Goal: Task Accomplishment & Management: Manage account settings

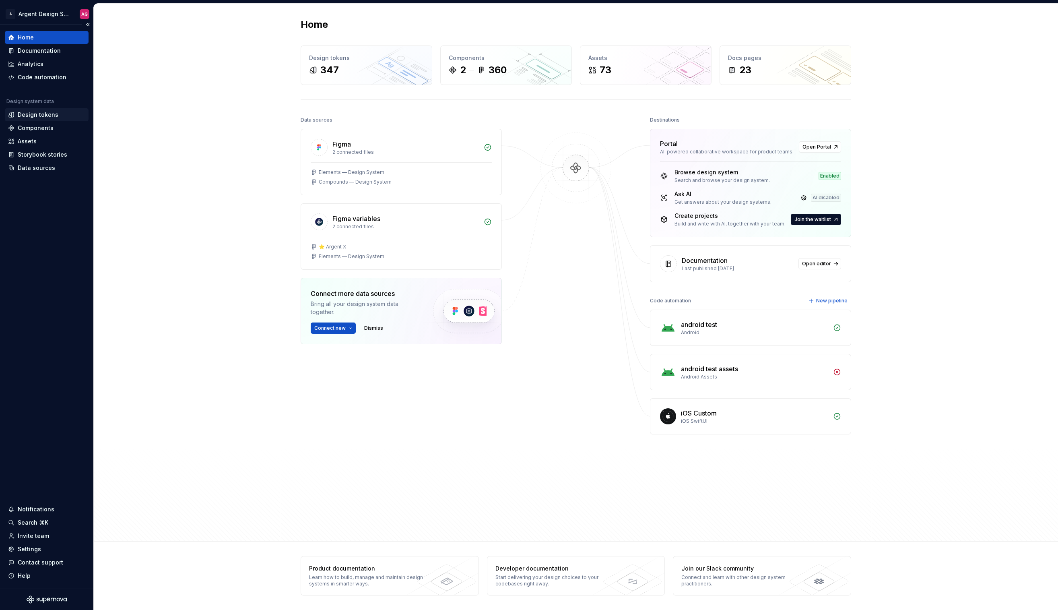
click at [38, 112] on div "Design tokens" at bounding box center [38, 115] width 41 height 8
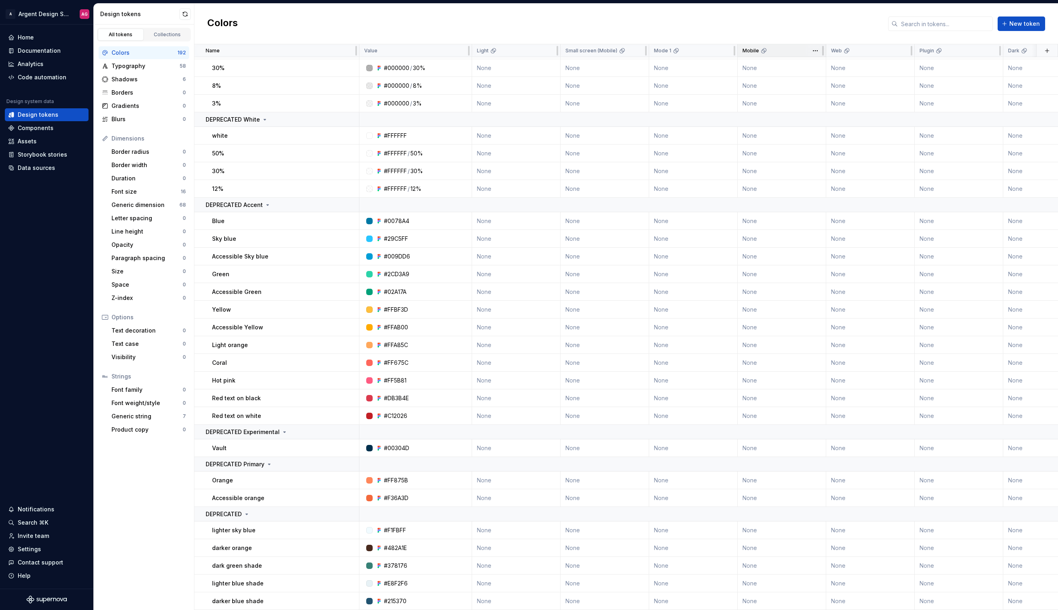
scroll to position [3400, 0]
click at [26, 16] on html "A Argent Design System AG Home Documentation Analytics Code automation Design s…" at bounding box center [529, 305] width 1058 height 610
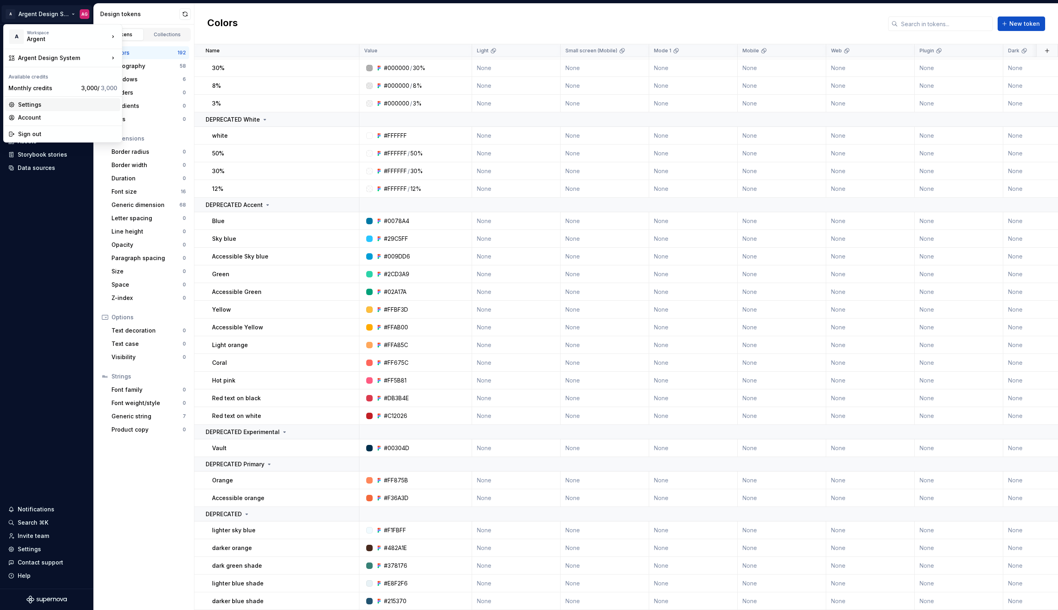
click at [43, 106] on div "Settings" at bounding box center [67, 105] width 99 height 8
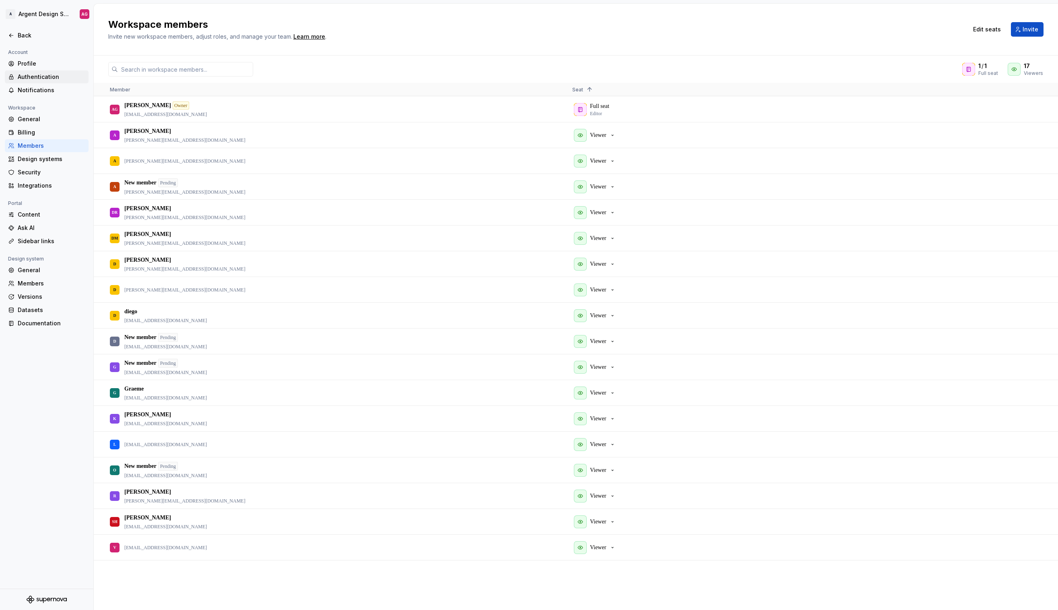
click at [32, 72] on div "Authentication" at bounding box center [47, 76] width 84 height 13
click at [33, 65] on div "Profile" at bounding box center [52, 64] width 68 height 8
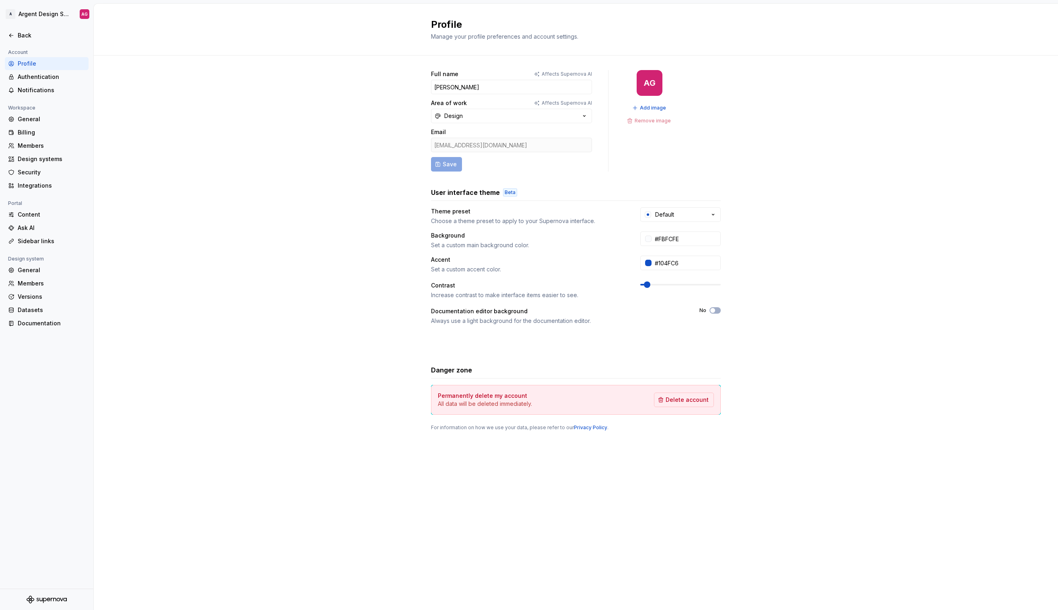
click at [34, 64] on div "Profile" at bounding box center [52, 64] width 68 height 8
click at [58, 77] on div "Authentication" at bounding box center [52, 77] width 68 height 8
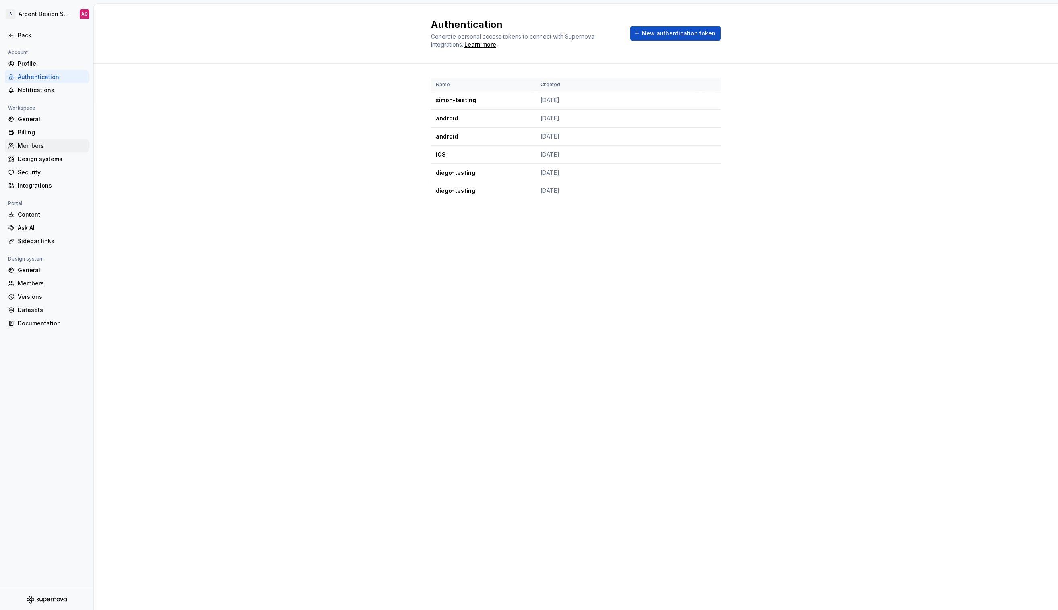
click at [28, 146] on div "Members" at bounding box center [52, 146] width 68 height 8
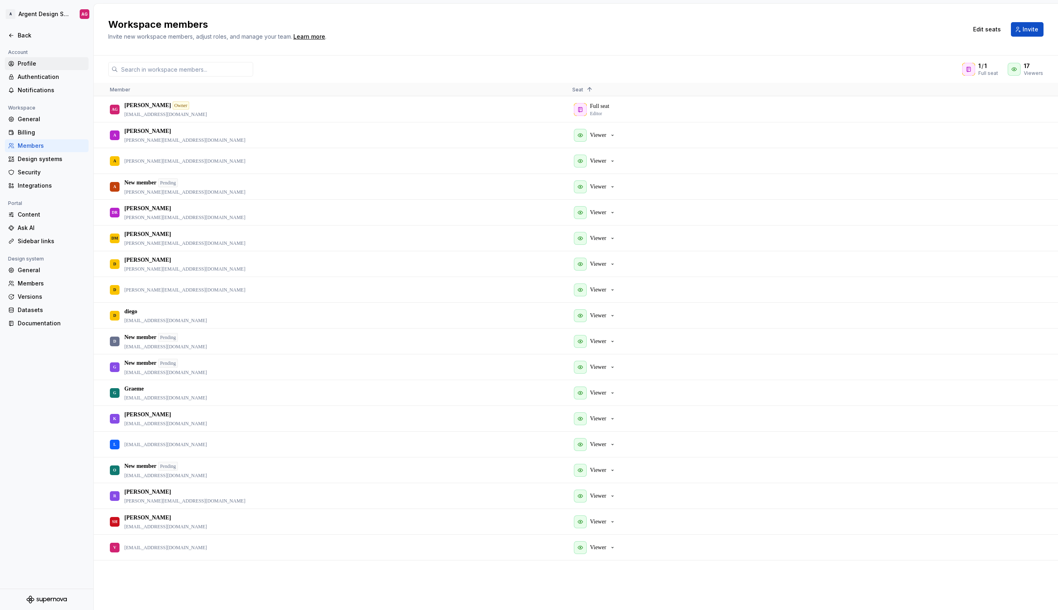
click at [37, 62] on div "Profile" at bounding box center [52, 64] width 68 height 8
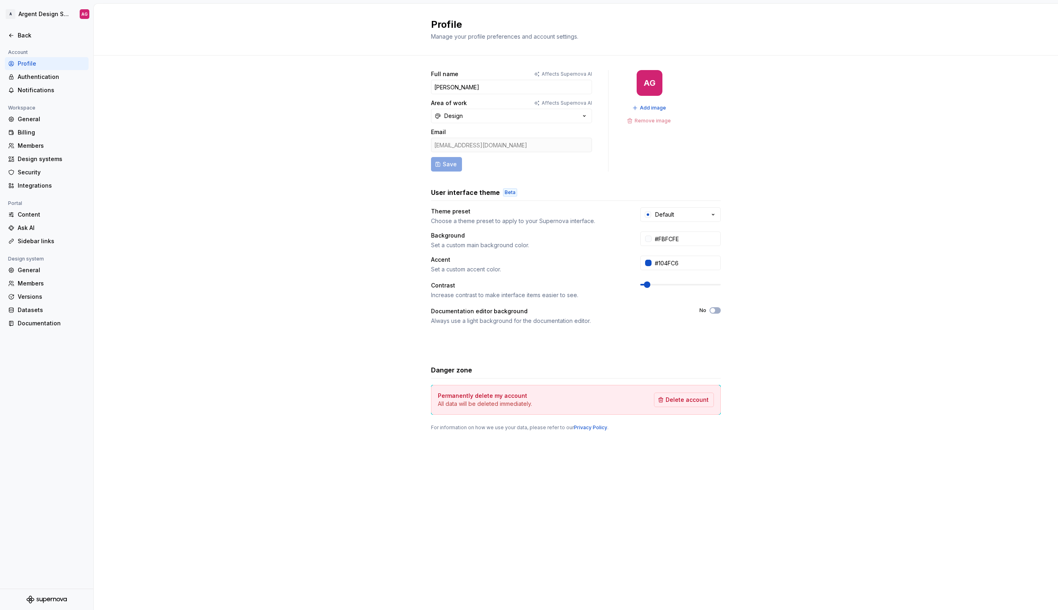
click at [476, 142] on div "arnas@argent.xyz" at bounding box center [511, 145] width 161 height 14
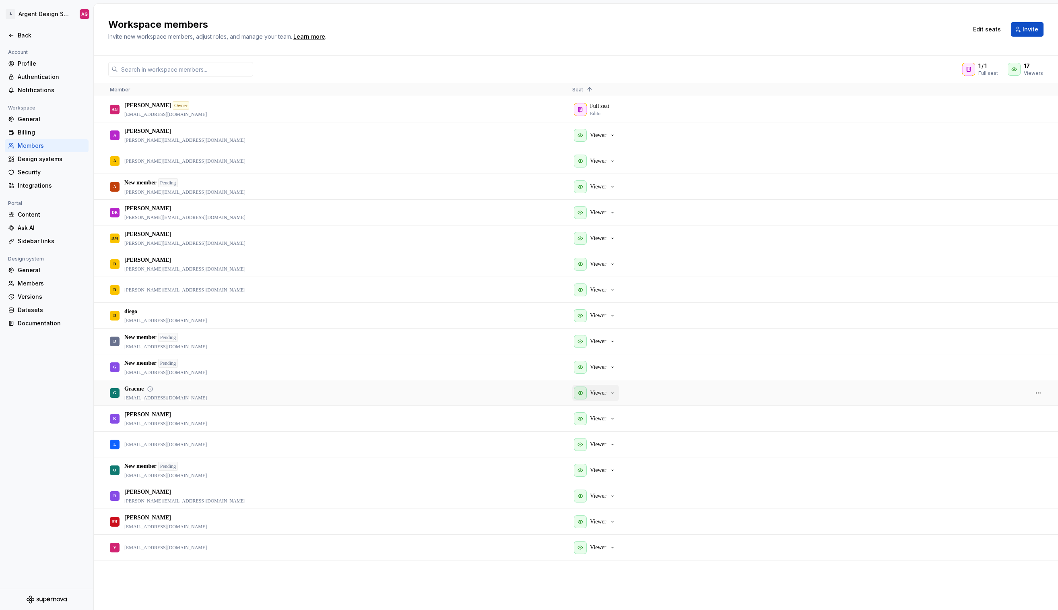
click at [606, 392] on p "Viewer" at bounding box center [598, 393] width 16 height 8
click at [646, 26] on h2 "Workspace members" at bounding box center [533, 24] width 850 height 13
click at [35, 33] on div "Back" at bounding box center [52, 35] width 68 height 8
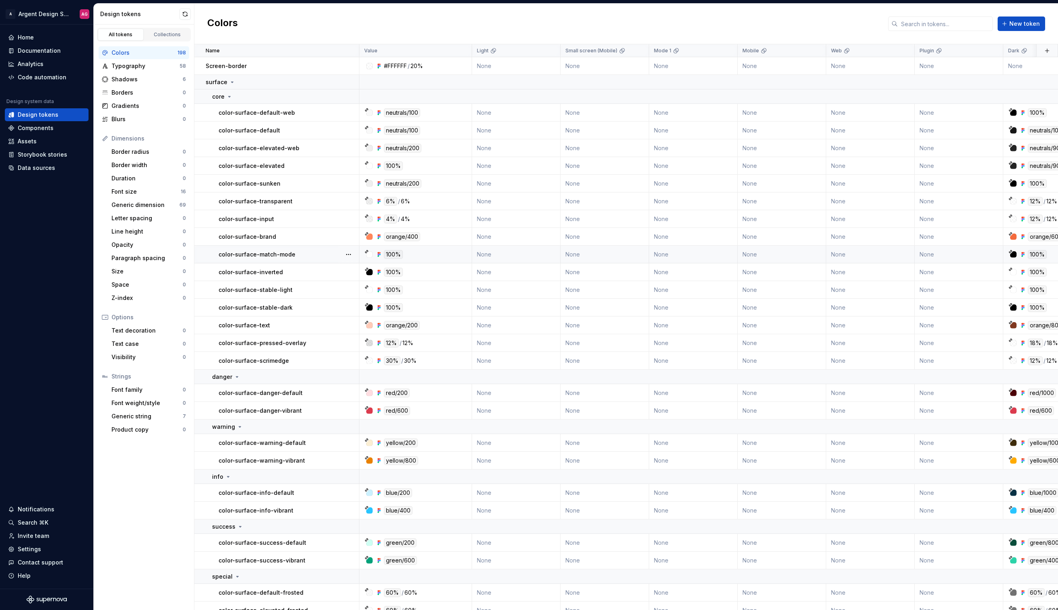
click at [367, 251] on icon at bounding box center [367, 251] width 4 height 4
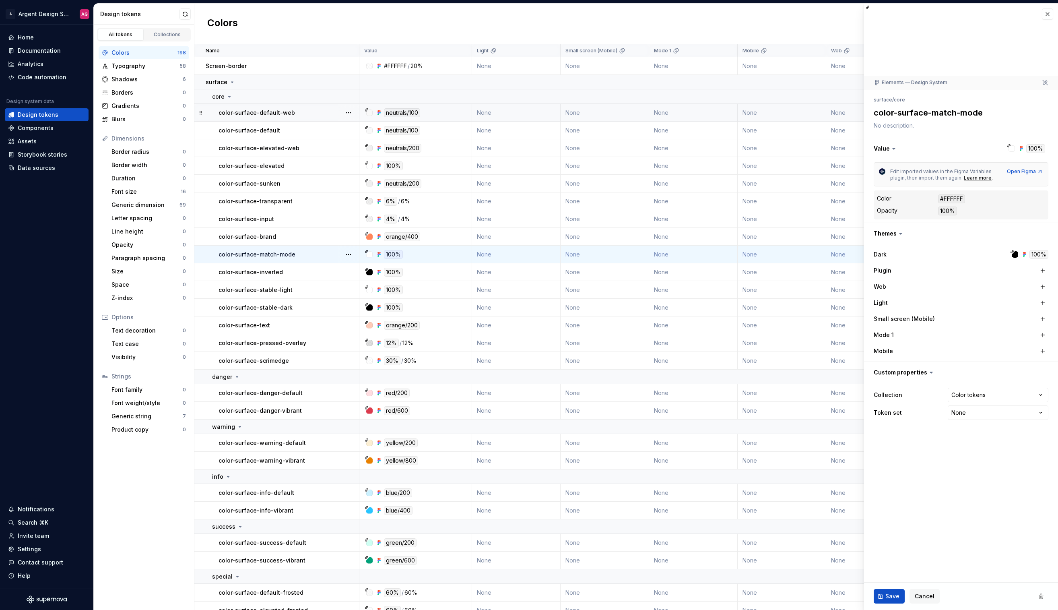
click at [365, 116] on div "neutrals/100" at bounding box center [418, 112] width 107 height 9
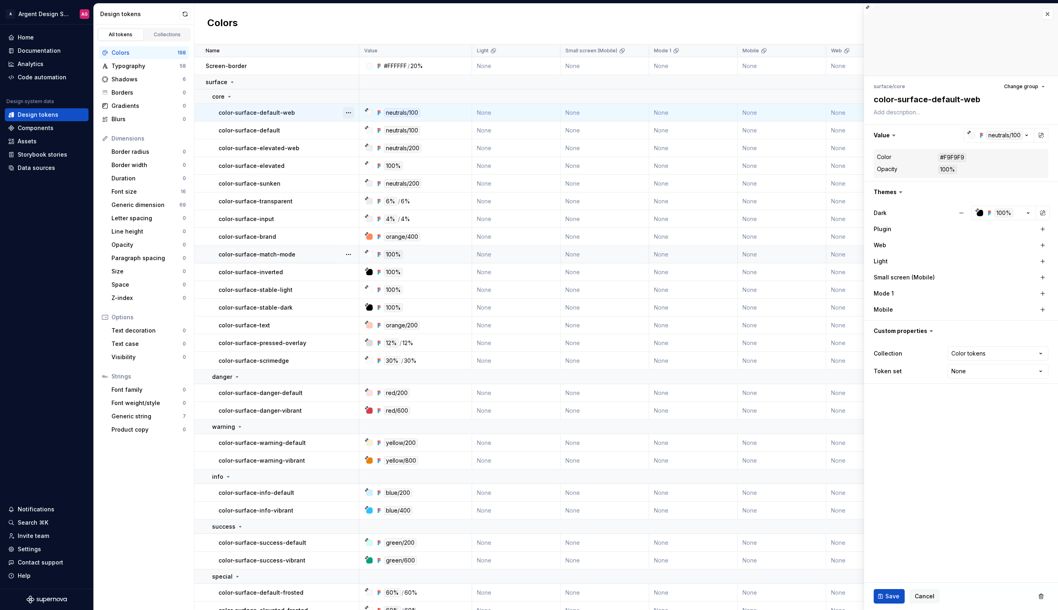
click at [346, 111] on button "button" at bounding box center [348, 112] width 11 height 11
click at [376, 157] on div "Delete token" at bounding box center [384, 158] width 52 height 8
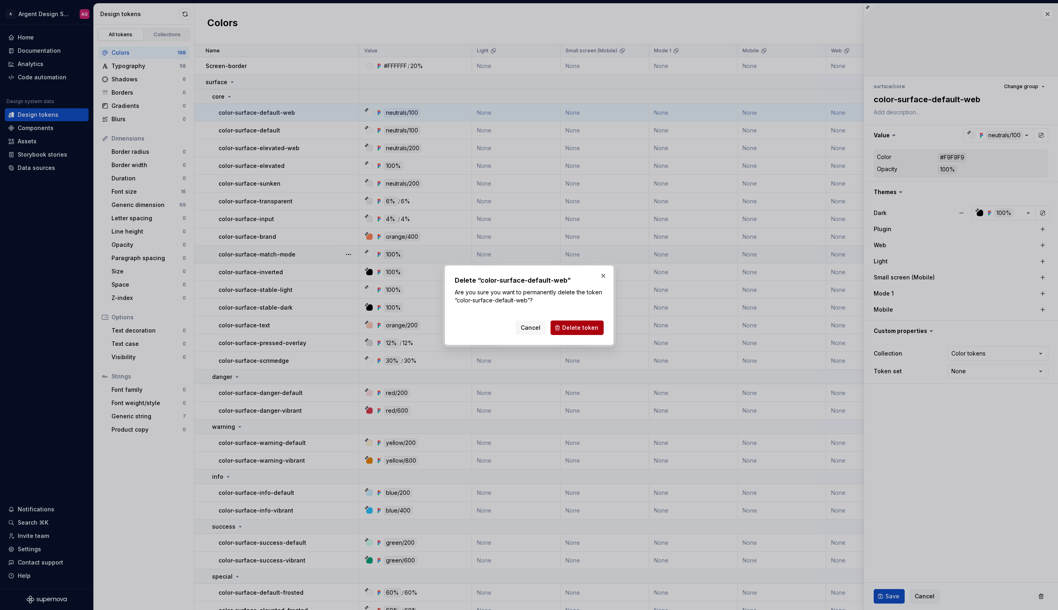
click at [572, 328] on span "Delete token" at bounding box center [580, 328] width 36 height 8
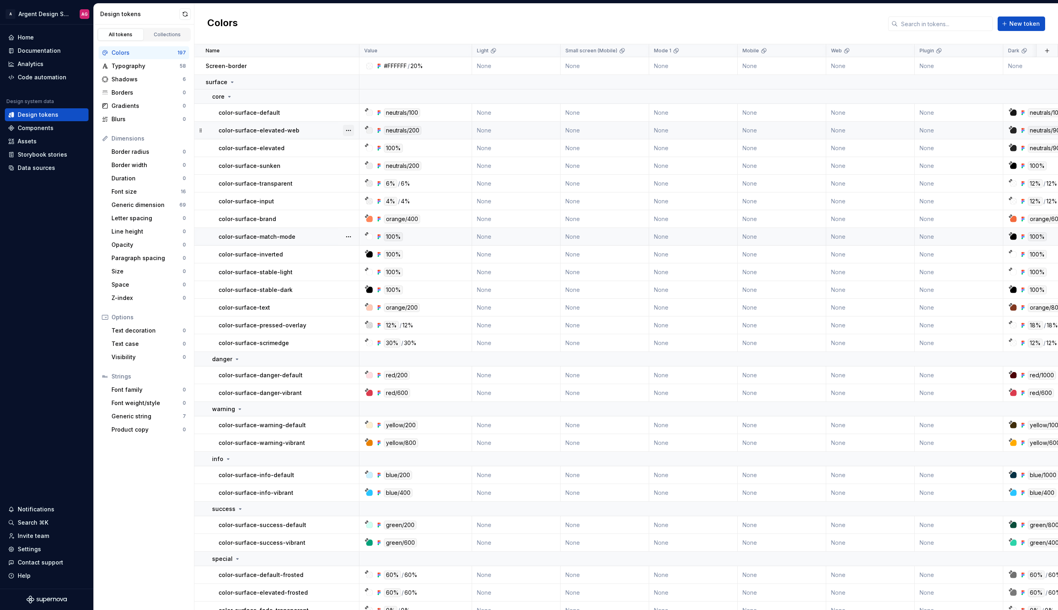
click at [351, 129] on button "button" at bounding box center [348, 130] width 11 height 11
click at [375, 176] on div "Delete token" at bounding box center [384, 175] width 52 height 8
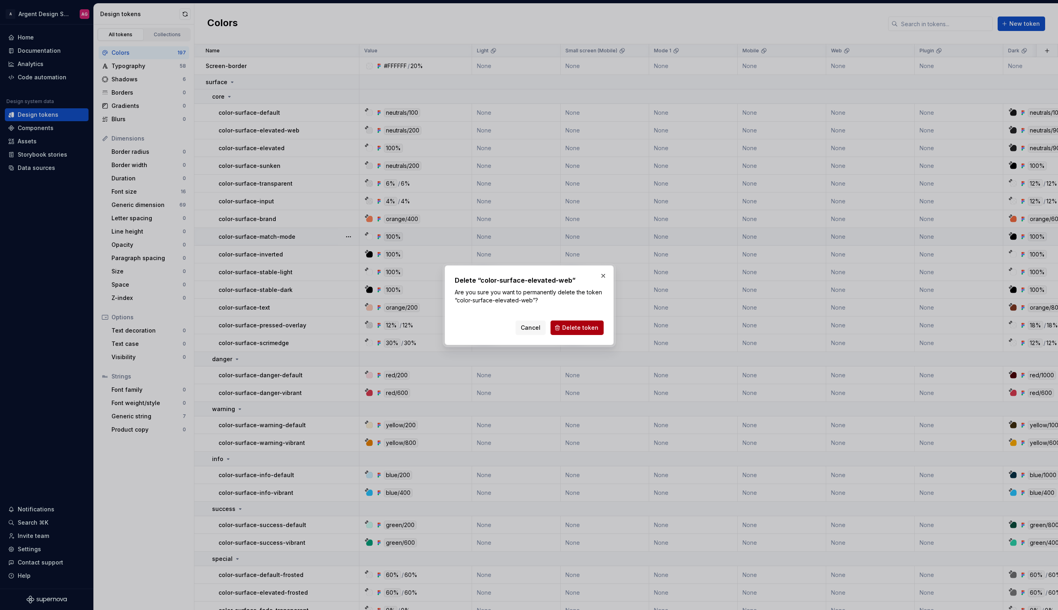
click at [571, 325] on span "Delete token" at bounding box center [580, 328] width 36 height 8
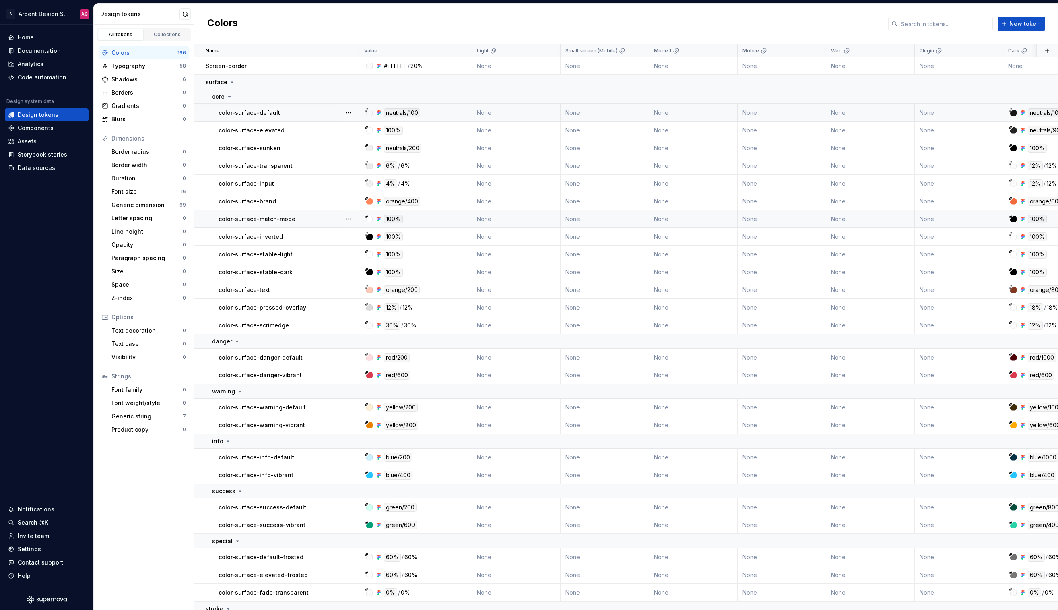
click at [368, 112] on div at bounding box center [369, 112] width 6 height 6
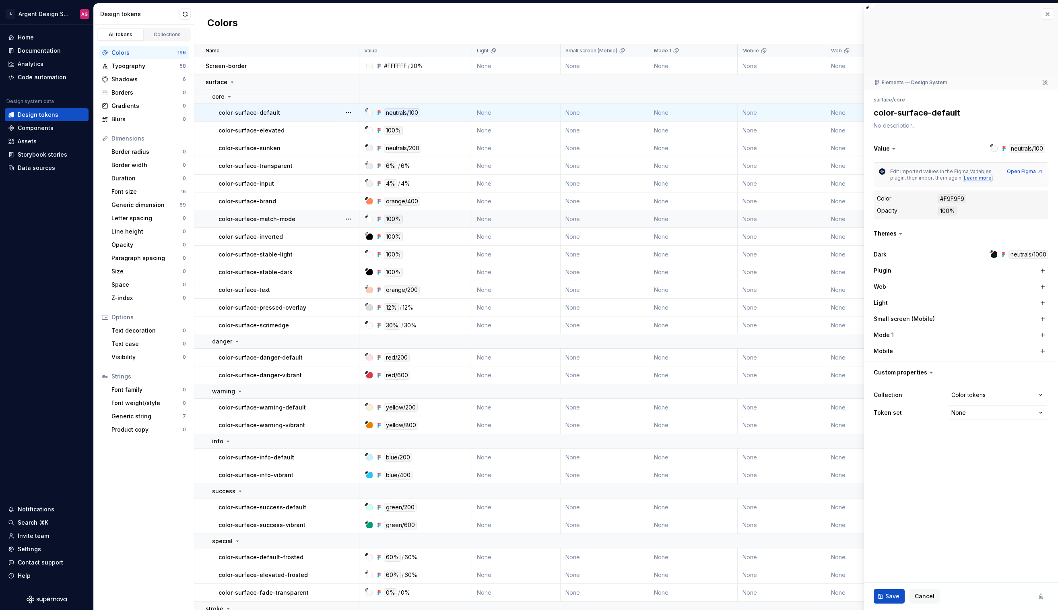
click at [983, 177] on div "Learn more" at bounding box center [978, 178] width 28 height 6
type textarea "*"
click at [924, 592] on button "Cancel" at bounding box center [924, 596] width 30 height 14
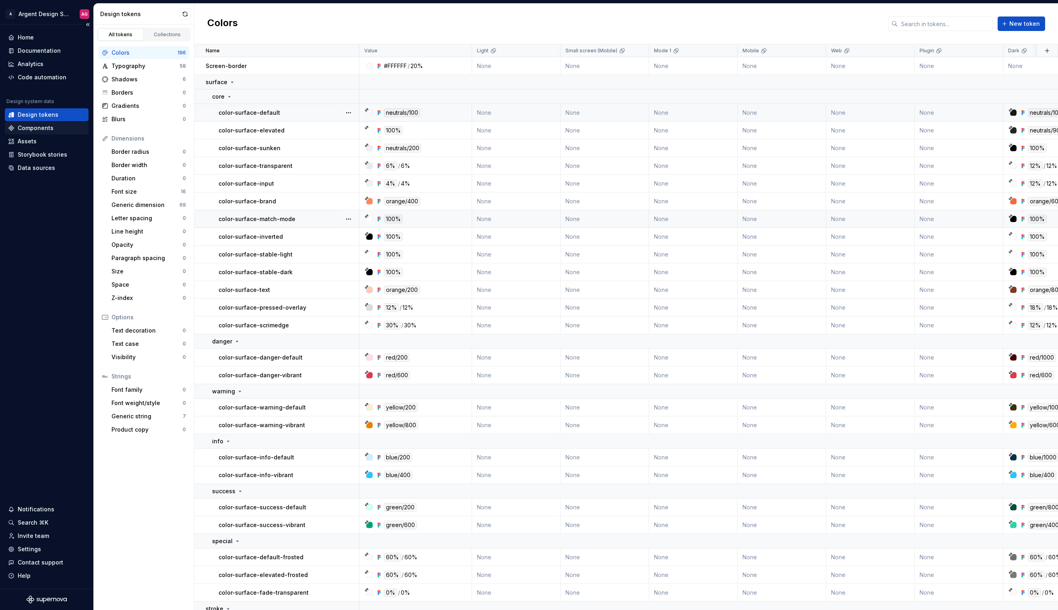
click at [41, 126] on div "Components" at bounding box center [36, 128] width 36 height 8
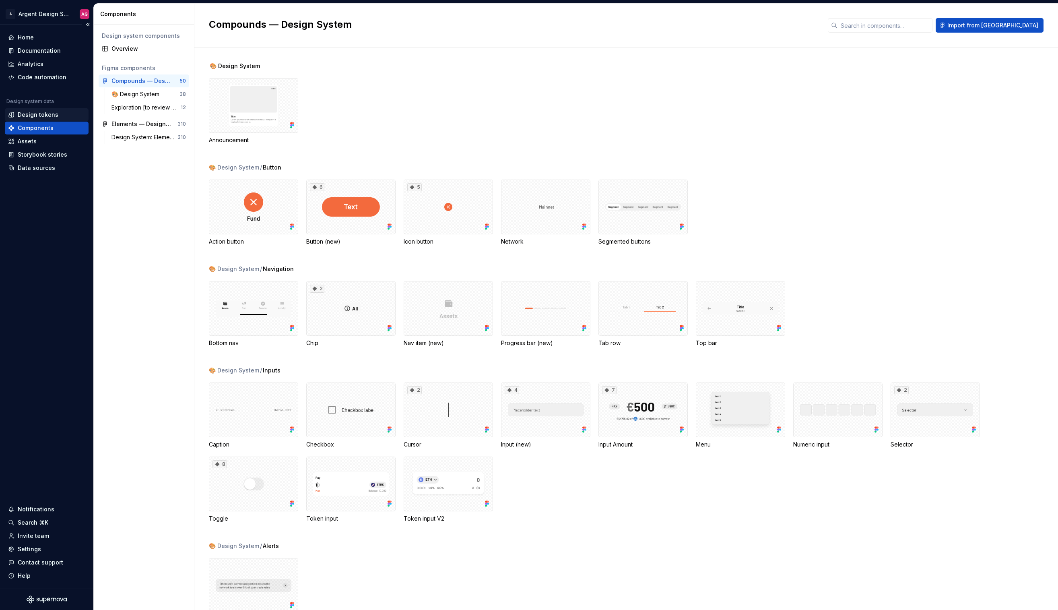
click at [50, 115] on div "Design tokens" at bounding box center [38, 115] width 41 height 8
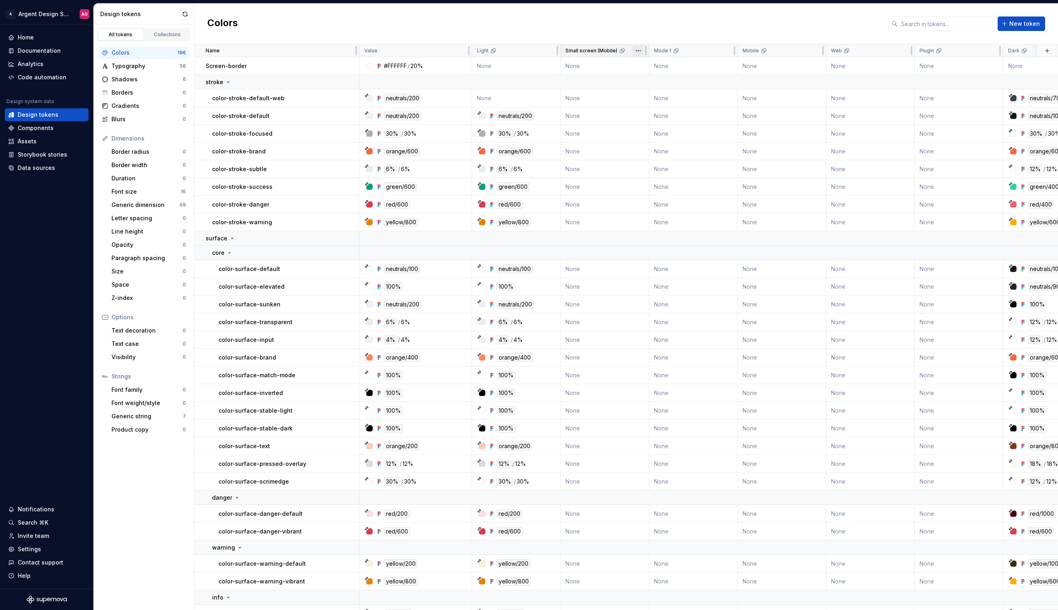
click at [637, 51] on html "A Argent Design System AG Home Documentation Analytics Code automation Design s…" at bounding box center [529, 305] width 1058 height 610
click at [662, 109] on span "Delete theme" at bounding box center [673, 112] width 52 height 8
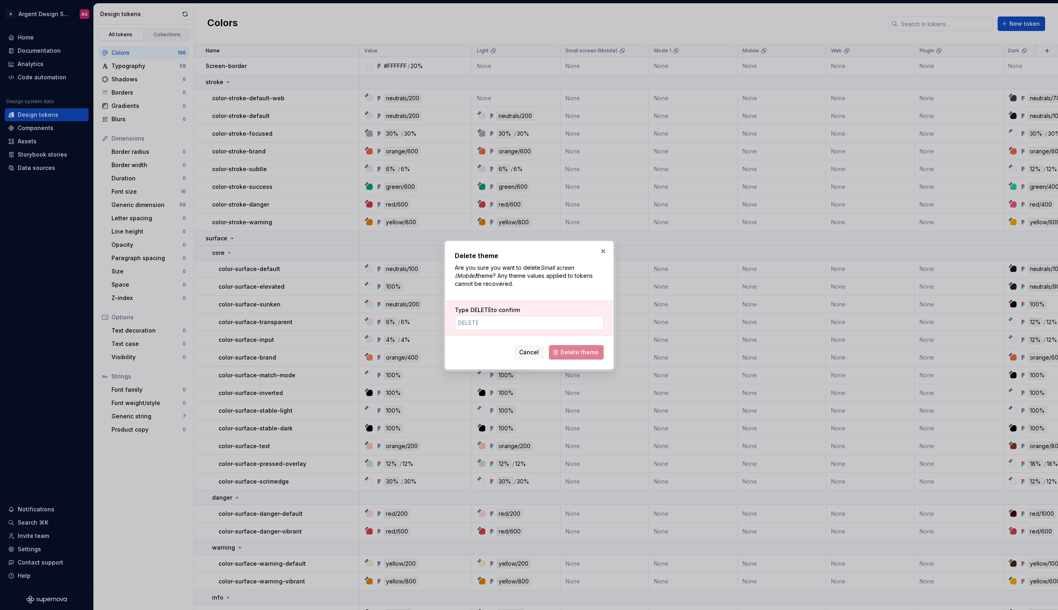
click at [532, 323] on input "Type DELETE to confirm" at bounding box center [529, 322] width 149 height 14
type input "DELETE"
click at [571, 344] on div "Cancel Delete theme" at bounding box center [529, 351] width 149 height 18
click at [572, 351] on span "Delete theme" at bounding box center [580, 352] width 38 height 8
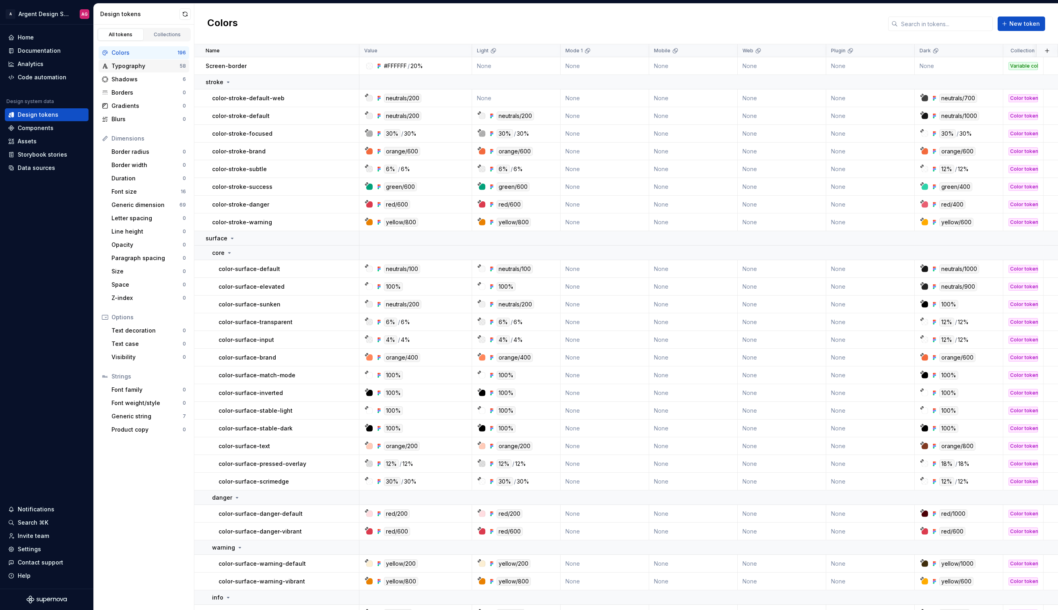
click at [132, 66] on div "Typography" at bounding box center [145, 66] width 68 height 8
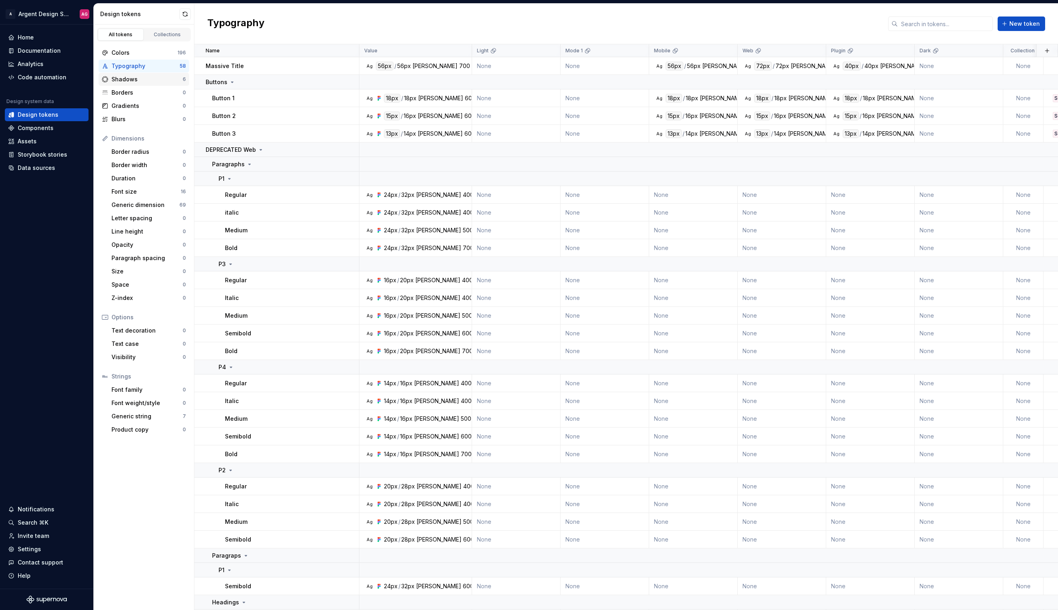
click at [148, 77] on div "Shadows" at bounding box center [146, 79] width 71 height 8
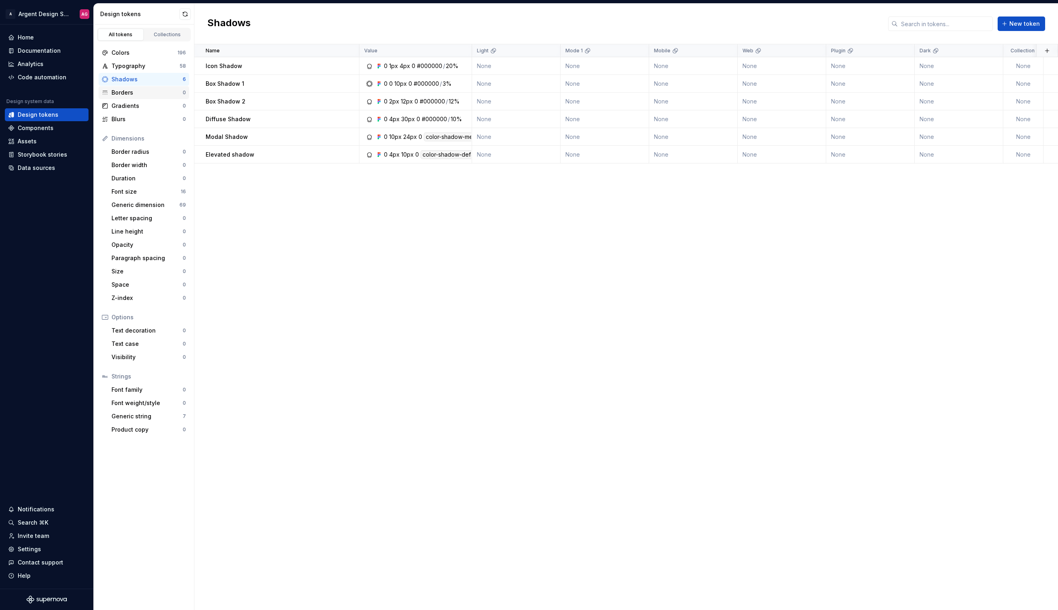
click at [146, 91] on div "Borders" at bounding box center [146, 93] width 71 height 8
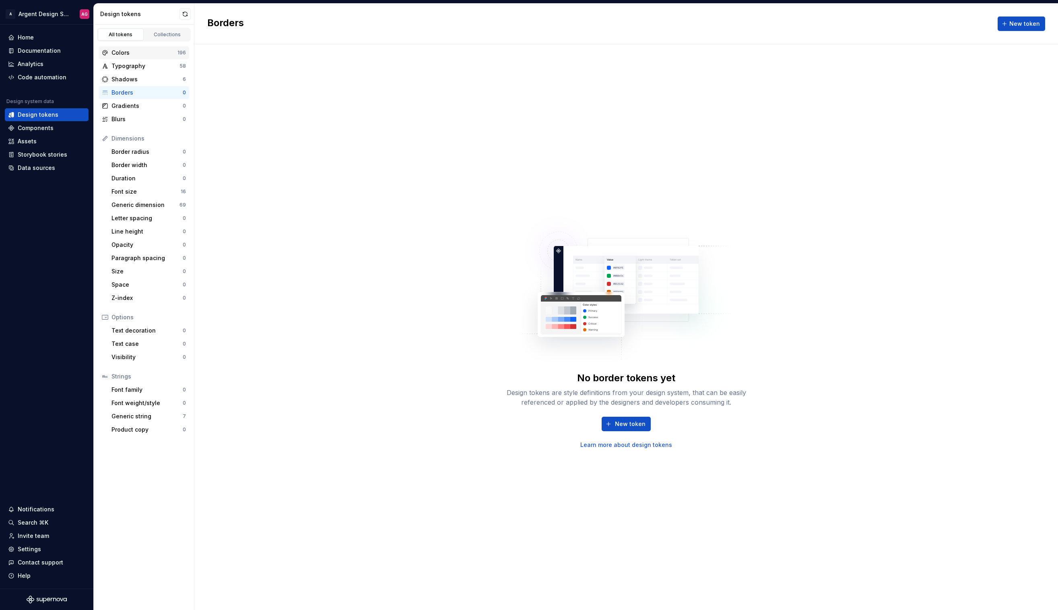
click at [146, 56] on div "Colors" at bounding box center [144, 53] width 66 height 8
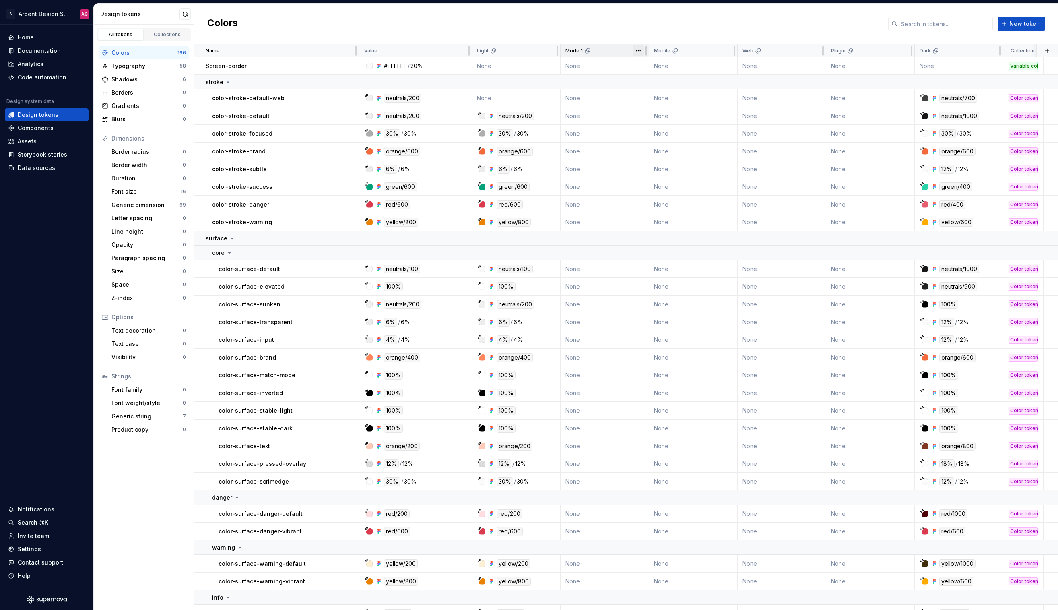
click at [635, 52] on html "A Argent Design System AG Home Documentation Analytics Code automation Design s…" at bounding box center [529, 305] width 1058 height 610
click at [662, 112] on span "Delete theme" at bounding box center [673, 112] width 52 height 8
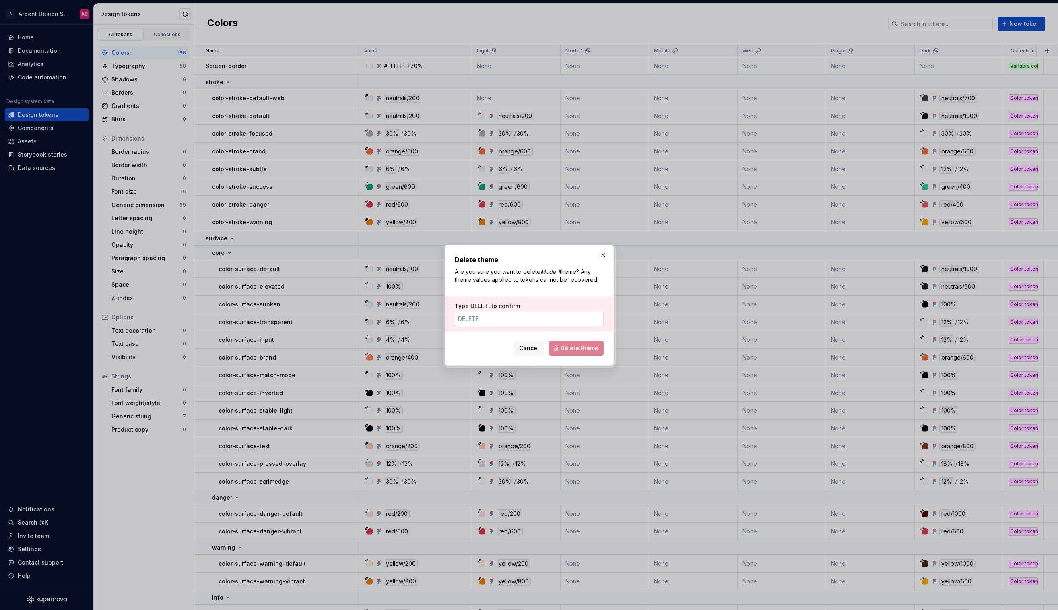
click at [564, 317] on input "Type DELETE to confirm" at bounding box center [529, 318] width 149 height 14
paste input "DELETE"
type input "DELETE"
click at [592, 347] on span "Delete theme" at bounding box center [580, 348] width 38 height 8
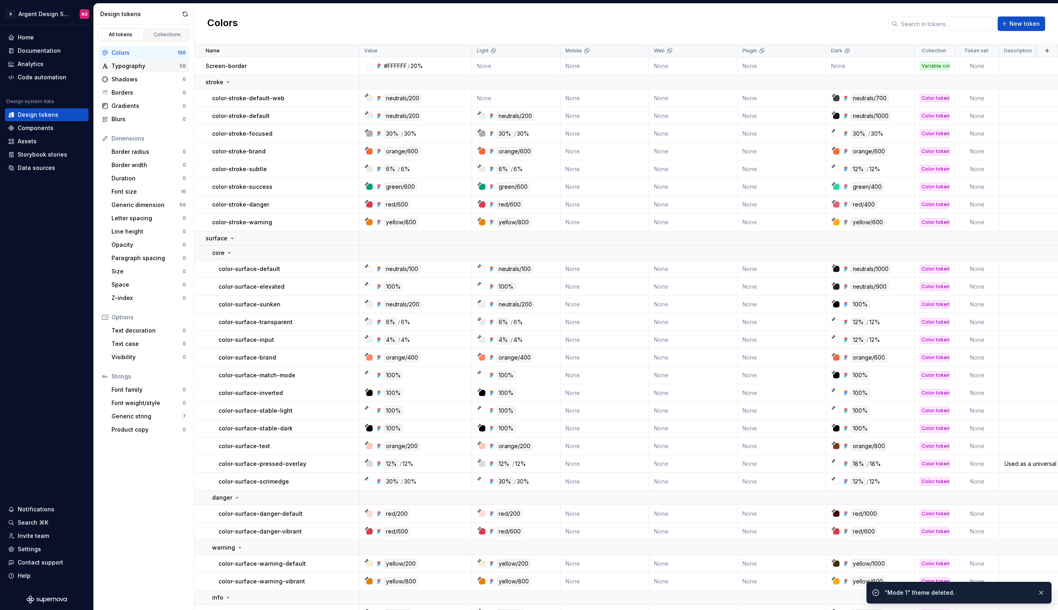
click at [145, 60] on div "Typography 58" at bounding box center [144, 66] width 91 height 13
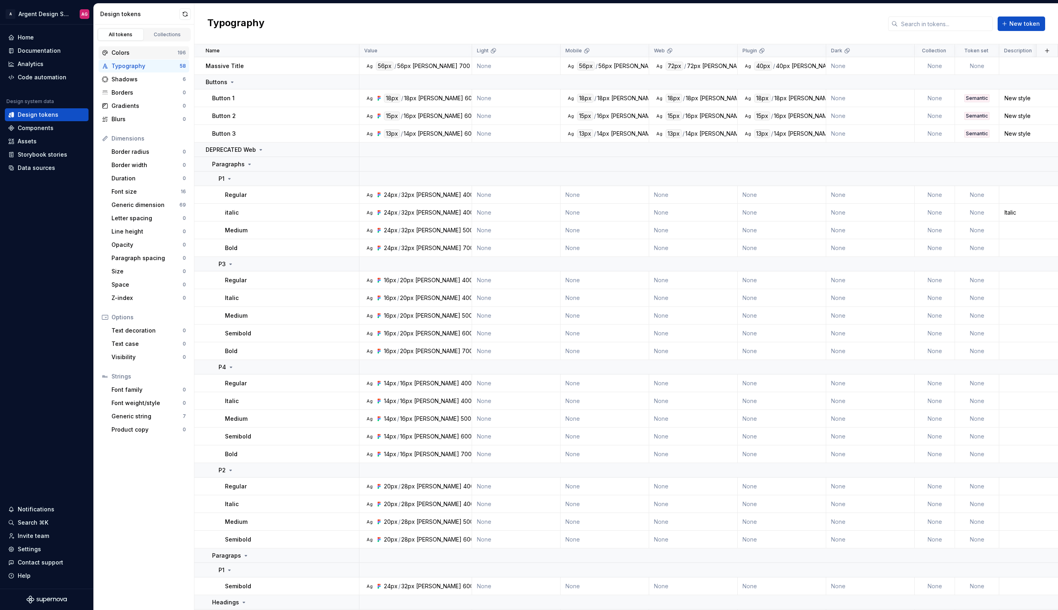
click at [145, 53] on div "Colors" at bounding box center [144, 53] width 66 height 8
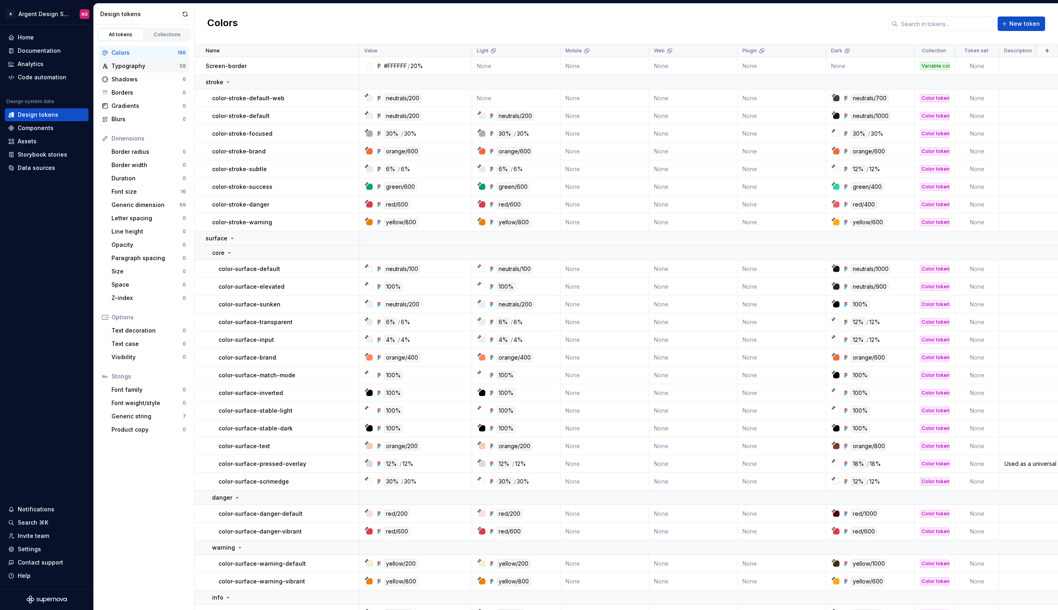
click at [142, 67] on div "Typography" at bounding box center [145, 66] width 68 height 8
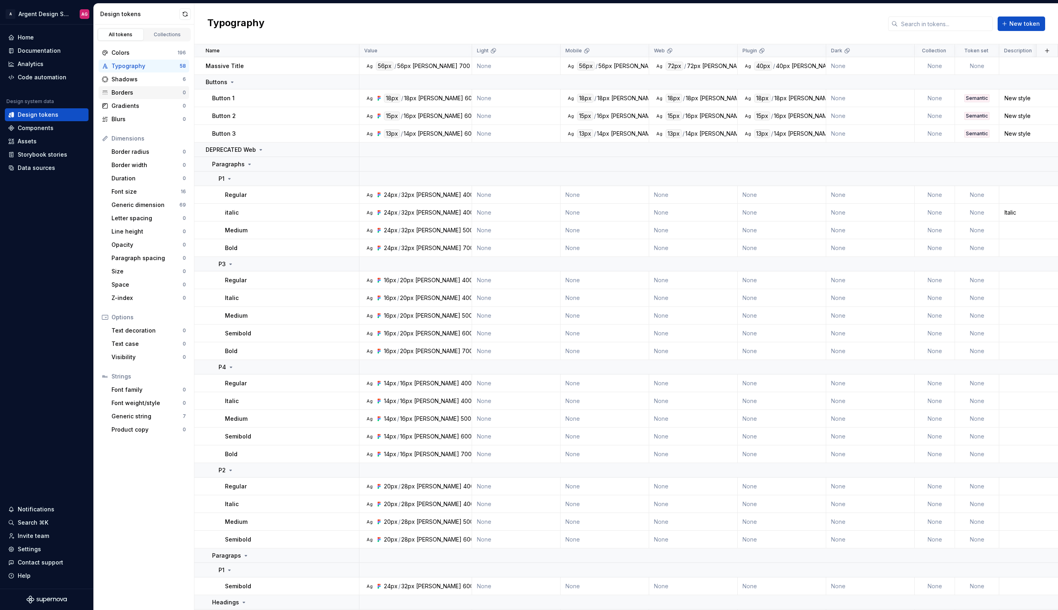
click at [142, 86] on div "Borders 0" at bounding box center [144, 92] width 91 height 13
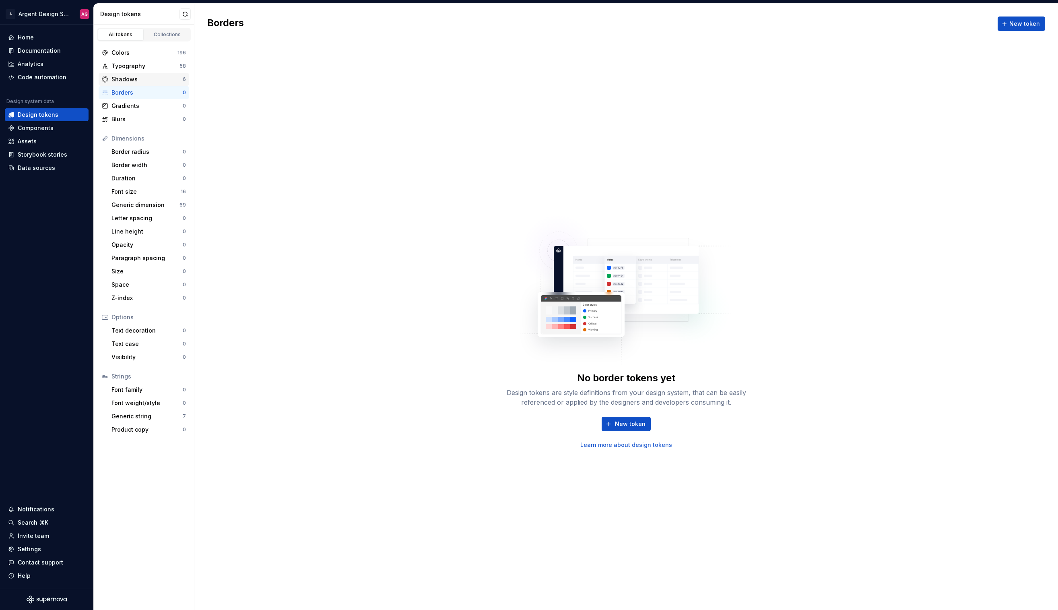
click at [143, 80] on div "Shadows" at bounding box center [146, 79] width 71 height 8
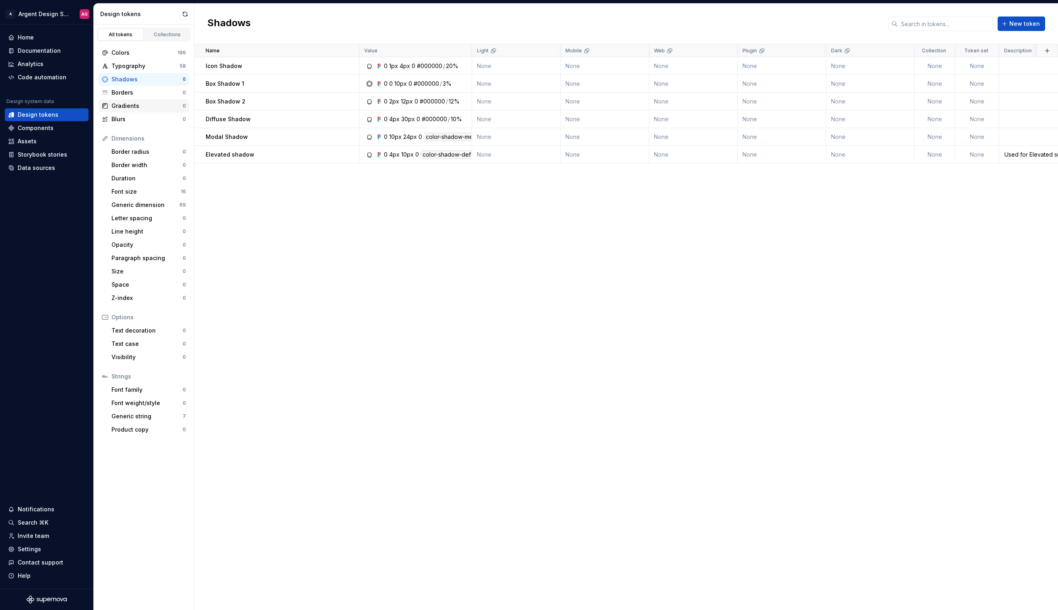
click at [137, 104] on div "Gradients" at bounding box center [146, 106] width 71 height 8
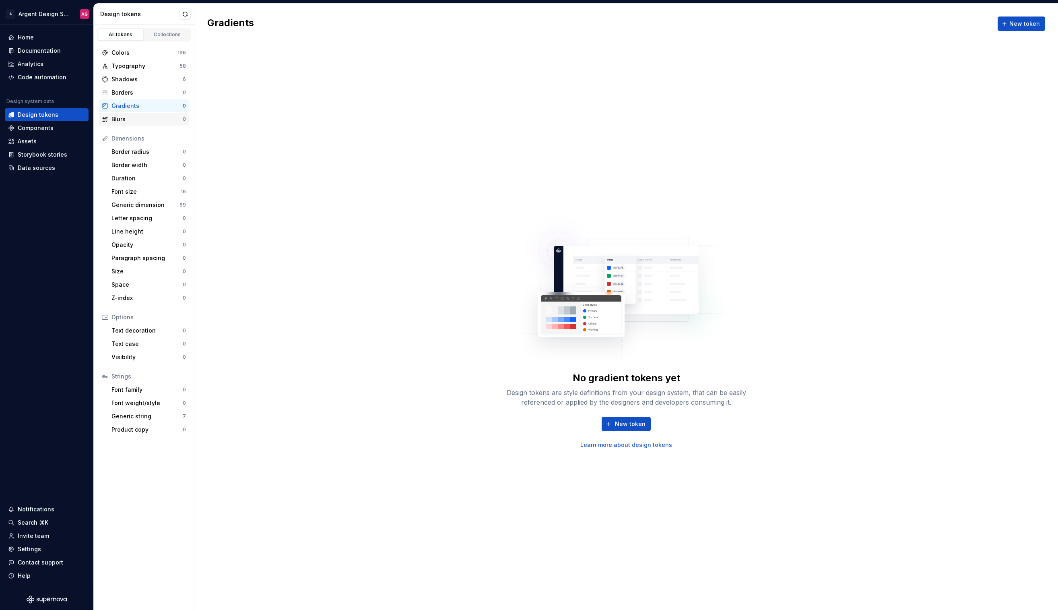
click at [136, 117] on div "Blurs" at bounding box center [146, 119] width 71 height 8
click at [144, 82] on div "Shadows" at bounding box center [146, 79] width 71 height 8
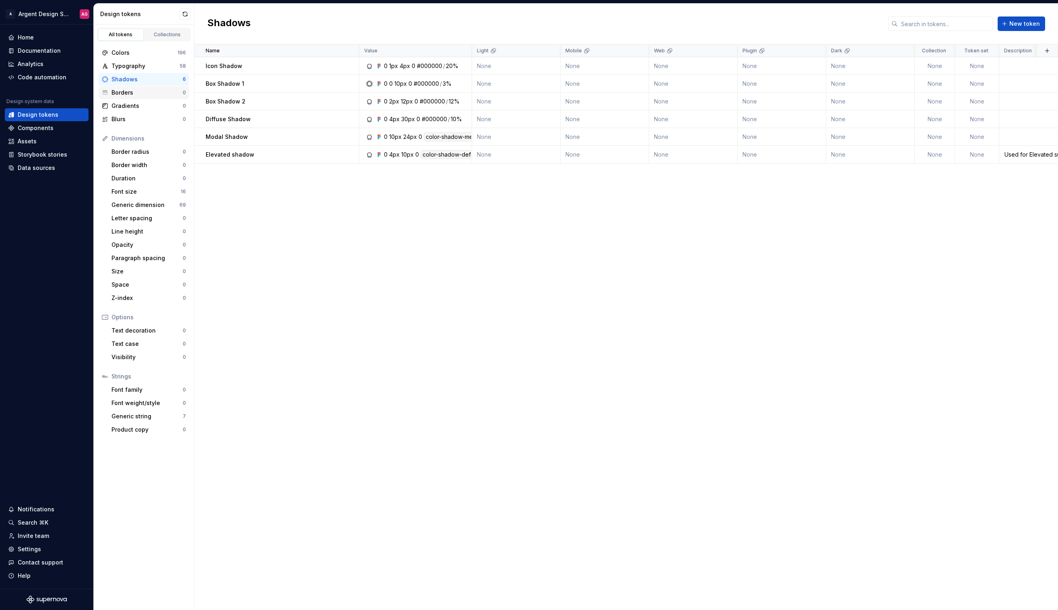
click at [141, 92] on div "Borders" at bounding box center [146, 93] width 71 height 8
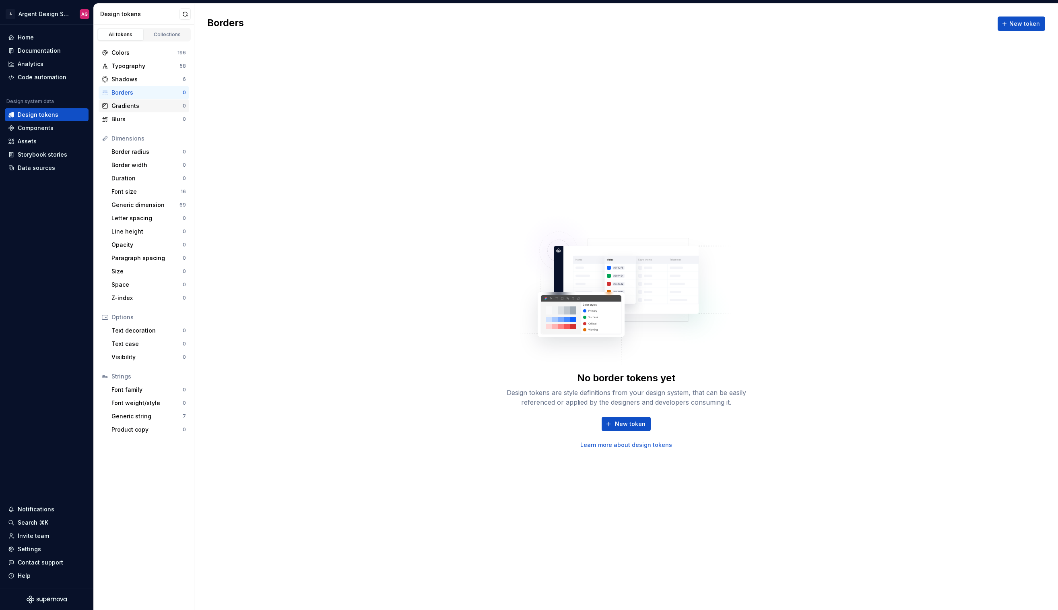
click at [140, 103] on div "Gradients" at bounding box center [146, 106] width 71 height 8
click at [139, 114] on div "Blurs 0" at bounding box center [144, 119] width 91 height 13
click at [142, 53] on div "Colors" at bounding box center [144, 53] width 66 height 8
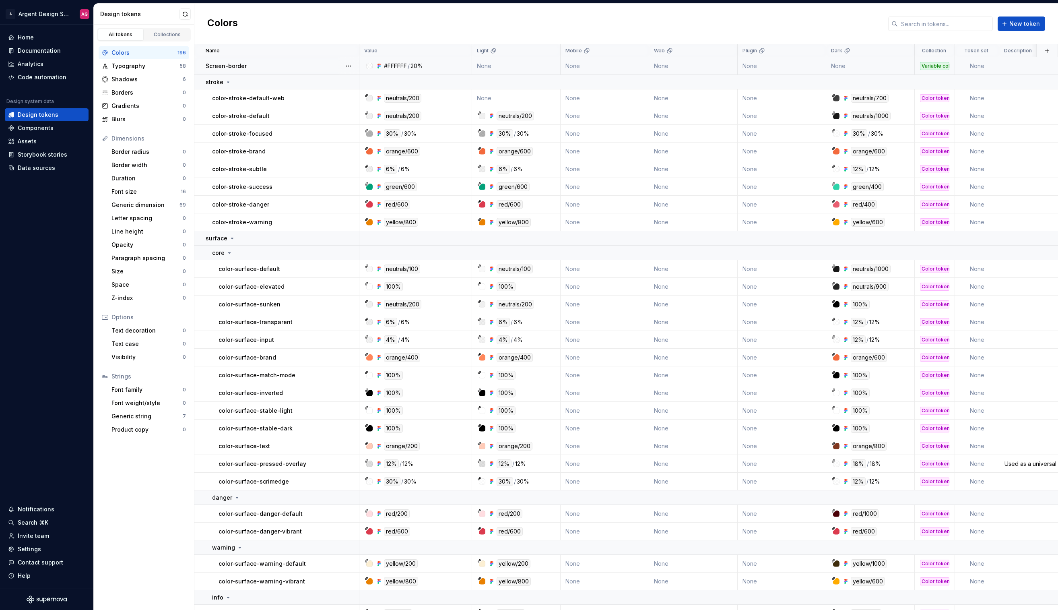
click at [629, 64] on td "None" at bounding box center [605, 66] width 89 height 18
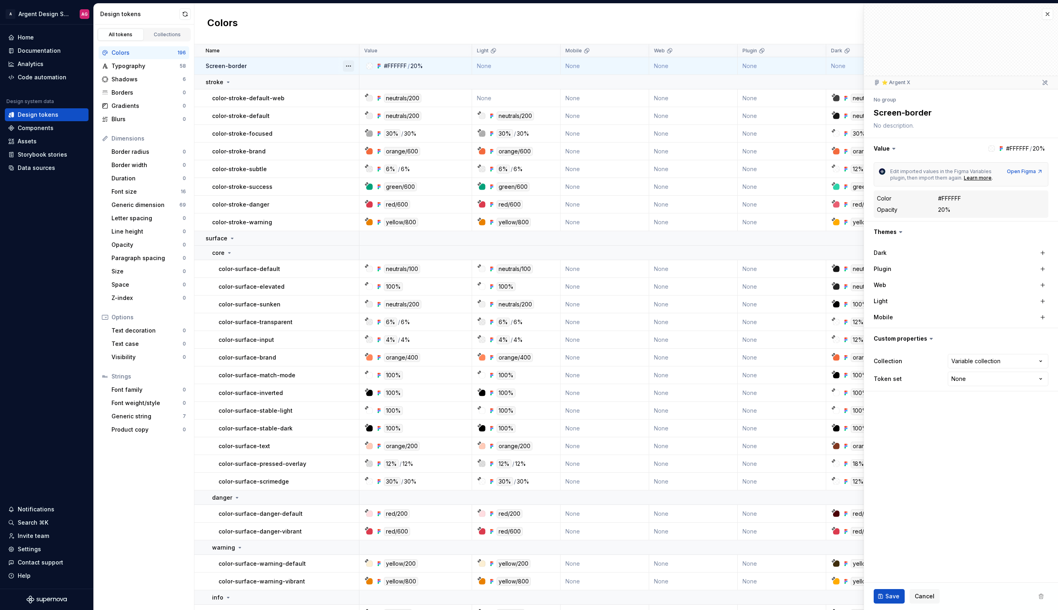
click at [346, 65] on button "button" at bounding box center [348, 65] width 11 height 11
click at [369, 111] on span "Delete token" at bounding box center [371, 111] width 52 height 13
click at [381, 25] on html "A Argent Design System AG Home Documentation Analytics Code automation Design s…" at bounding box center [529, 305] width 1058 height 610
click at [292, 64] on div "Screen-border" at bounding box center [282, 66] width 153 height 8
click at [1040, 592] on span at bounding box center [1041, 596] width 14 height 14
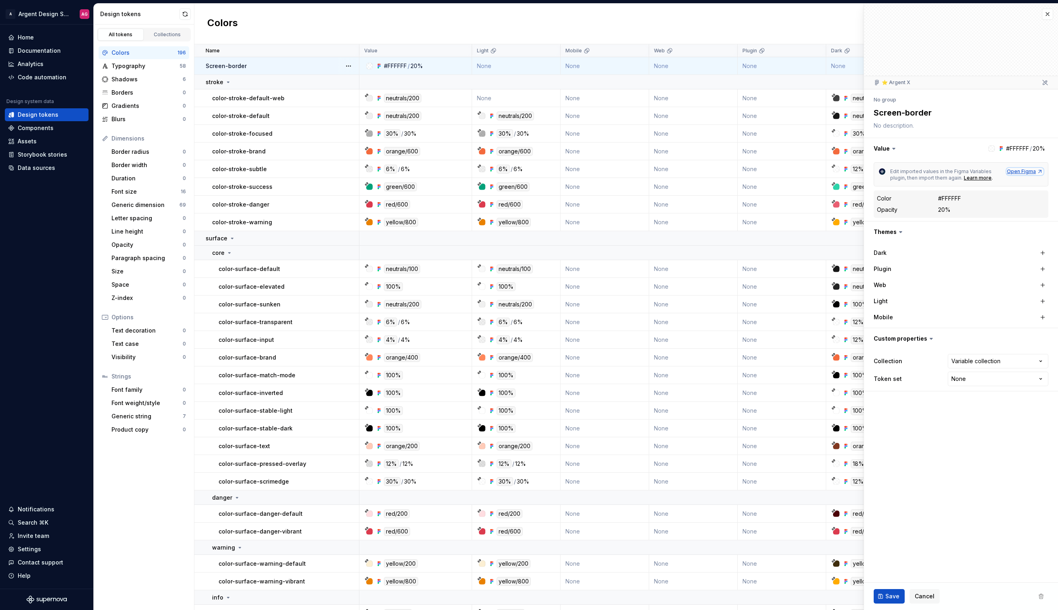
click at [1030, 171] on div "Open Figma" at bounding box center [1025, 171] width 36 height 6
click at [933, 594] on button "Cancel" at bounding box center [924, 596] width 30 height 14
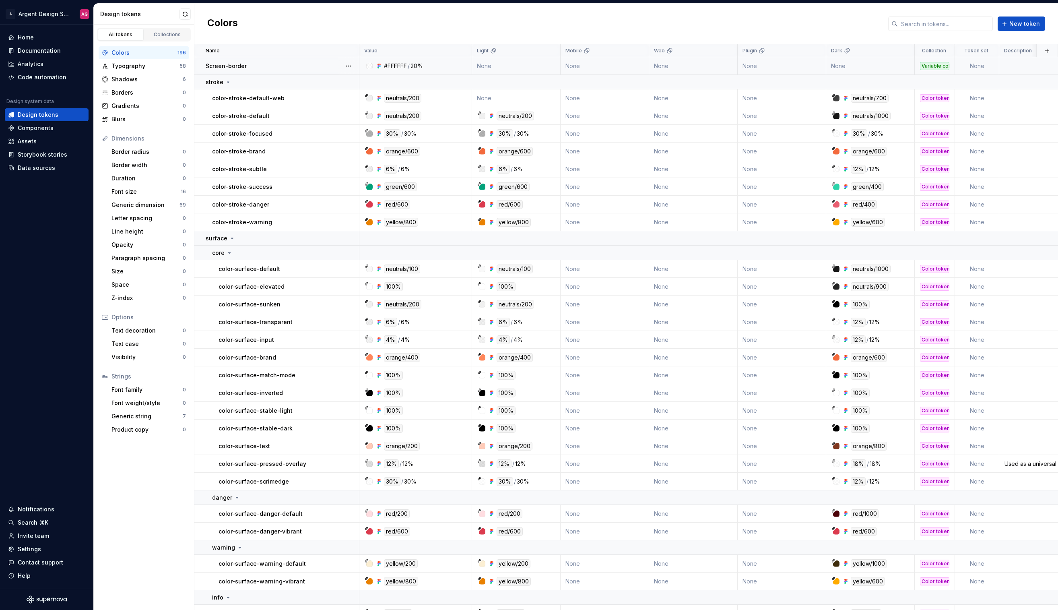
click at [293, 63] on div "Screen-border" at bounding box center [282, 66] width 153 height 8
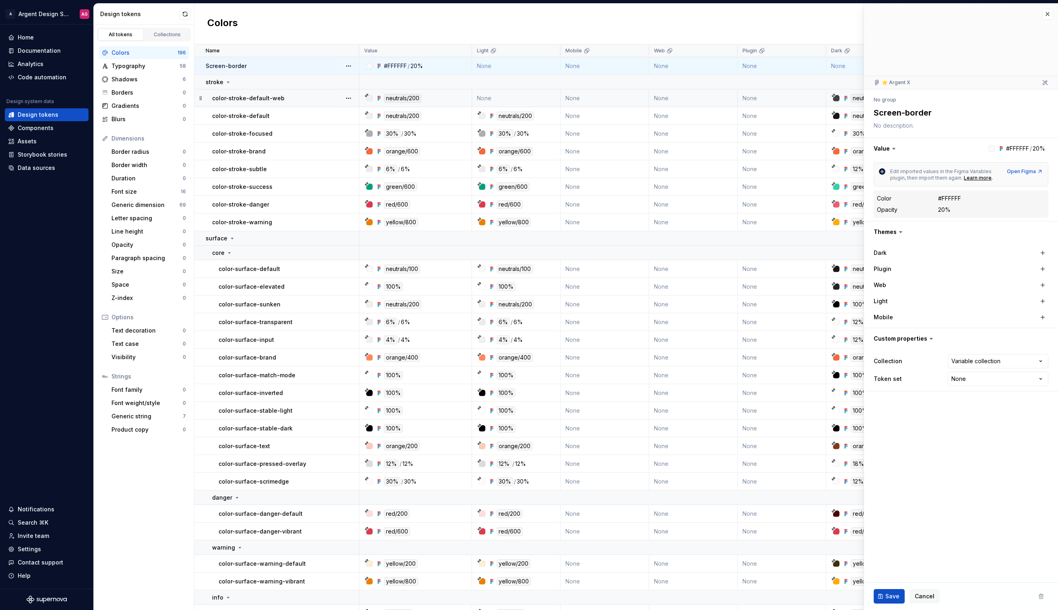
click at [324, 97] on div "color-stroke-default-web" at bounding box center [285, 98] width 146 height 8
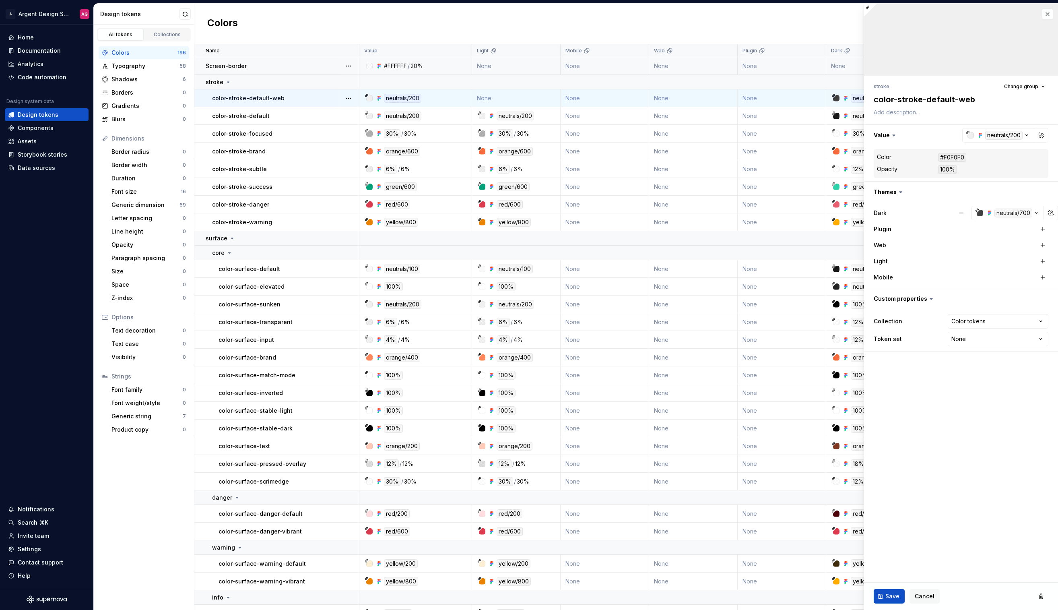
click at [290, 68] on div "Screen-border" at bounding box center [282, 66] width 153 height 8
type textarea "*"
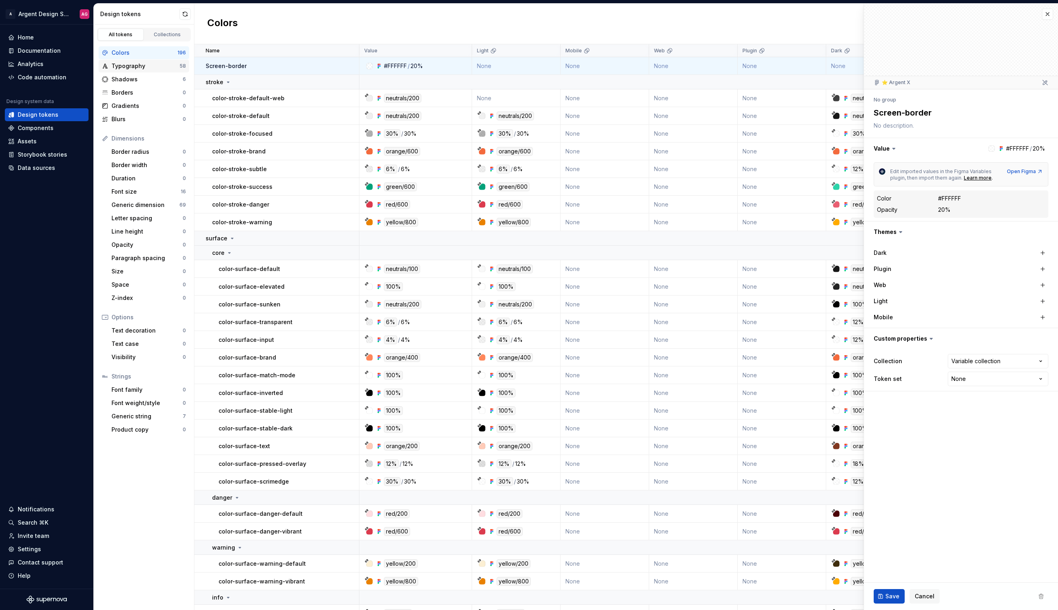
click at [132, 62] on div "Typography" at bounding box center [145, 66] width 68 height 8
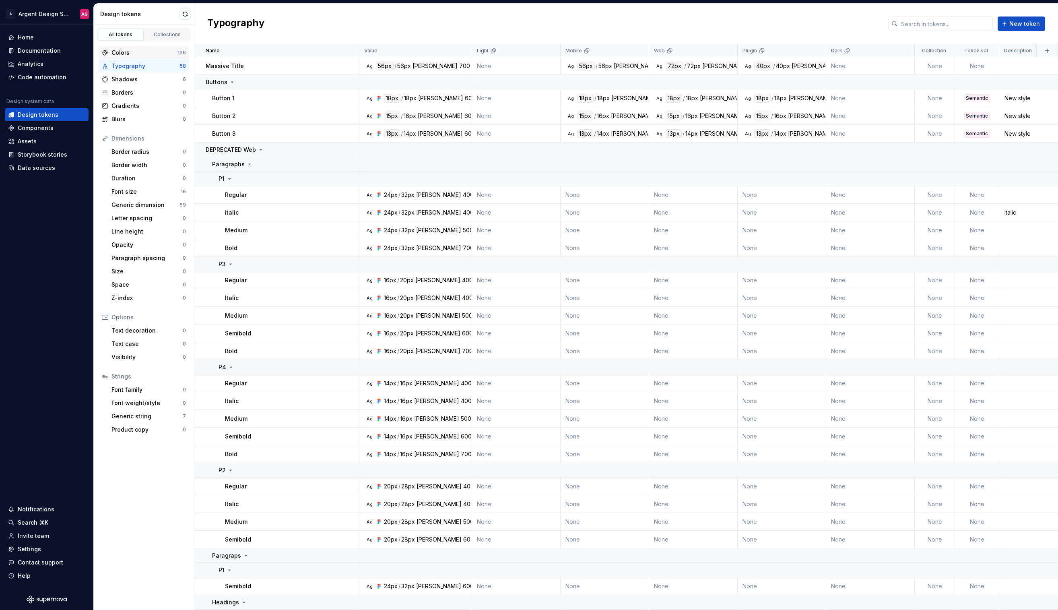
click at [124, 54] on div "Colors" at bounding box center [144, 53] width 66 height 8
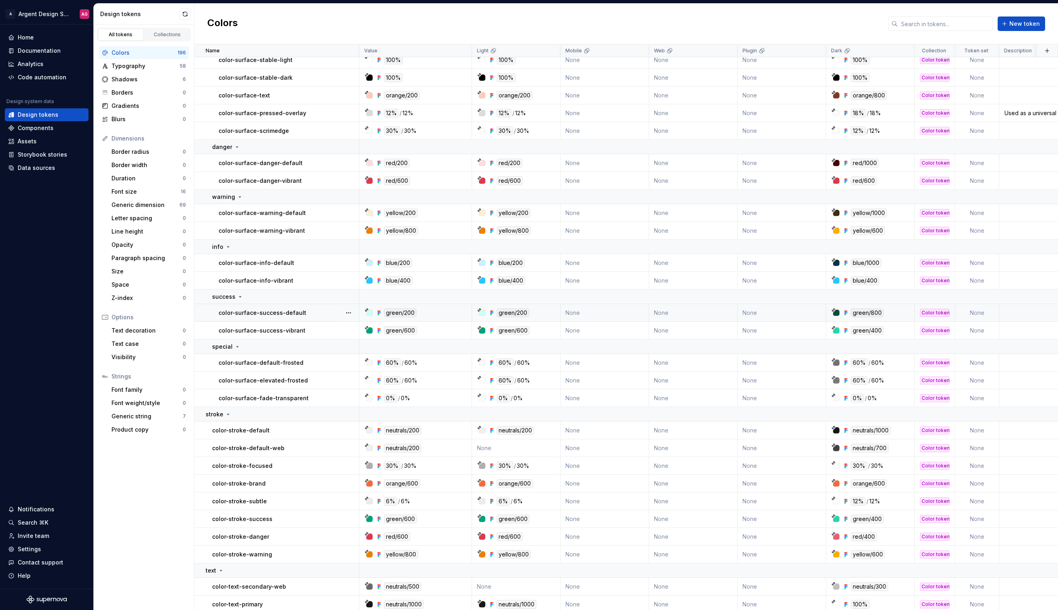
scroll to position [353, 0]
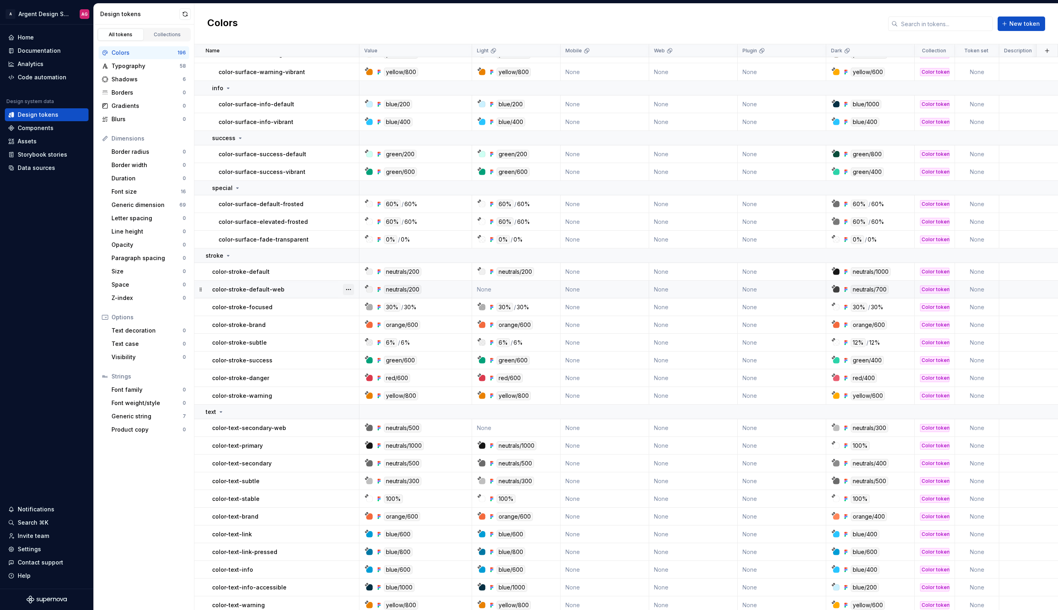
click at [348, 287] on button "button" at bounding box center [348, 289] width 11 height 11
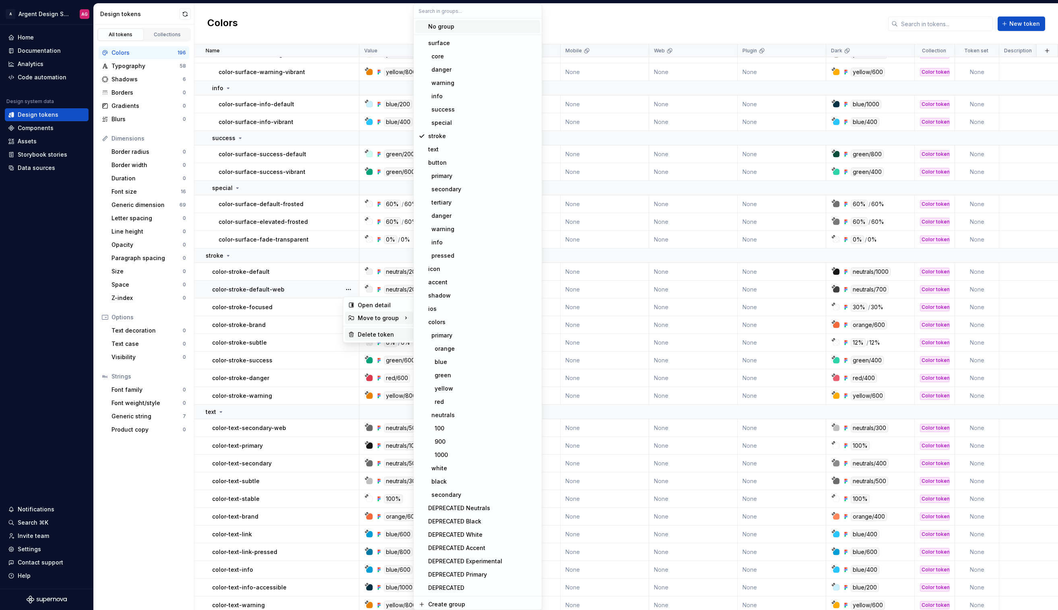
click at [377, 335] on div "Delete token" at bounding box center [384, 334] width 52 height 8
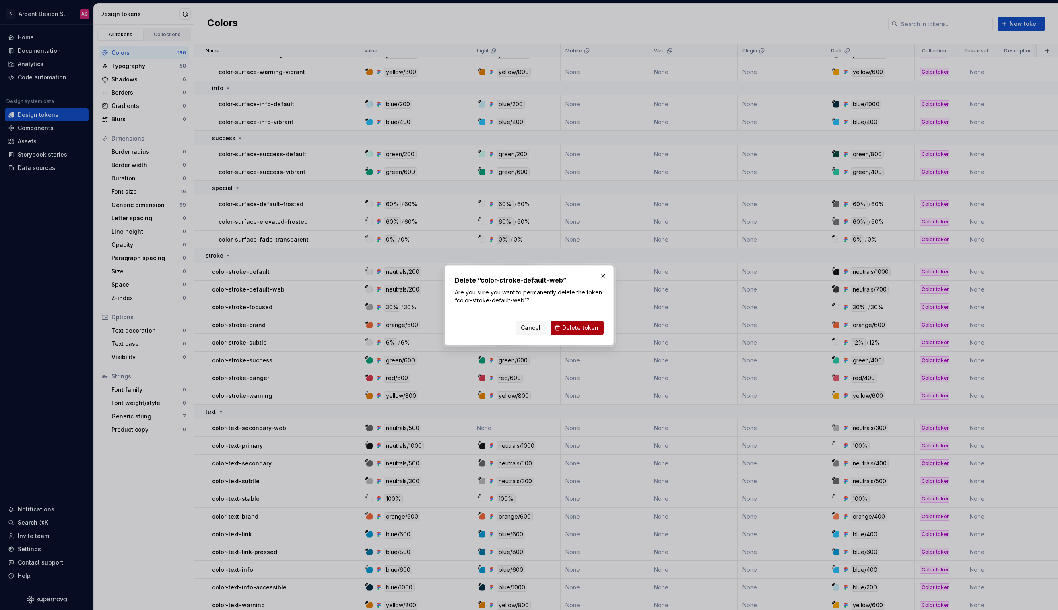
click at [567, 324] on span "Delete token" at bounding box center [580, 328] width 36 height 8
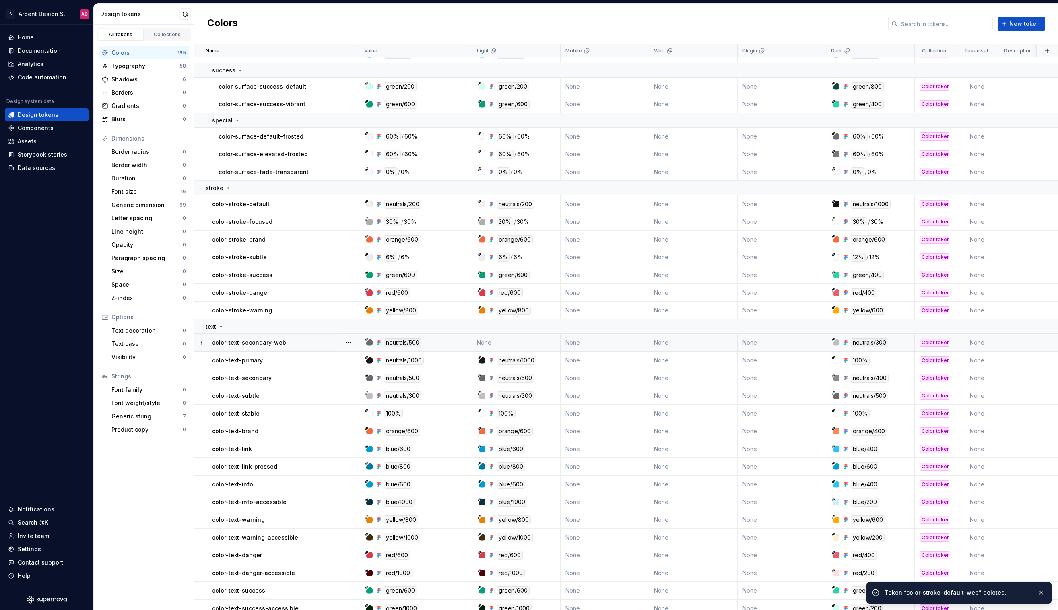
scroll to position [421, 0]
click at [353, 340] on button "button" at bounding box center [348, 342] width 11 height 11
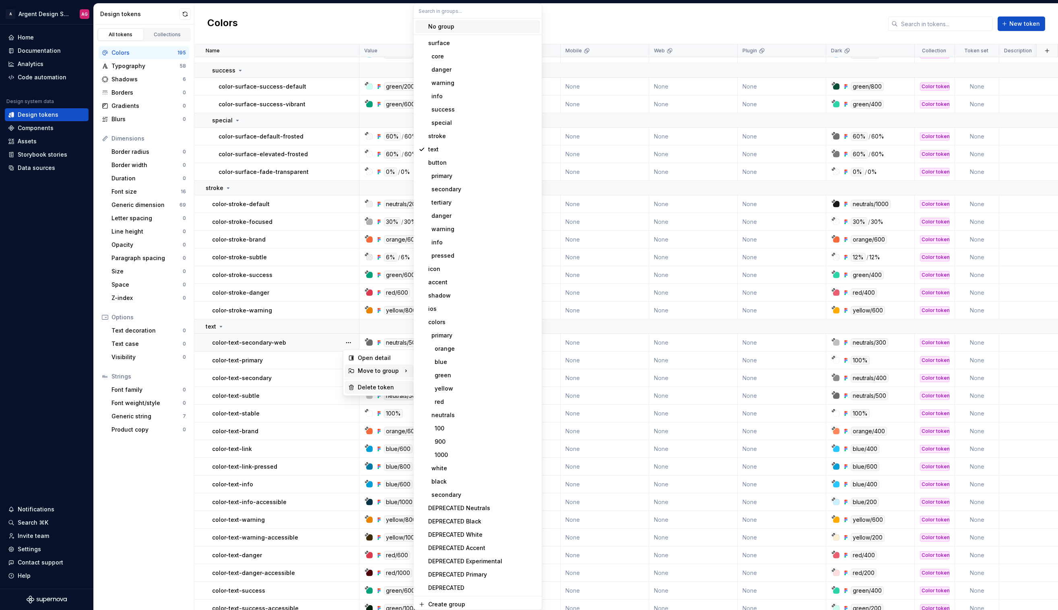
click at [374, 387] on div "Delete token" at bounding box center [384, 387] width 52 height 8
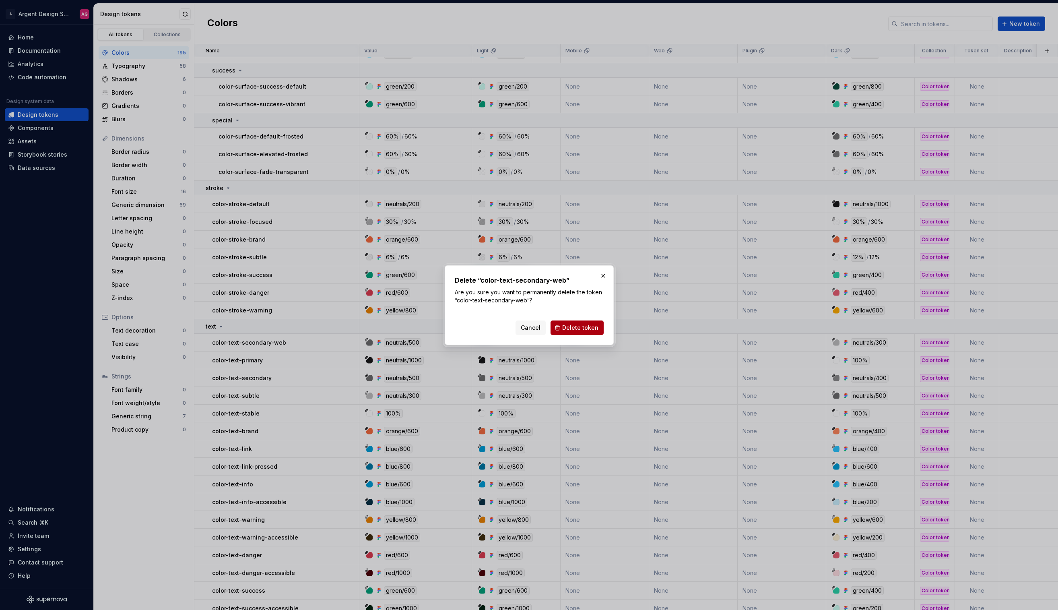
click at [573, 323] on button "Delete token" at bounding box center [577, 327] width 53 height 14
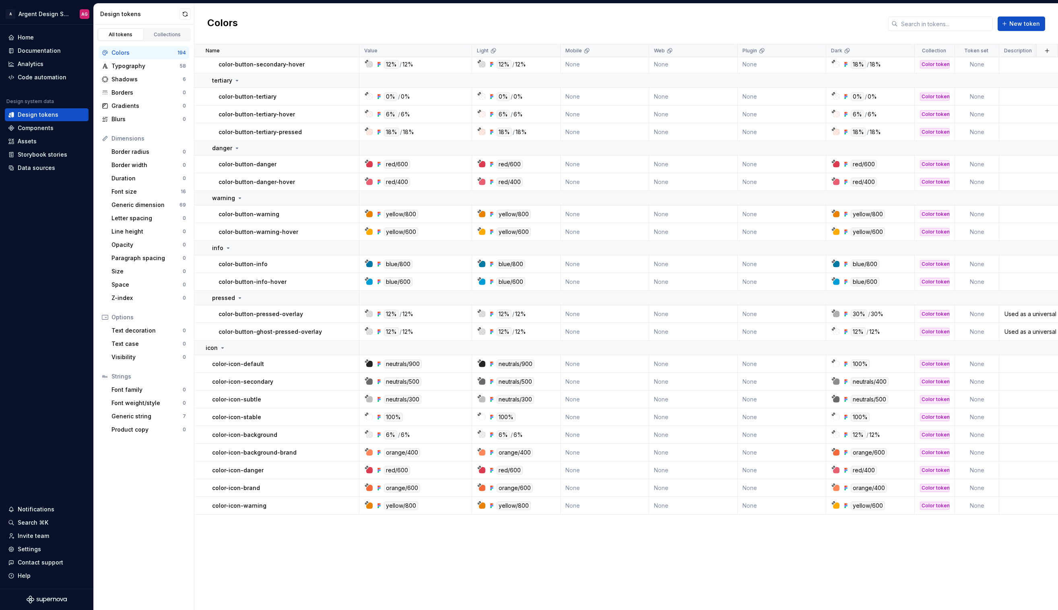
scroll to position [0, 0]
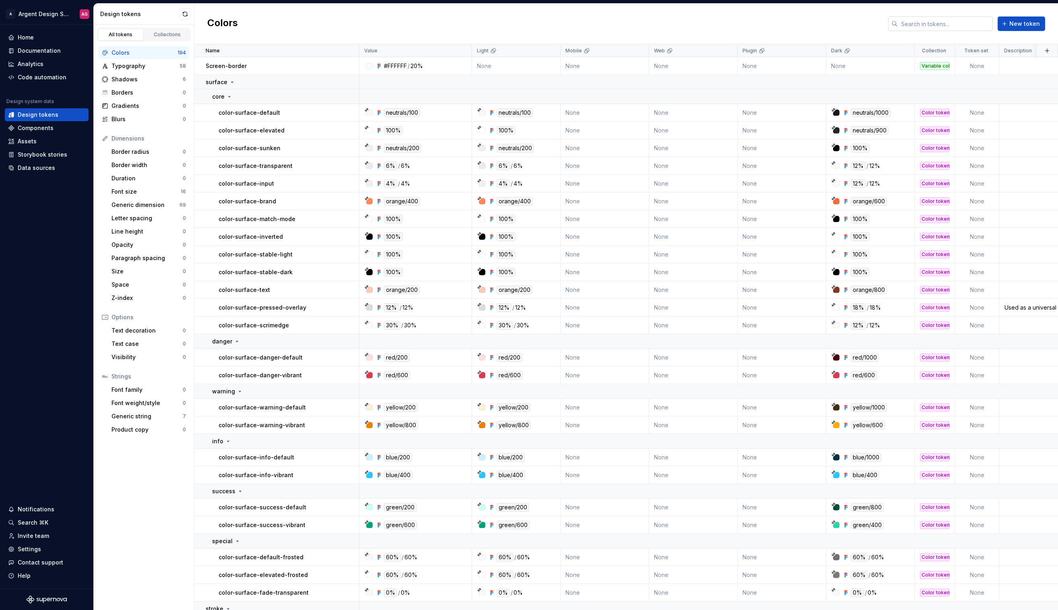
click at [951, 24] on input "text" at bounding box center [945, 23] width 95 height 14
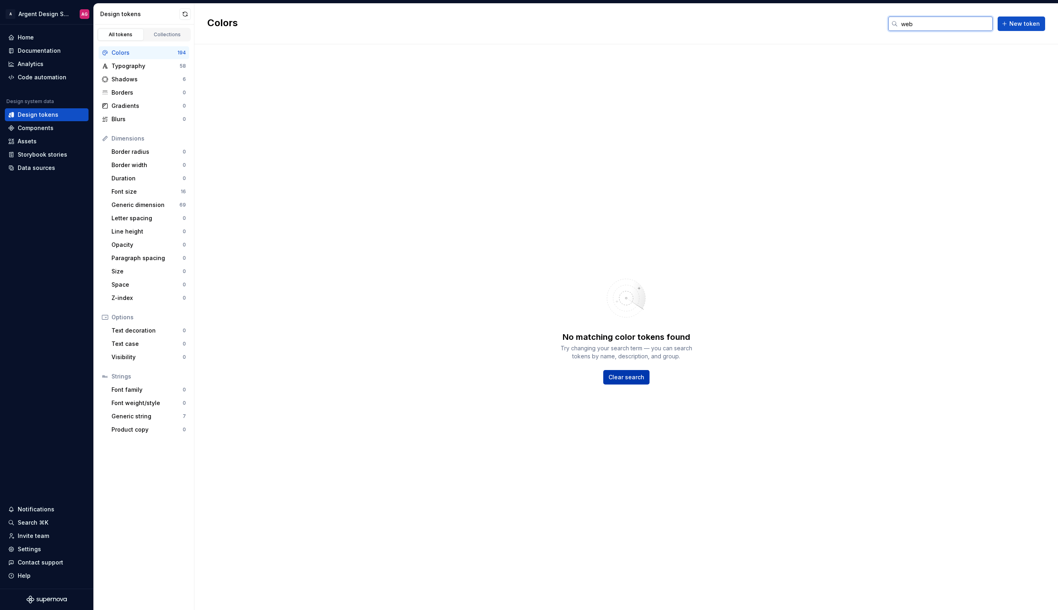
type input "web"
click at [637, 379] on span "Clear search" at bounding box center [626, 377] width 36 height 8
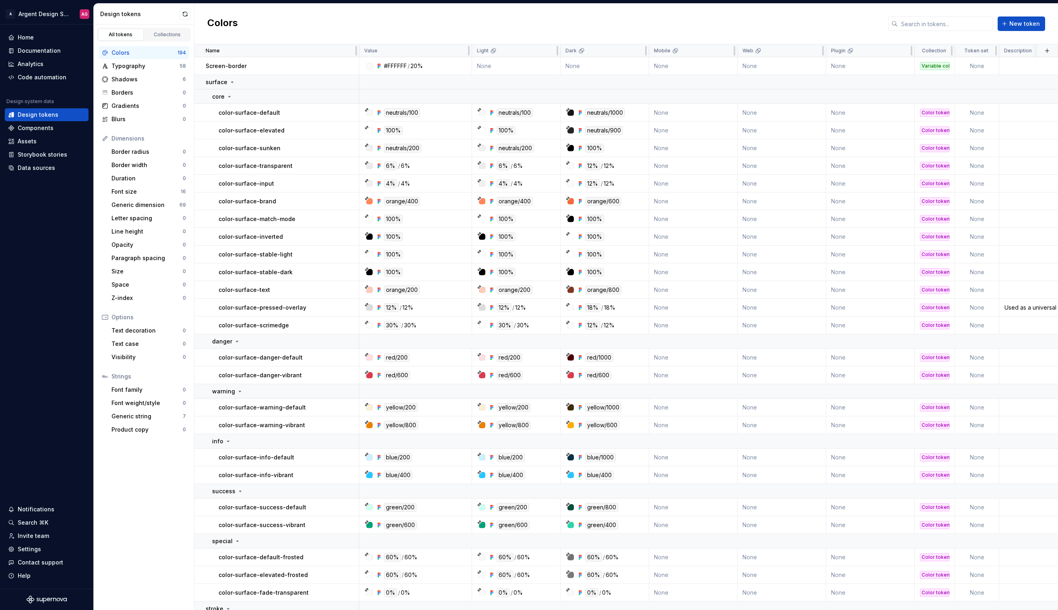
click at [529, 28] on div "Colors New token" at bounding box center [626, 24] width 864 height 41
click at [39, 76] on div "Code automation" at bounding box center [42, 77] width 49 height 8
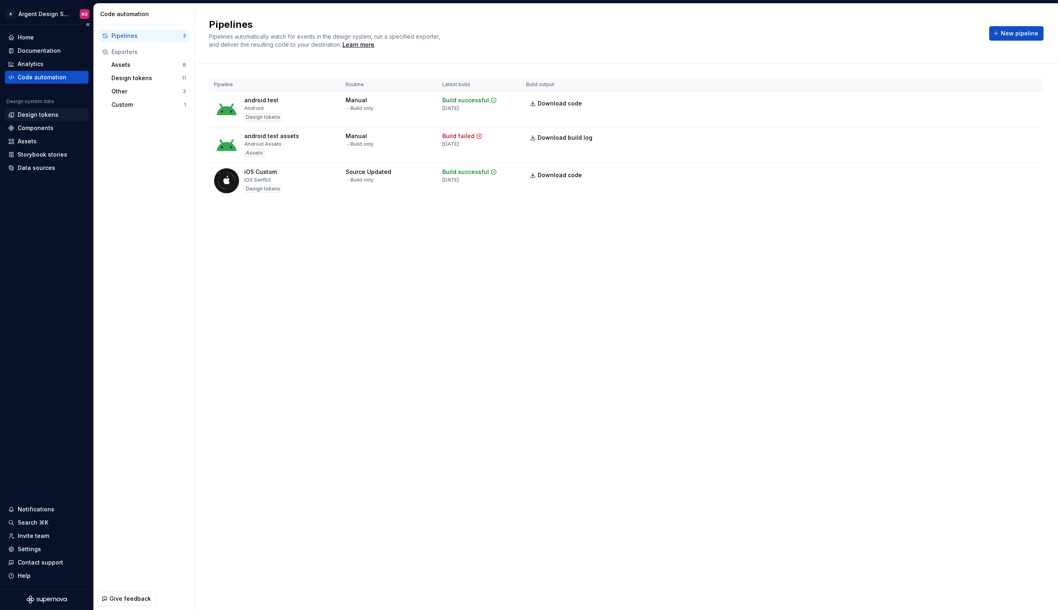
click at [46, 113] on div "Design tokens" at bounding box center [38, 115] width 41 height 8
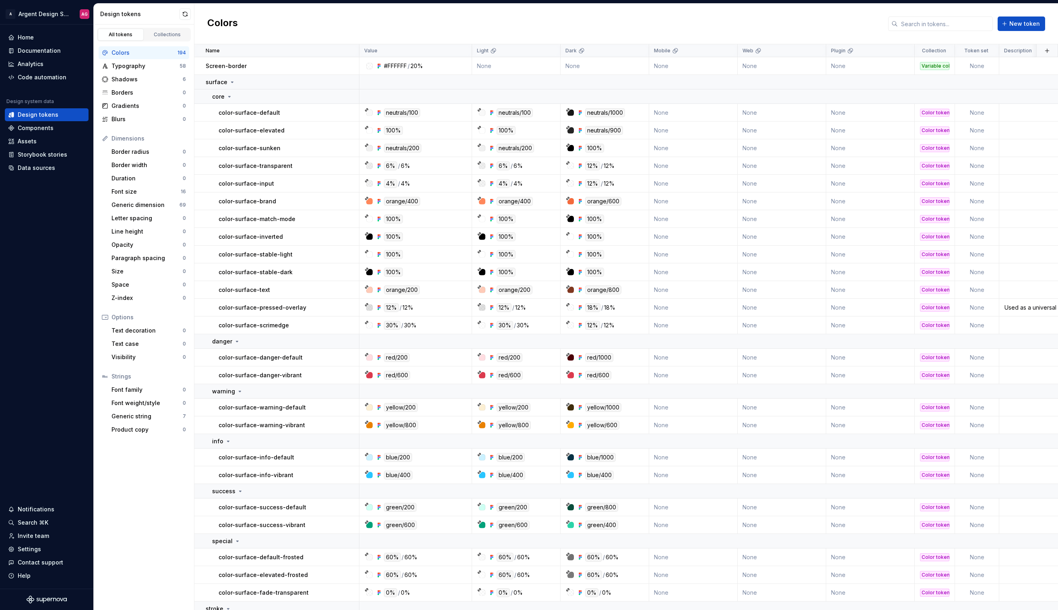
click at [388, 21] on div "Colors New token" at bounding box center [626, 24] width 864 height 41
click at [551, 52] on html "A Argent Design System AG Home Documentation Analytics Code automation Design s…" at bounding box center [529, 305] width 1058 height 610
click at [575, 65] on span "Edit theme" at bounding box center [585, 66] width 52 height 8
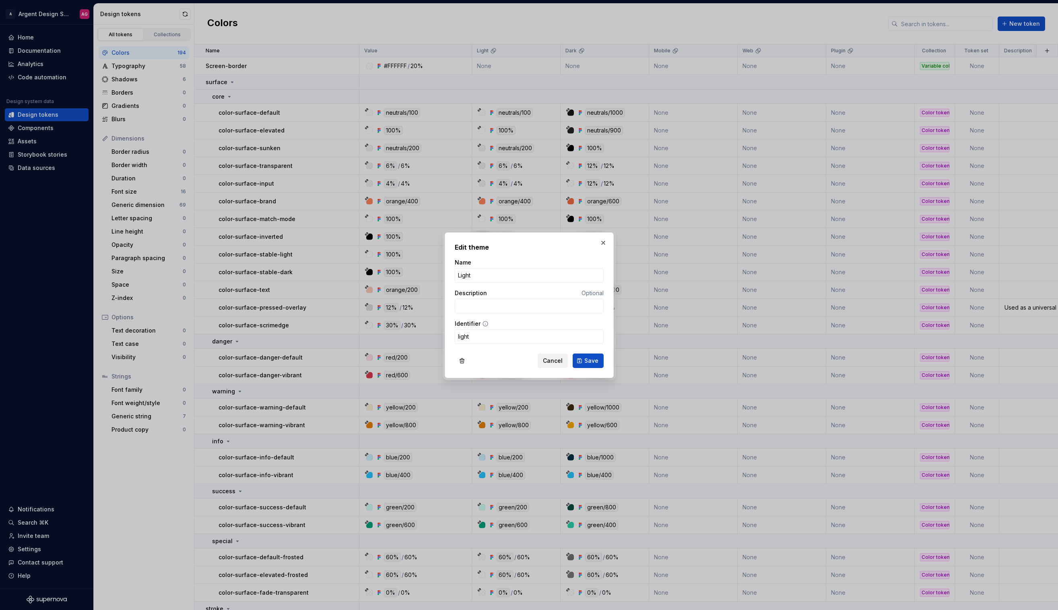
click at [552, 356] on button "Cancel" at bounding box center [553, 360] width 30 height 14
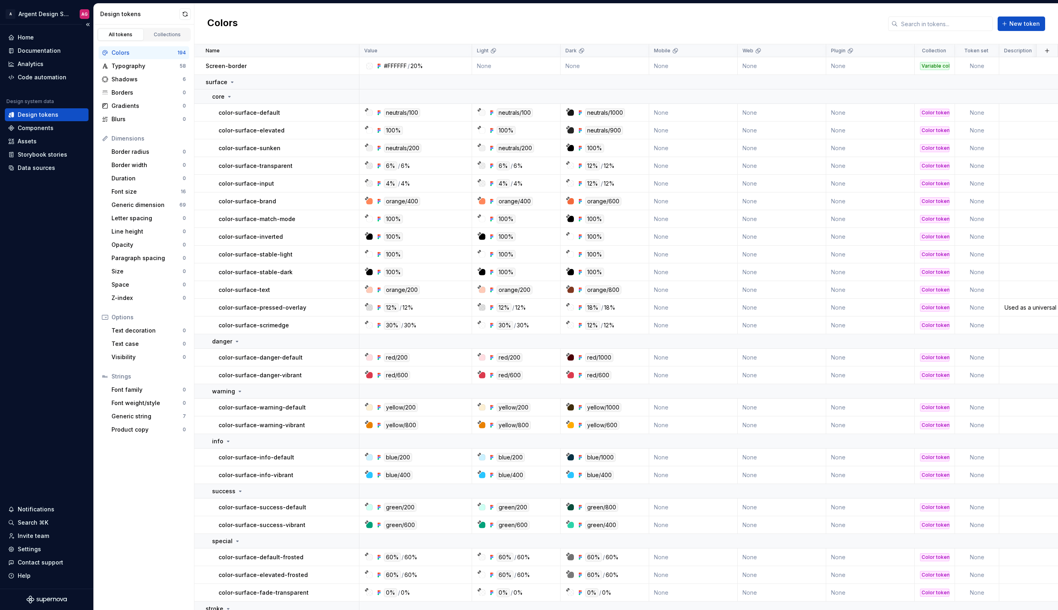
click at [43, 120] on div "Design tokens" at bounding box center [47, 114] width 84 height 13
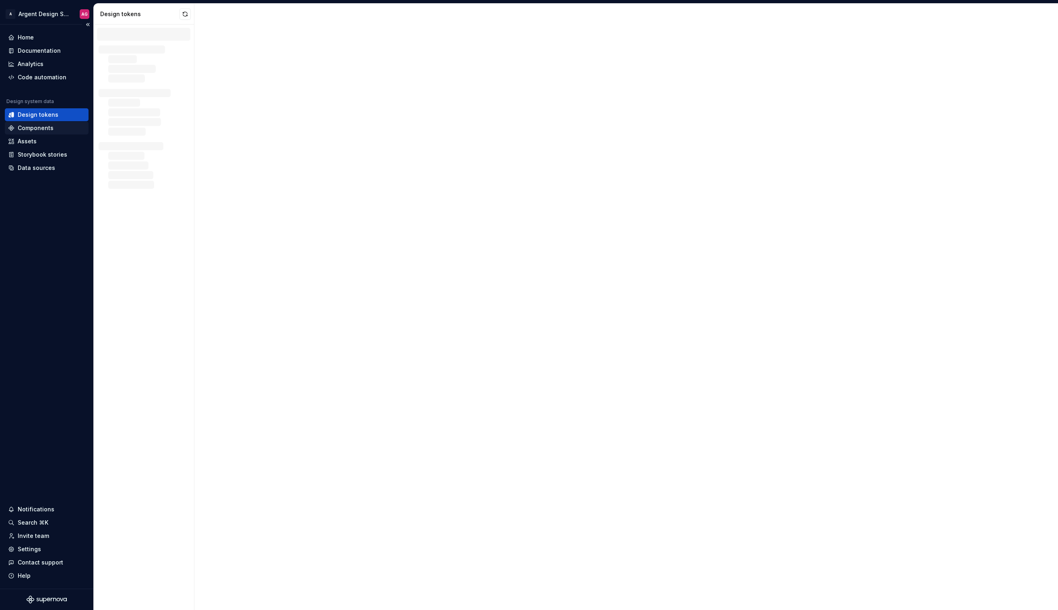
click at [42, 126] on div "Components" at bounding box center [36, 128] width 36 height 8
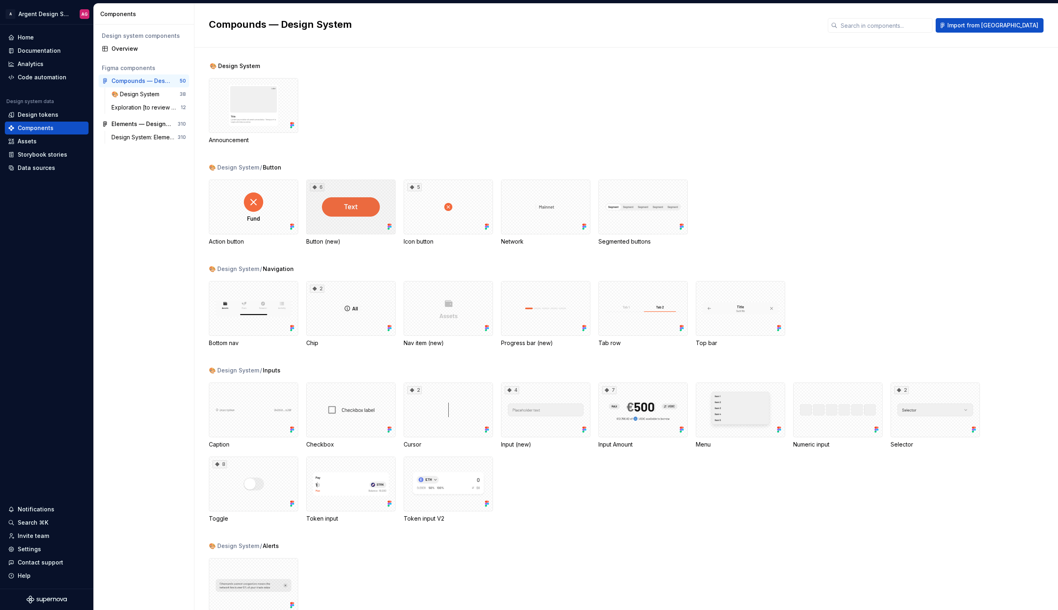
click at [326, 204] on div "6" at bounding box center [350, 206] width 89 height 55
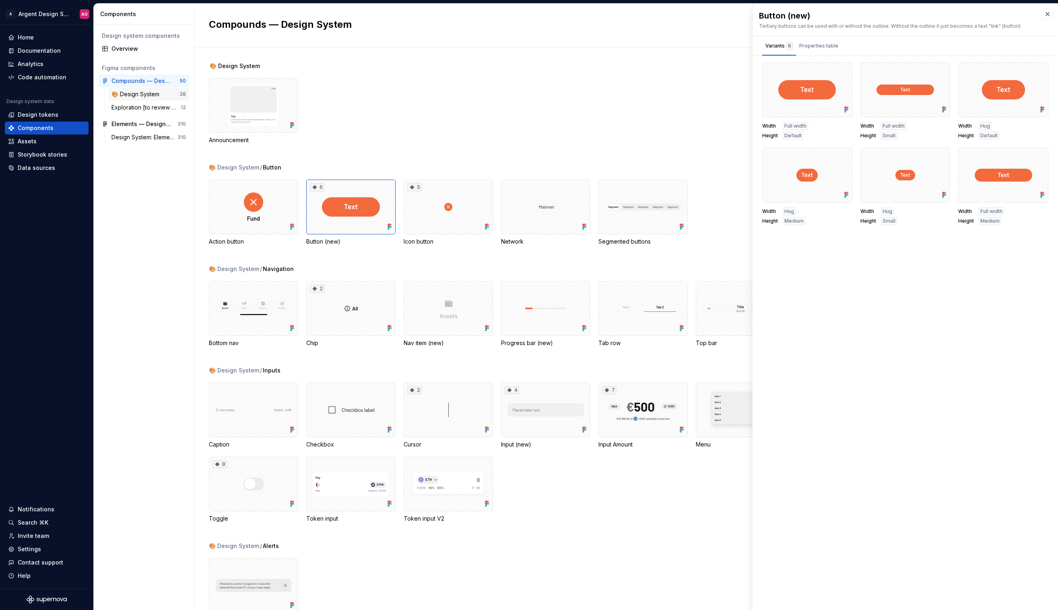
click at [137, 89] on div "🎨 Design System 38" at bounding box center [148, 94] width 81 height 13
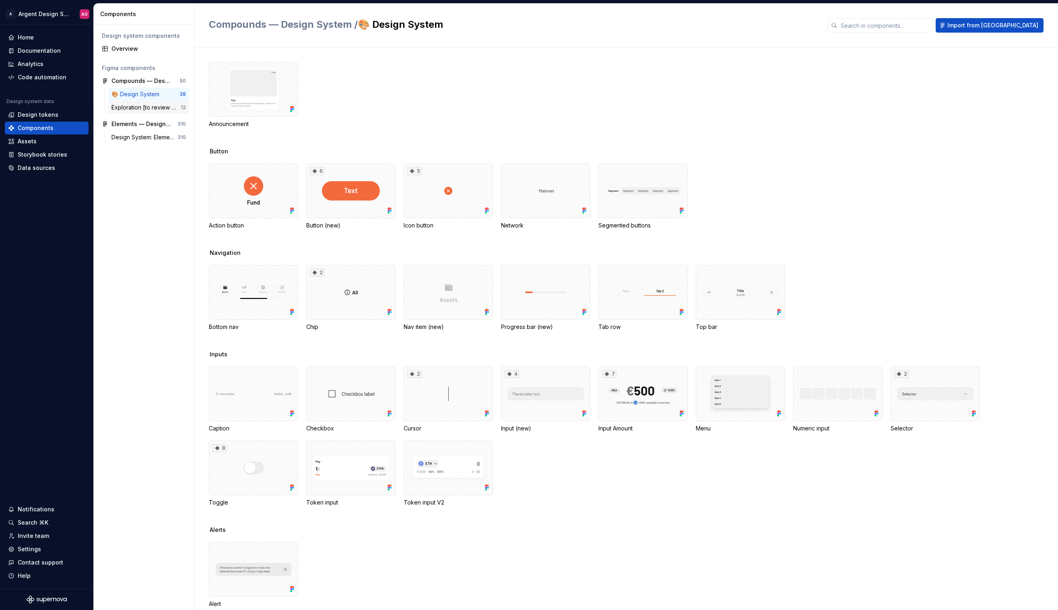
click at [152, 111] on div "Exploration [to review and delete) 12" at bounding box center [148, 107] width 81 height 13
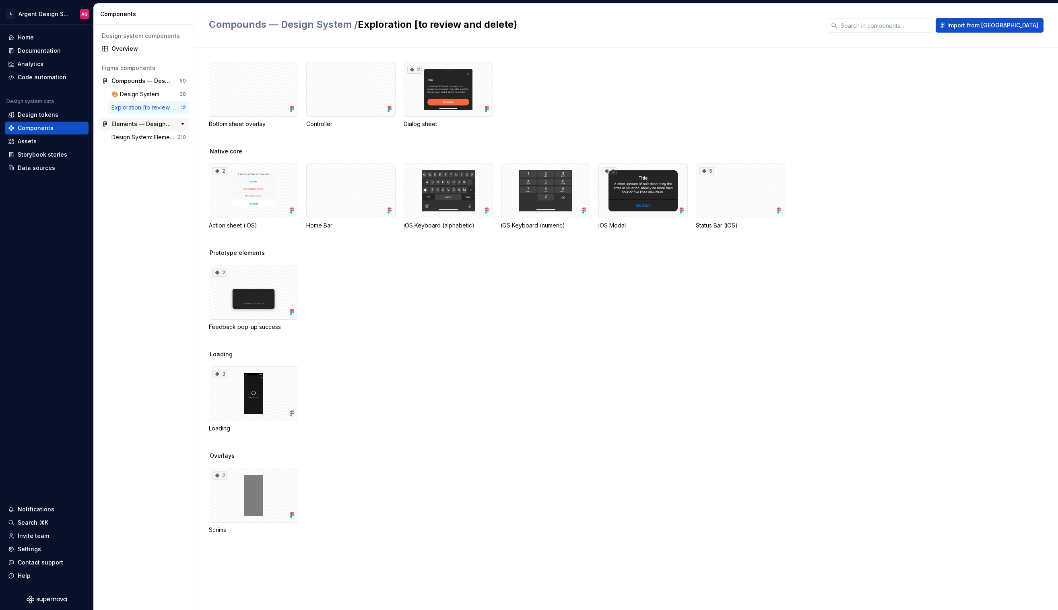
click at [136, 124] on div "Elements — Design System" at bounding box center [141, 124] width 60 height 8
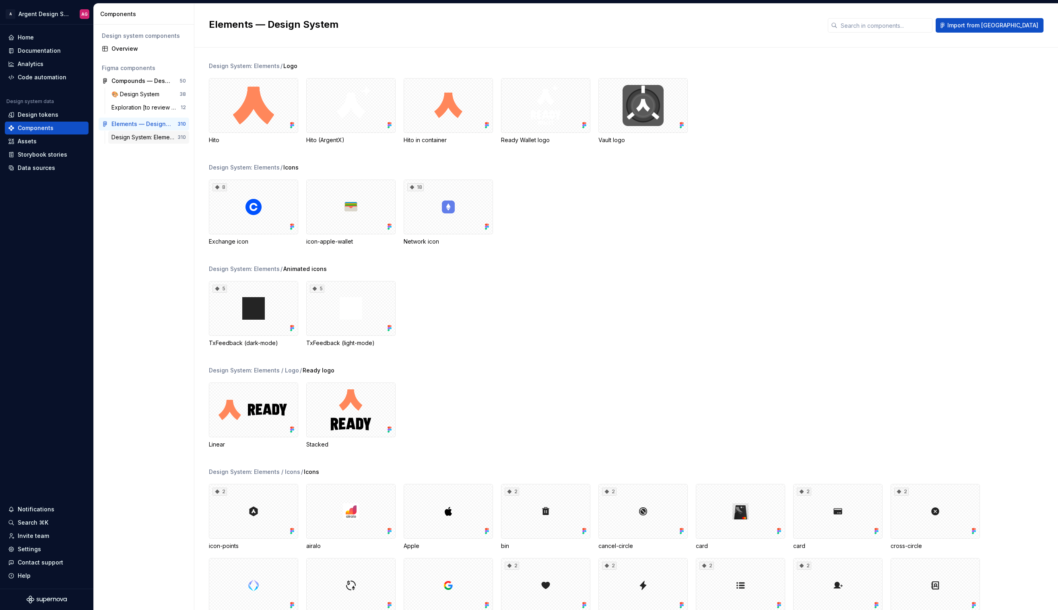
click at [133, 136] on div "Design System: Elements" at bounding box center [144, 137] width 66 height 8
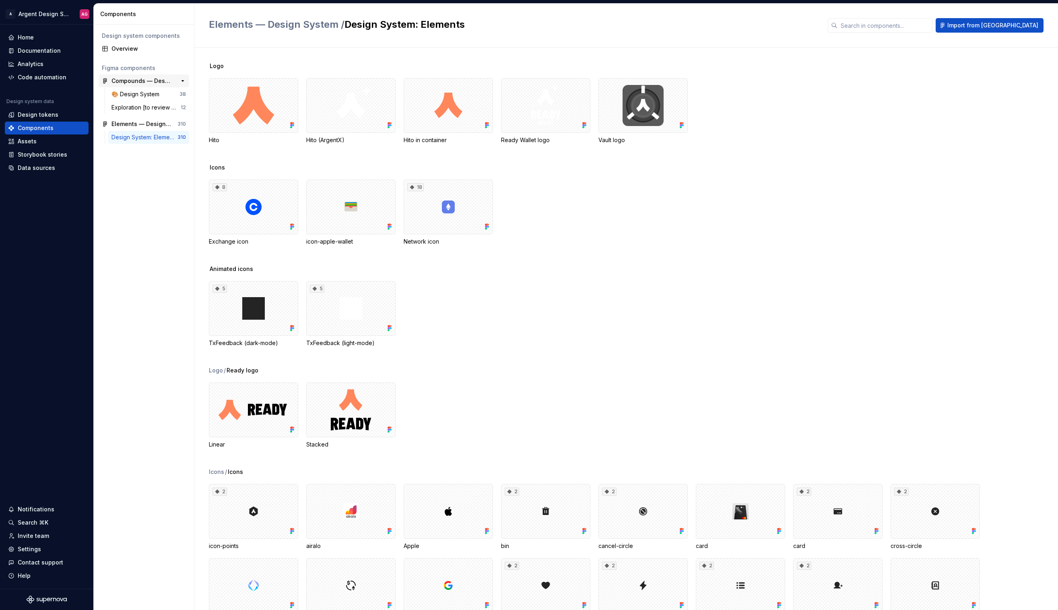
click at [148, 83] on div "Compounds — Design System" at bounding box center [141, 81] width 60 height 8
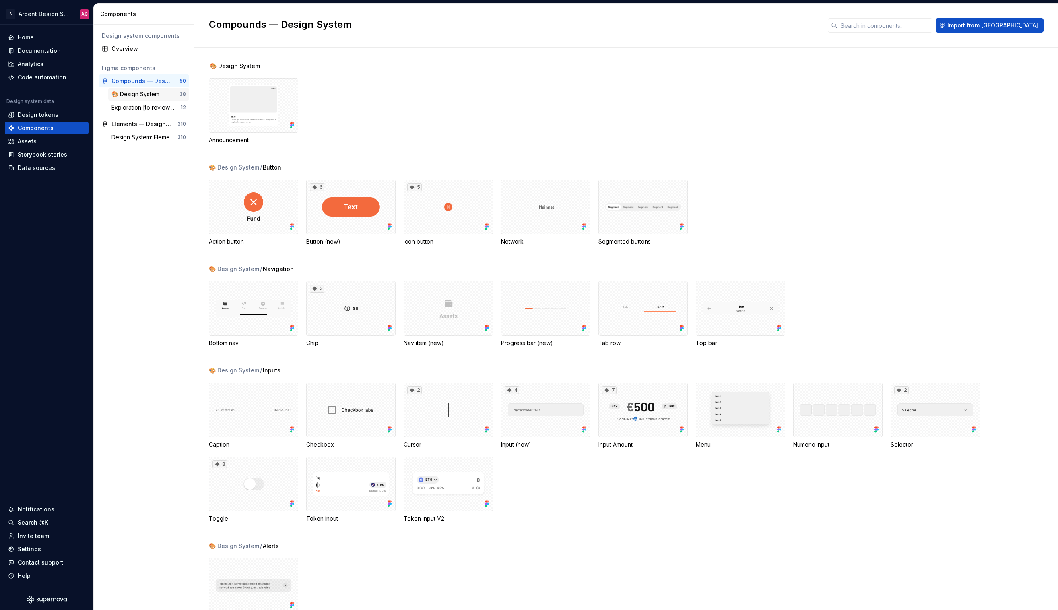
click at [146, 93] on div "🎨 Design System" at bounding box center [136, 94] width 51 height 8
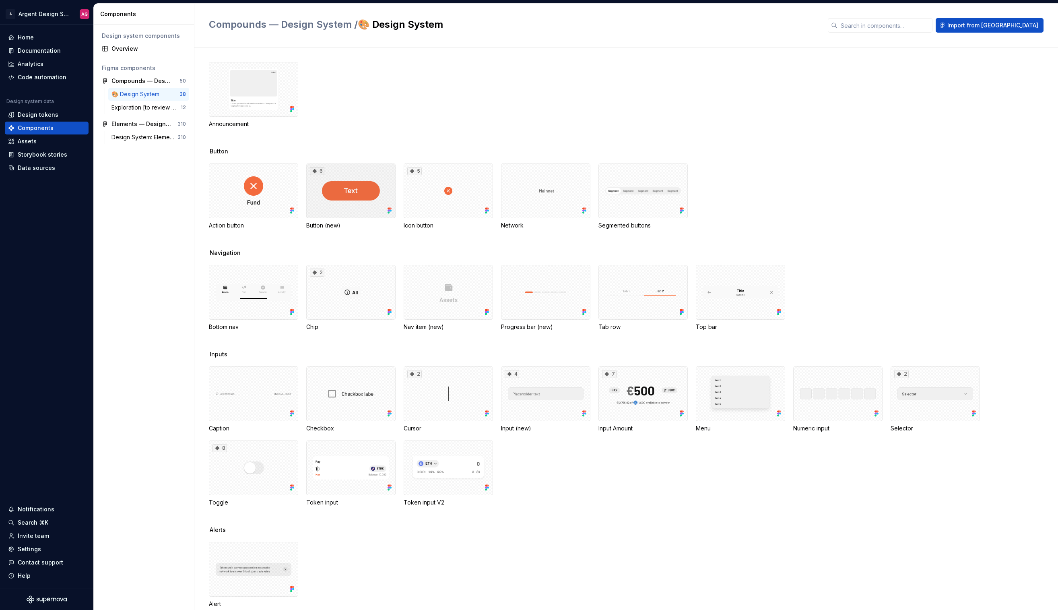
click at [372, 186] on div "6" at bounding box center [350, 190] width 89 height 55
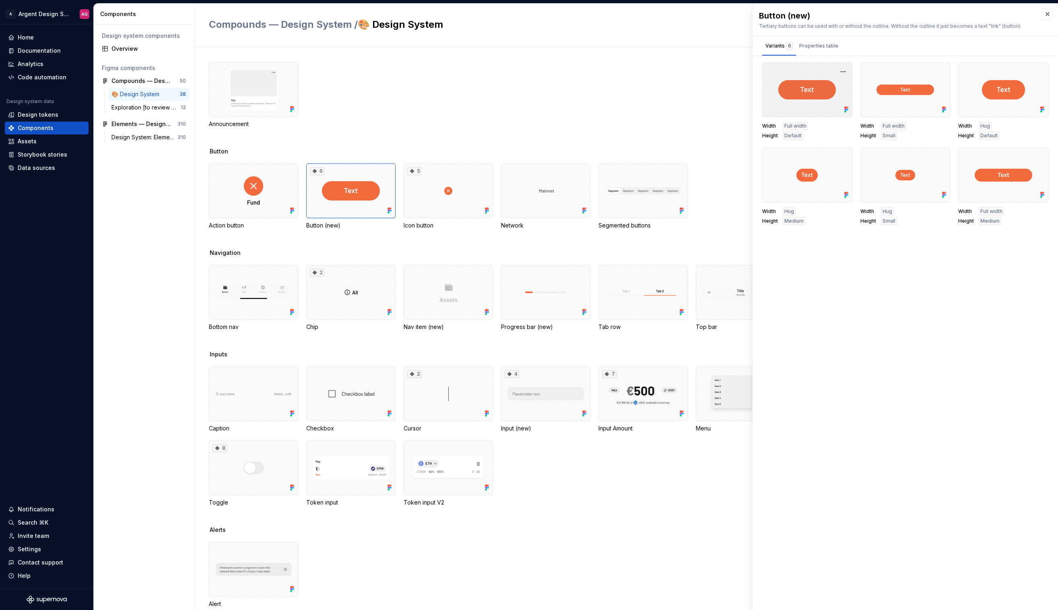
click at [824, 95] on div at bounding box center [807, 89] width 90 height 55
click at [845, 68] on button "button" at bounding box center [842, 71] width 11 height 11
click at [844, 67] on button "button" at bounding box center [842, 71] width 11 height 11
click at [819, 42] on div "Properties table" at bounding box center [818, 46] width 39 height 8
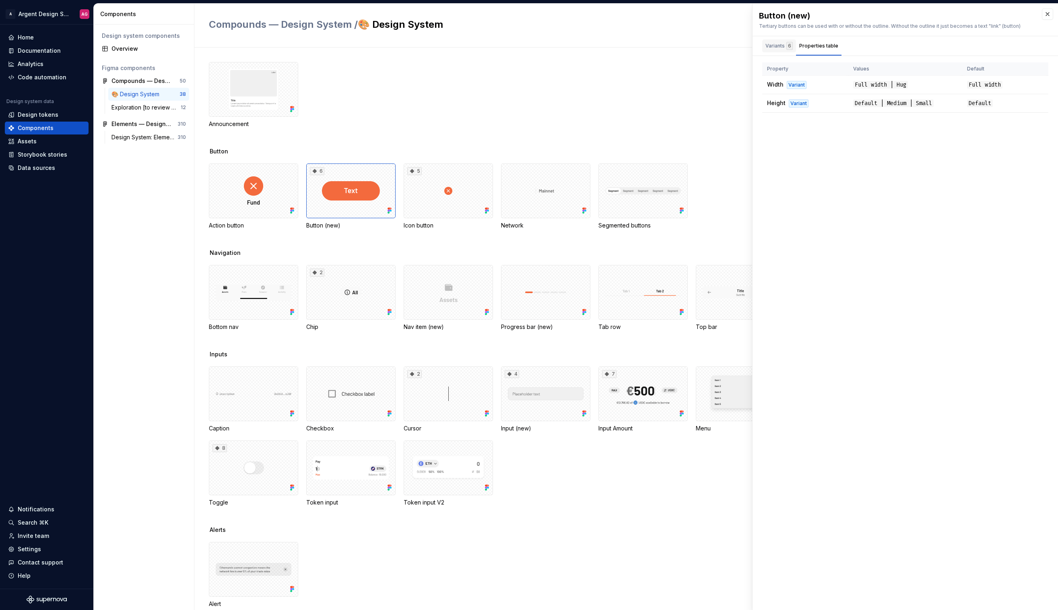
click at [783, 42] on div "Variants 6" at bounding box center [778, 46] width 27 height 8
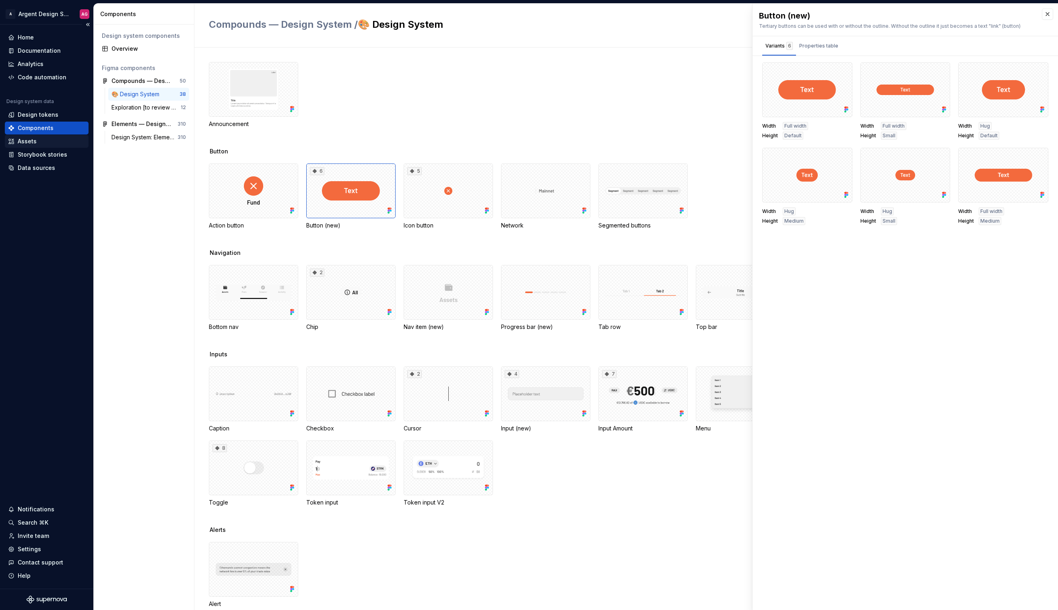
click at [41, 140] on div "Assets" at bounding box center [46, 141] width 77 height 8
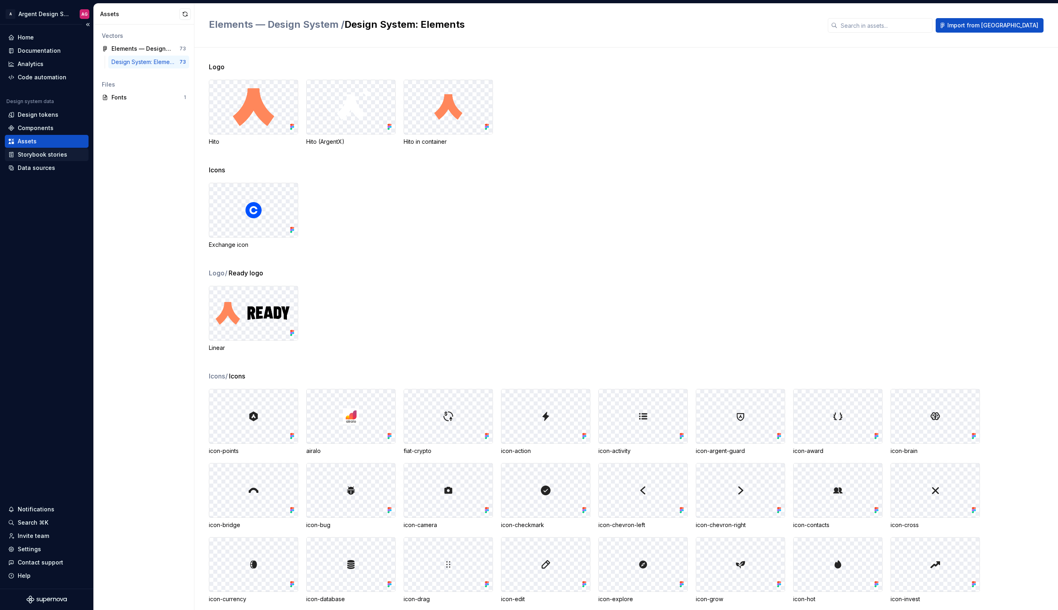
click at [42, 148] on div "Storybook stories" at bounding box center [47, 154] width 84 height 13
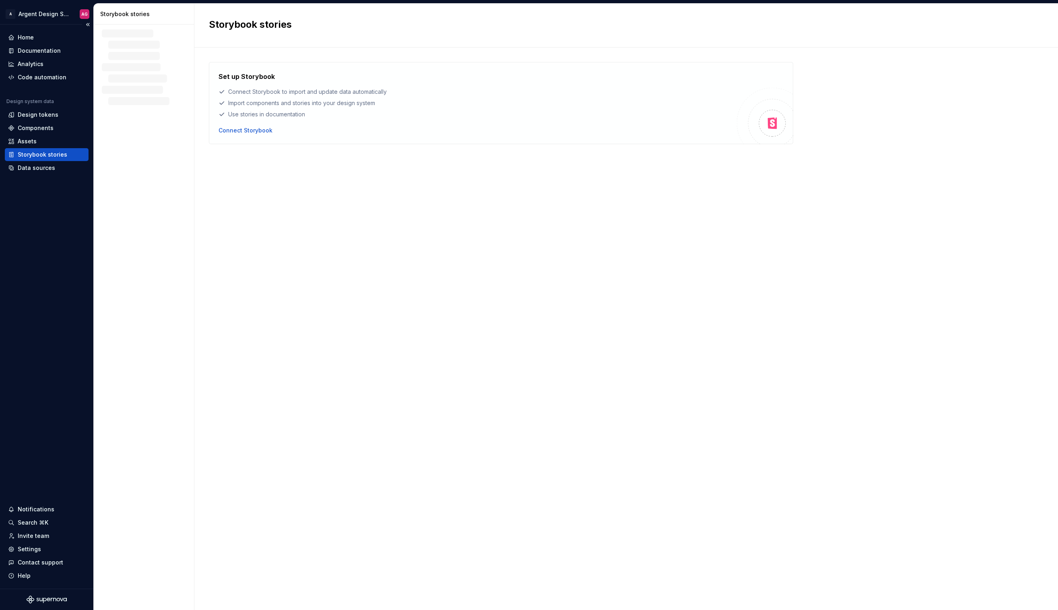
click at [42, 155] on div "Storybook stories" at bounding box center [42, 155] width 49 height 8
click at [54, 165] on div "Data sources" at bounding box center [46, 168] width 77 height 8
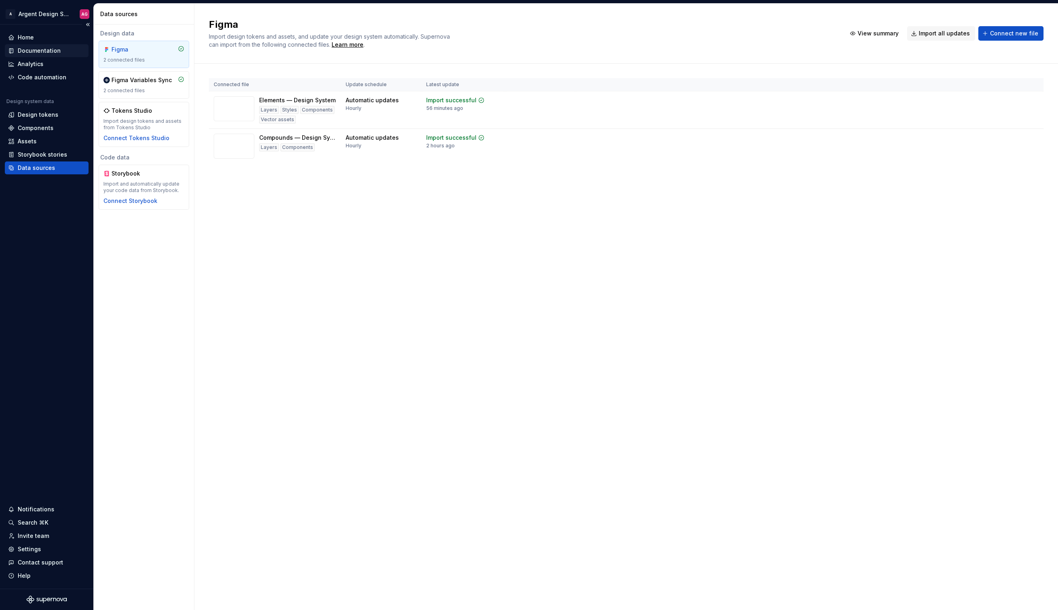
click at [47, 45] on div "Documentation" at bounding box center [47, 50] width 84 height 13
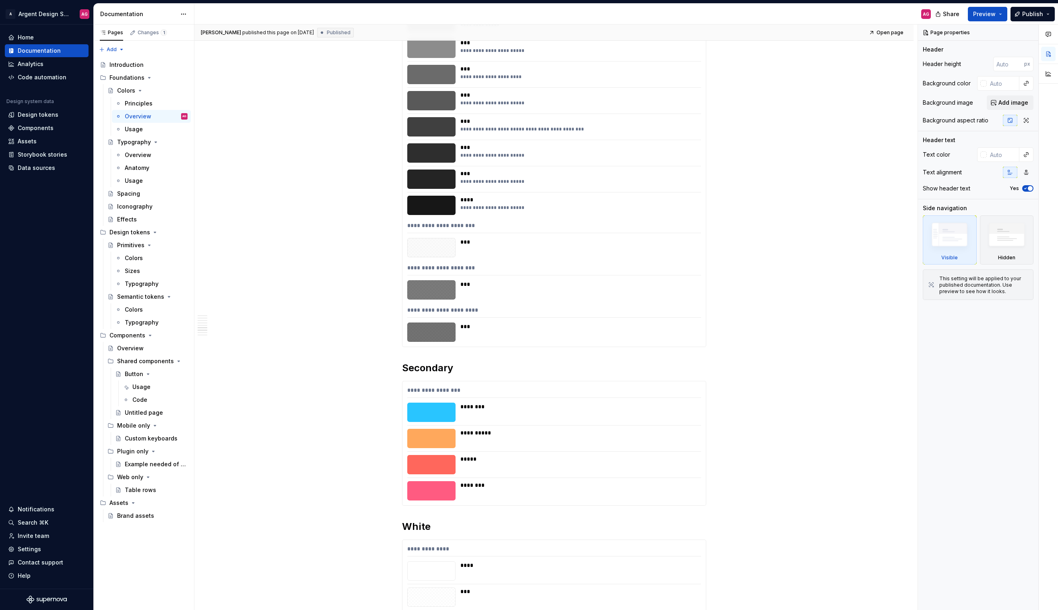
scroll to position [1134, 0]
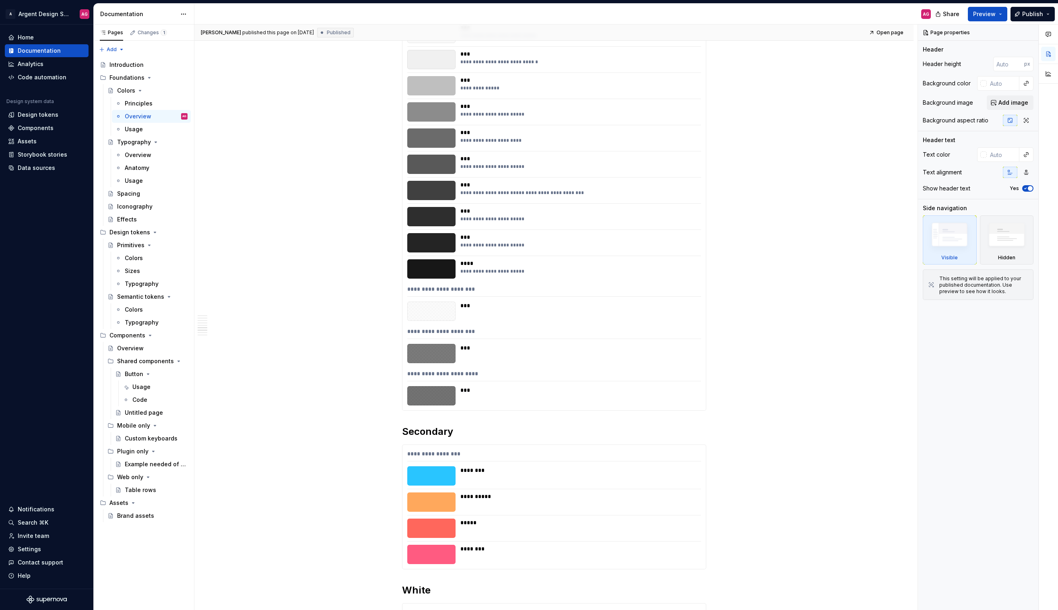
click at [438, 137] on div at bounding box center [431, 137] width 48 height 19
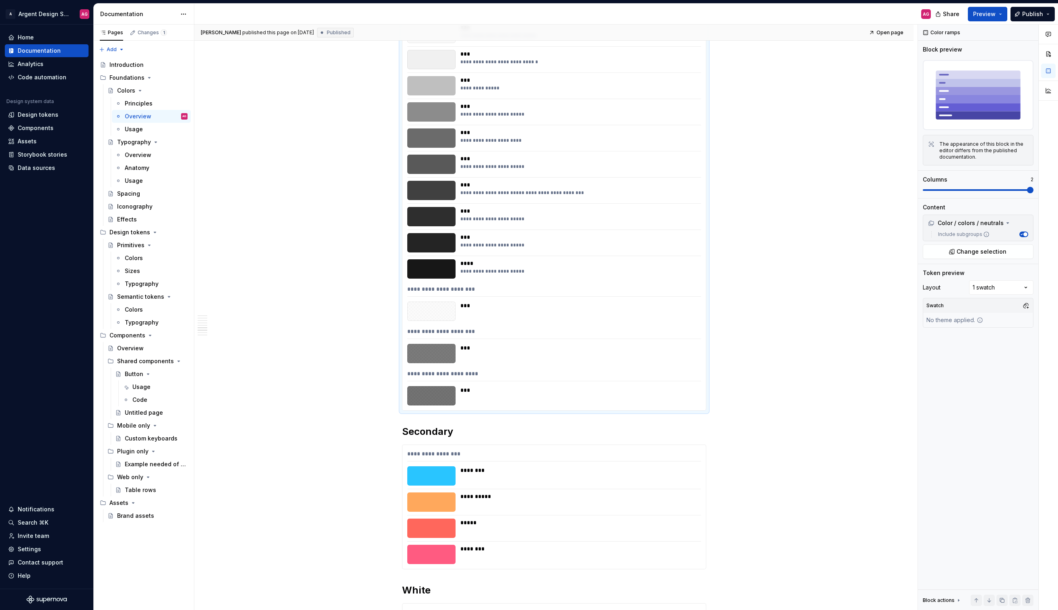
click at [437, 140] on div at bounding box center [431, 137] width 48 height 19
click at [794, 306] on div "**********" at bounding box center [553, 149] width 719 height 2286
click at [803, 275] on div "**********" at bounding box center [553, 149] width 719 height 2286
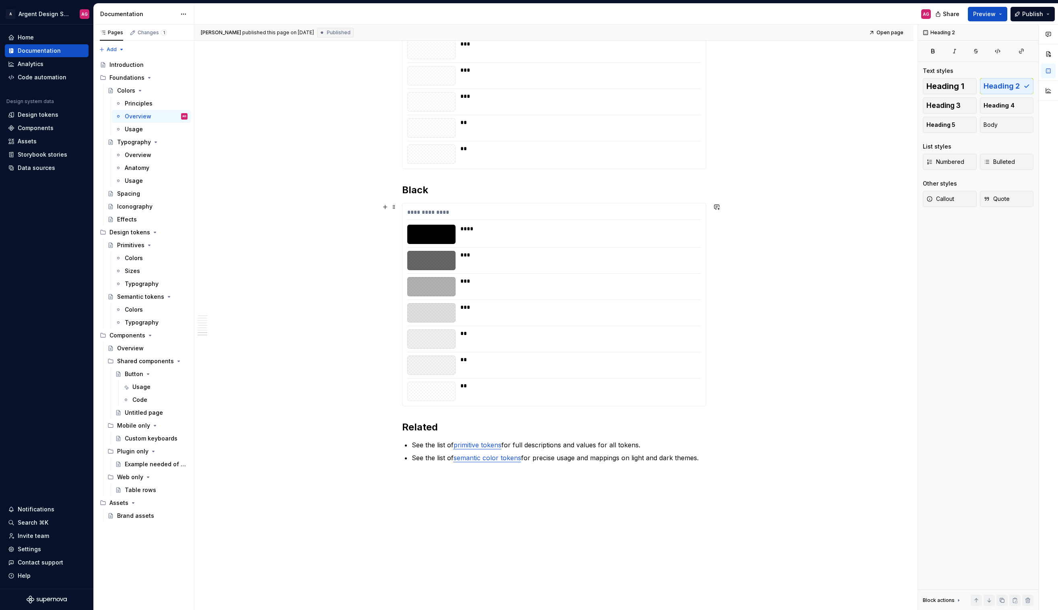
scroll to position [1815, 0]
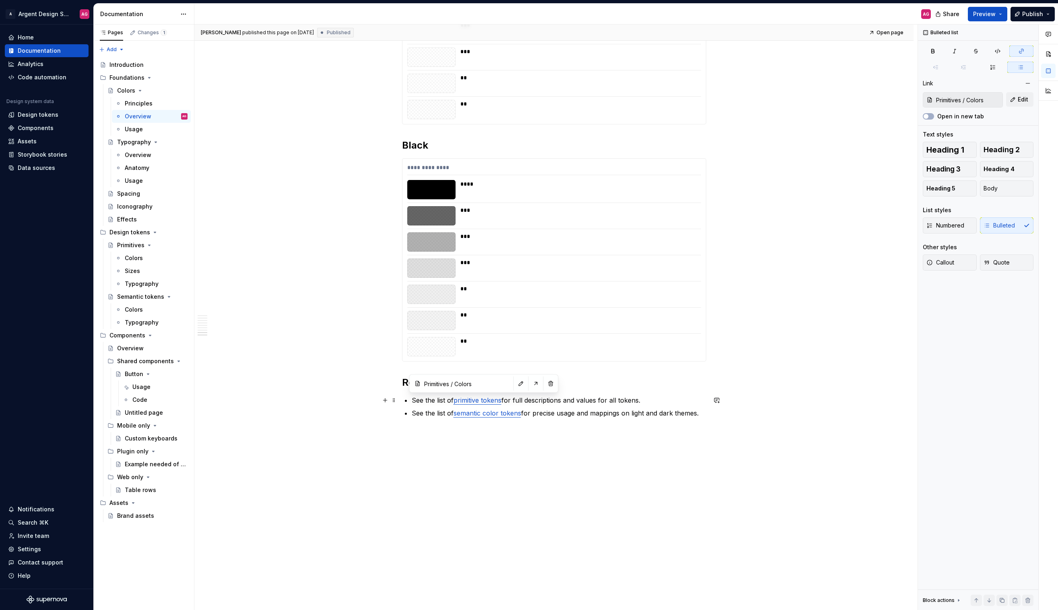
click at [473, 398] on link "primitive tokens" at bounding box center [478, 400] width 48 height 8
click at [160, 108] on div "Principles" at bounding box center [156, 103] width 63 height 11
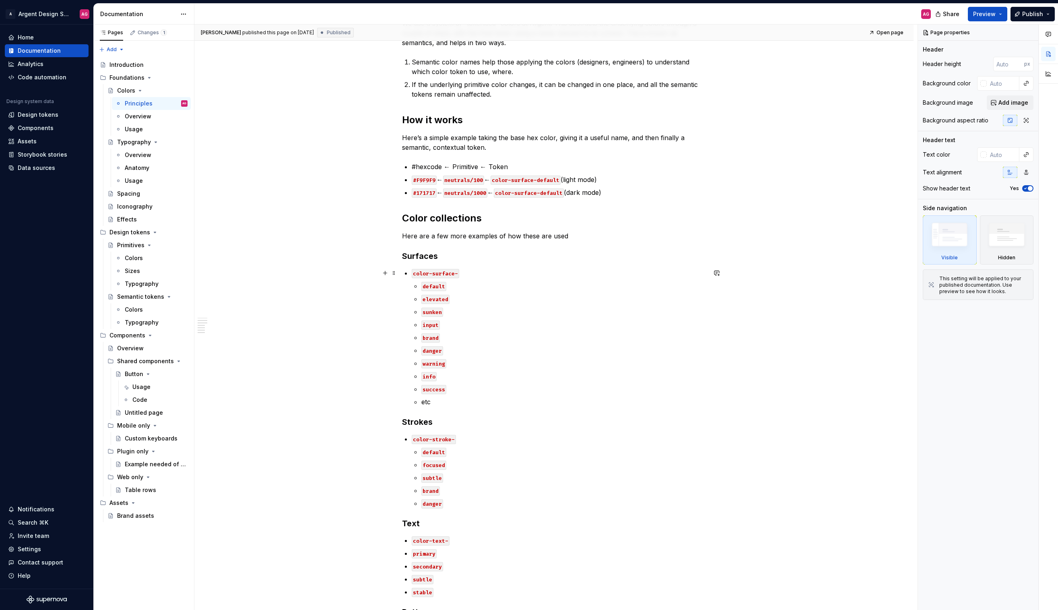
scroll to position [260, 0]
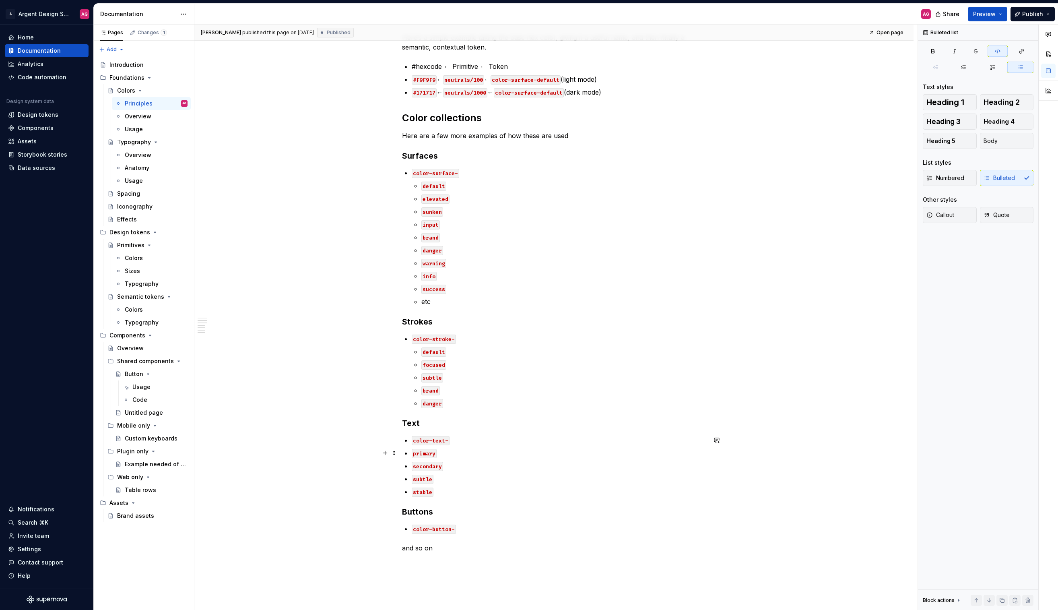
click at [412, 455] on code "primary" at bounding box center [424, 453] width 25 height 9
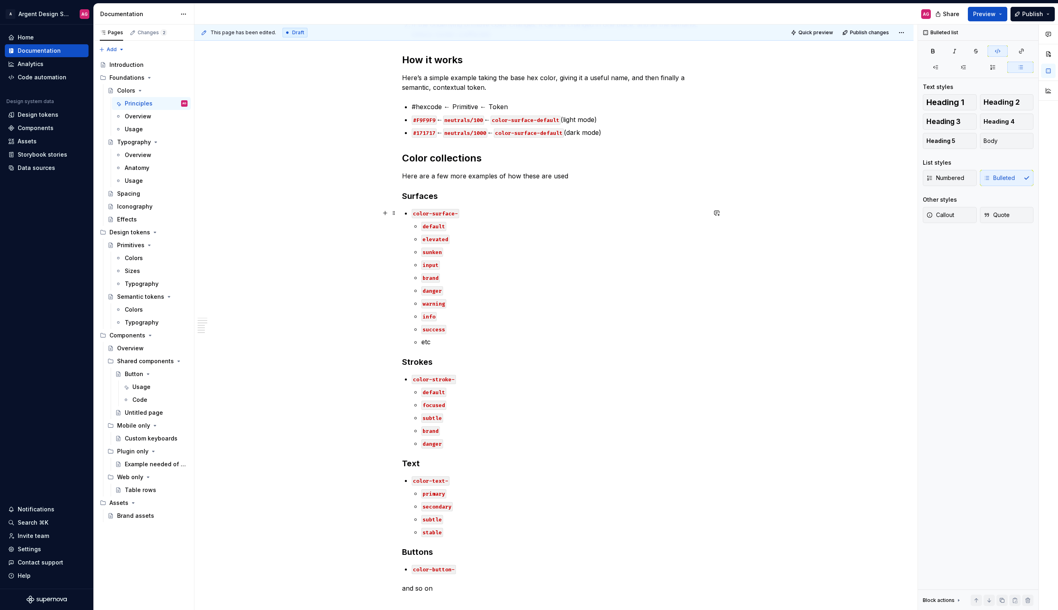
scroll to position [209, 0]
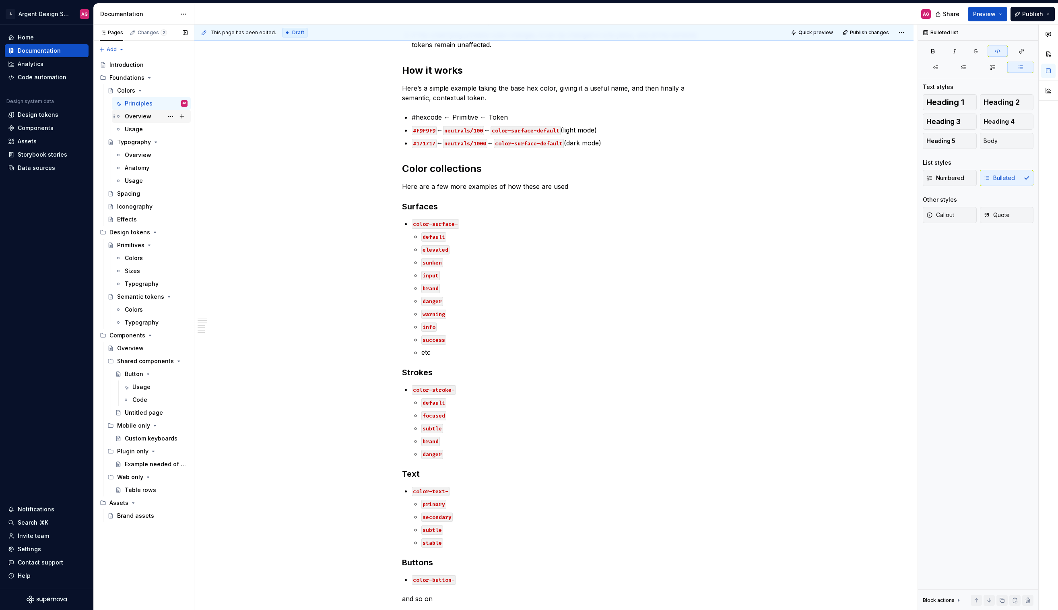
click at [136, 112] on div "Overview" at bounding box center [138, 116] width 27 height 8
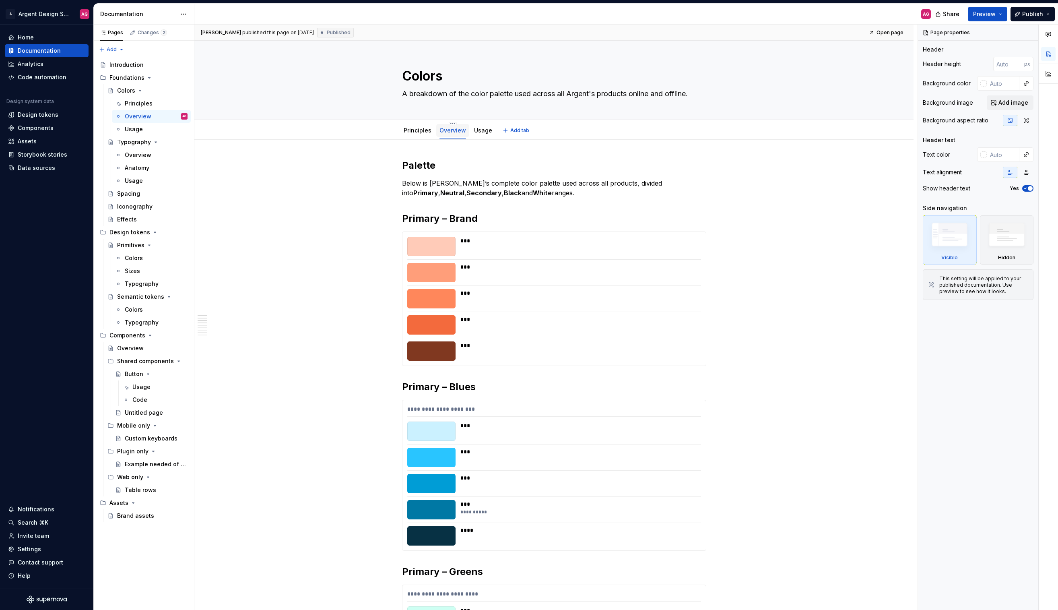
click at [466, 127] on div "Overview" at bounding box center [452, 130] width 33 height 13
click at [485, 131] on link "Usage" at bounding box center [483, 130] width 18 height 7
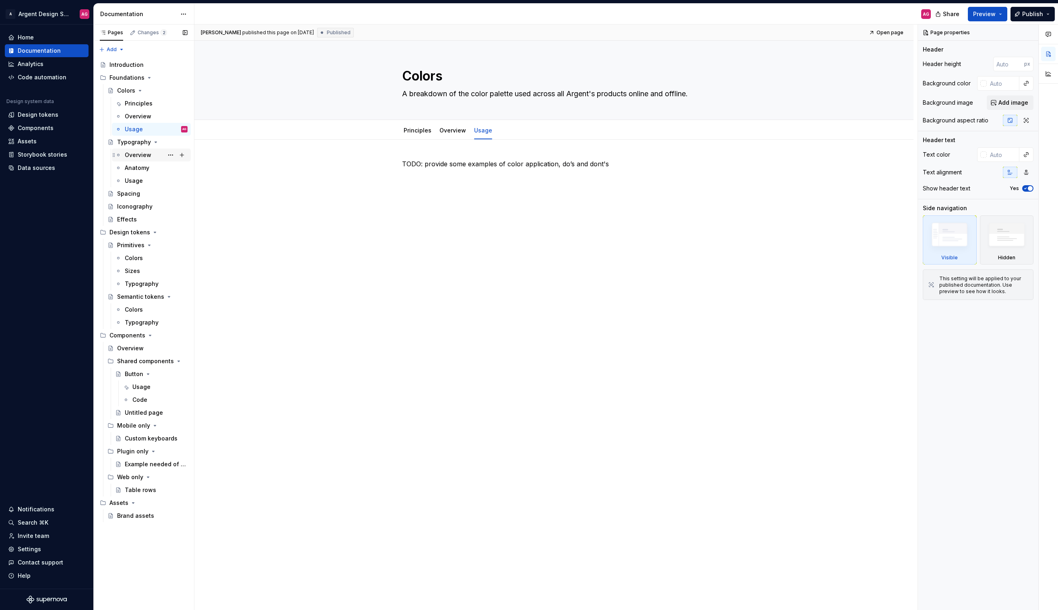
click at [142, 157] on div "Overview" at bounding box center [138, 155] width 27 height 8
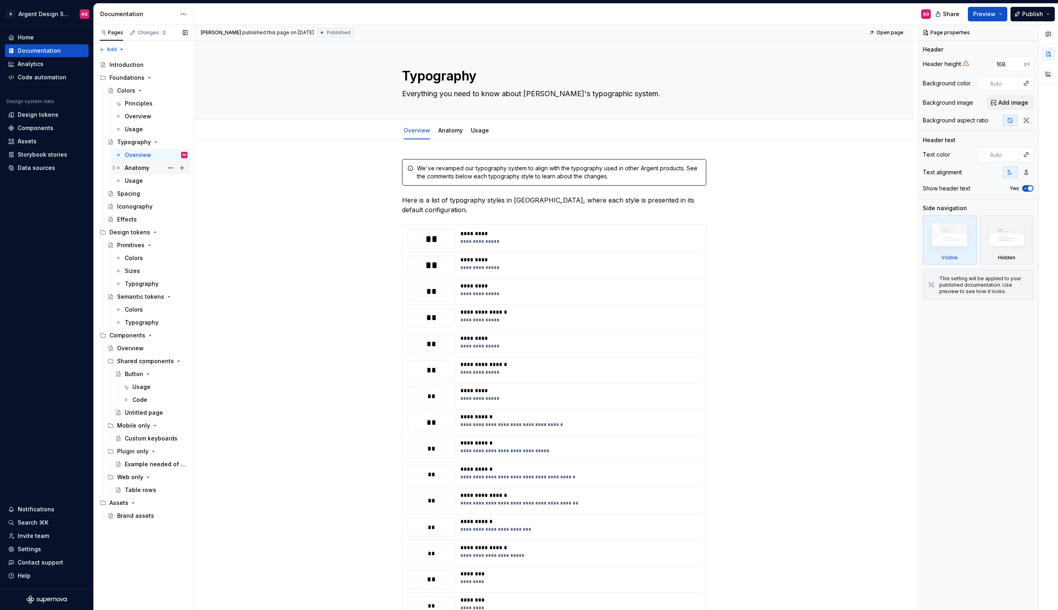
click at [142, 166] on div "Anatomy" at bounding box center [137, 168] width 25 height 8
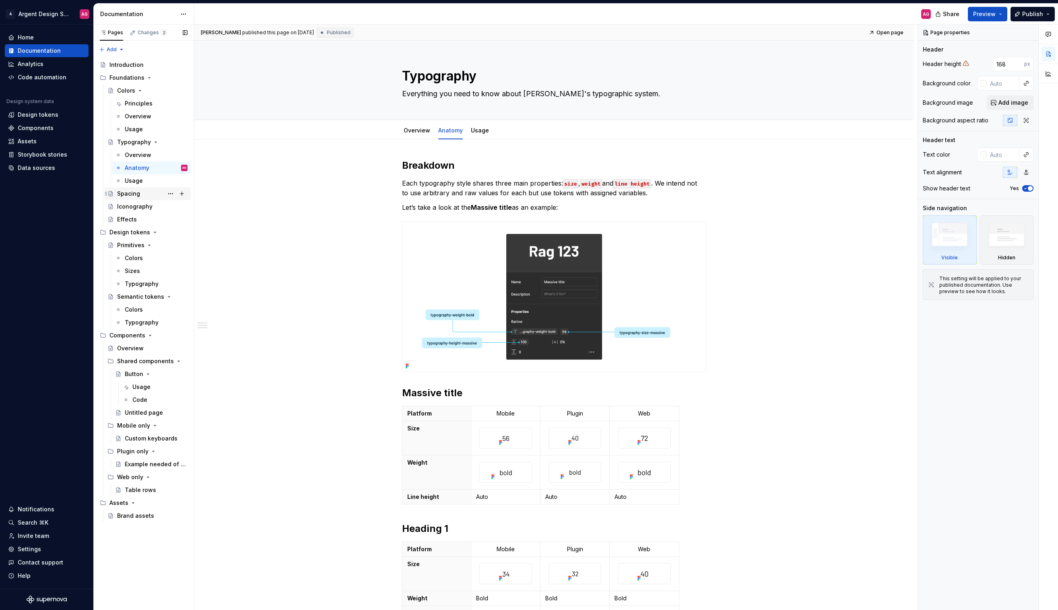
click at [140, 193] on div "Spacing" at bounding box center [152, 193] width 70 height 11
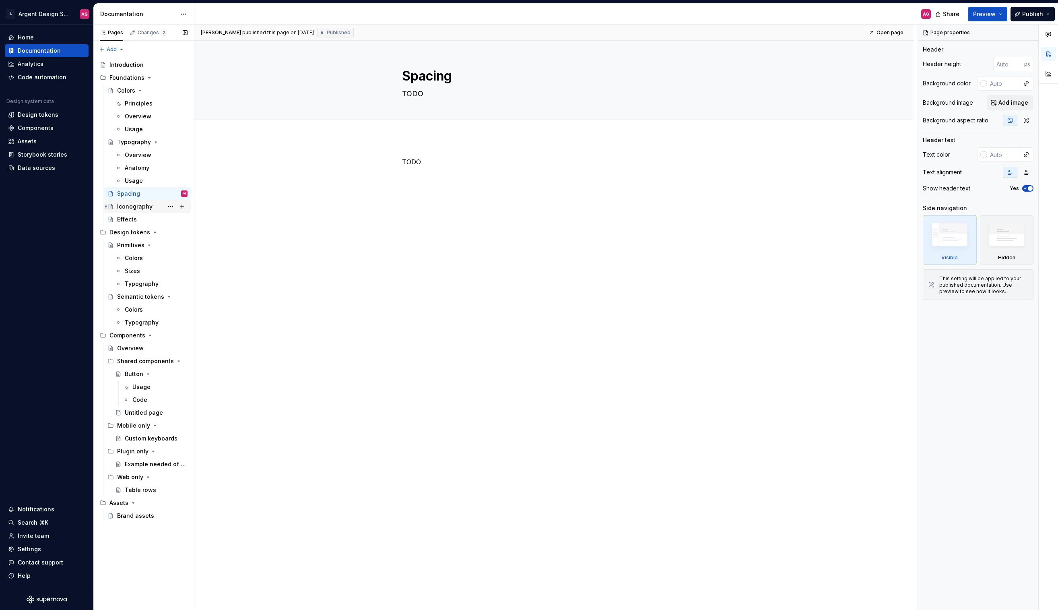
click at [130, 200] on div "Iconography" at bounding box center [147, 206] width 87 height 13
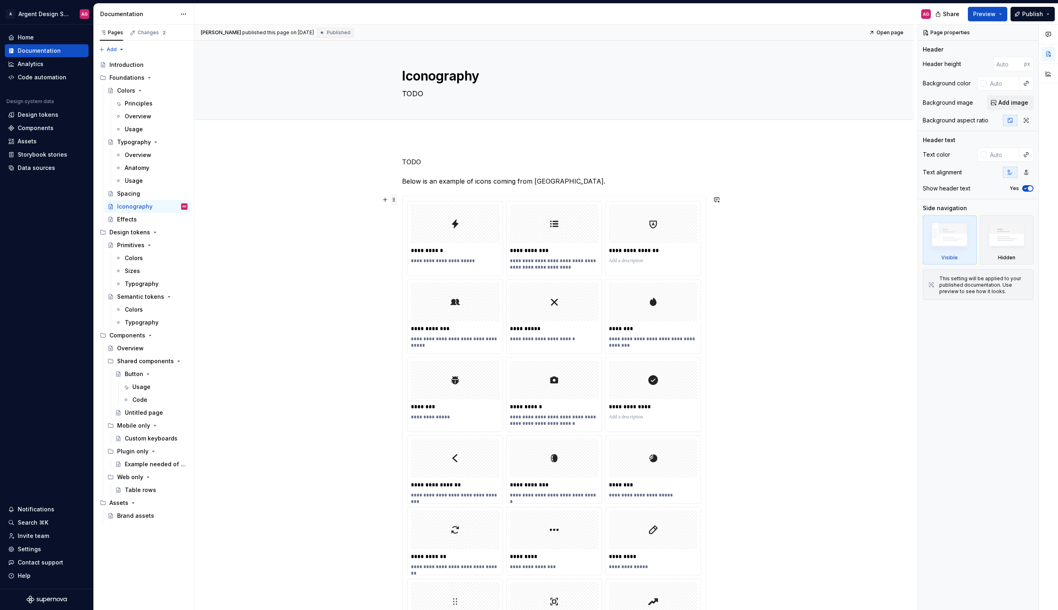
click at [395, 198] on span at bounding box center [394, 199] width 6 height 11
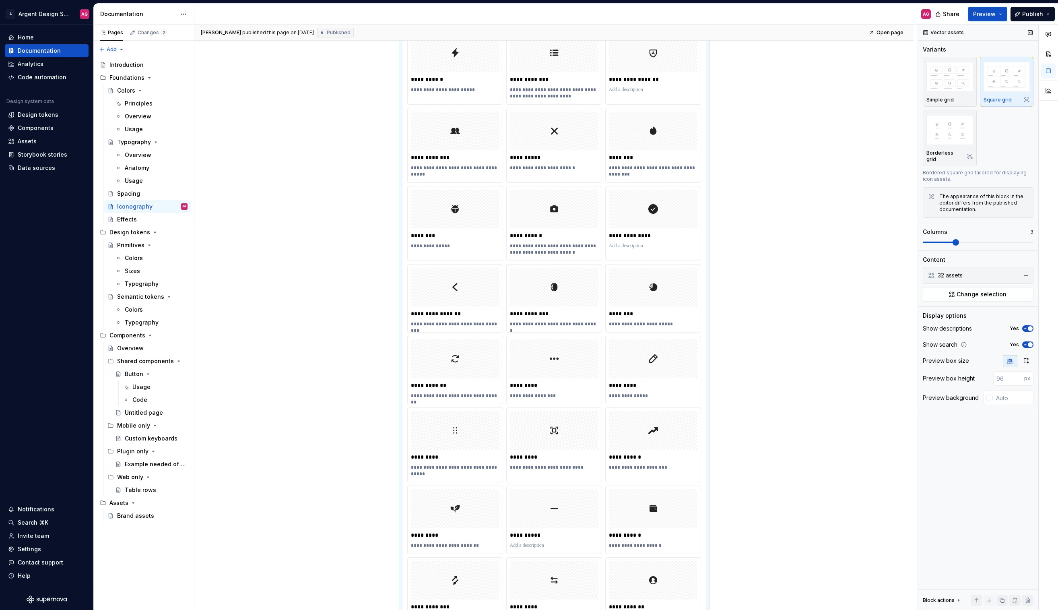
click at [981, 267] on ul "32 assets" at bounding box center [978, 275] width 111 height 17
click at [974, 271] on div "32 assets" at bounding box center [977, 275] width 79 height 8
click at [955, 292] on button "Change selection" at bounding box center [978, 294] width 111 height 14
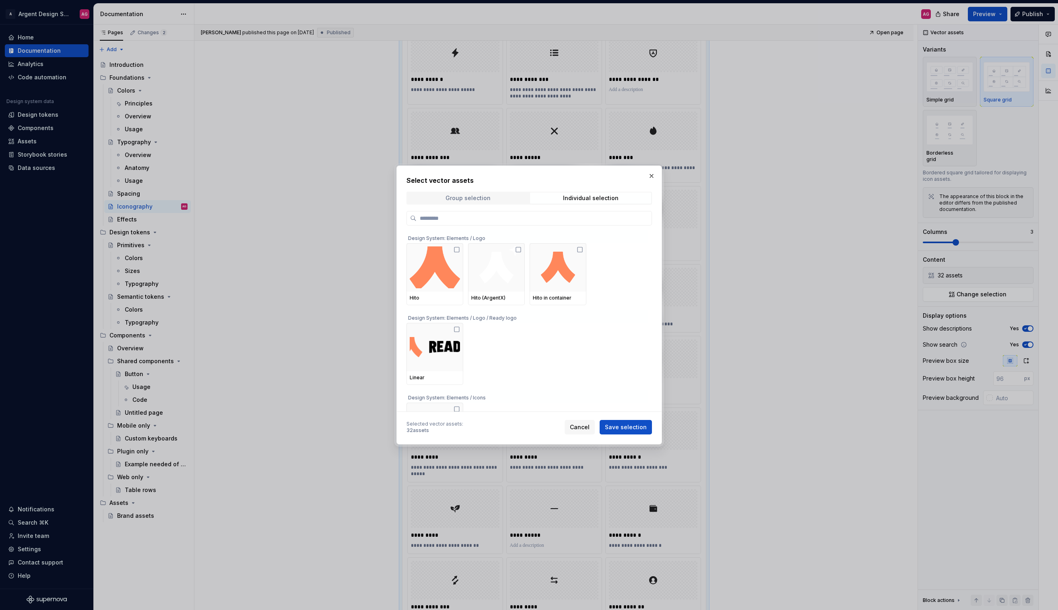
click at [478, 201] on span "Group selection" at bounding box center [467, 197] width 121 height 11
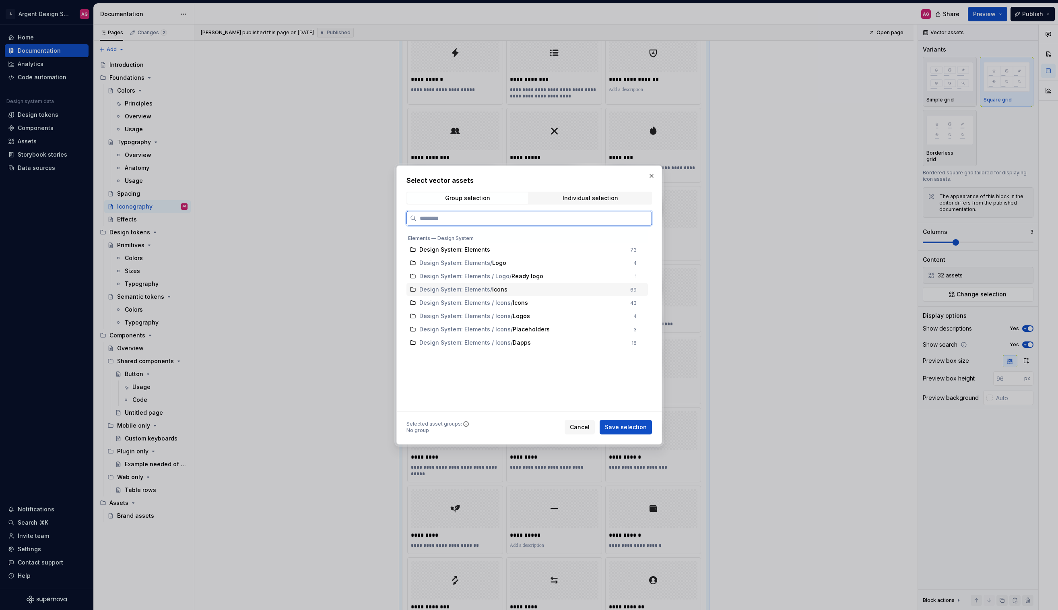
click at [495, 293] on div "Design System: Elements / Icons 69" at bounding box center [526, 289] width 241 height 13
click at [622, 429] on span "Save selection" at bounding box center [626, 427] width 42 height 8
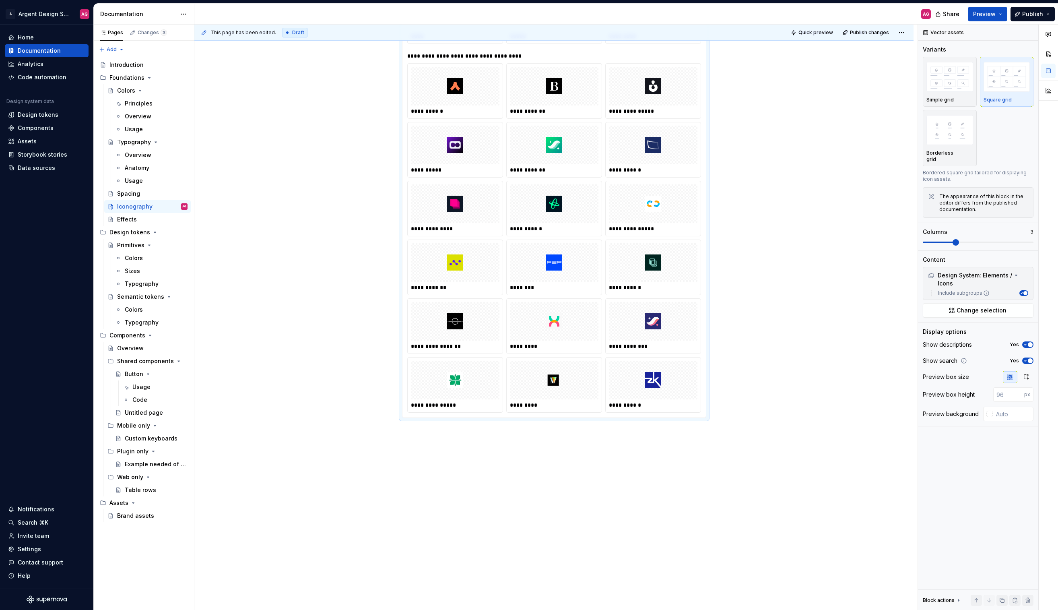
scroll to position [0, 0]
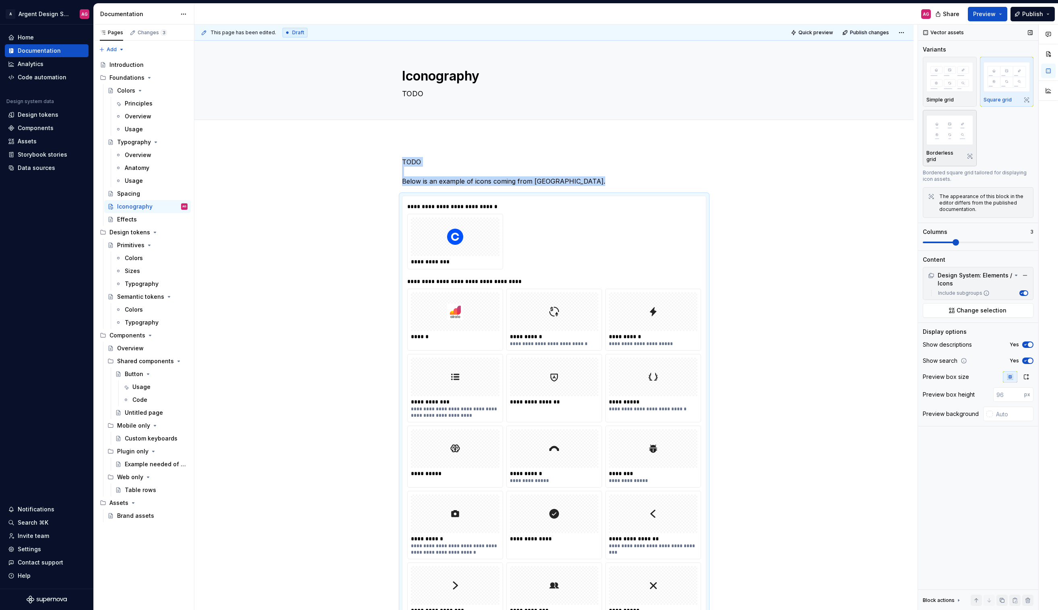
click at [946, 138] on img "button" at bounding box center [949, 129] width 47 height 29
click at [948, 87] on img "button" at bounding box center [949, 76] width 47 height 29
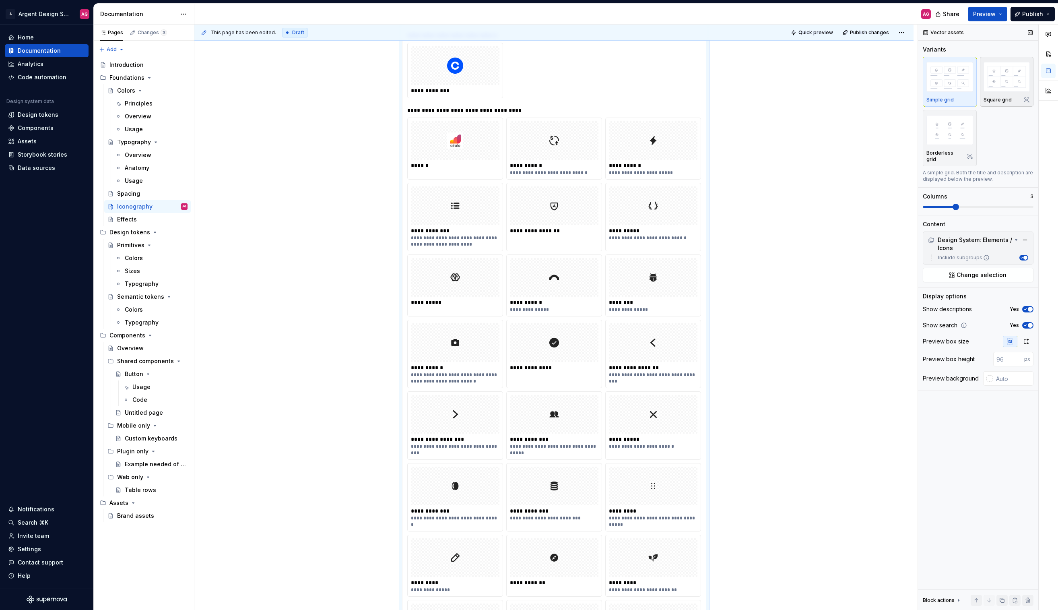
click at [1002, 72] on img "button" at bounding box center [1007, 76] width 47 height 29
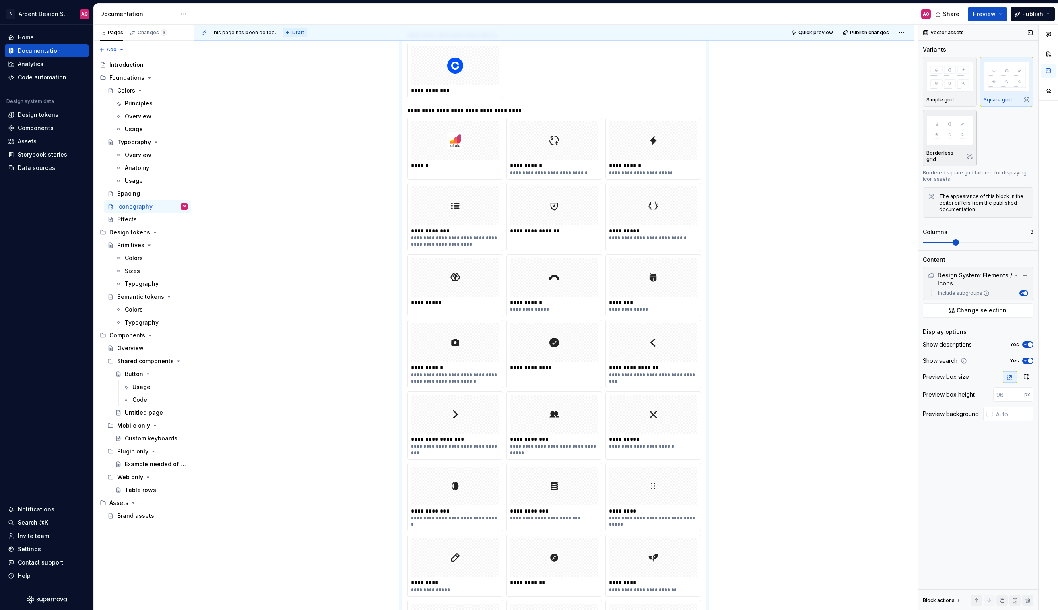
click at [942, 125] on img "button" at bounding box center [949, 129] width 47 height 29
click at [1023, 290] on button "Include subgroups" at bounding box center [1023, 293] width 9 height 6
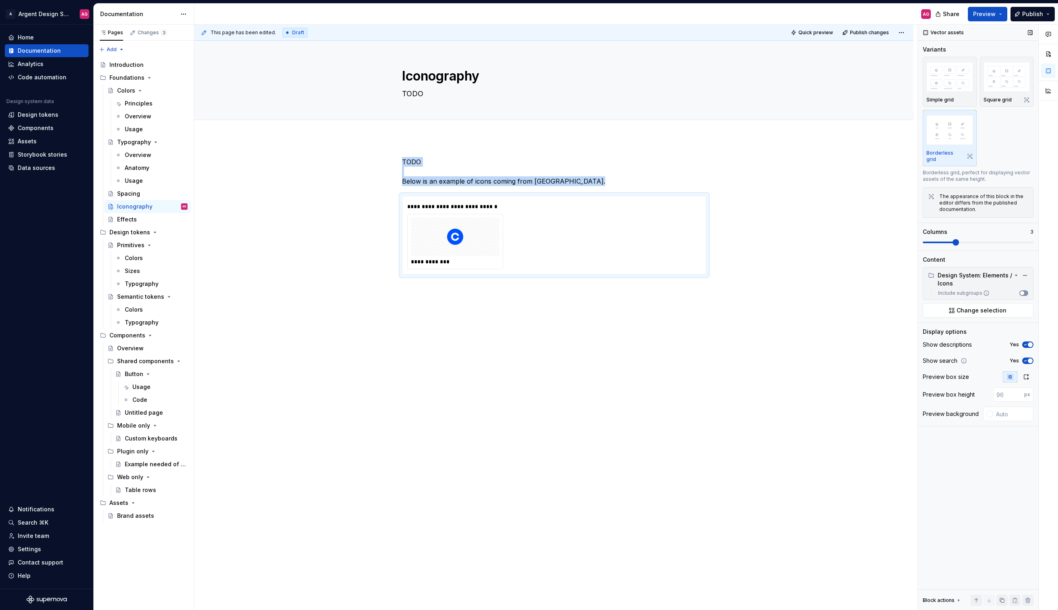
click at [1023, 290] on button "Include subgroups" at bounding box center [1023, 293] width 9 height 6
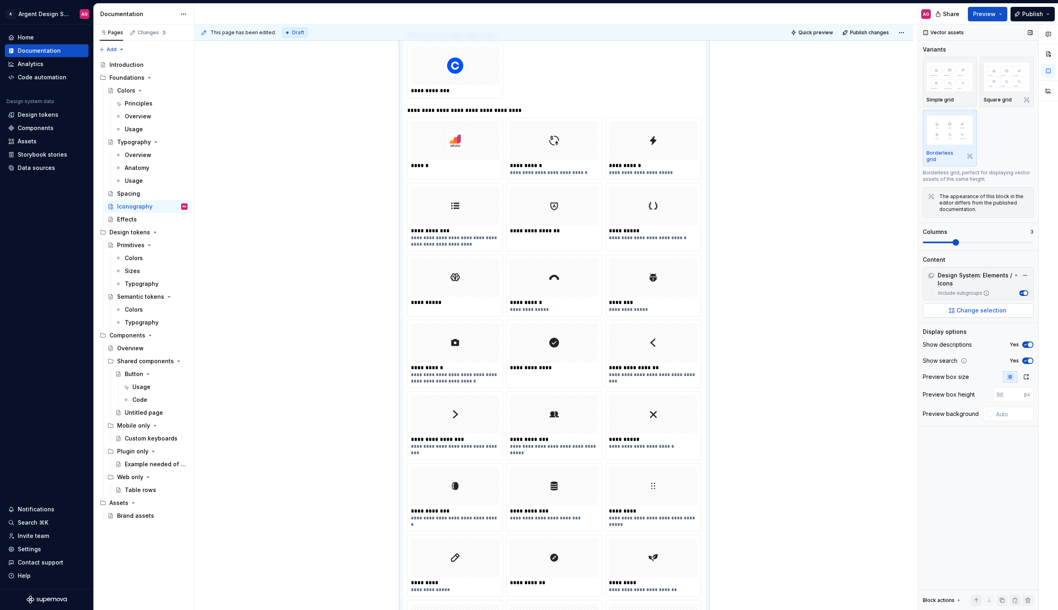
click at [997, 306] on span "Change selection" at bounding box center [982, 310] width 50 height 8
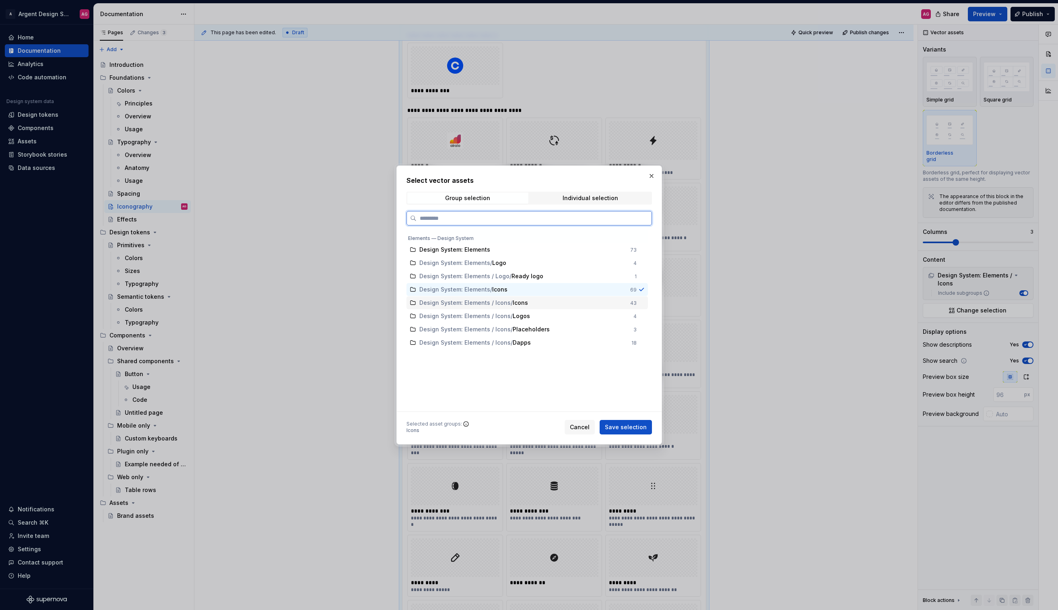
click at [506, 301] on span "Design System: Elements / Icons" at bounding box center [464, 303] width 91 height 8
click at [622, 427] on span "Save selection" at bounding box center [626, 427] width 42 height 8
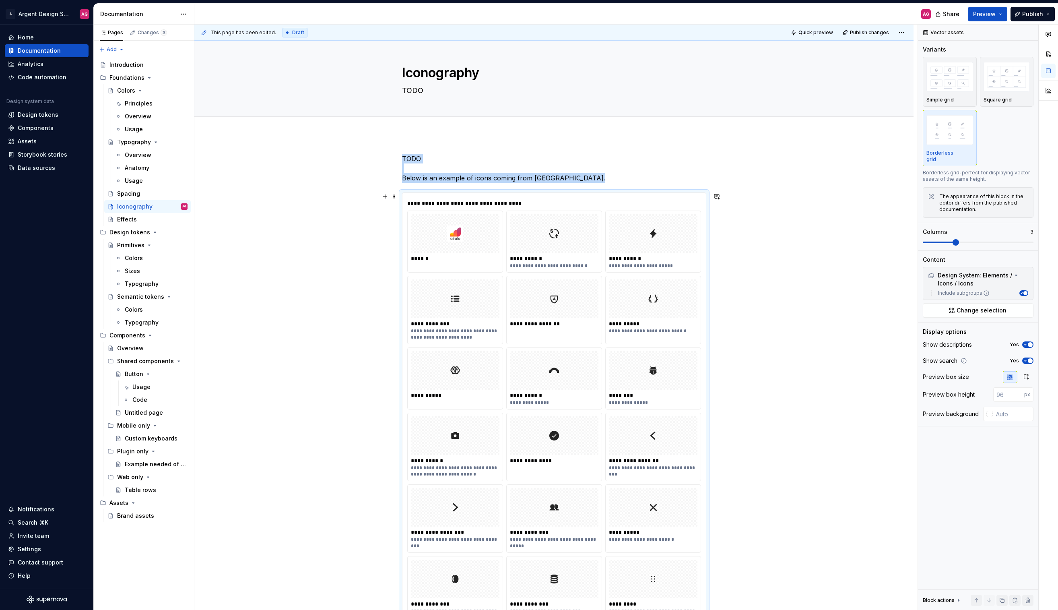
scroll to position [0, 0]
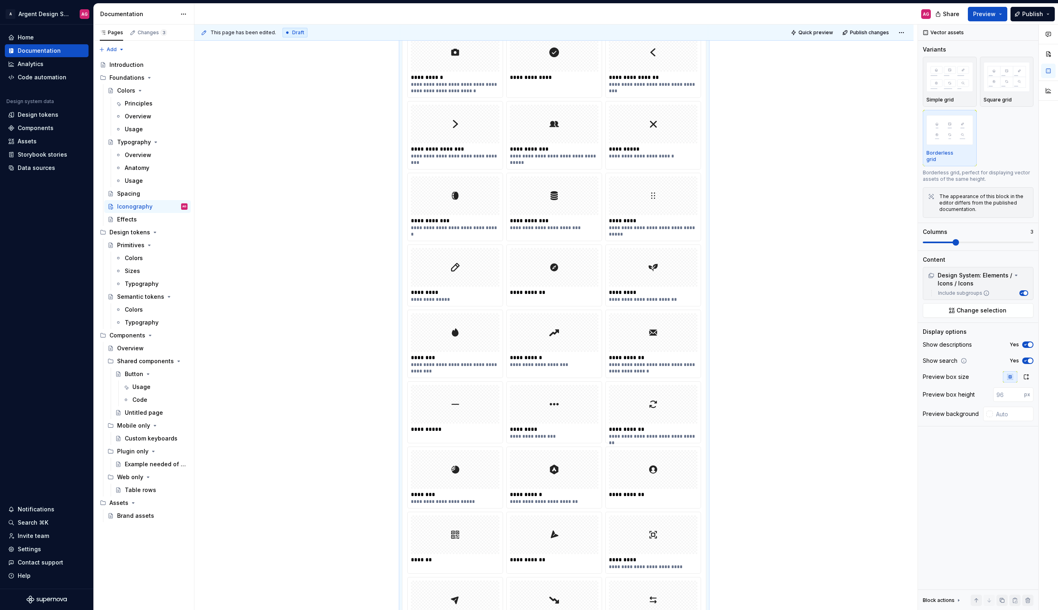
type textarea "*"
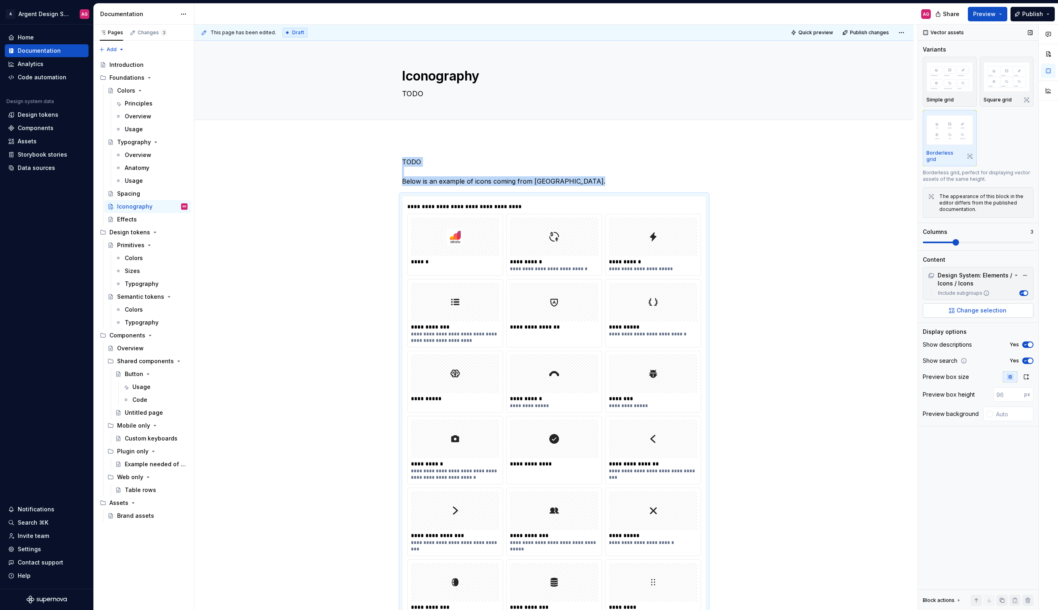
click at [971, 306] on span "Change selection" at bounding box center [982, 310] width 50 height 8
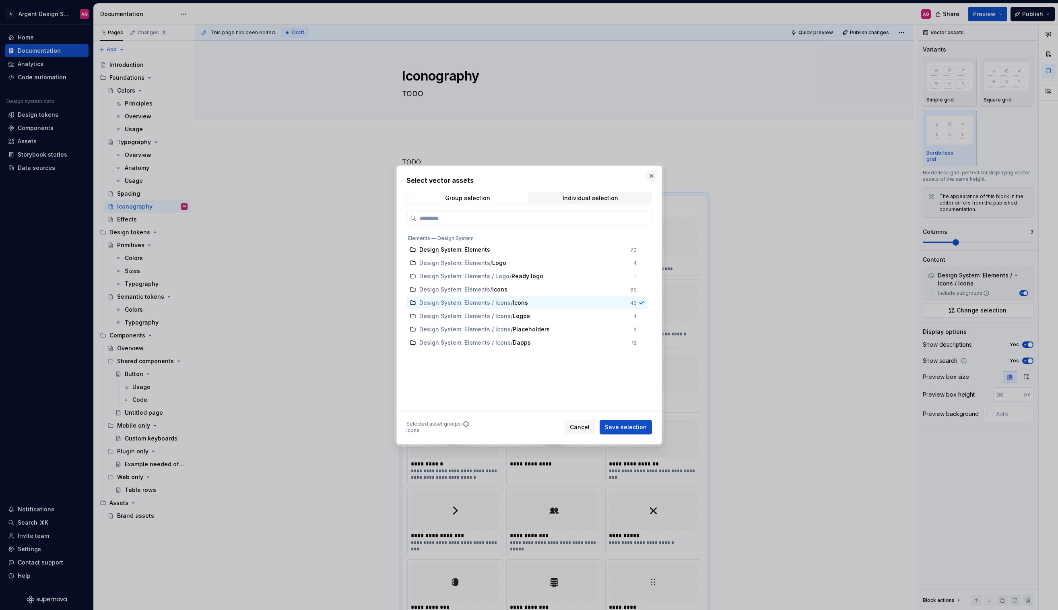
click at [654, 174] on button "button" at bounding box center [651, 175] width 11 height 11
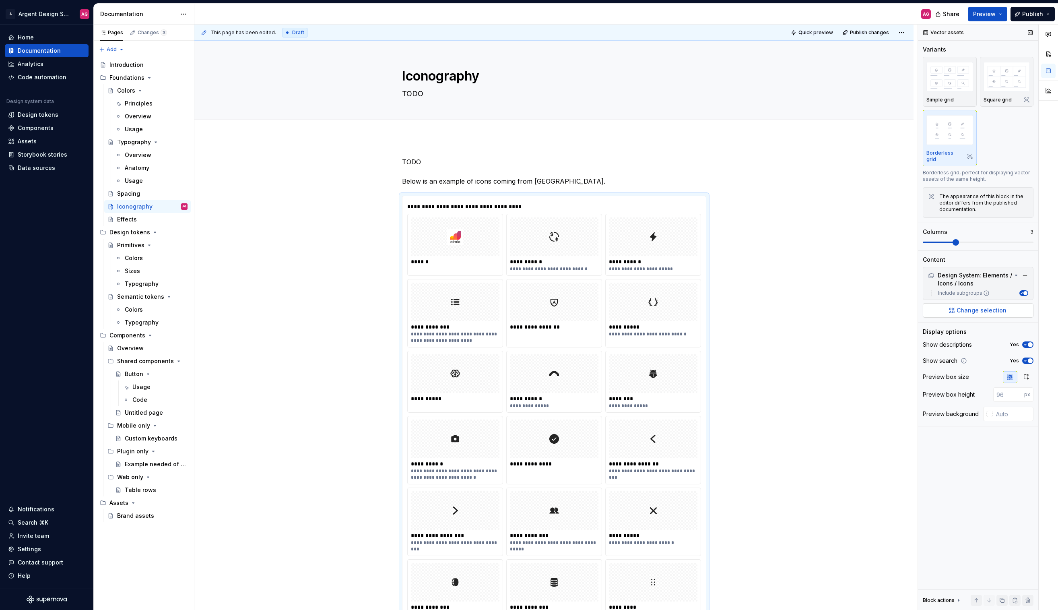
click at [996, 303] on button "Change selection" at bounding box center [978, 310] width 111 height 14
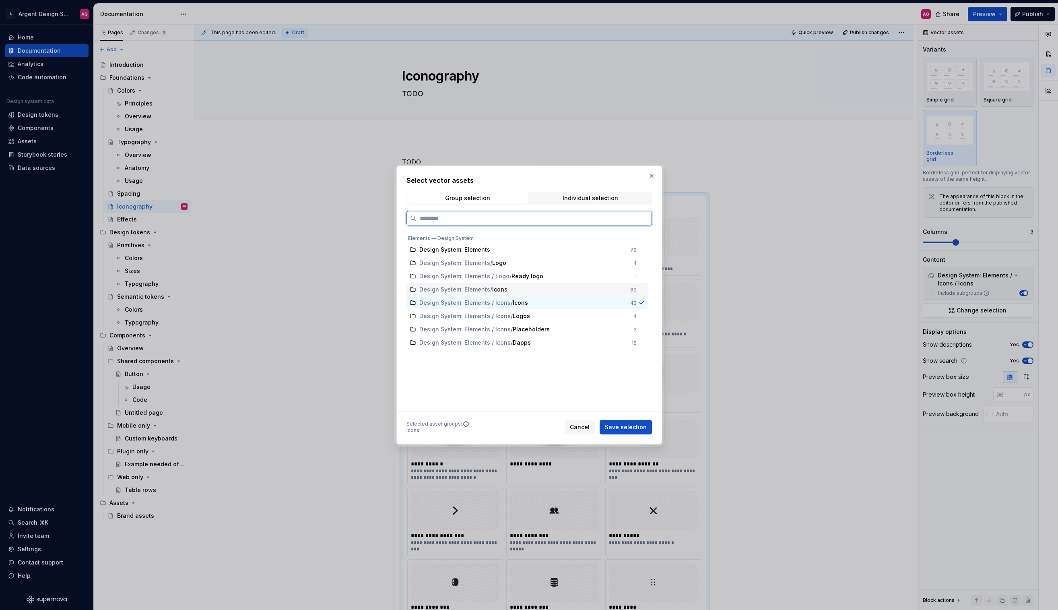
click at [560, 292] on div "Design System: Elements / Icons" at bounding box center [522, 289] width 206 height 8
click at [595, 189] on div "Select vector assets Group selection Individual selection Elements — Design Sys…" at bounding box center [528, 304] width 245 height 259
click at [592, 201] on div "Individual selection" at bounding box center [591, 198] width 56 height 6
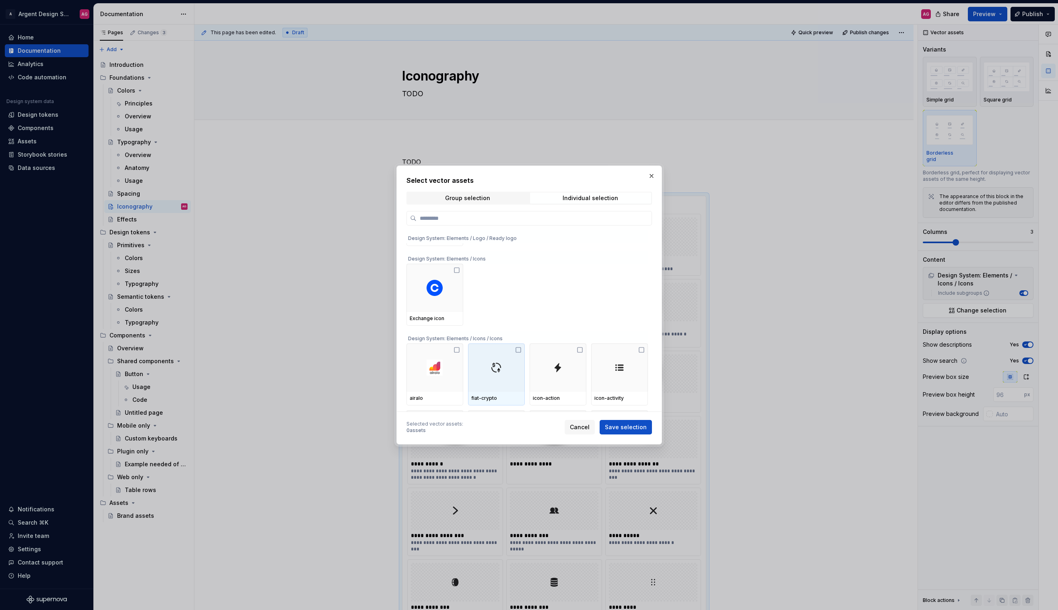
scroll to position [142, 0]
click at [574, 426] on span "Cancel" at bounding box center [580, 427] width 20 height 8
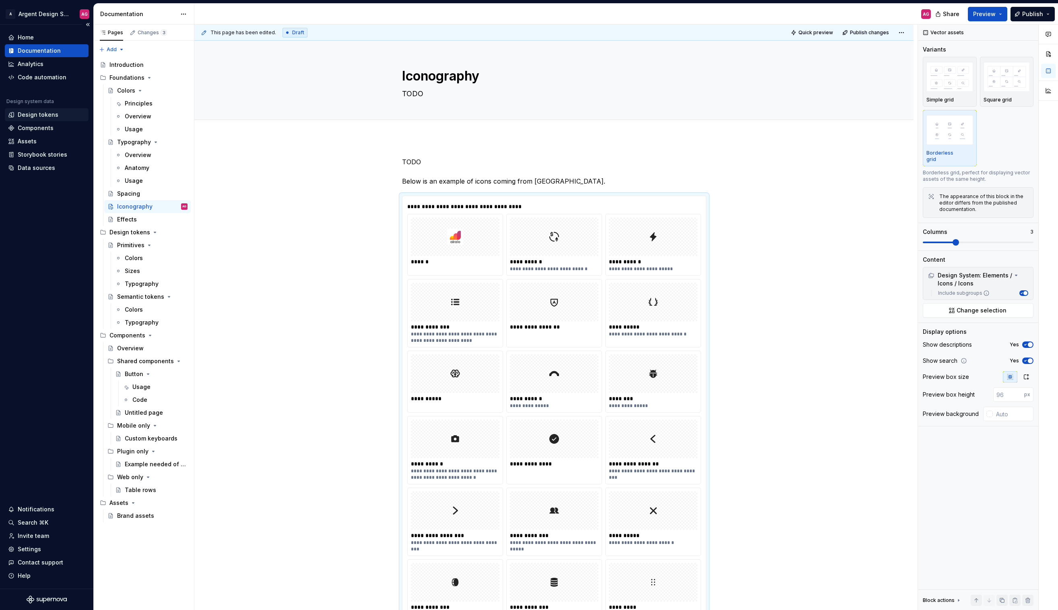
click at [46, 111] on div "Design tokens" at bounding box center [38, 115] width 41 height 8
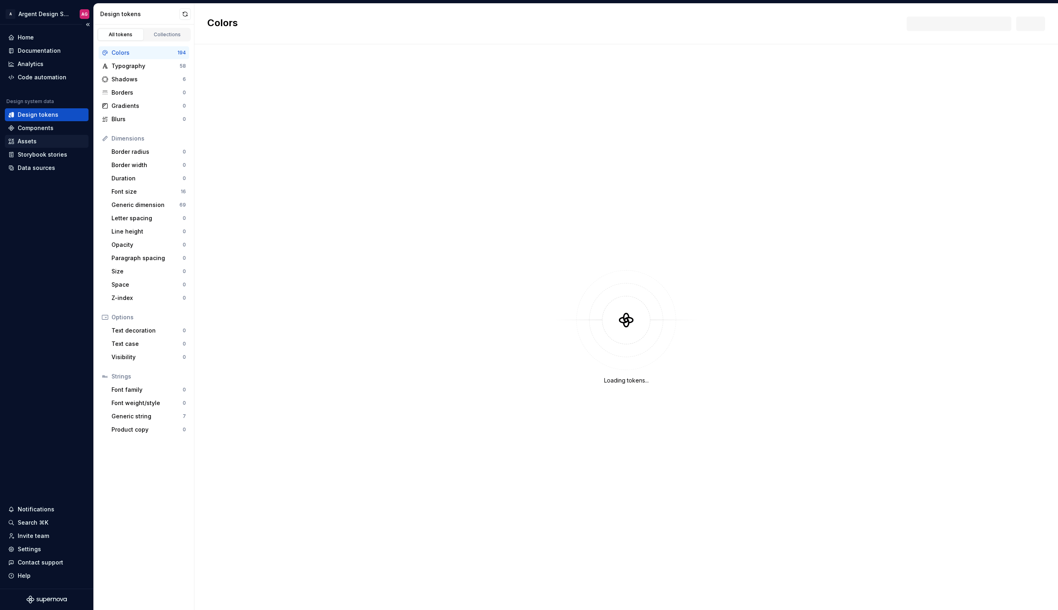
click at [39, 141] on div "Assets" at bounding box center [46, 141] width 77 height 8
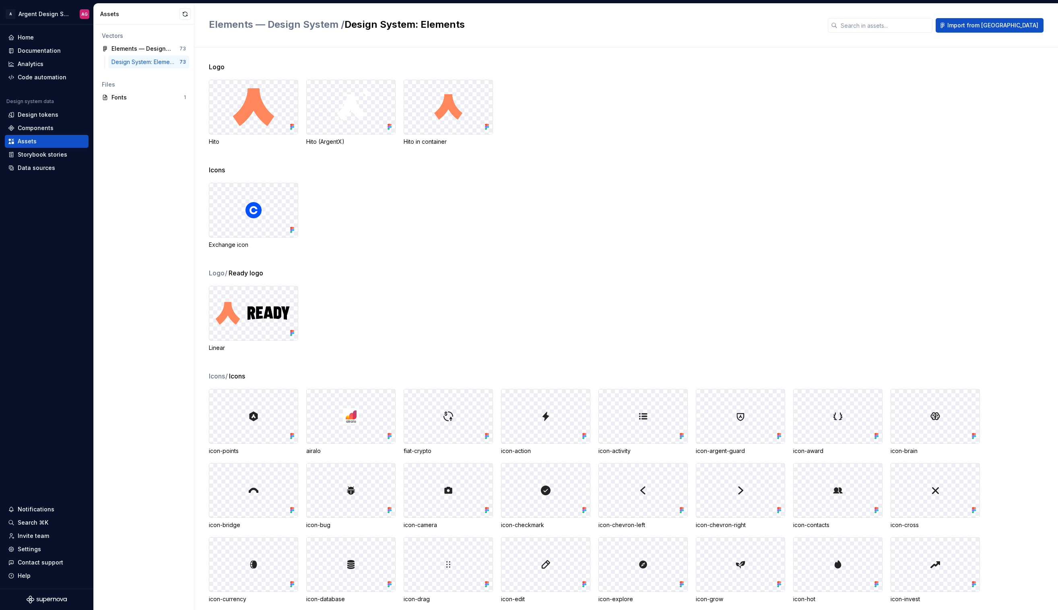
click at [134, 63] on div "Design System: Elements" at bounding box center [145, 62] width 68 height 8
click at [1037, 13] on div "Elements — Design System / Design System: Elements Import from Figma" at bounding box center [626, 26] width 864 height 44
click at [1025, 27] on span "Import from [GEOGRAPHIC_DATA]" at bounding box center [992, 25] width 91 height 8
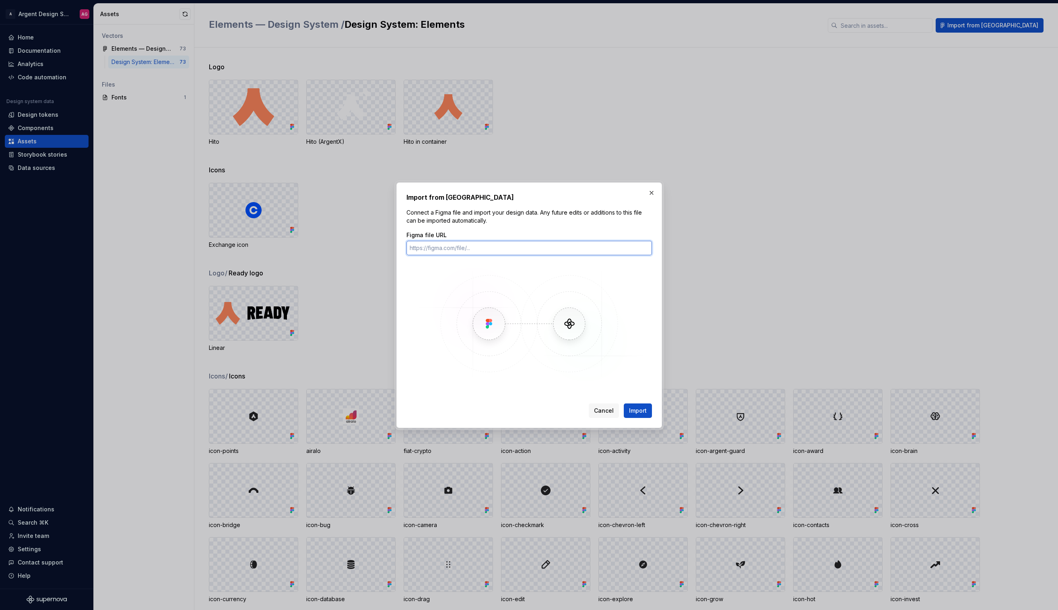
paste input "https://www.figma.com/design/BdL5pAZ6ZevwweawHbp02k/Elements-%E2%80%94-Design-S…"
type input "https://www.figma.com/design/BdL5pAZ6ZevwweawHbp02k/Elements-%E2%80%94-Design-S…"
click at [634, 408] on span "Import" at bounding box center [638, 410] width 18 height 8
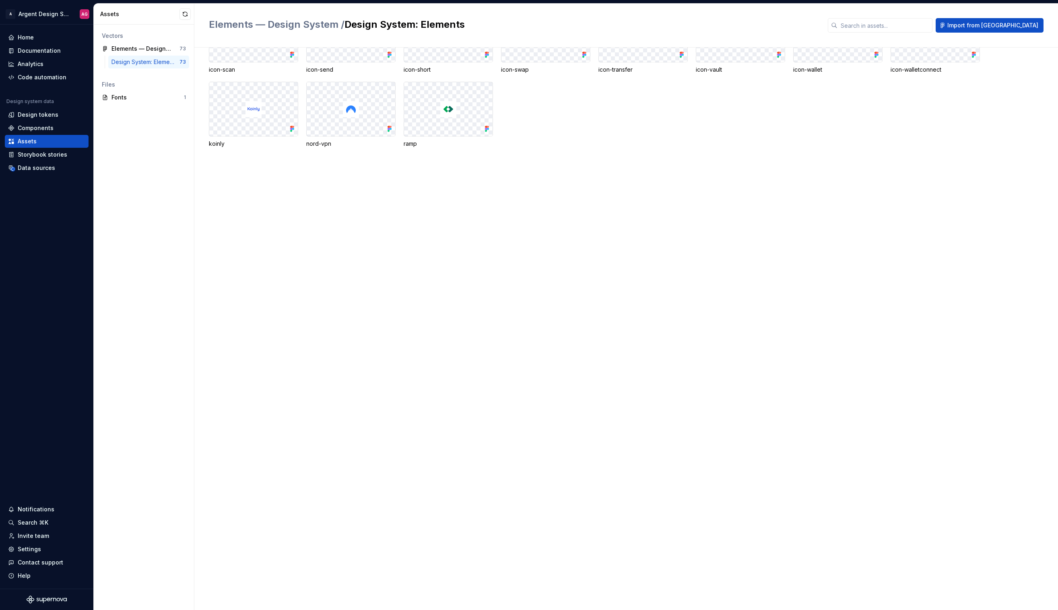
scroll to position [0, 0]
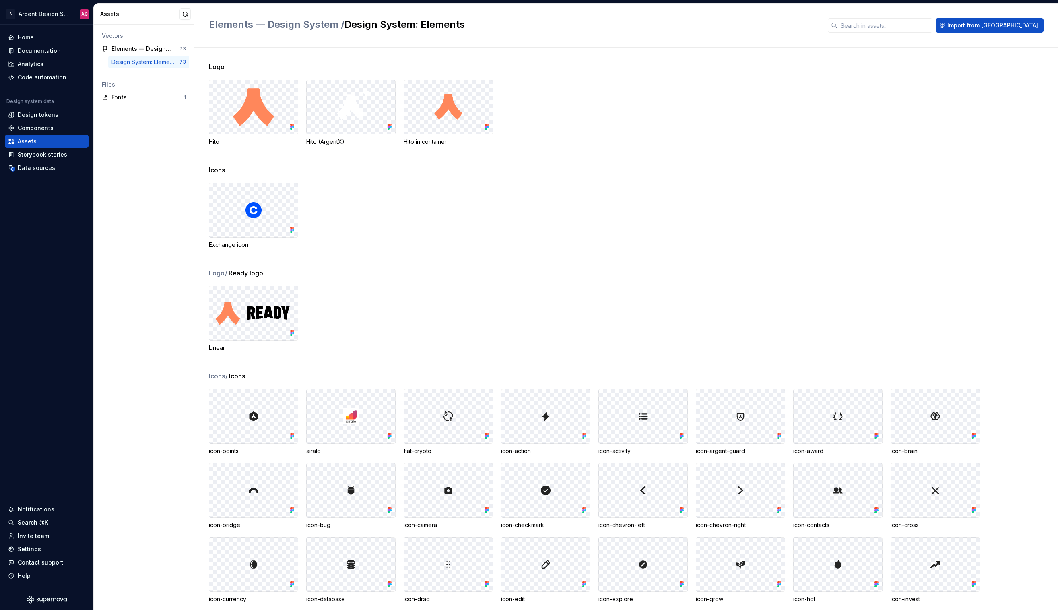
click at [140, 105] on div "Vectors Elements — Design System 73 Design System: Elements 73 Files Fonts 1" at bounding box center [144, 317] width 100 height 585
click at [144, 100] on div "Fonts" at bounding box center [147, 97] width 72 height 8
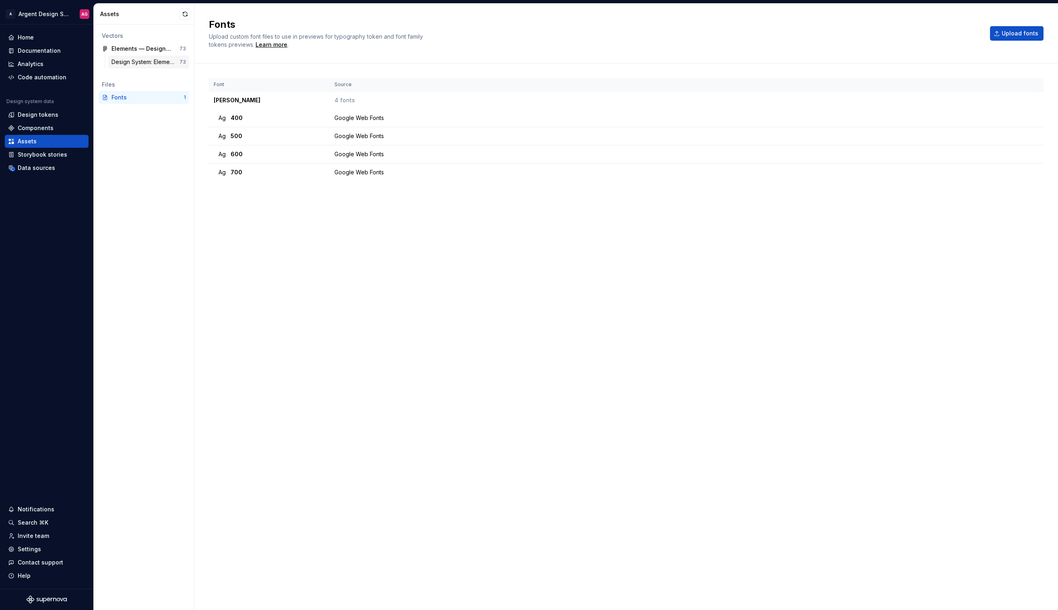
click at [145, 59] on div "Design System: Elements" at bounding box center [145, 62] width 68 height 8
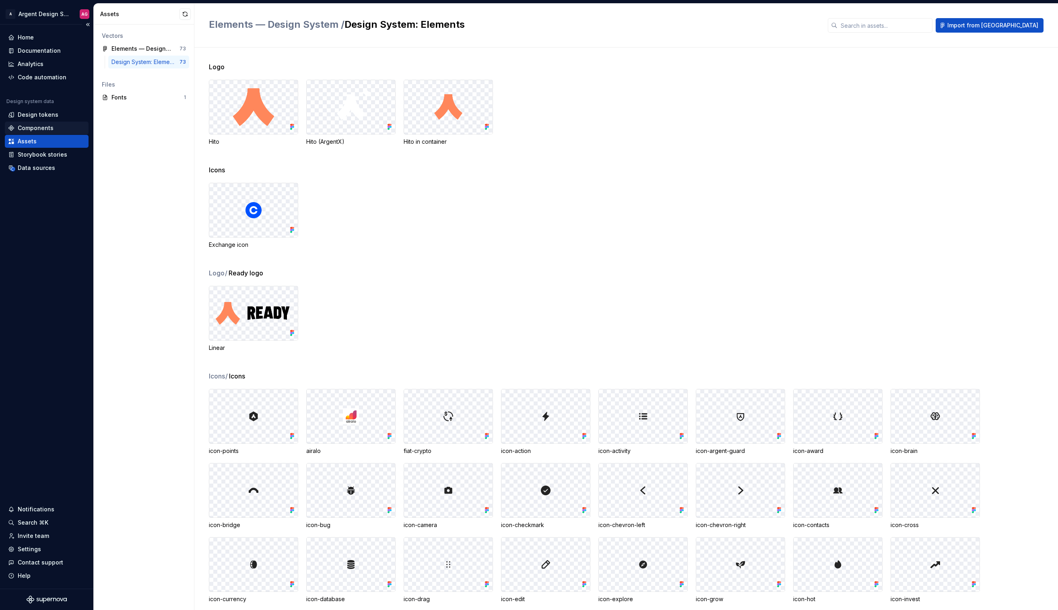
click at [39, 124] on div "Components" at bounding box center [36, 128] width 36 height 8
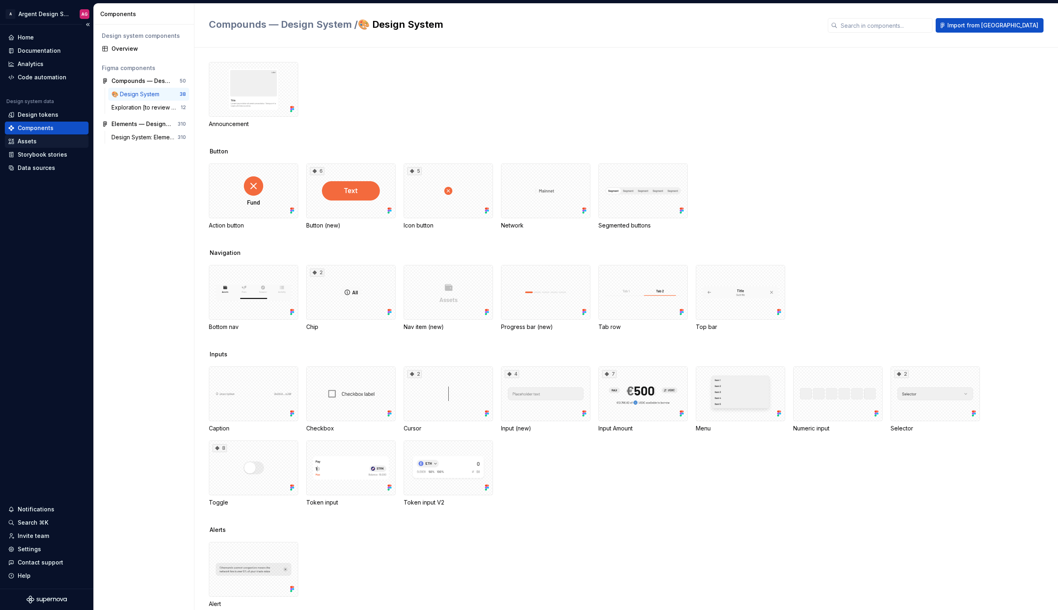
click at [20, 140] on div "Assets" at bounding box center [27, 141] width 19 height 8
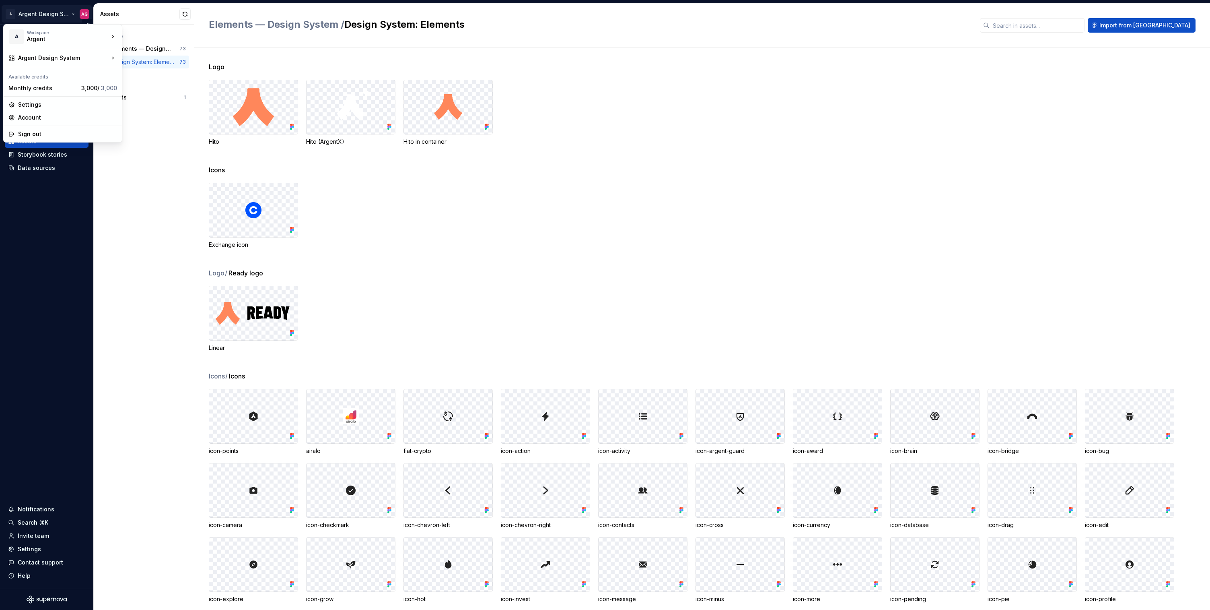
click at [37, 11] on html "A Argent Design System AG Home Documentation Analytics Code automation Design s…" at bounding box center [605, 305] width 1210 height 610
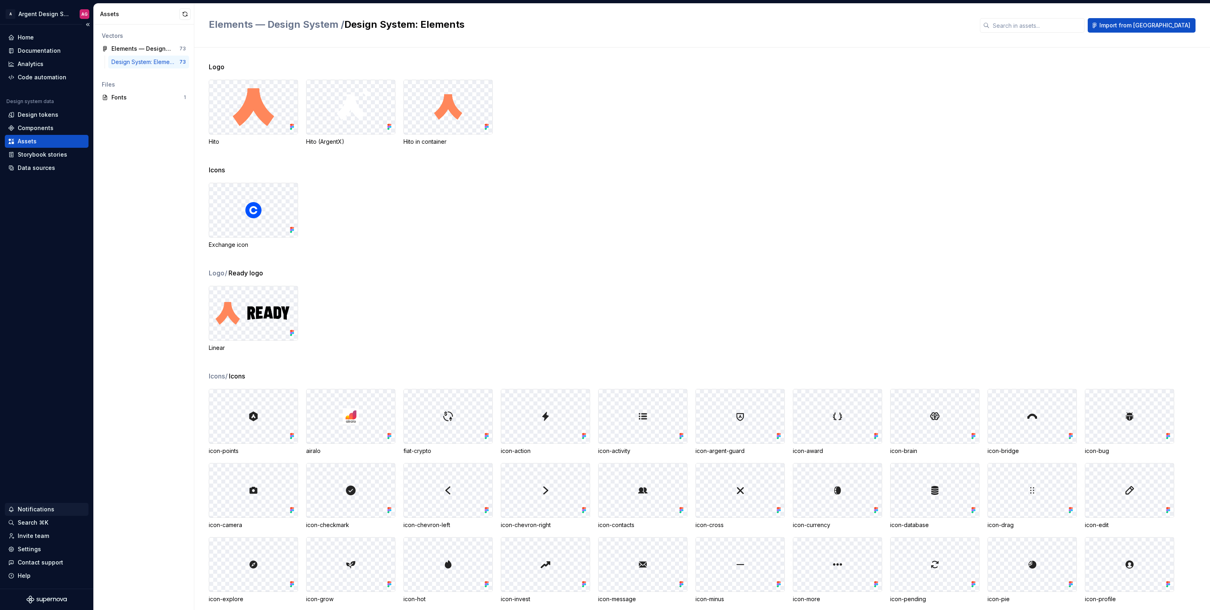
click at [45, 503] on div "Notifications" at bounding box center [47, 509] width 84 height 13
click at [20, 442] on html "A Argent Design System AG Home Documentation Analytics Code automation Design s…" at bounding box center [605, 305] width 1210 height 610
click at [35, 36] on div "Home" at bounding box center [46, 37] width 77 height 8
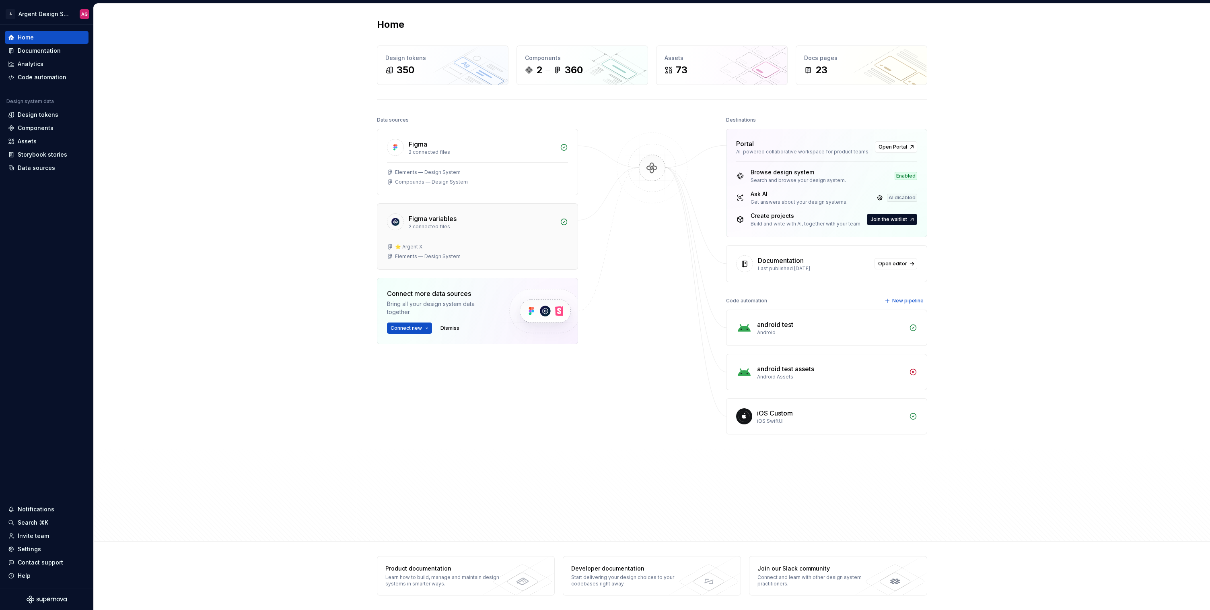
click at [412, 243] on div "⭐ Argent X" at bounding box center [408, 246] width 27 height 6
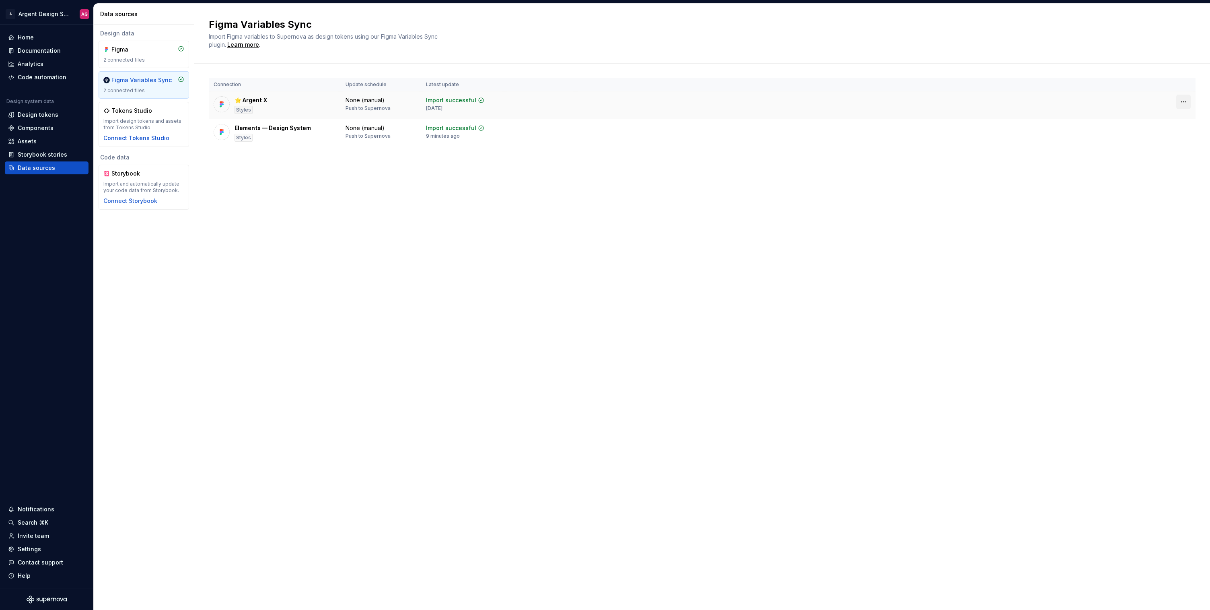
click at [1058, 101] on html "A Argent Design System AG Home Documentation Analytics Code automation Design s…" at bounding box center [605, 305] width 1210 height 610
click at [1058, 120] on div "Disconnect plugin" at bounding box center [1174, 119] width 68 height 13
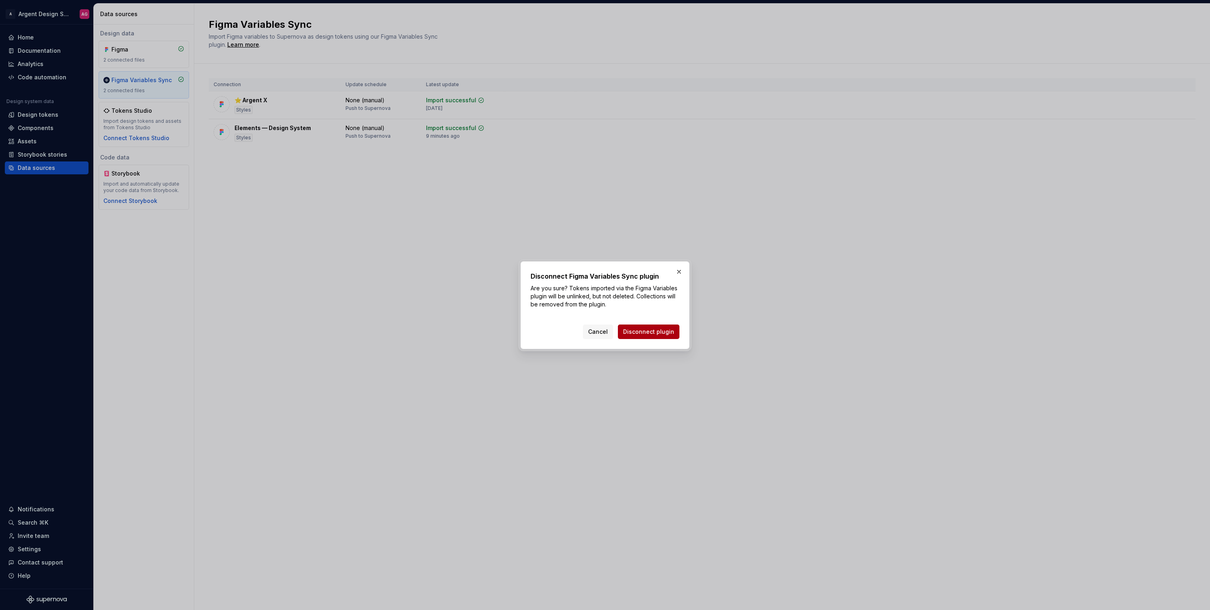
click at [635, 335] on span "Disconnect plugin" at bounding box center [648, 332] width 51 height 8
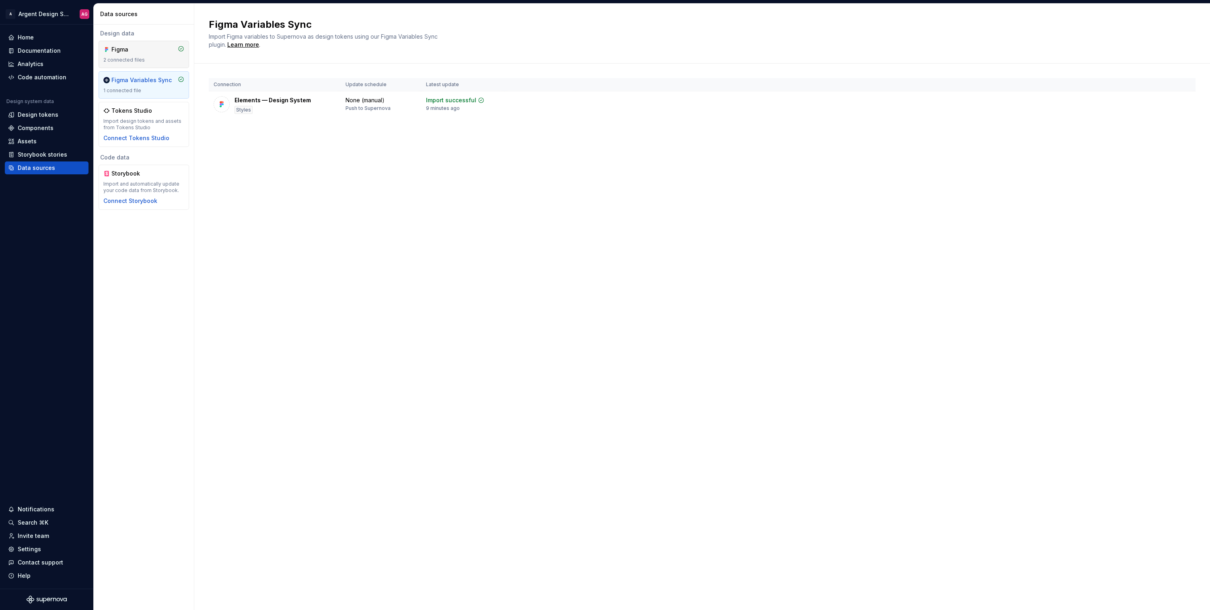
click at [142, 56] on div "Figma 2 connected files" at bounding box center [143, 54] width 81 height 18
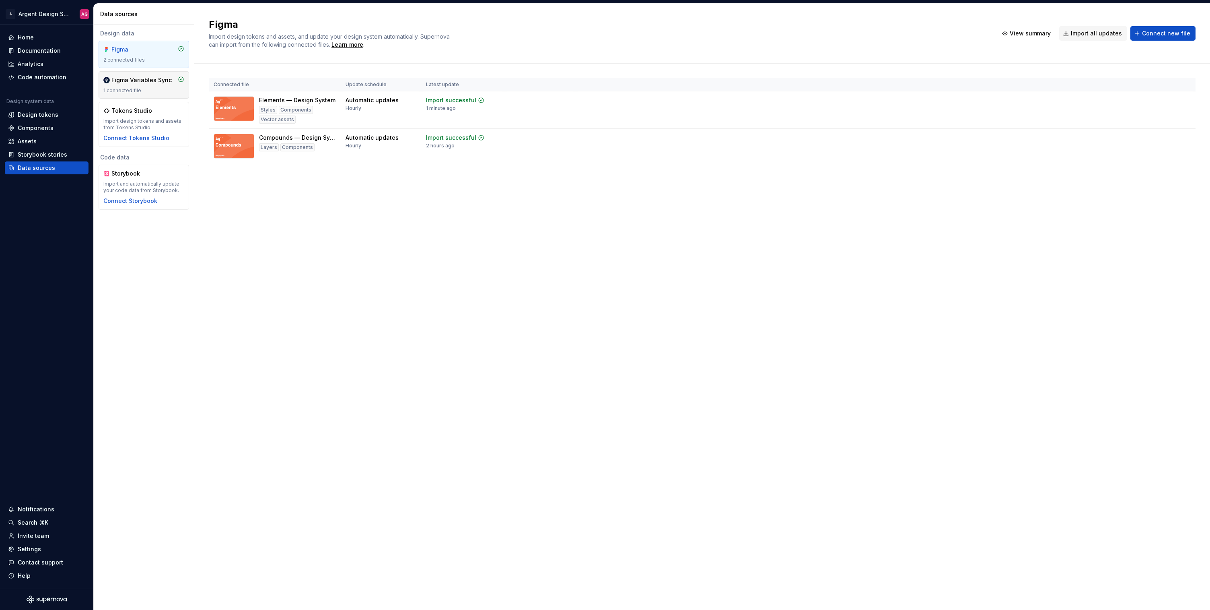
click at [142, 89] on div "1 connected file" at bounding box center [143, 90] width 81 height 6
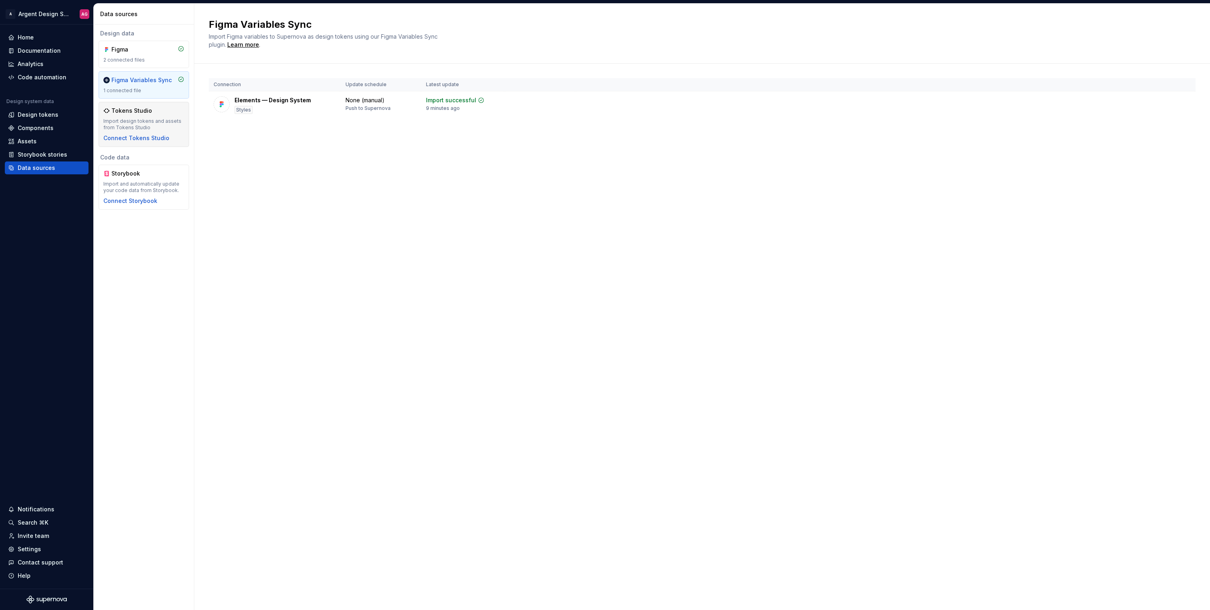
click at [153, 120] on div "Import design tokens and assets from Tokens Studio" at bounding box center [143, 124] width 81 height 13
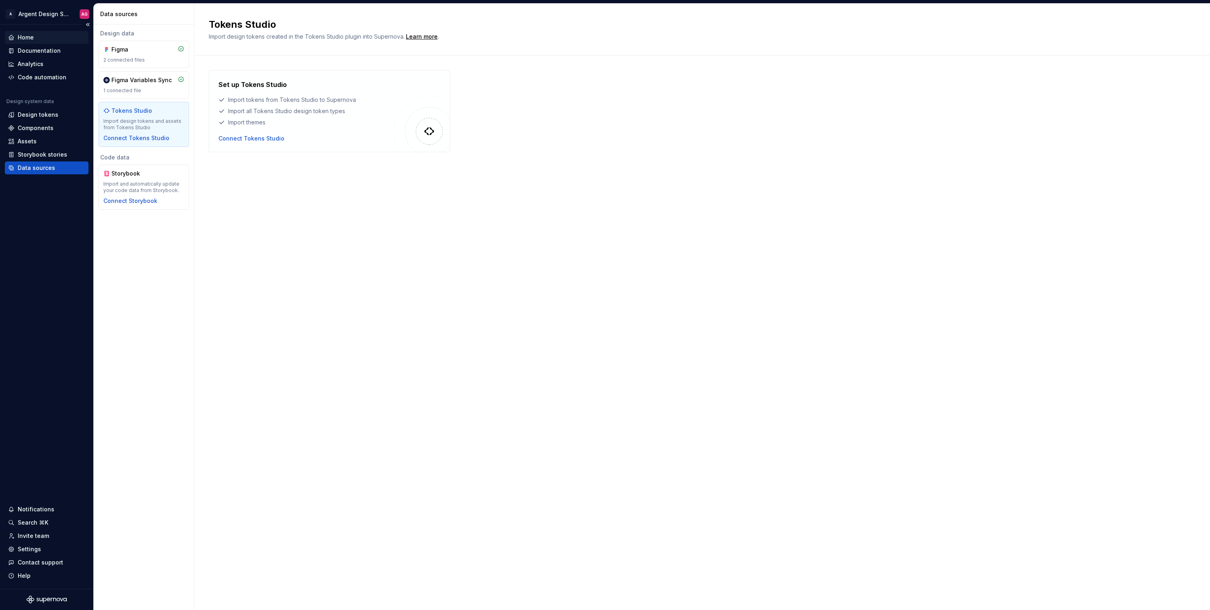
click at [44, 34] on div "Home" at bounding box center [46, 37] width 77 height 8
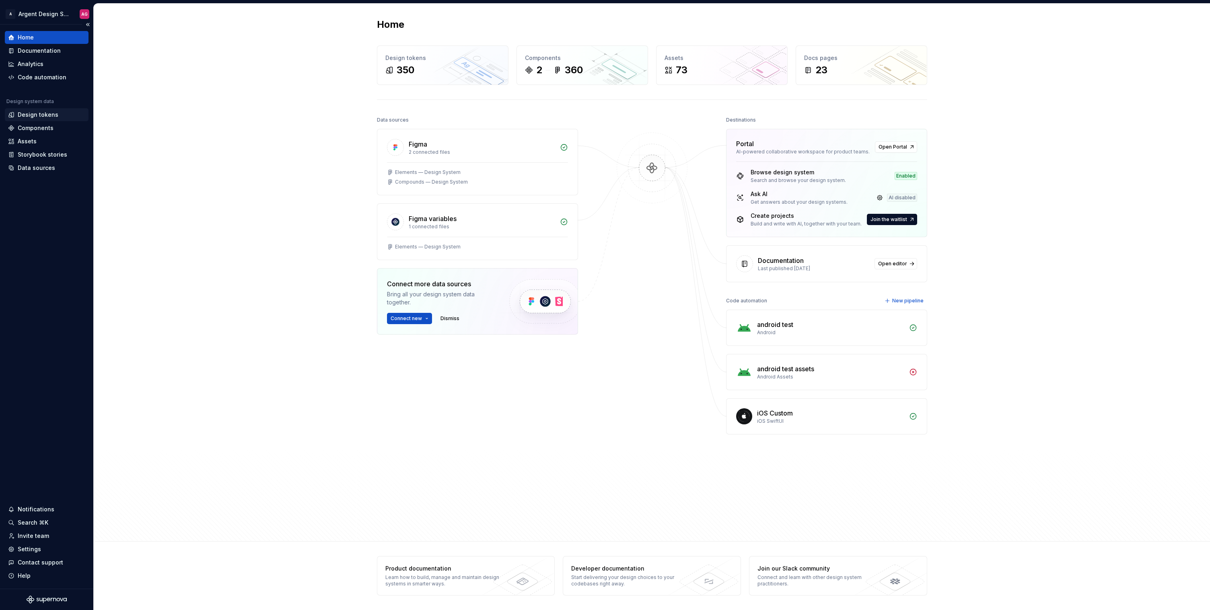
click at [30, 114] on div "Design tokens" at bounding box center [38, 115] width 41 height 8
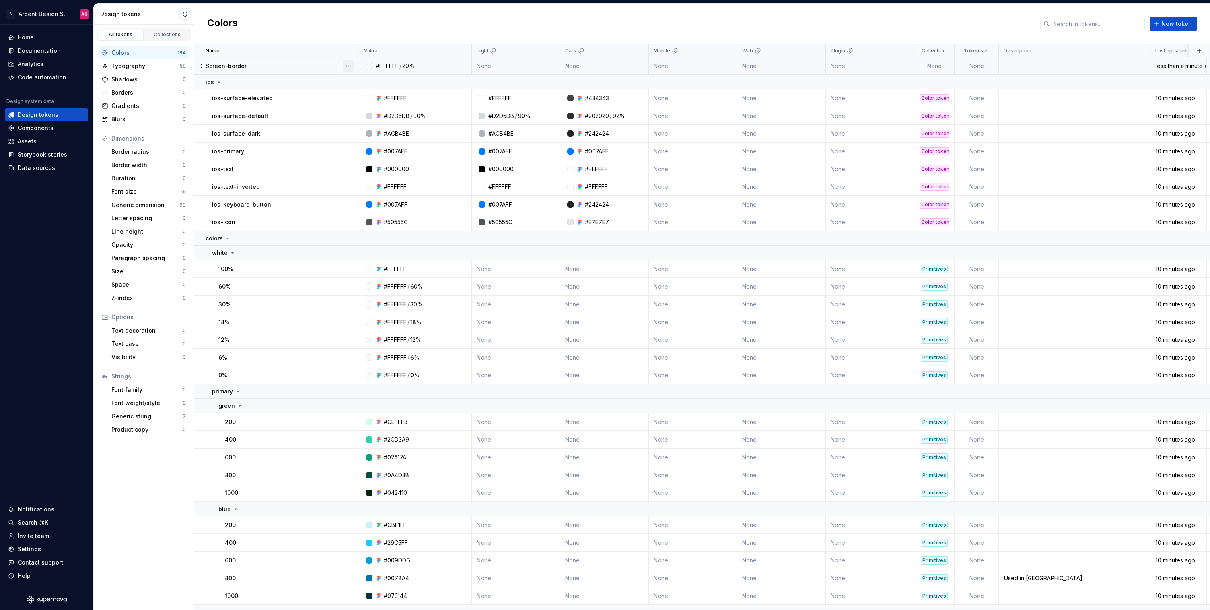
click at [352, 65] on button "button" at bounding box center [348, 65] width 11 height 11
click at [355, 109] on div "Delete token" at bounding box center [379, 111] width 68 height 13
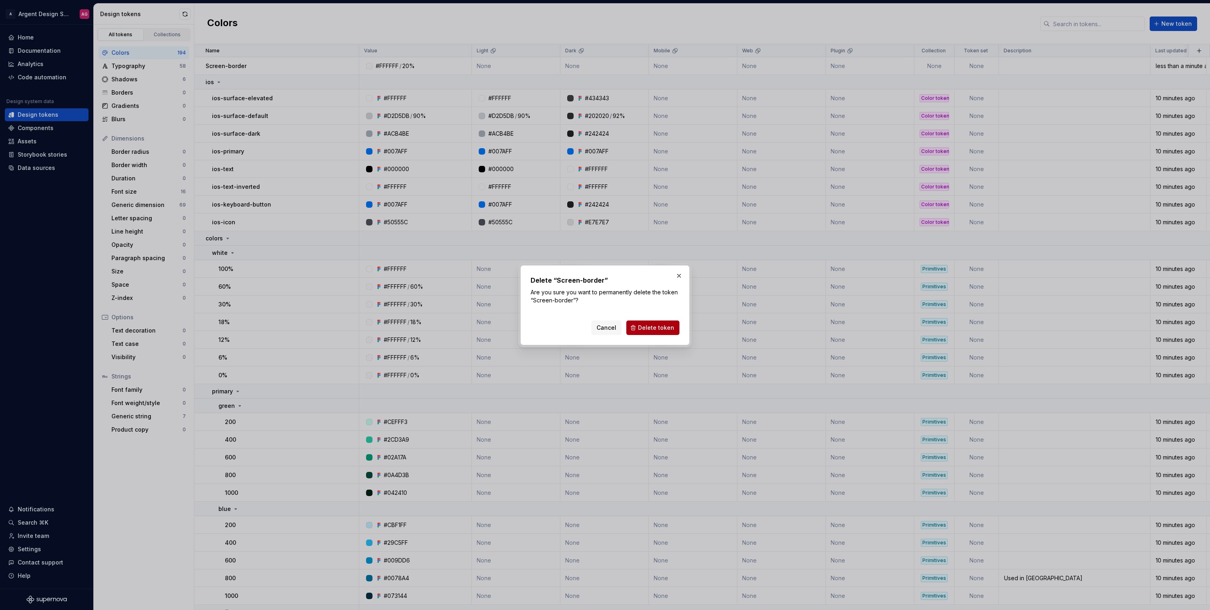
click at [647, 326] on span "Delete token" at bounding box center [656, 328] width 36 height 8
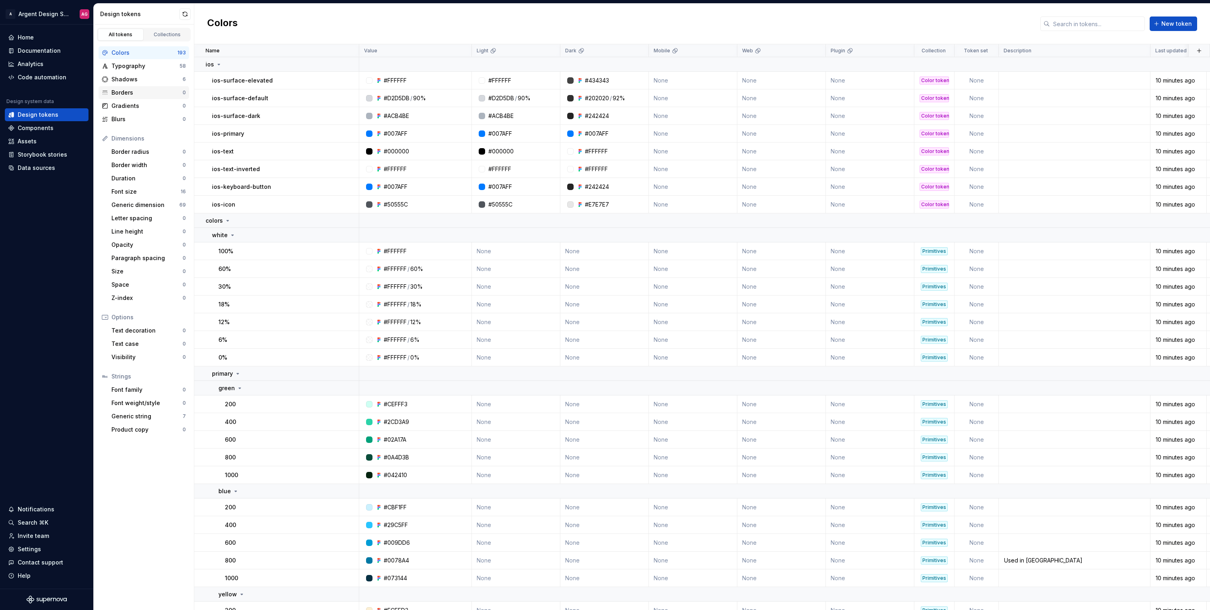
click at [123, 92] on div "Borders" at bounding box center [146, 93] width 71 height 8
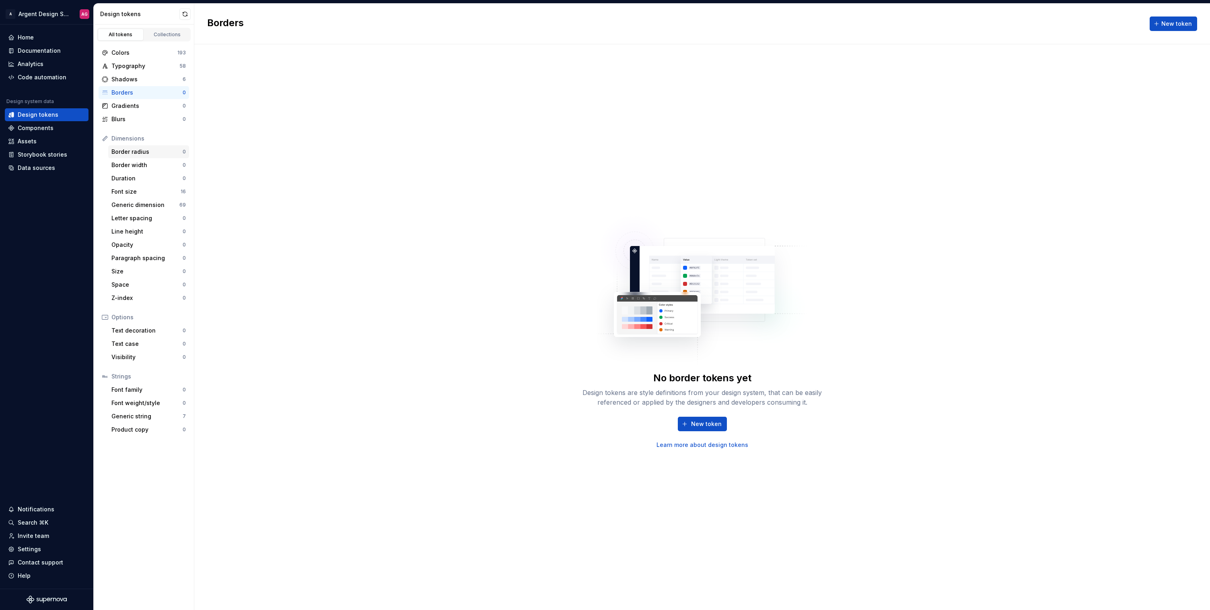
click at [132, 151] on div "Border radius" at bounding box center [146, 152] width 71 height 8
click at [127, 189] on div "Font size" at bounding box center [145, 192] width 69 height 8
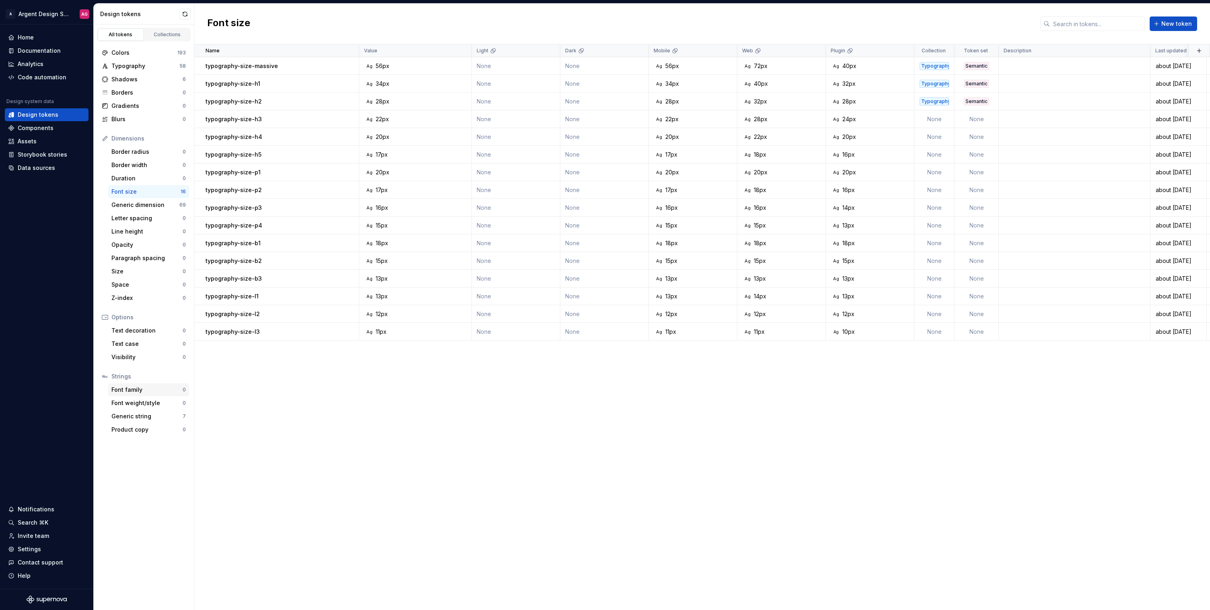
click at [125, 391] on div "Font family" at bounding box center [146, 390] width 71 height 8
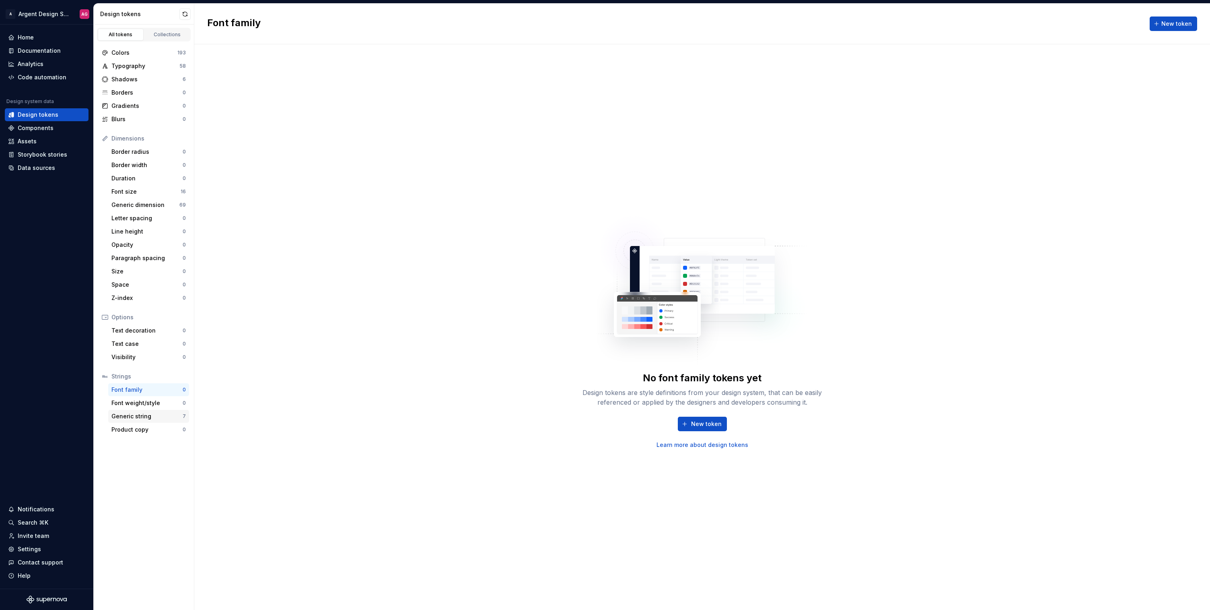
click at [141, 420] on div "Generic string 7" at bounding box center [148, 416] width 81 height 13
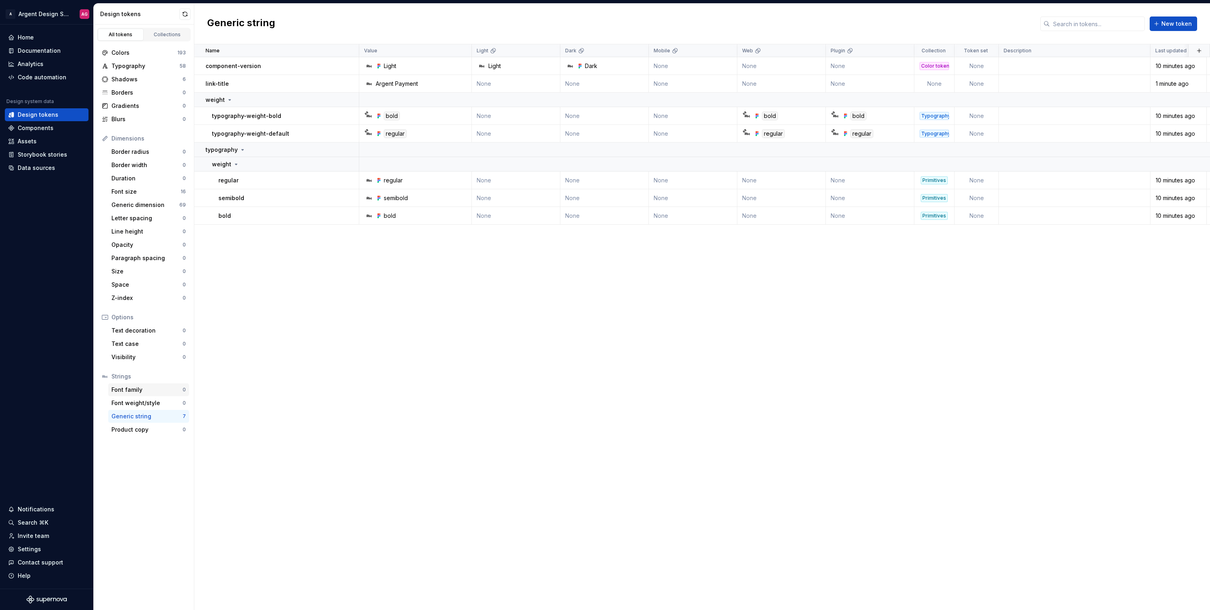
click at [144, 389] on div "Font family" at bounding box center [146, 390] width 71 height 8
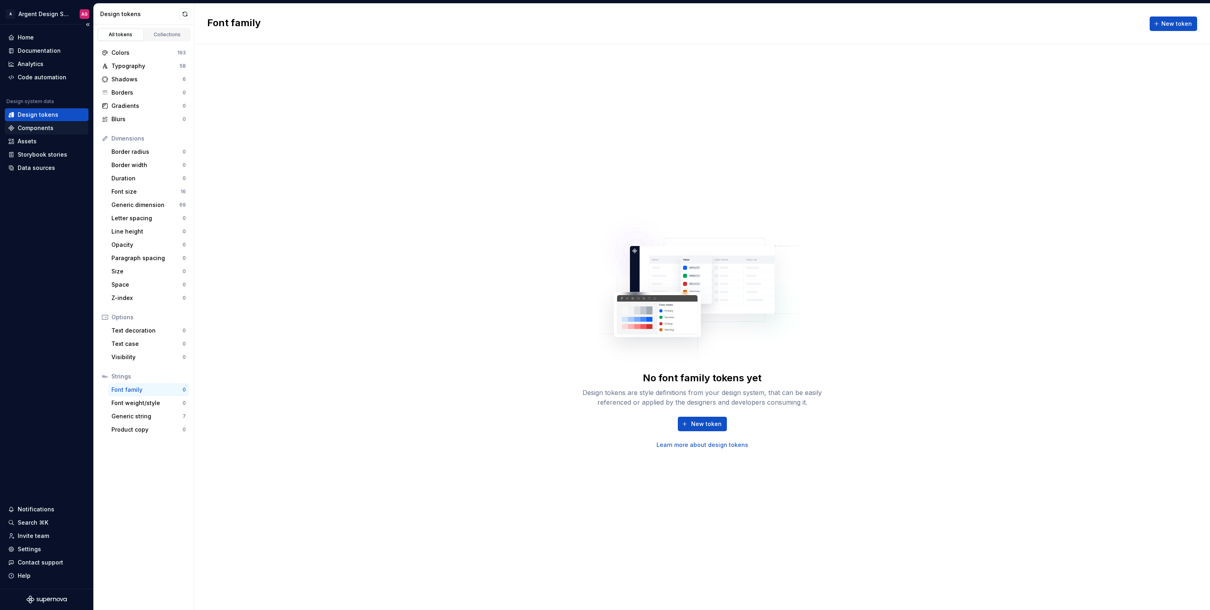
click at [59, 124] on div "Components" at bounding box center [46, 128] width 77 height 8
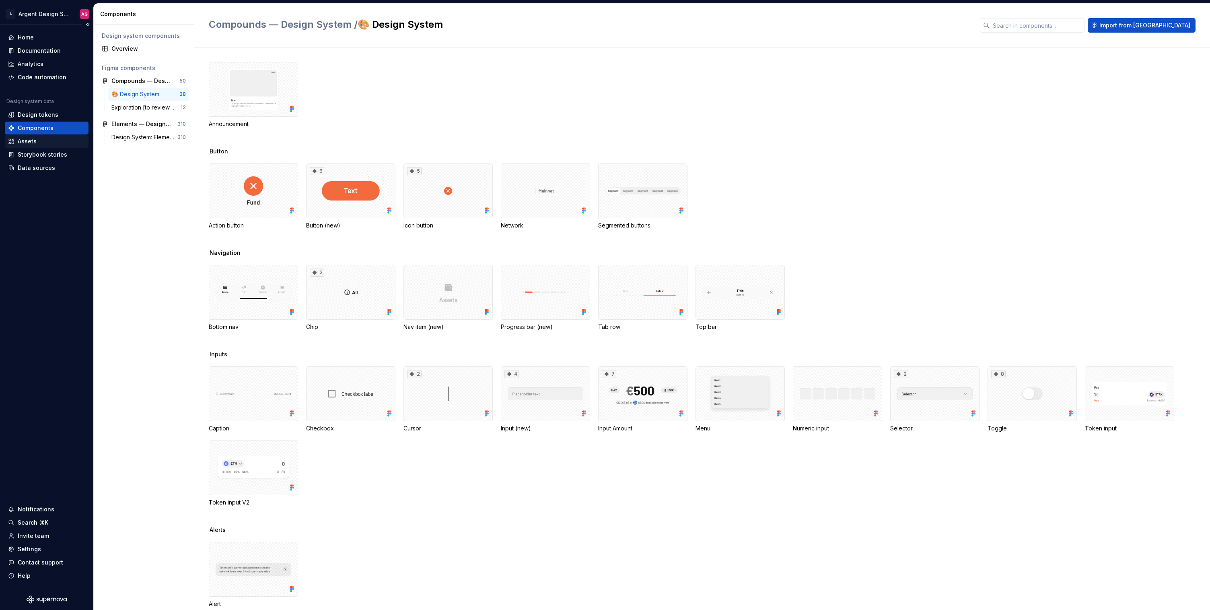
click at [18, 141] on div "Assets" at bounding box center [27, 141] width 19 height 8
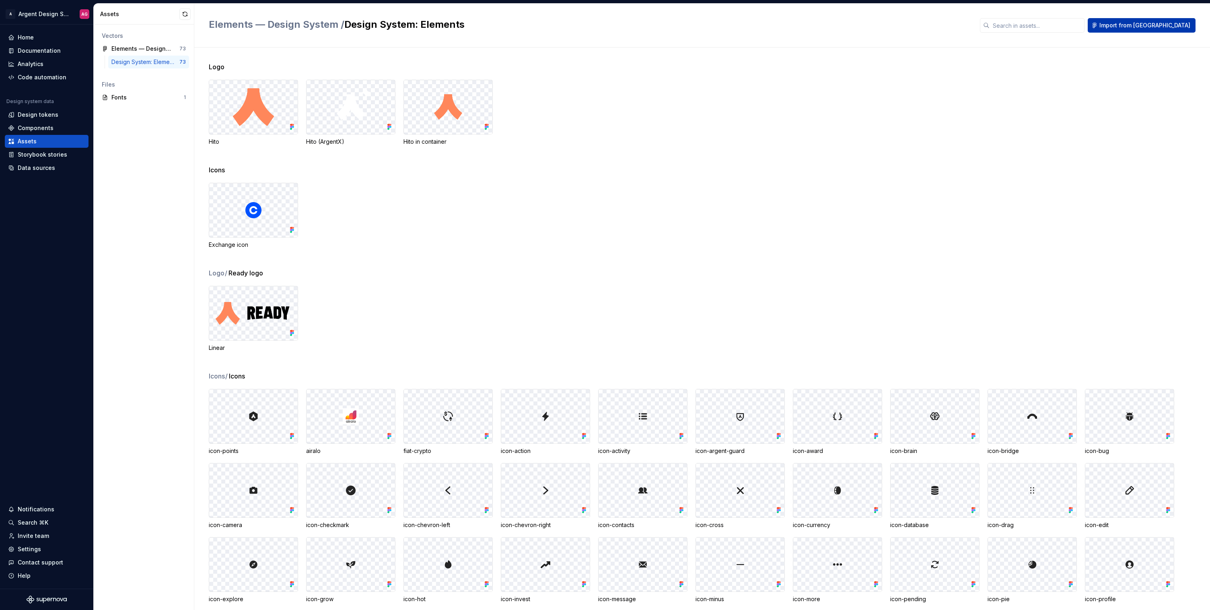
click at [1058, 26] on span "Import from [GEOGRAPHIC_DATA]" at bounding box center [1145, 25] width 91 height 8
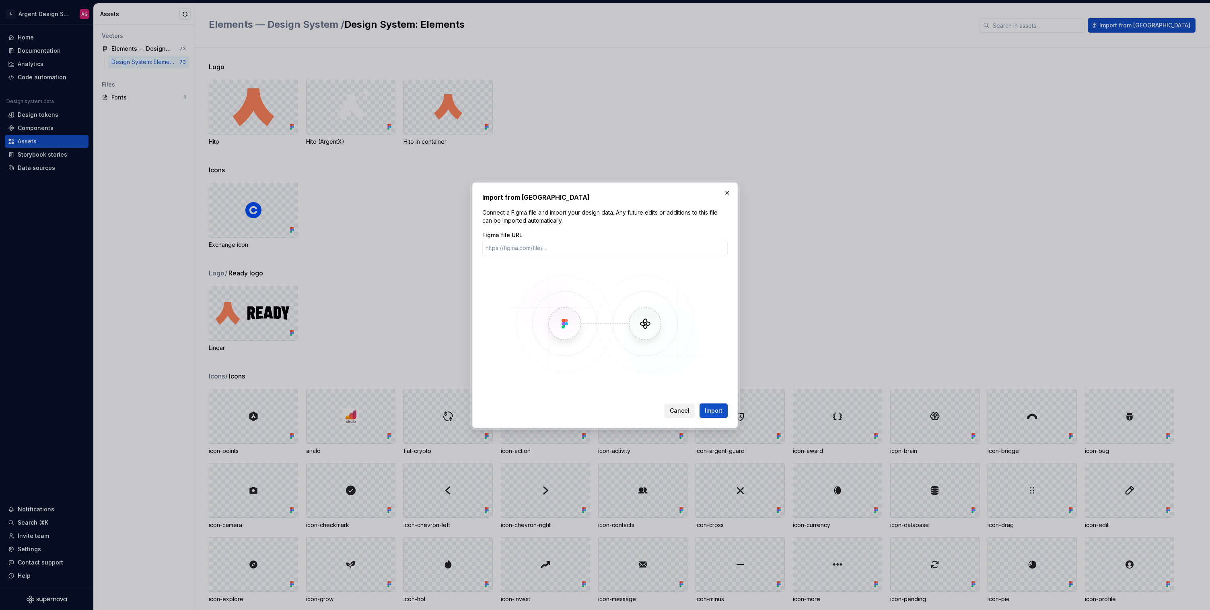
click at [684, 411] on span "Cancel" at bounding box center [680, 410] width 20 height 8
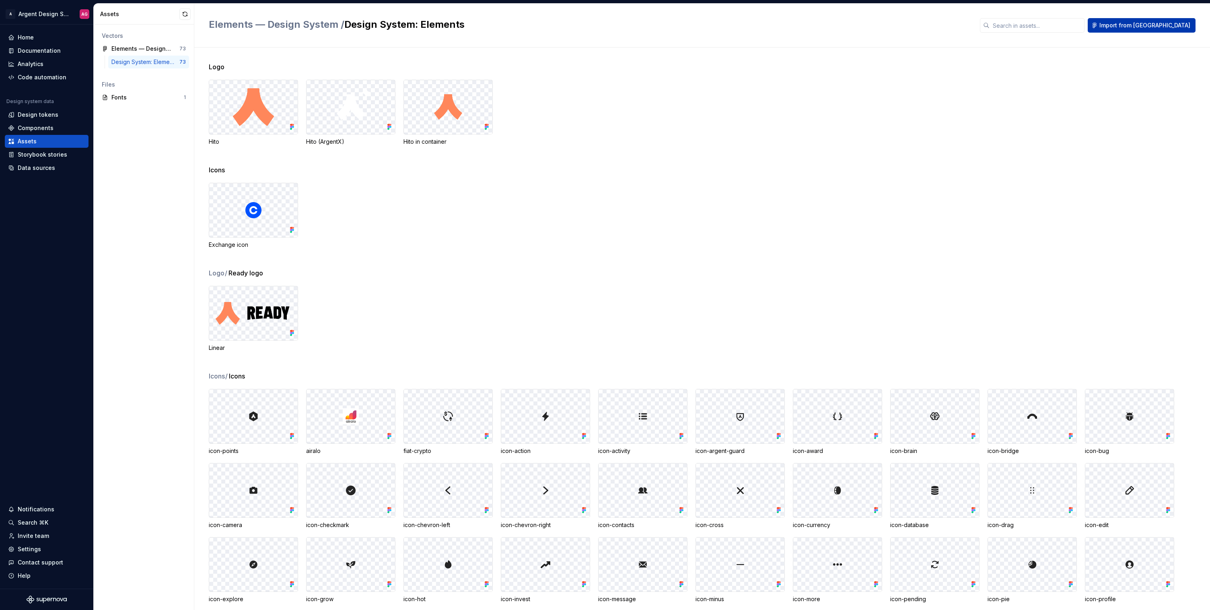
click at [1058, 27] on span "Import from [GEOGRAPHIC_DATA]" at bounding box center [1145, 25] width 91 height 8
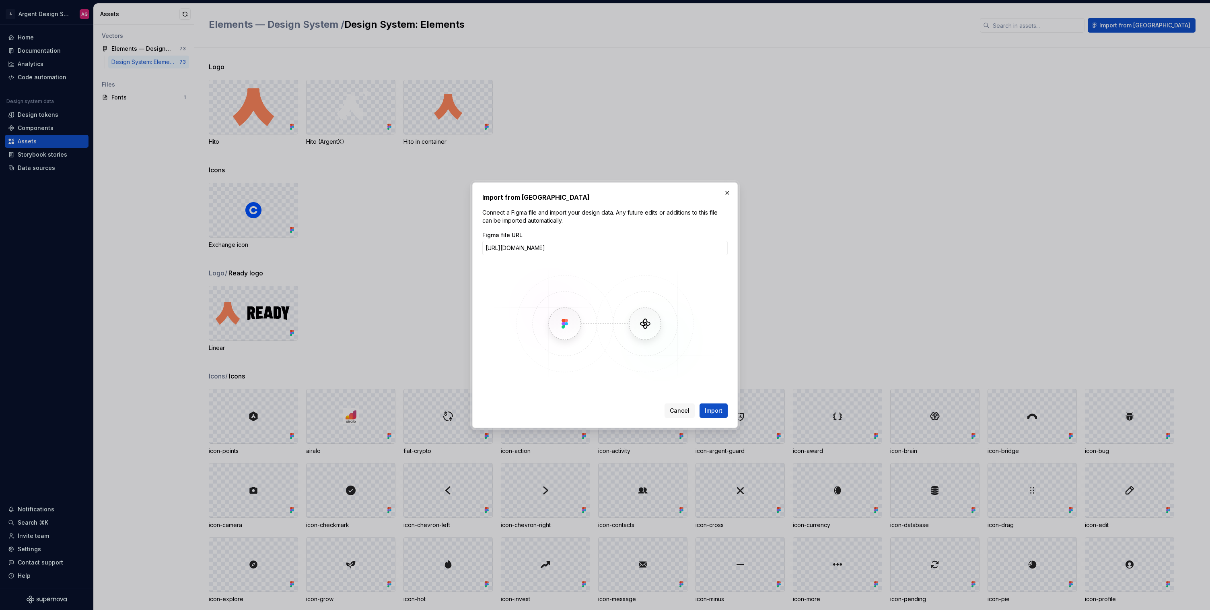
scroll to position [0, 137]
type input "https://www.figma.com/design/BdL5pAZ6ZevwweawHbp02k/Elements-%E2%80%94-Design-S…"
click at [720, 411] on span "Import" at bounding box center [714, 410] width 18 height 8
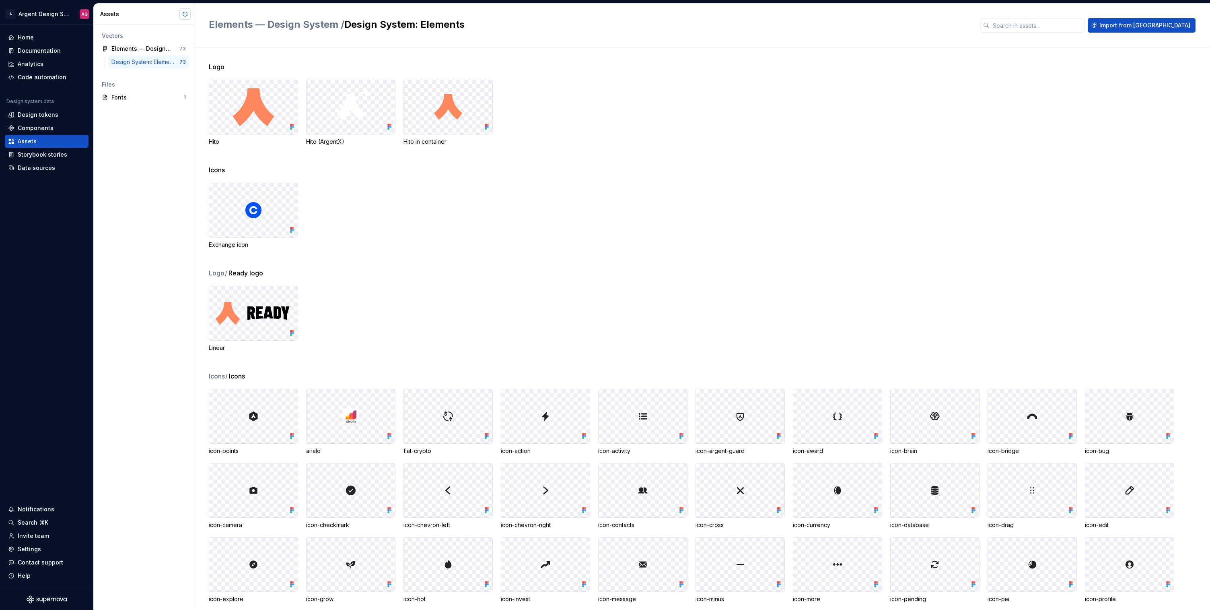
click at [182, 13] on button "button" at bounding box center [184, 13] width 11 height 11
click at [1058, 590] on span "View summary" at bounding box center [1163, 592] width 35 height 6
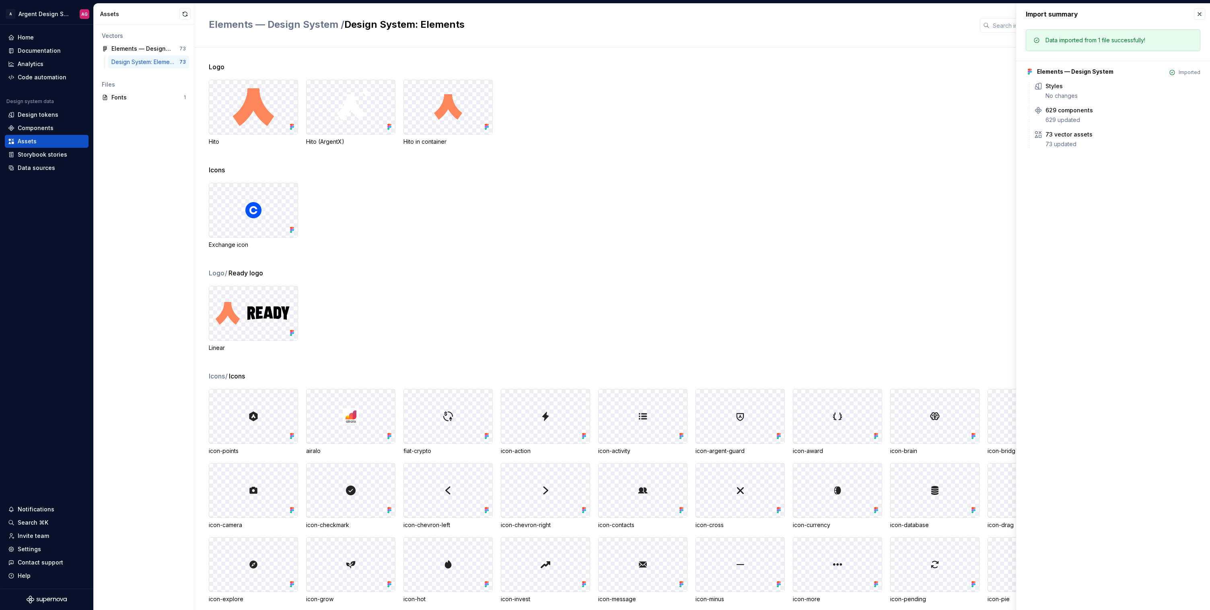
click at [901, 183] on div "Exchange icon" at bounding box center [710, 216] width 1002 height 66
click at [471, 419] on div at bounding box center [448, 416] width 89 height 54
click at [1058, 19] on button "button" at bounding box center [1199, 13] width 11 height 11
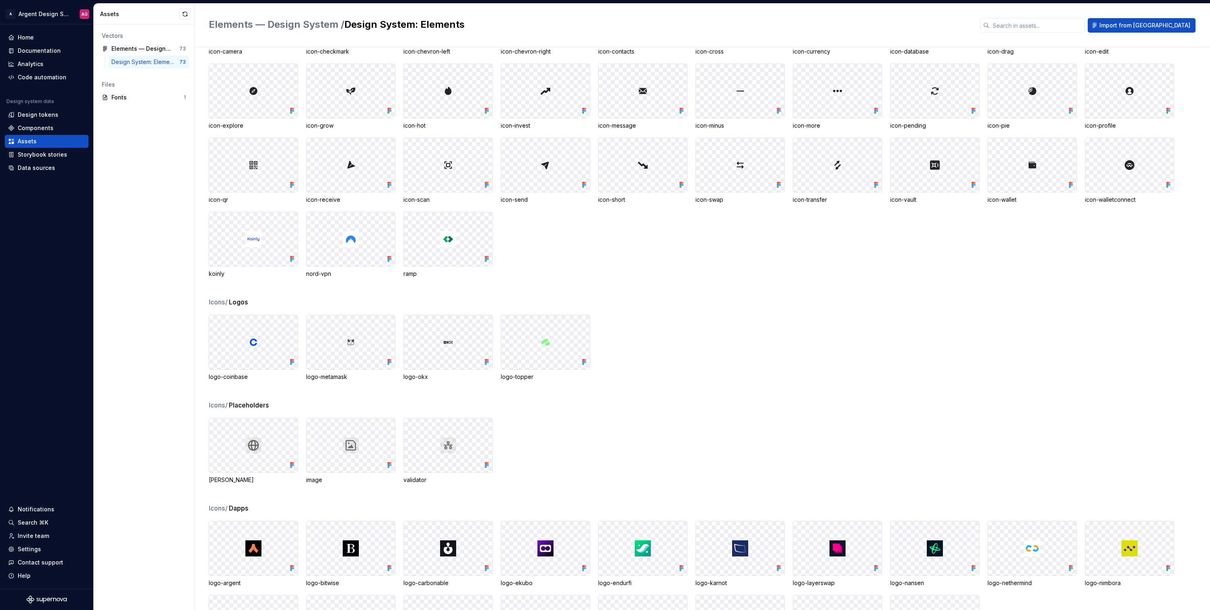
scroll to position [529, 0]
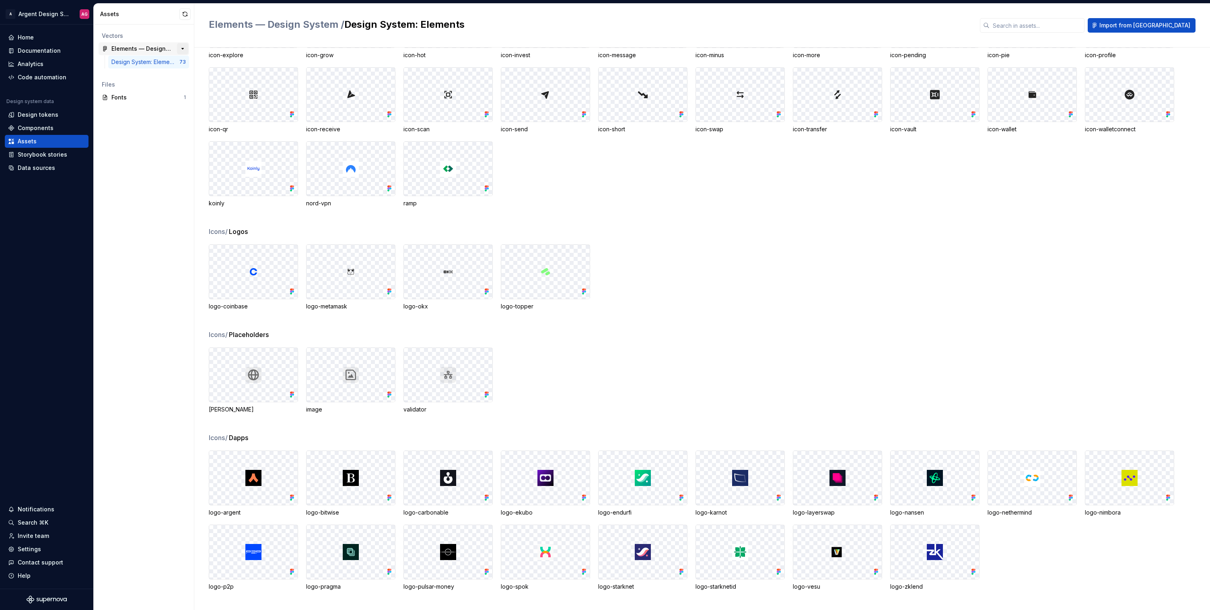
click at [182, 48] on button "button" at bounding box center [182, 48] width 11 height 11
click at [163, 46] on div "Elements — Design System" at bounding box center [141, 49] width 60 height 8
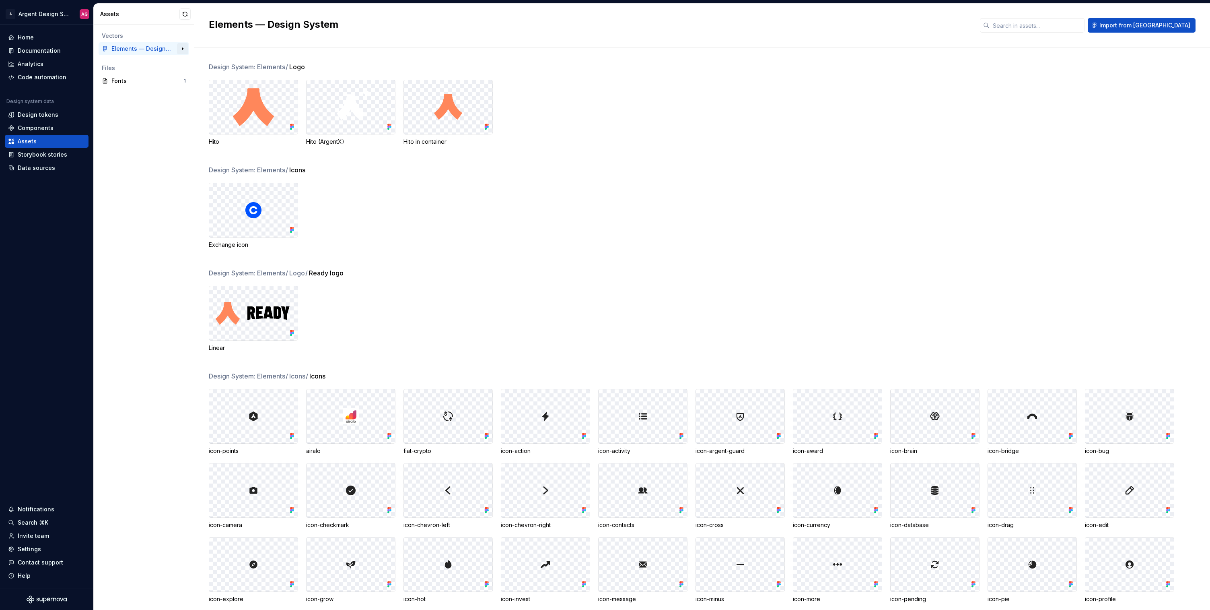
click at [185, 47] on button "button" at bounding box center [182, 48] width 11 height 11
click at [146, 64] on div "Design System: Elements" at bounding box center [145, 62] width 68 height 8
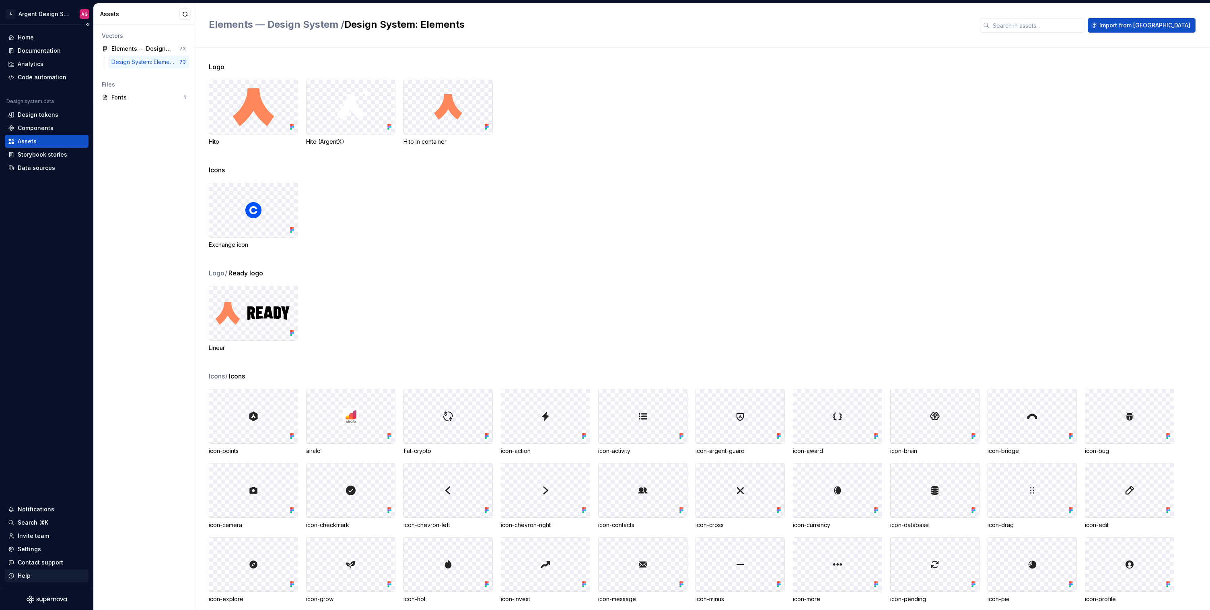
click at [27, 577] on div "Help" at bounding box center [24, 575] width 13 height 8
click at [146, 518] on div "Support FAQ" at bounding box center [151, 520] width 82 height 8
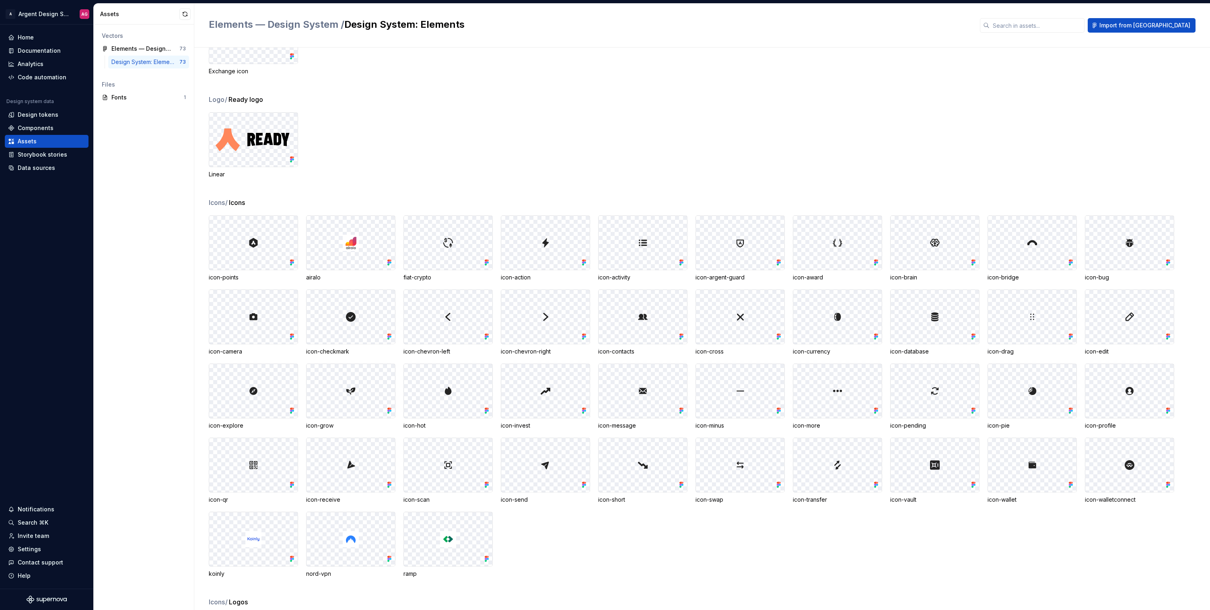
scroll to position [173, 0]
click at [186, 12] on button "button" at bounding box center [184, 13] width 11 height 11
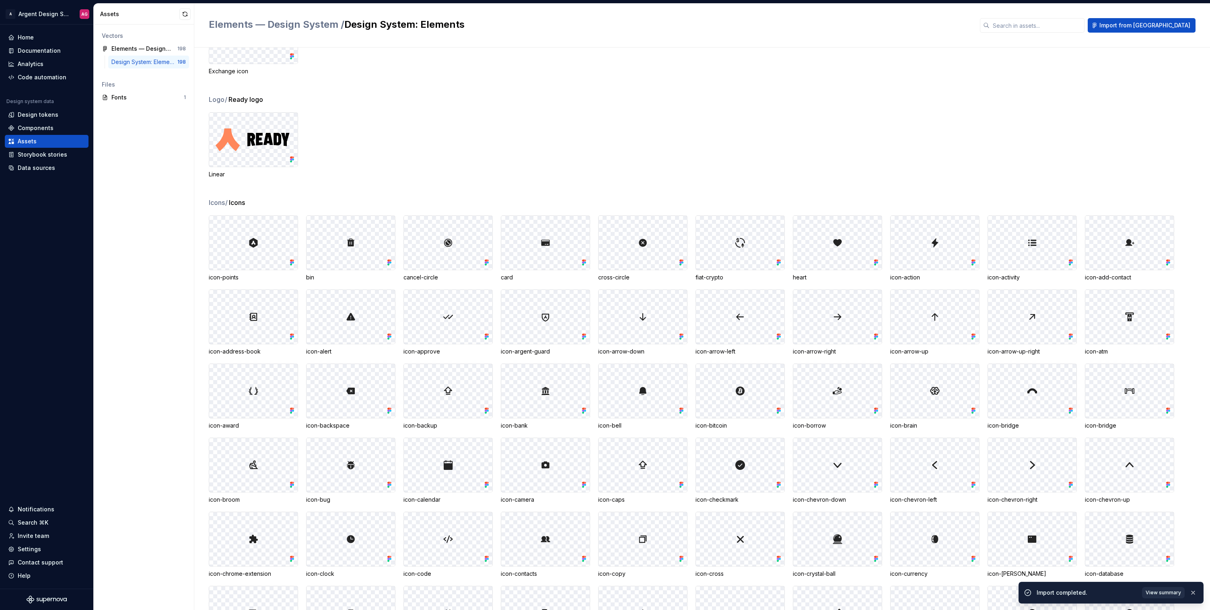
click at [1058, 591] on span "View summary" at bounding box center [1163, 592] width 35 height 6
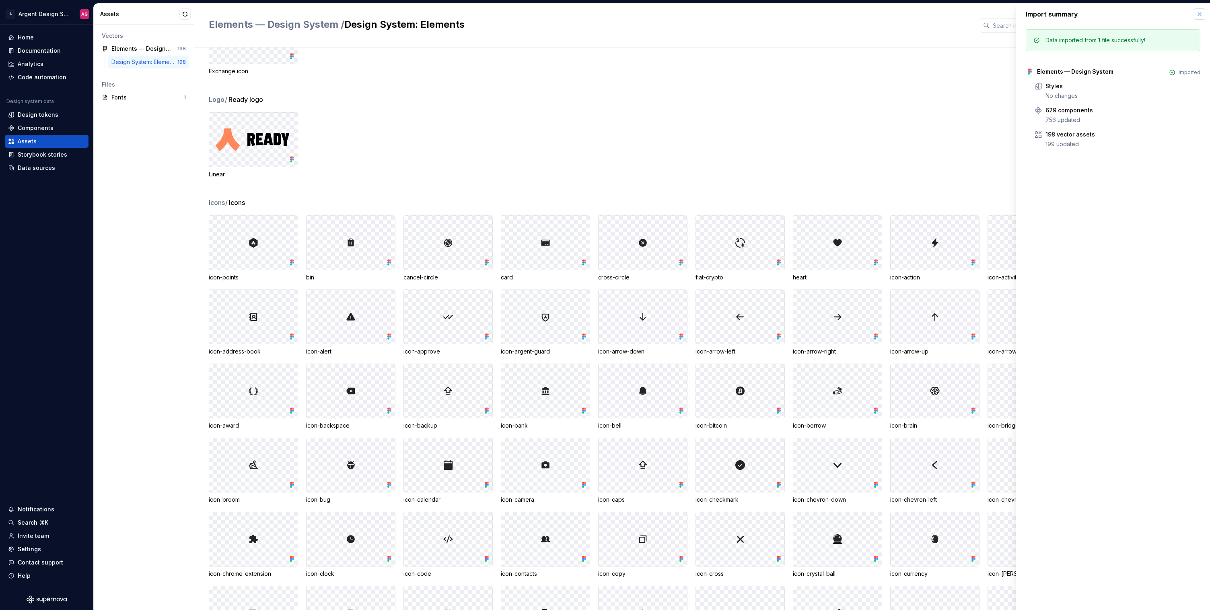
click at [1058, 10] on button "button" at bounding box center [1199, 13] width 11 height 11
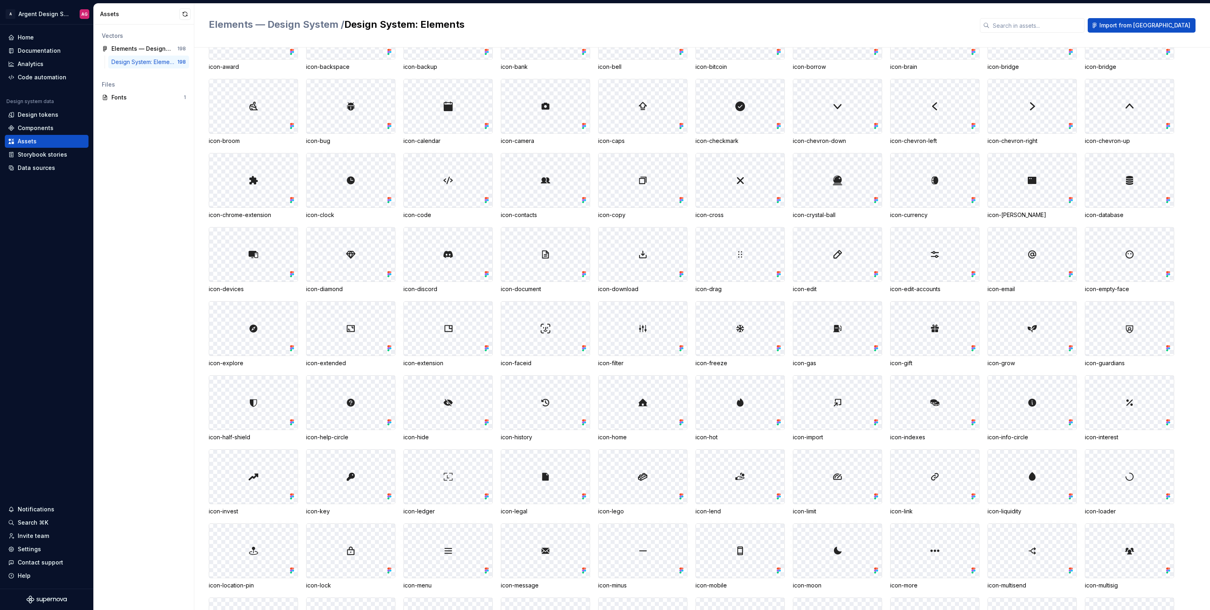
scroll to position [0, 0]
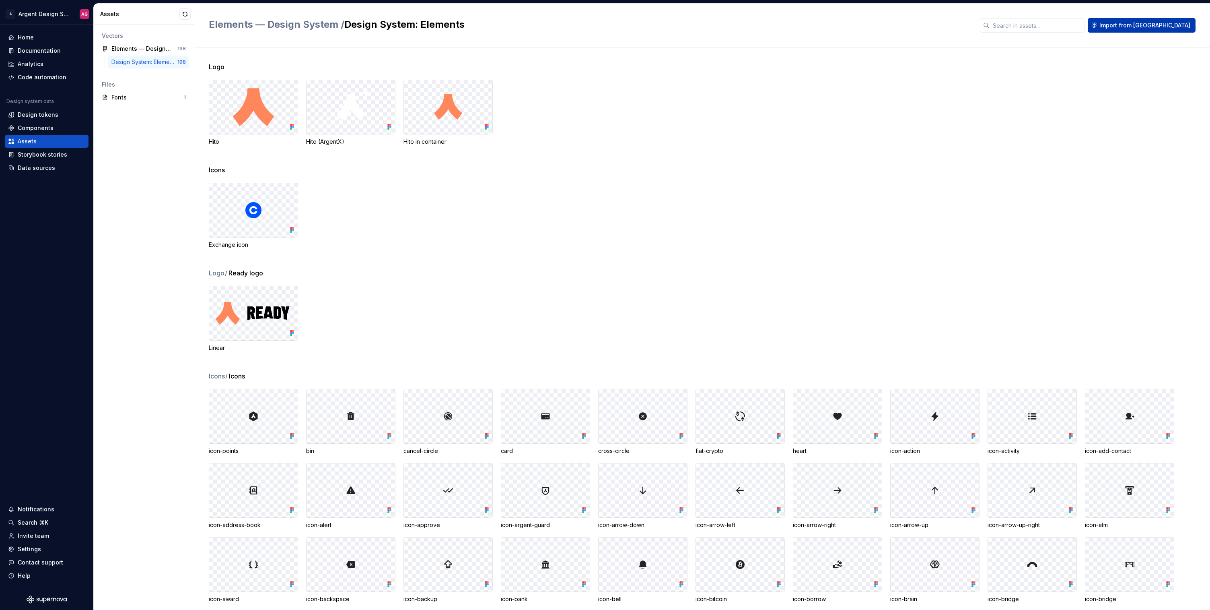
click at [1058, 27] on span "Import from [GEOGRAPHIC_DATA]" at bounding box center [1145, 25] width 91 height 8
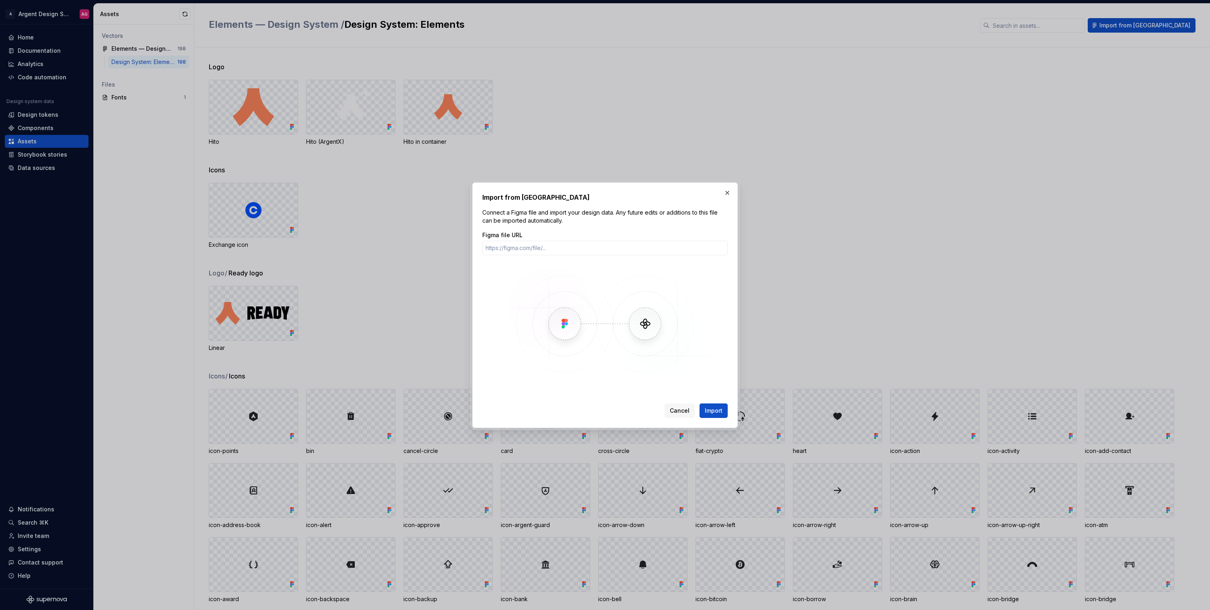
drag, startPoint x: 680, startPoint y: 409, endPoint x: 674, endPoint y: 405, distance: 6.4
click at [680, 409] on span "Cancel" at bounding box center [680, 410] width 20 height 8
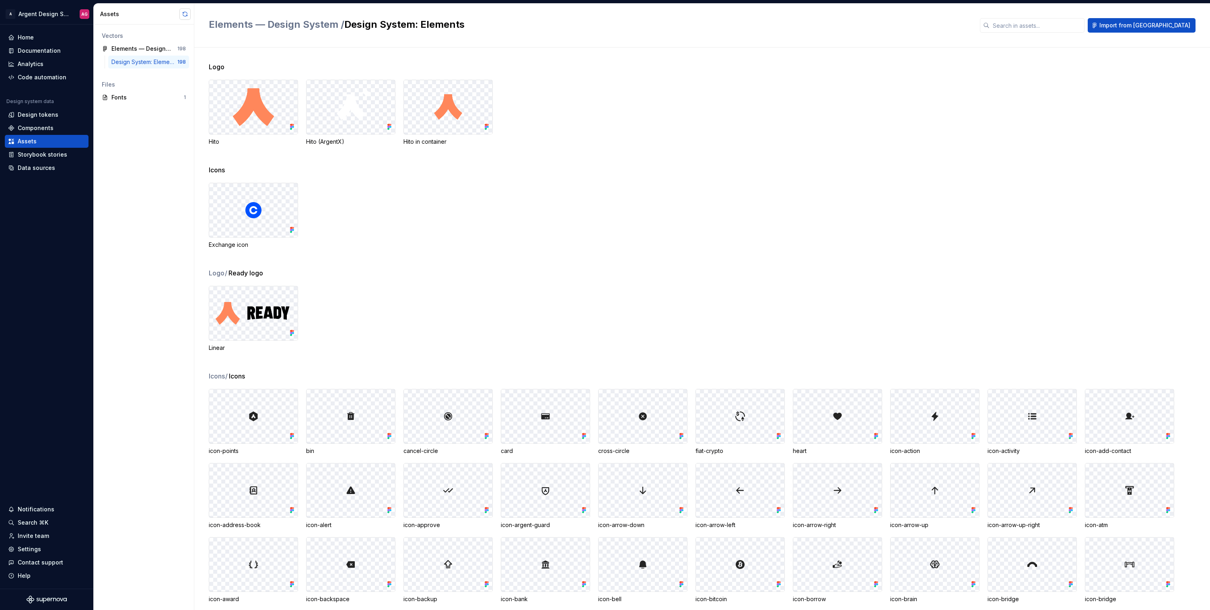
click at [180, 15] on button "button" at bounding box center [184, 13] width 11 height 11
click at [391, 437] on icon at bounding box center [390, 436] width 8 height 8
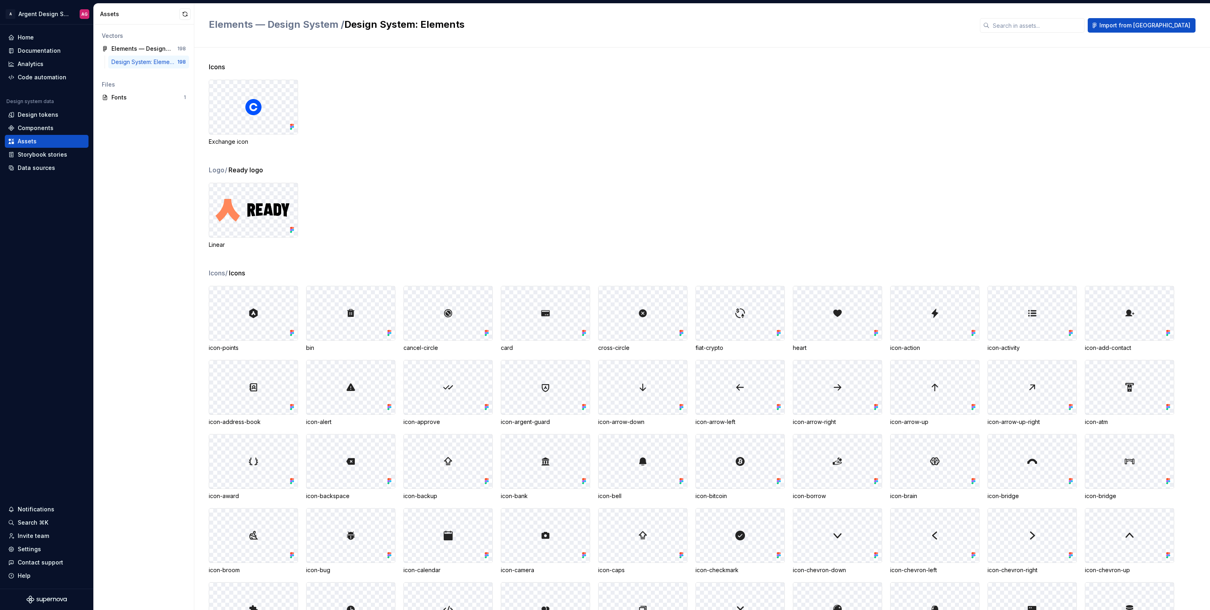
scroll to position [108, 0]
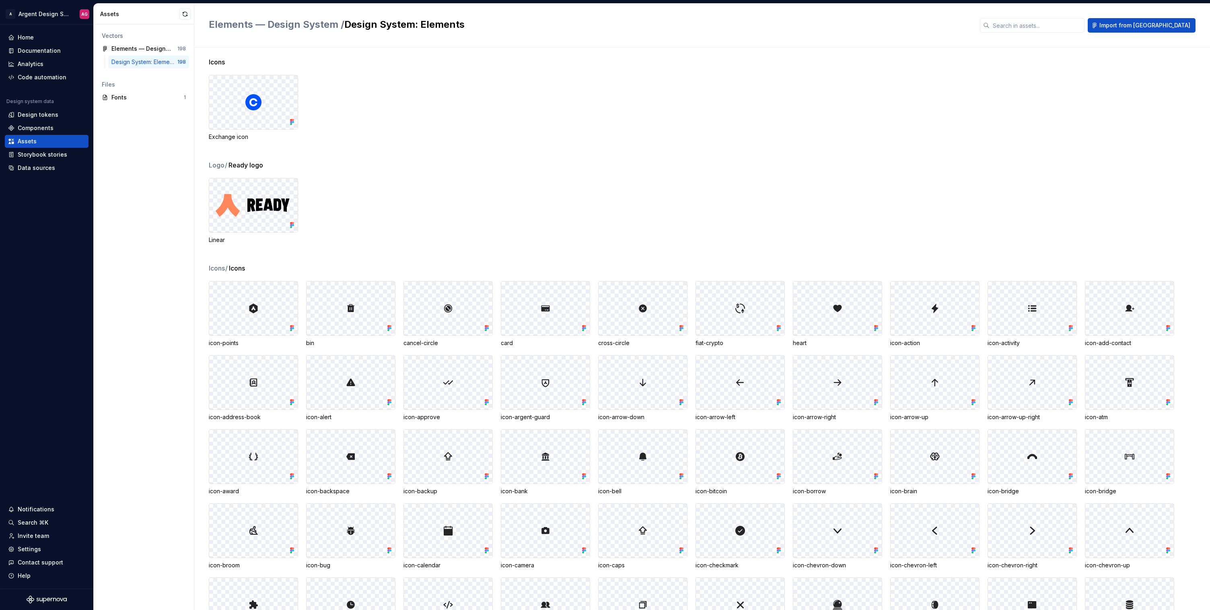
click at [988, 253] on div "Logo / Ready logo Linear" at bounding box center [710, 211] width 1002 height 103
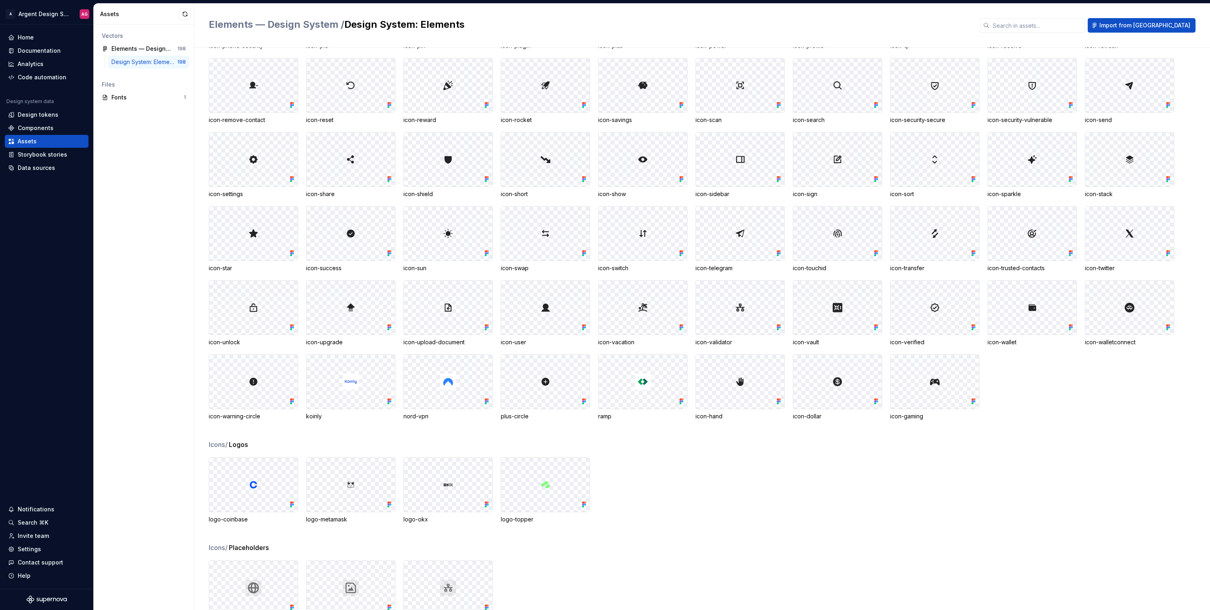
scroll to position [1212, 0]
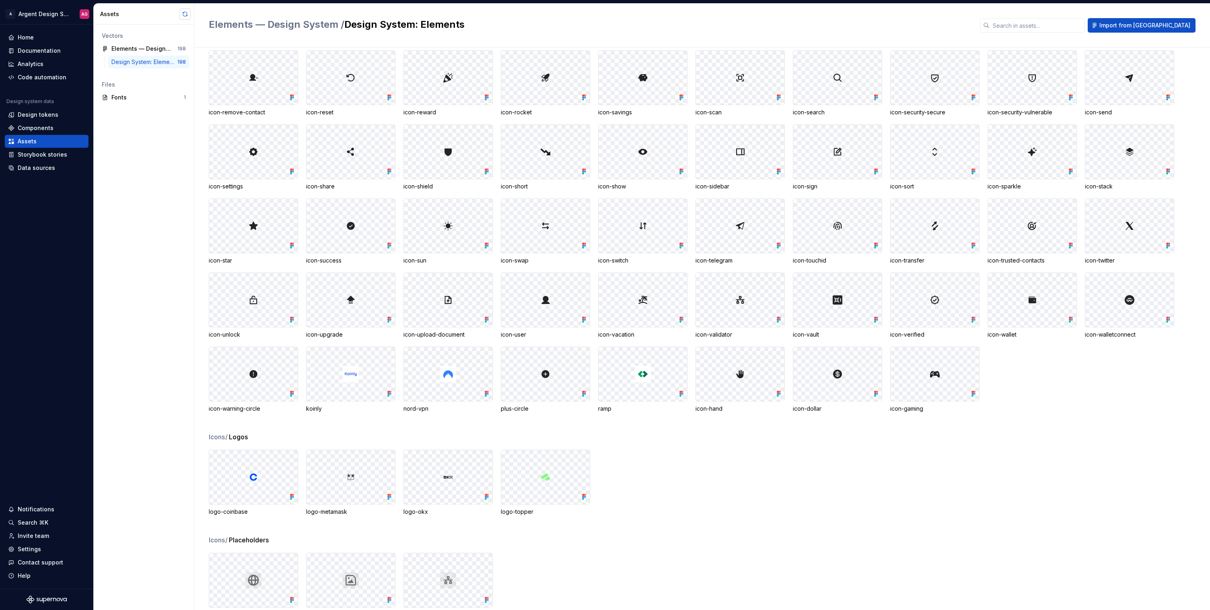
click at [181, 17] on button "button" at bounding box center [184, 13] width 11 height 11
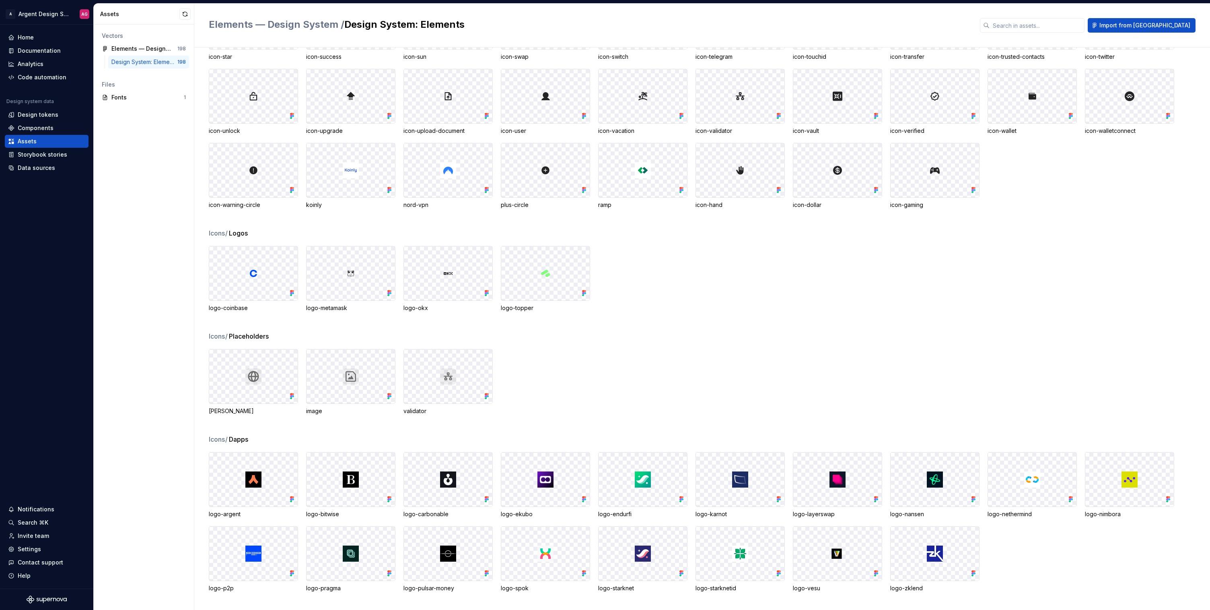
scroll to position [1306, 0]
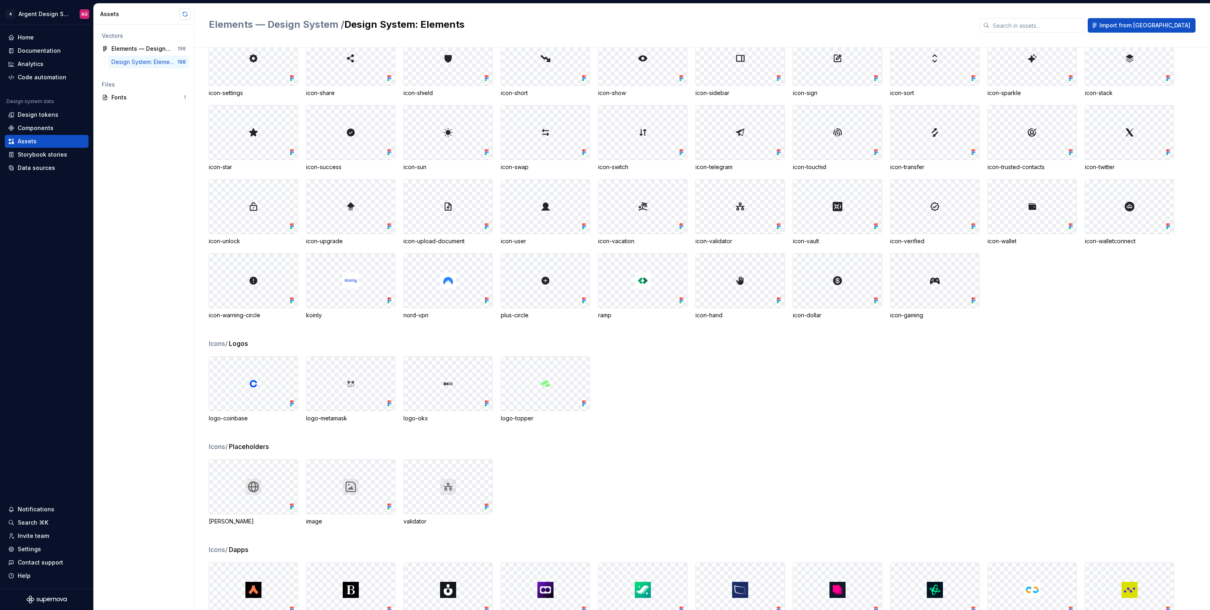
click at [184, 15] on button "button" at bounding box center [184, 13] width 11 height 11
click at [33, 50] on div "Documentation" at bounding box center [39, 51] width 43 height 8
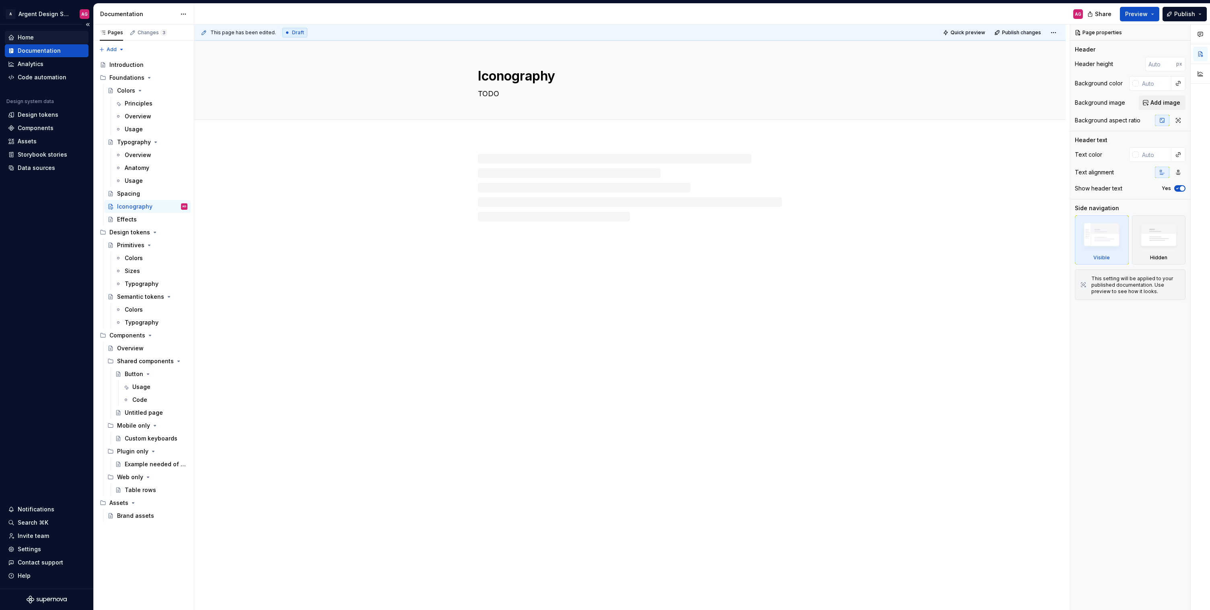
type textarea "*"
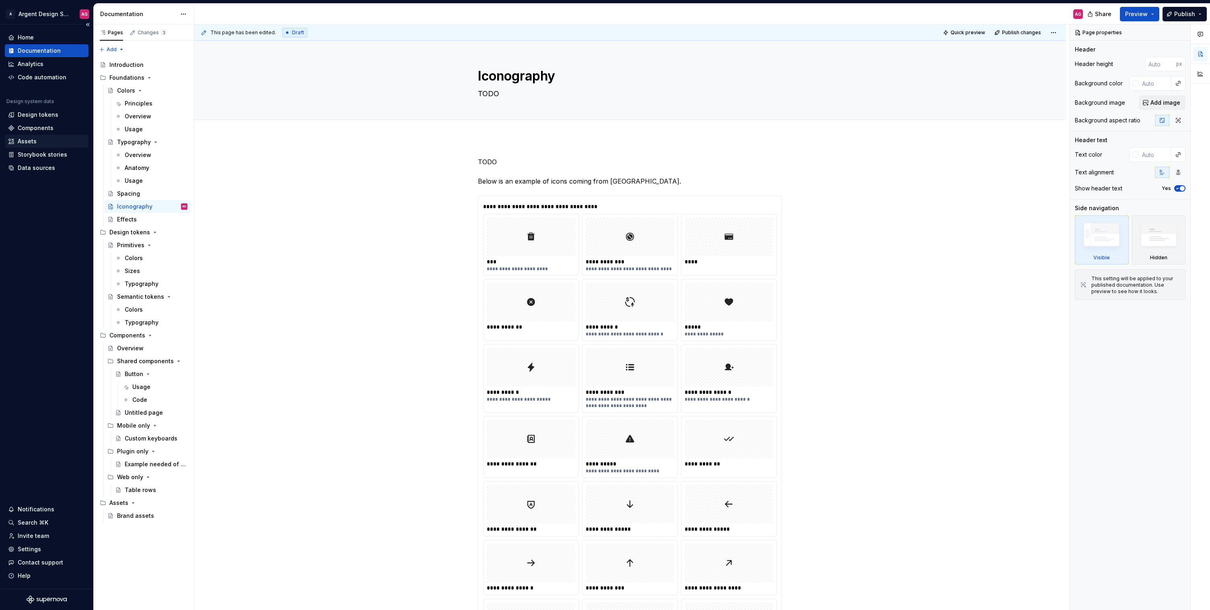
click at [26, 141] on div "Assets" at bounding box center [27, 141] width 19 height 8
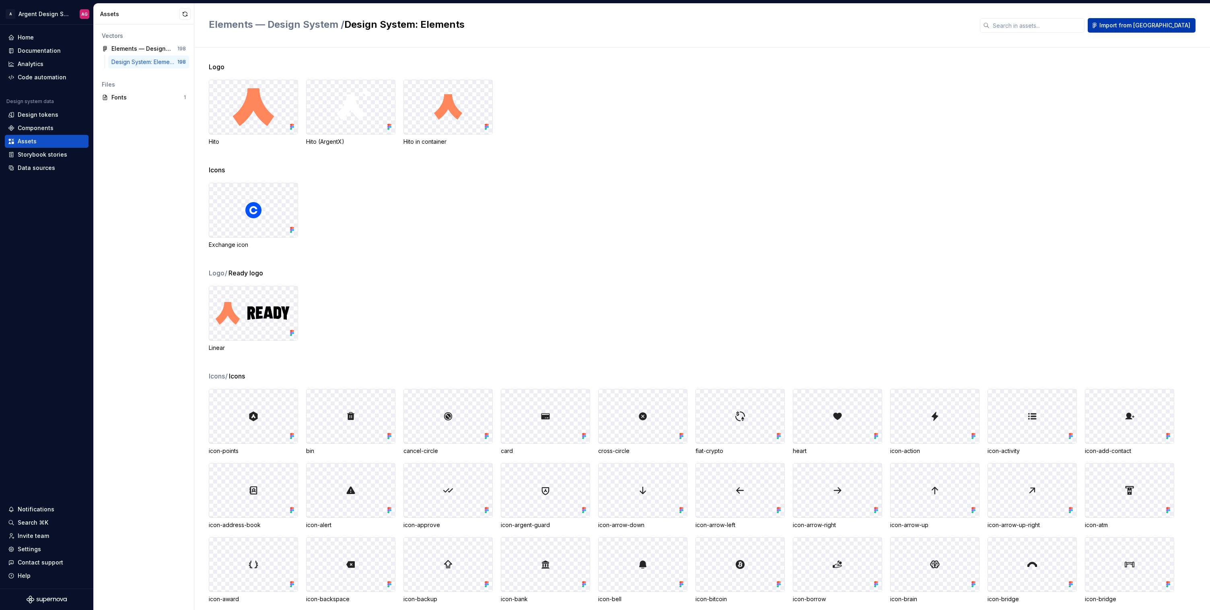
click at [1186, 26] on span "Import from [GEOGRAPHIC_DATA]" at bounding box center [1145, 25] width 91 height 8
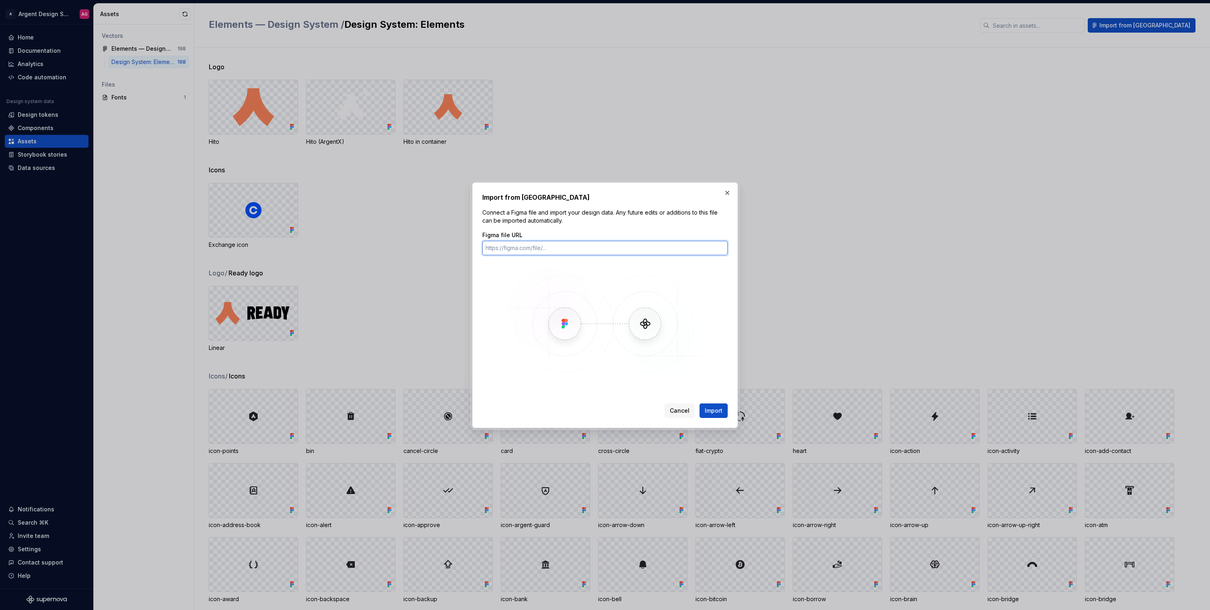
click at [652, 248] on input "Figma file URL" at bounding box center [604, 248] width 245 height 14
paste input "[URL][DOMAIN_NAME]"
type input "[URL][DOMAIN_NAME]"
click at [708, 409] on span "Import" at bounding box center [714, 410] width 18 height 8
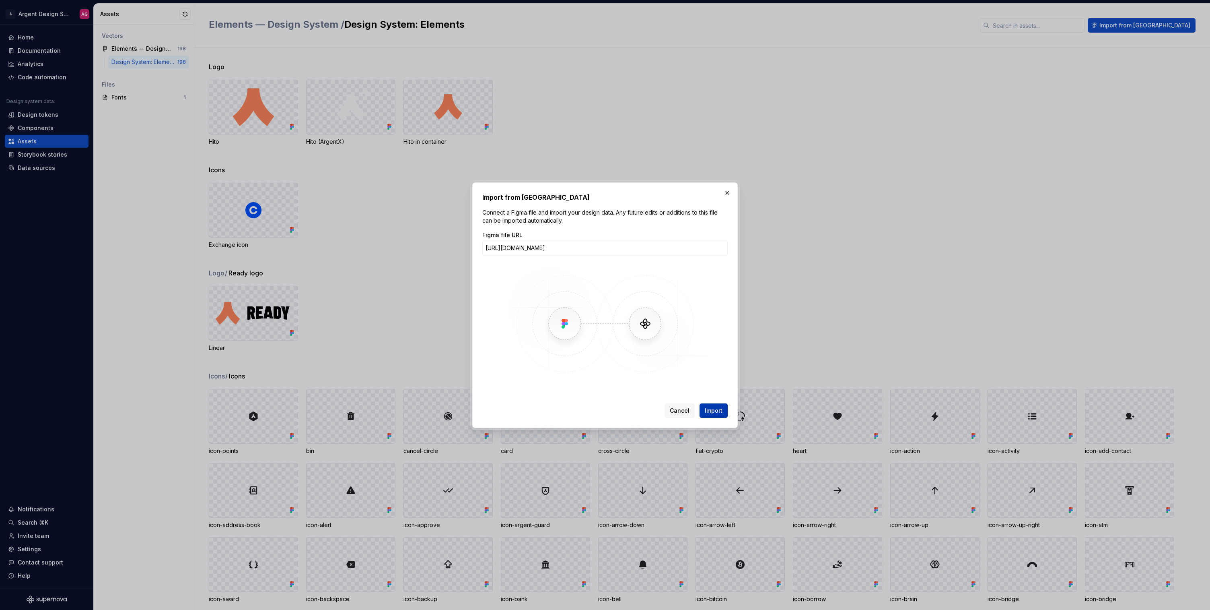
scroll to position [0, 0]
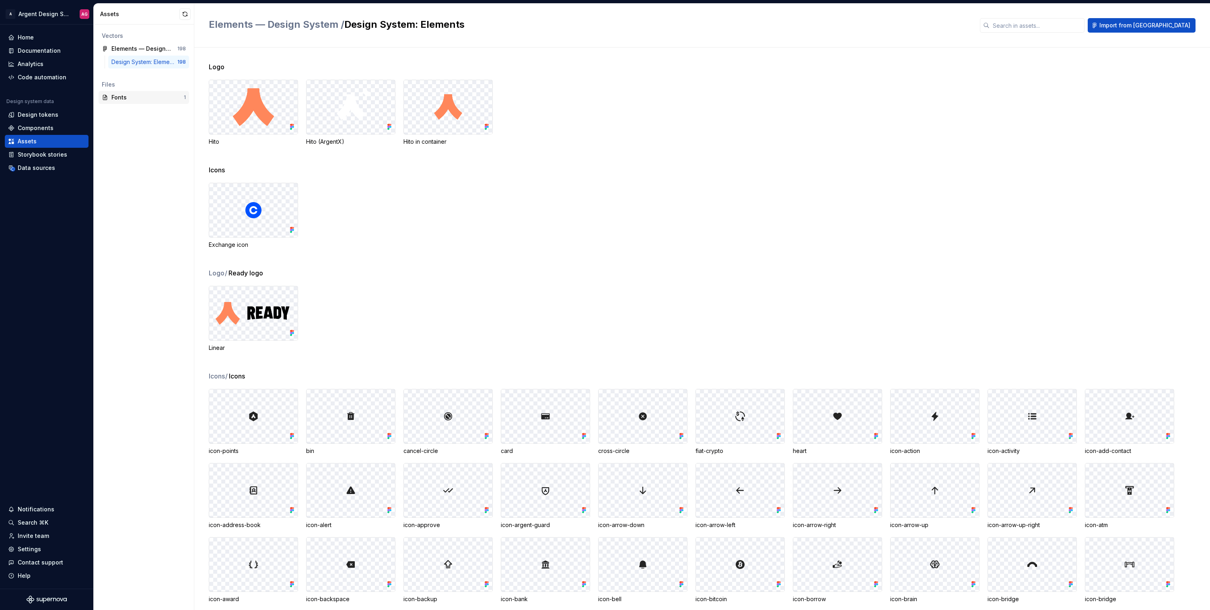
click at [141, 101] on div "Fonts" at bounding box center [147, 97] width 72 height 8
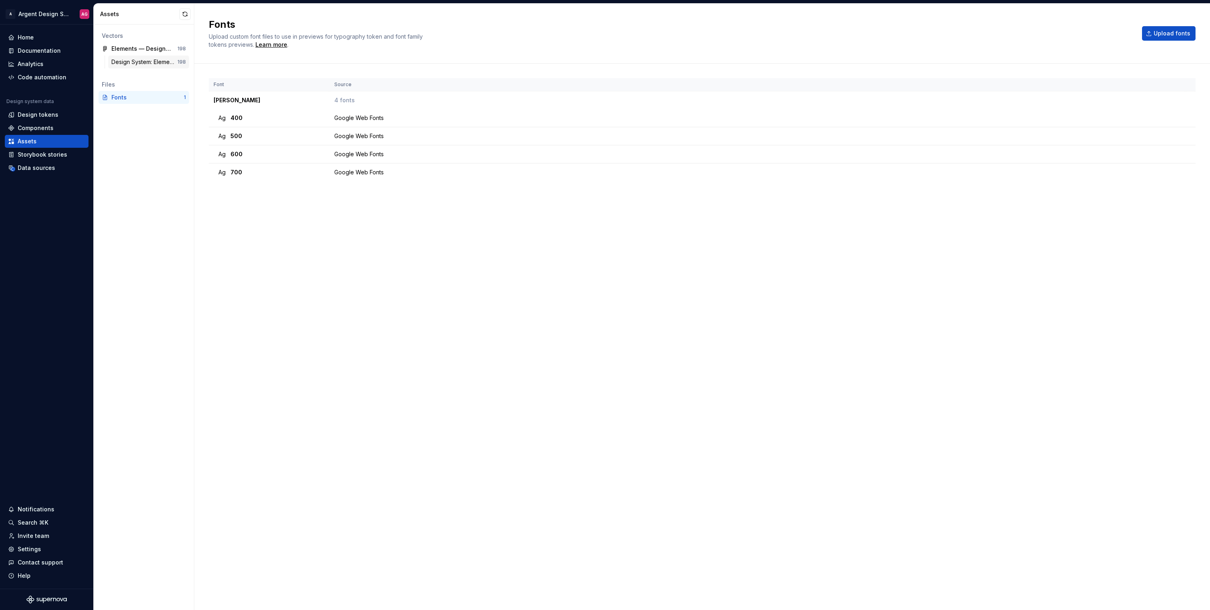
click at [131, 58] on div "Design System: Elements" at bounding box center [144, 62] width 66 height 8
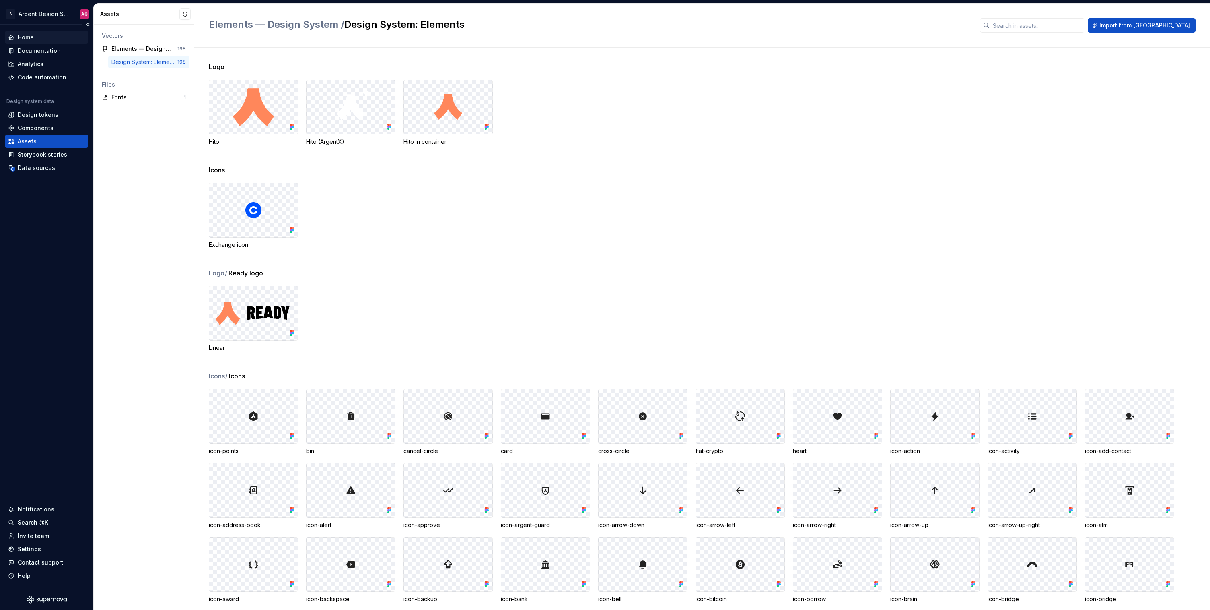
click at [31, 38] on div "Home" at bounding box center [26, 37] width 16 height 8
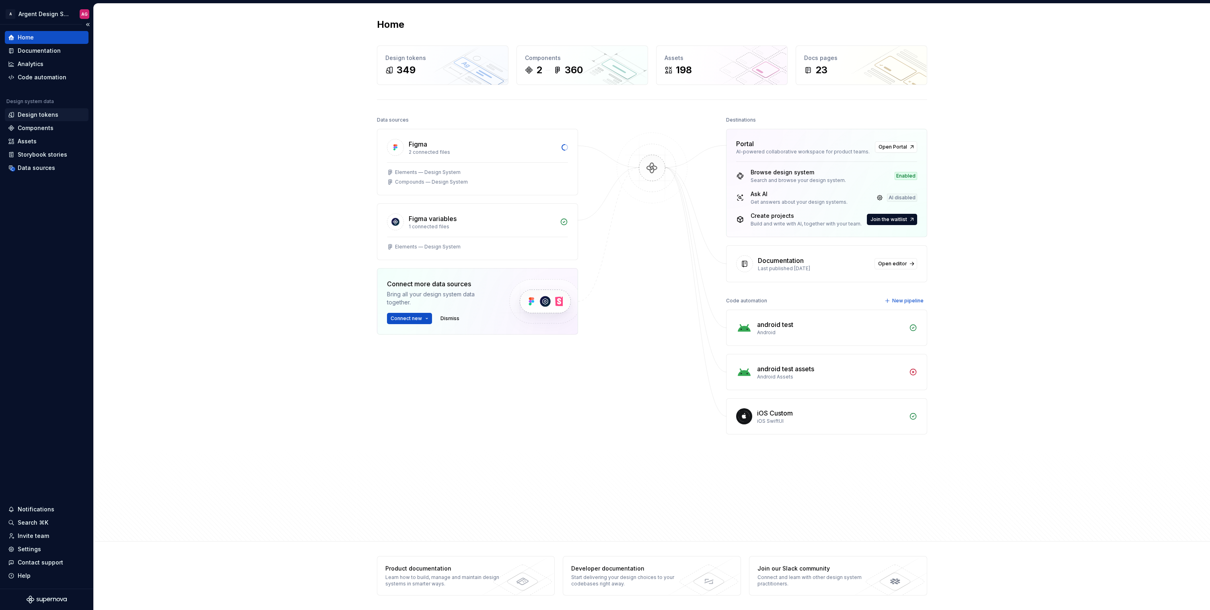
click at [28, 113] on div "Design tokens" at bounding box center [38, 115] width 41 height 8
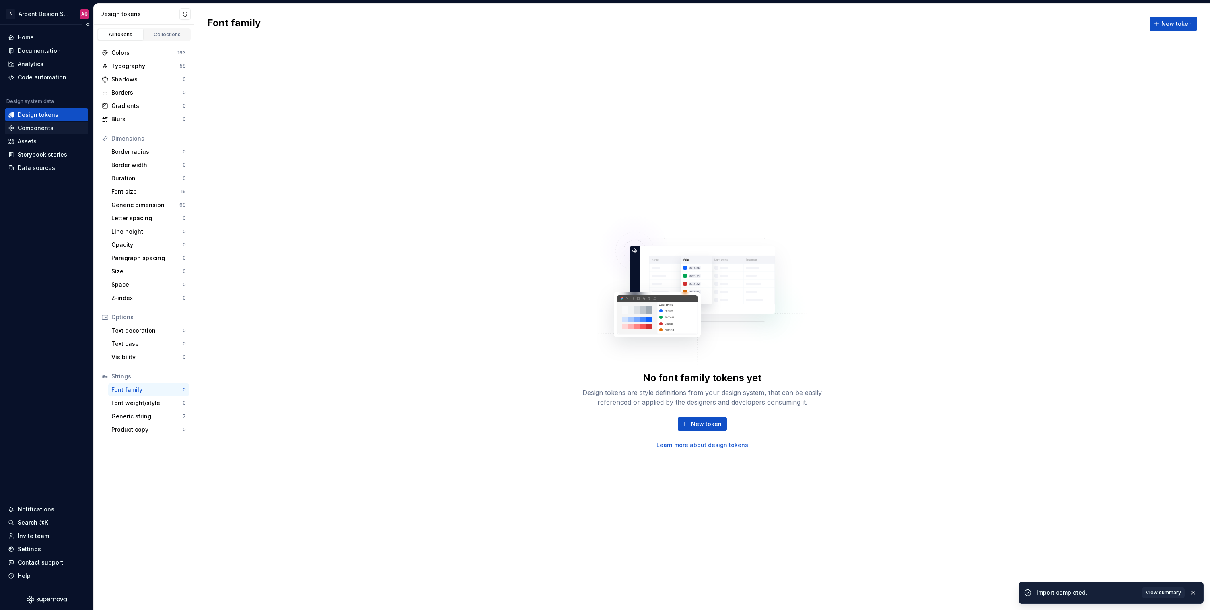
click at [26, 127] on div "Components" at bounding box center [36, 128] width 36 height 8
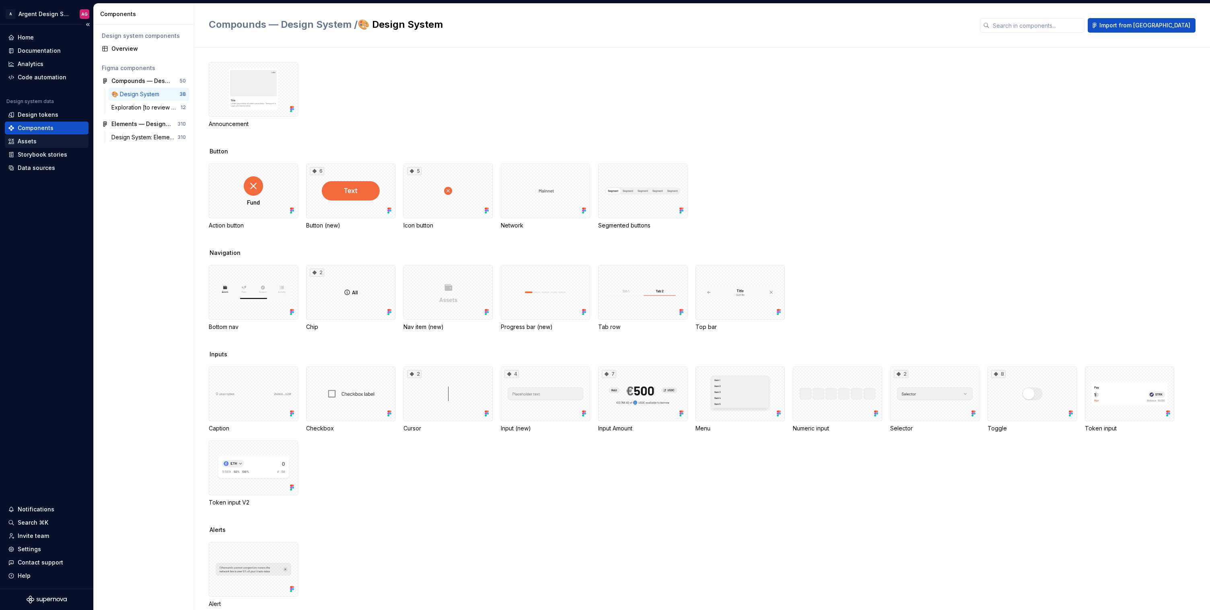
click at [29, 140] on div "Assets" at bounding box center [27, 141] width 19 height 8
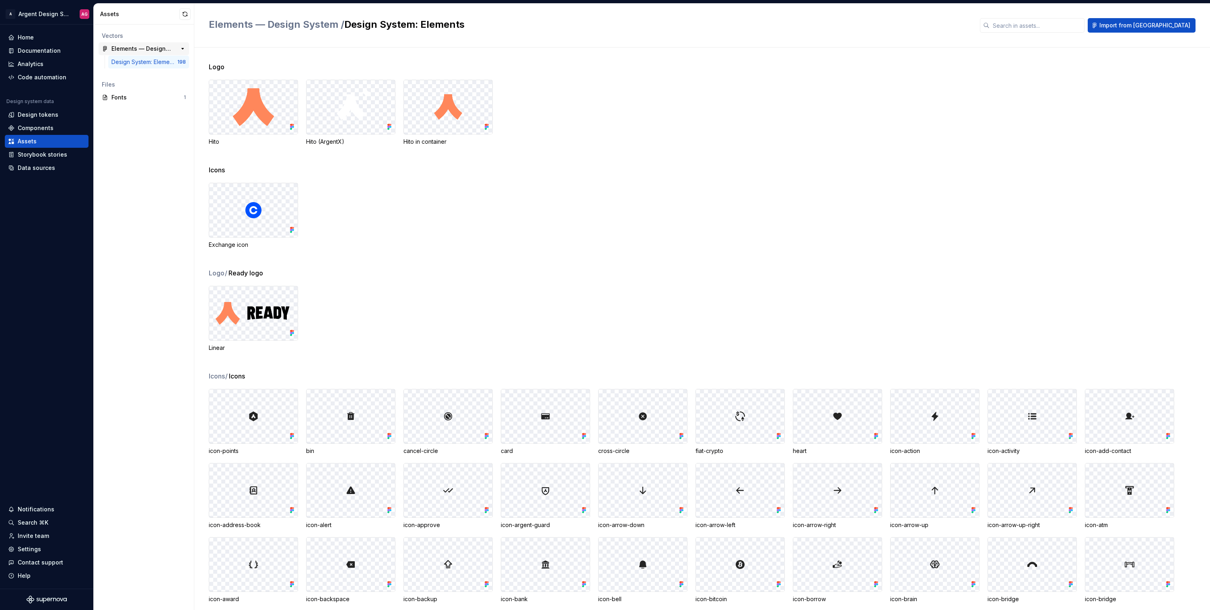
click at [151, 42] on div "Elements — Design System 198" at bounding box center [144, 48] width 91 height 13
click at [184, 49] on button "button" at bounding box center [182, 48] width 11 height 11
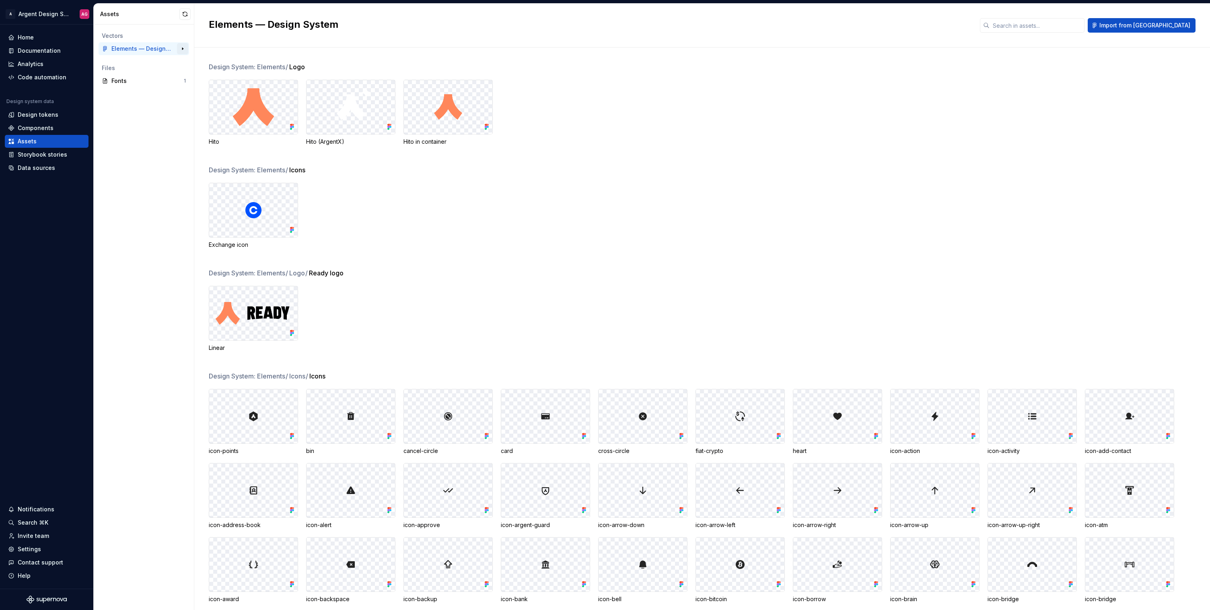
click at [182, 49] on button "button" at bounding box center [182, 48] width 11 height 11
click at [157, 60] on div "Design System: Elements" at bounding box center [144, 62] width 66 height 8
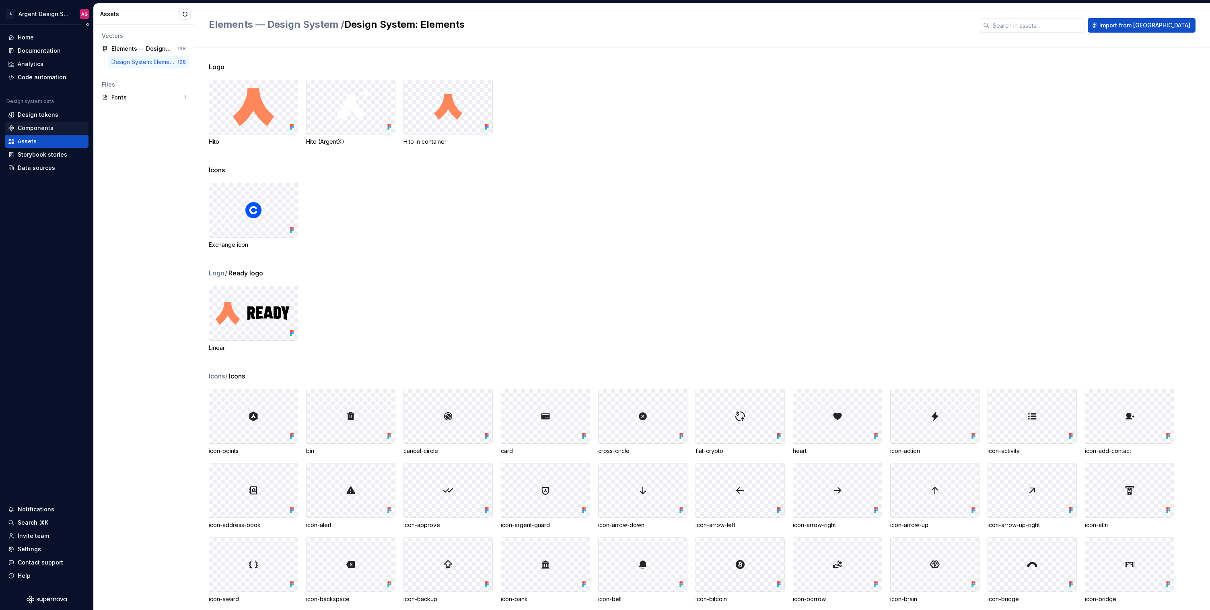
click at [49, 128] on div "Components" at bounding box center [36, 128] width 36 height 8
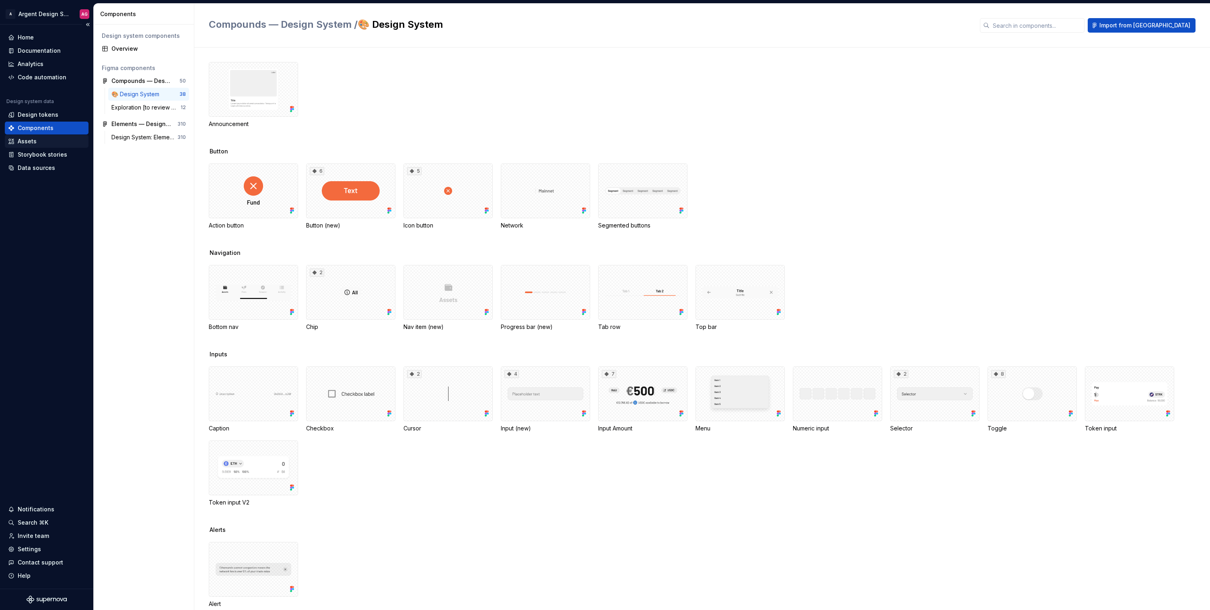
click at [43, 142] on div "Assets" at bounding box center [46, 141] width 77 height 8
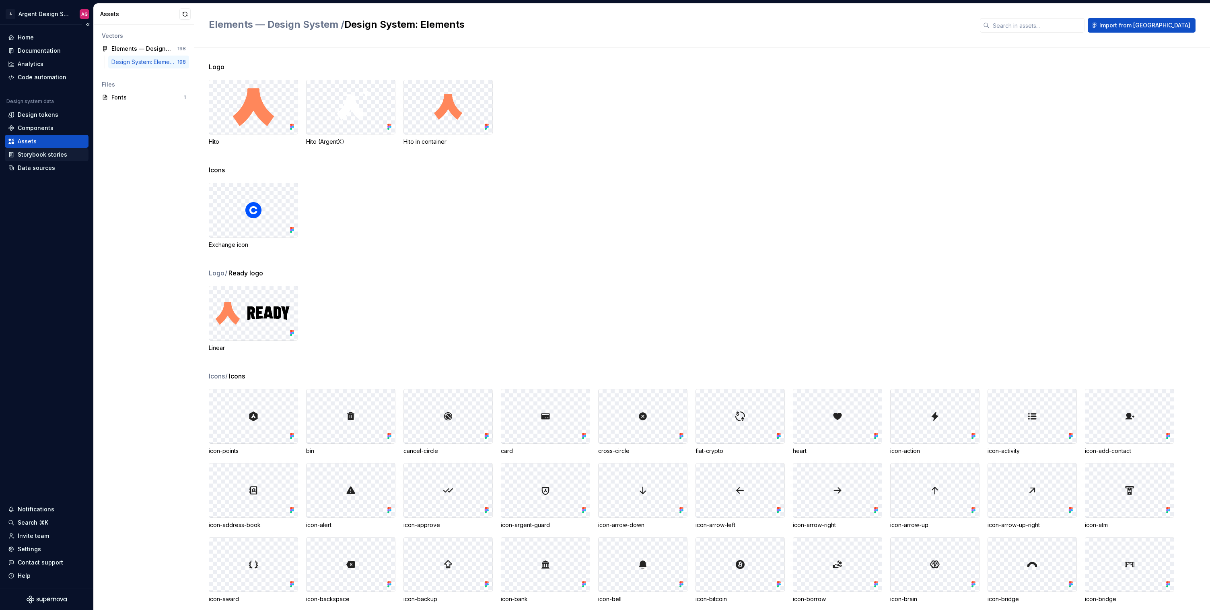
click at [45, 152] on div "Storybook stories" at bounding box center [42, 155] width 49 height 8
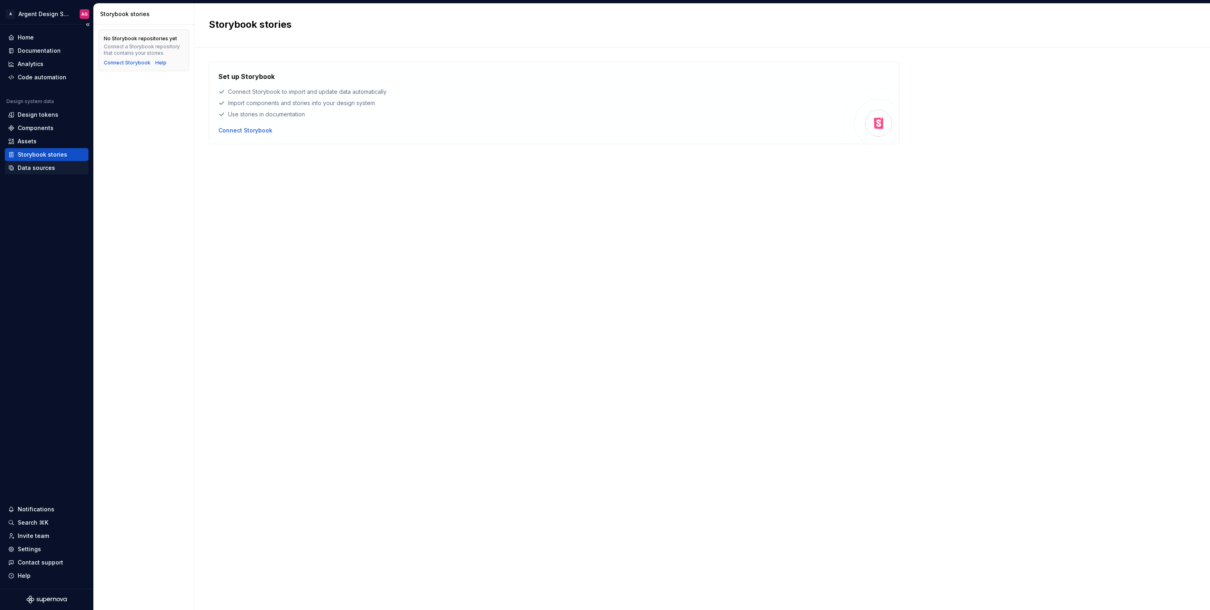
click at [41, 169] on div "Data sources" at bounding box center [36, 168] width 37 height 8
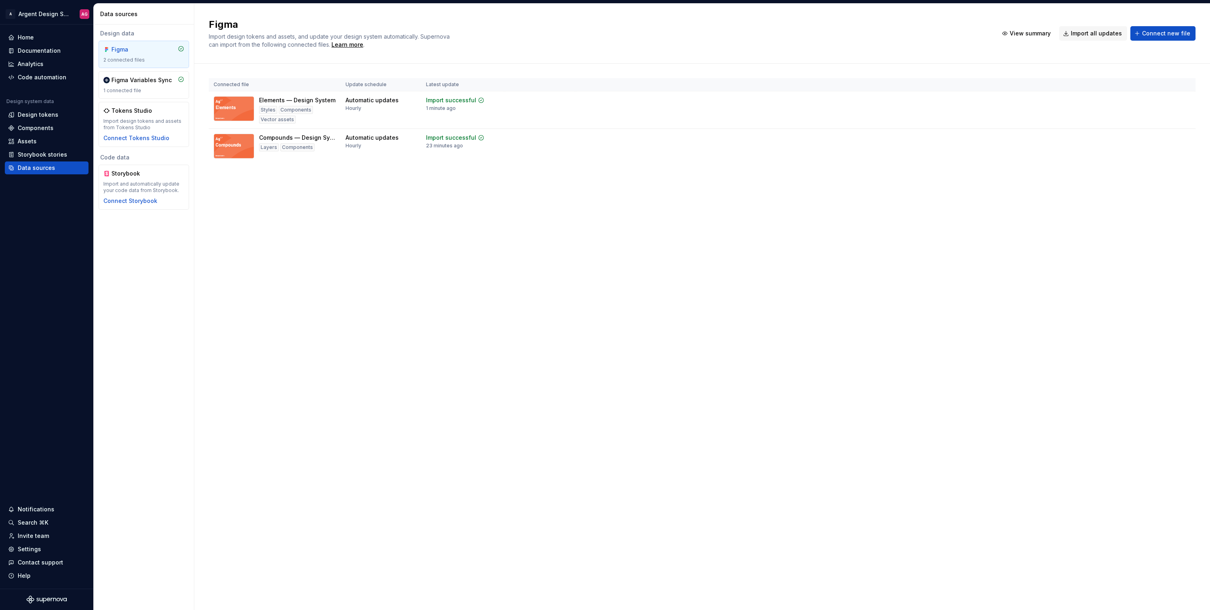
click at [150, 58] on div "2 connected files" at bounding box center [143, 60] width 81 height 6
click at [1183, 101] on html "A Argent Design System AG Home Documentation Analytics Code automation Design s…" at bounding box center [605, 305] width 1210 height 610
click at [1162, 115] on div "Edit import scope" at bounding box center [1161, 116] width 92 height 8
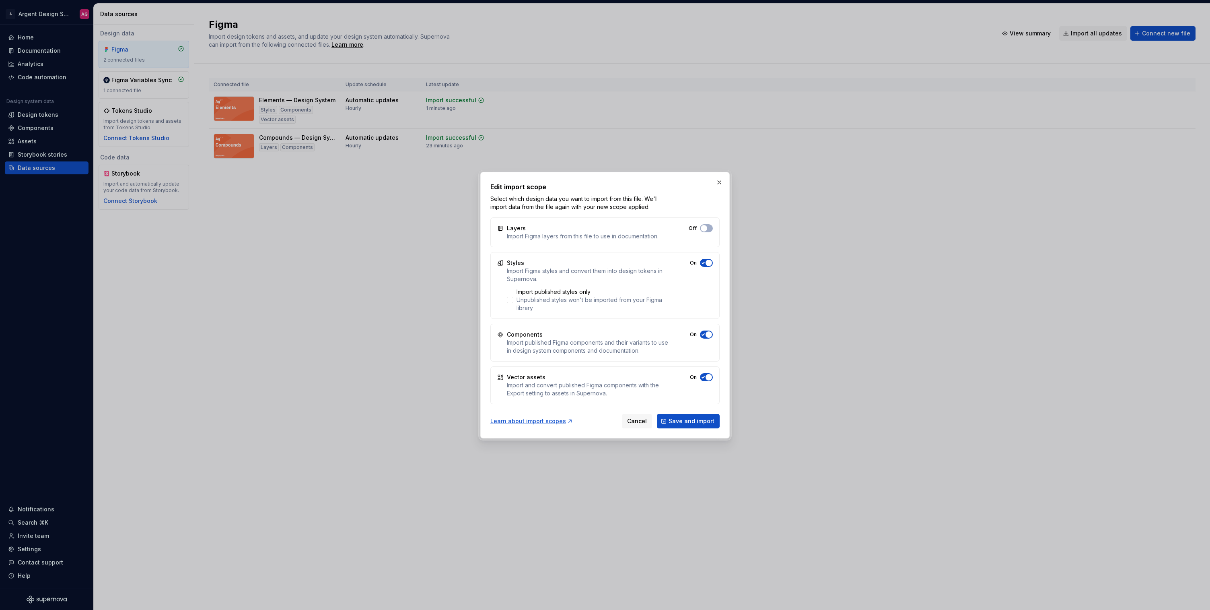
click at [706, 375] on span "button" at bounding box center [709, 377] width 6 height 6
click at [689, 419] on span "Save and import" at bounding box center [692, 421] width 46 height 8
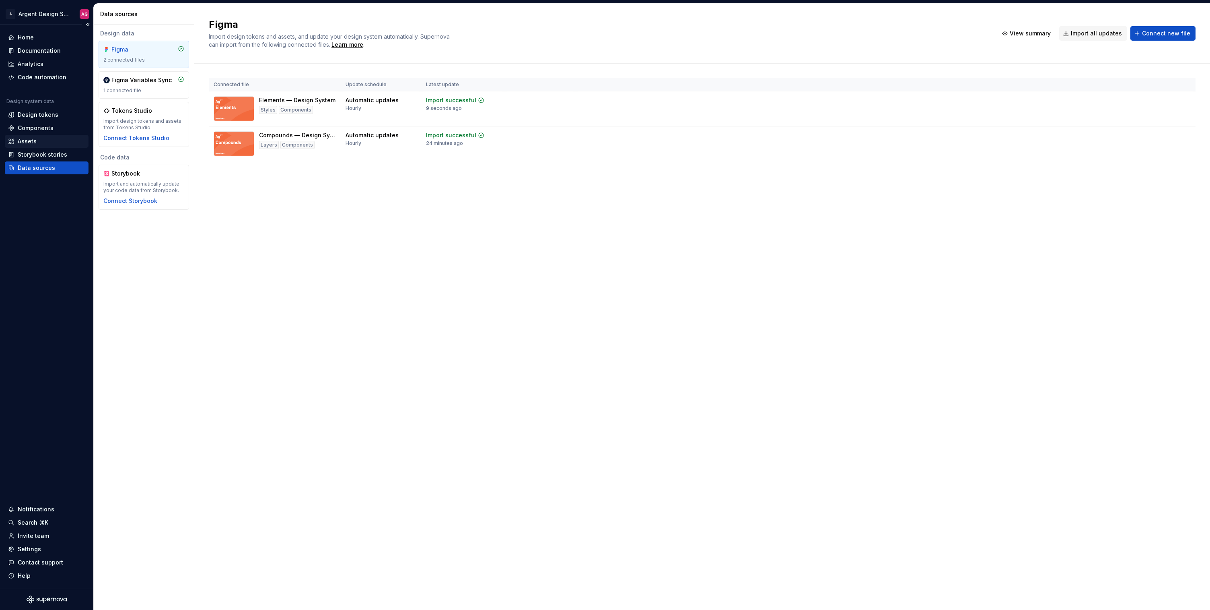
click at [31, 145] on div "Assets" at bounding box center [47, 141] width 84 height 13
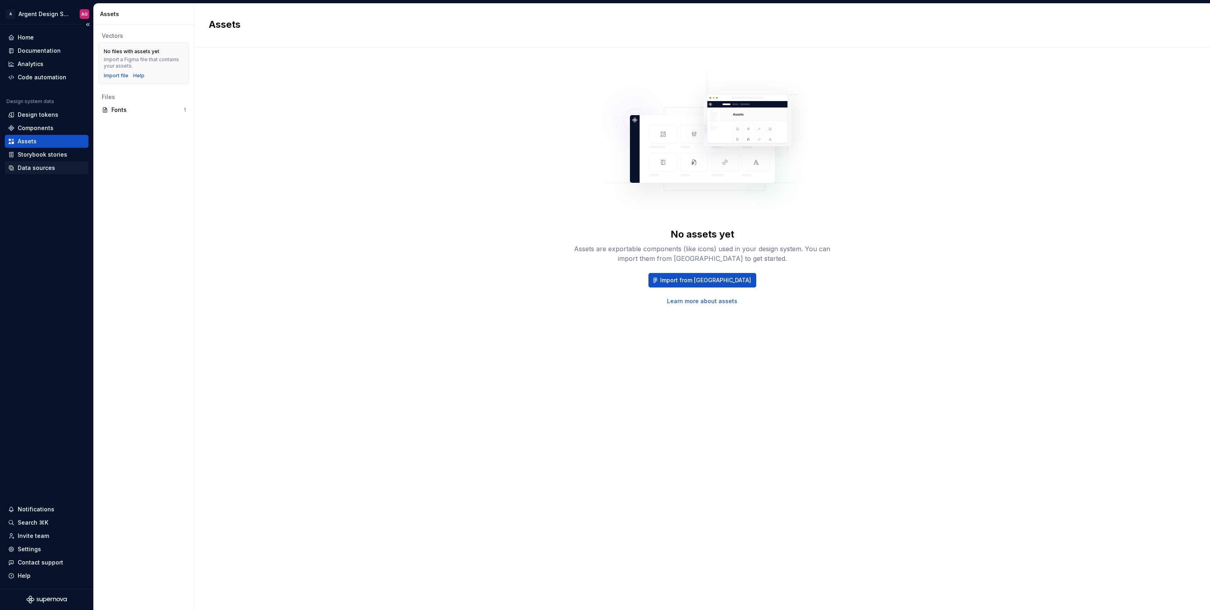
click at [40, 165] on div "Data sources" at bounding box center [36, 168] width 37 height 8
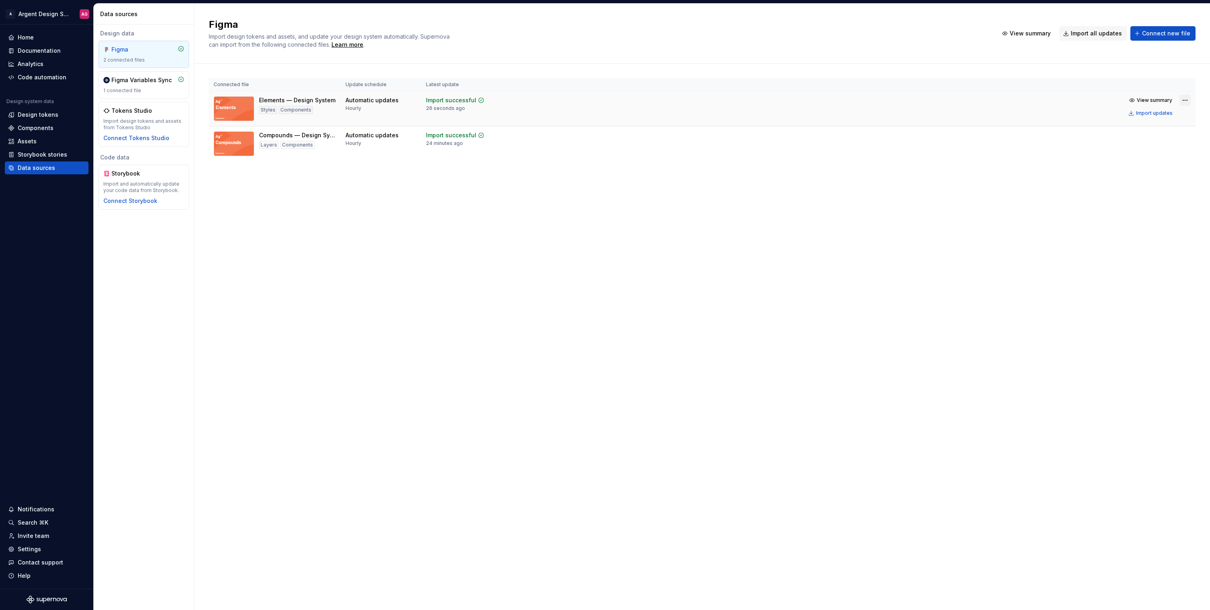
click at [1186, 99] on html "A Argent Design System AG Home Documentation Analytics Code automation Design s…" at bounding box center [605, 305] width 1210 height 610
click at [1163, 116] on div "Edit import scope" at bounding box center [1161, 116] width 92 height 8
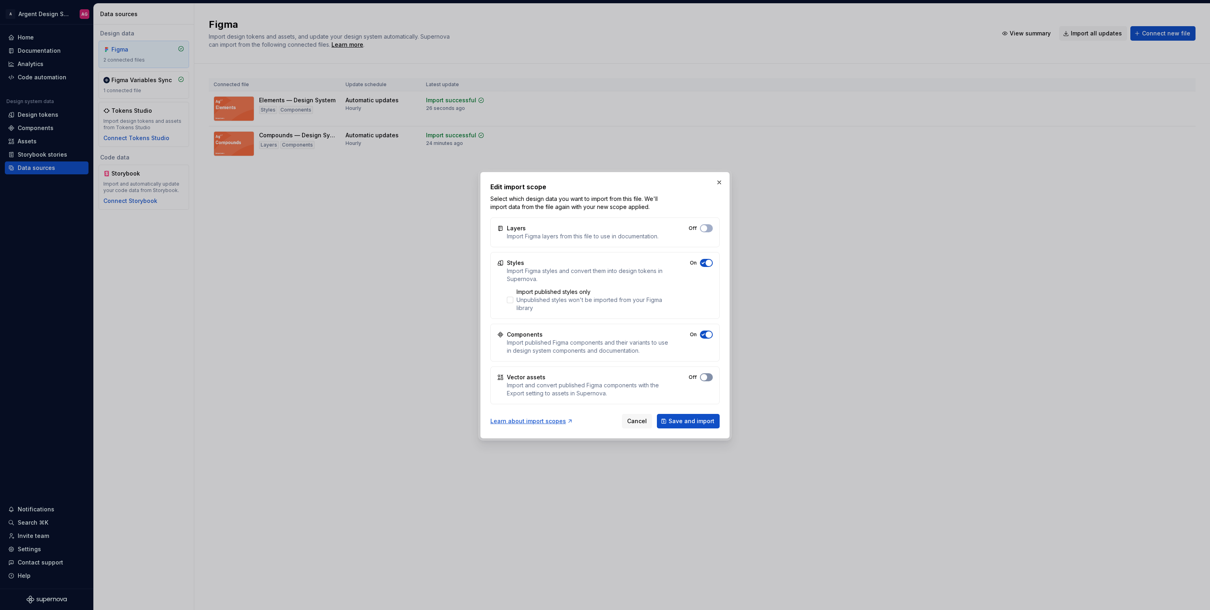
click at [702, 376] on span "button" at bounding box center [704, 377] width 6 height 6
click at [698, 419] on span "Save and import" at bounding box center [692, 421] width 46 height 8
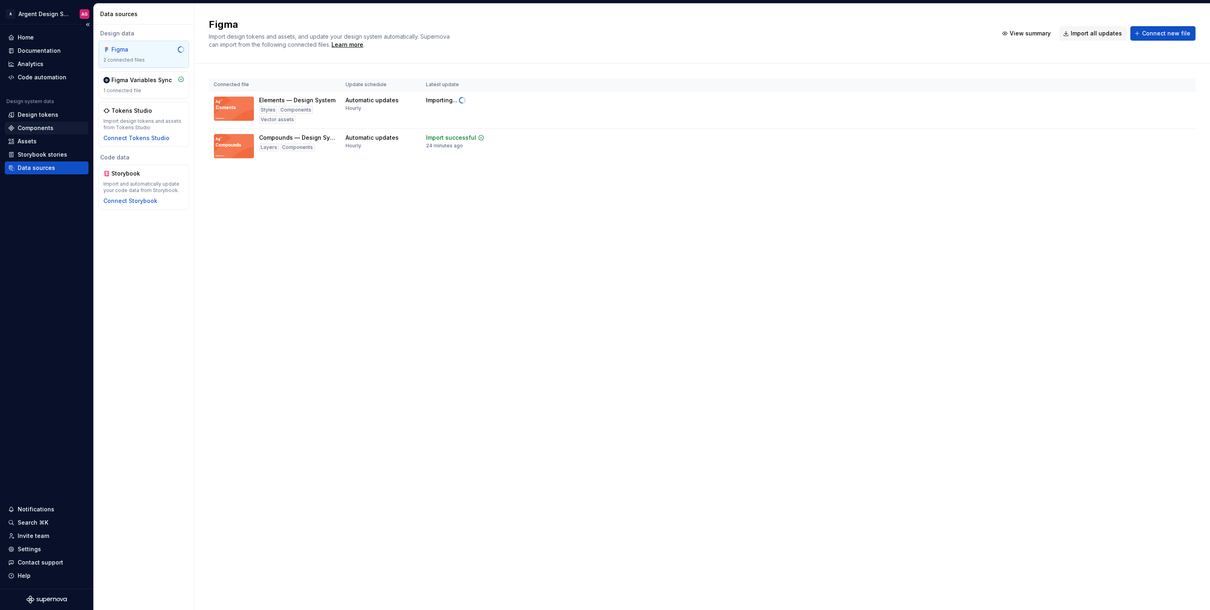
click at [43, 125] on div "Components" at bounding box center [36, 128] width 36 height 8
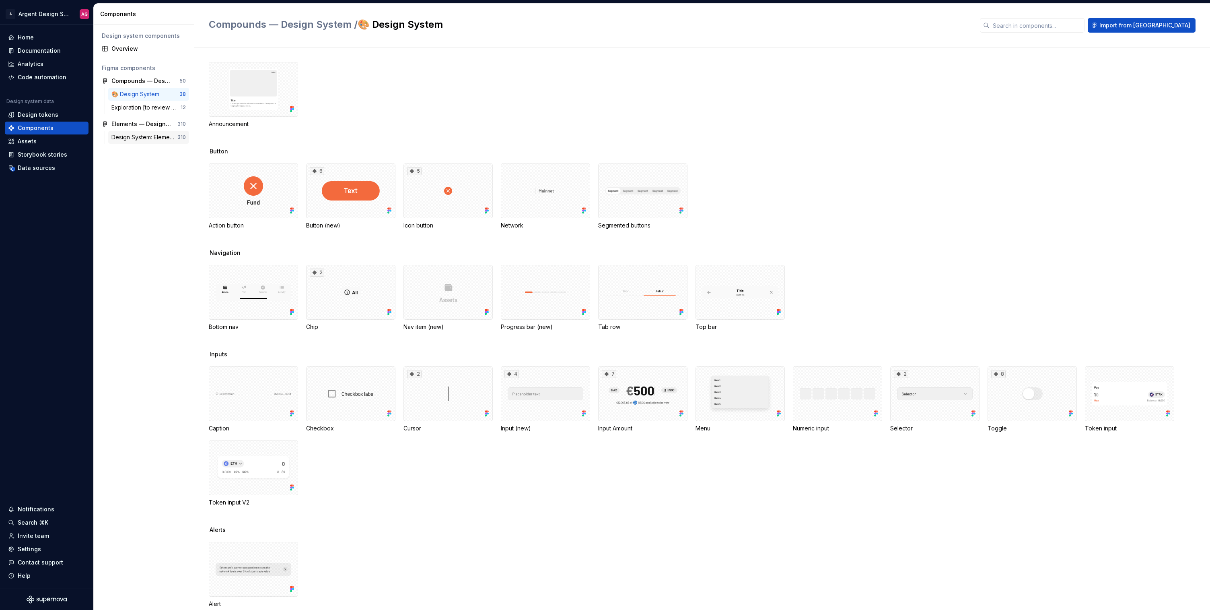
click at [149, 136] on div "Design System: Elements" at bounding box center [144, 137] width 66 height 8
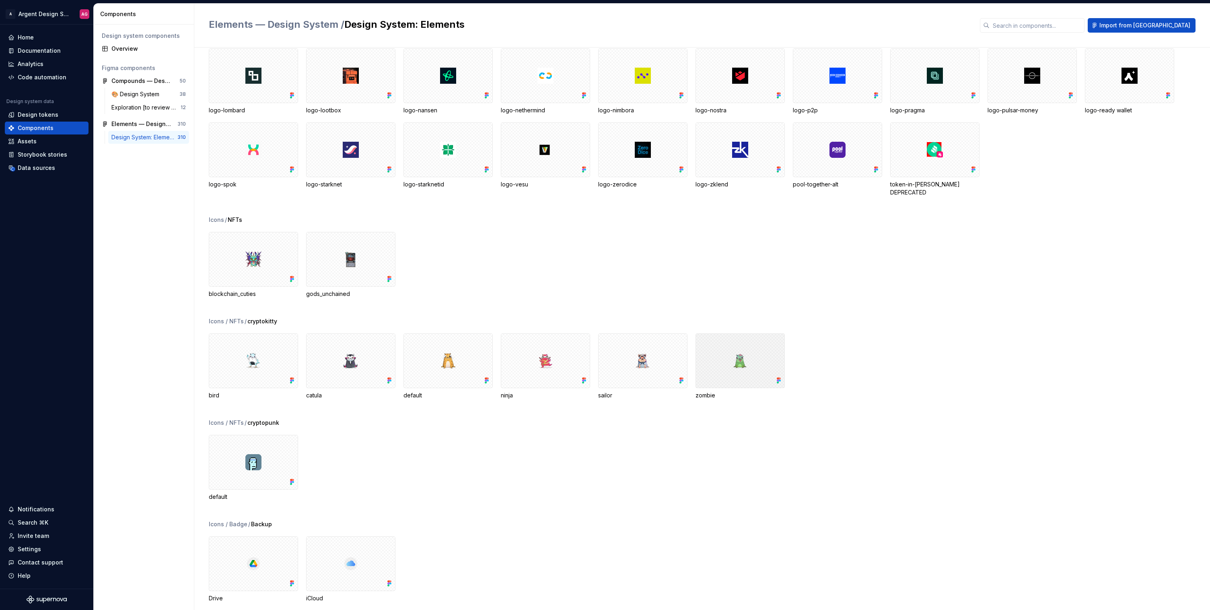
scroll to position [2631, 0]
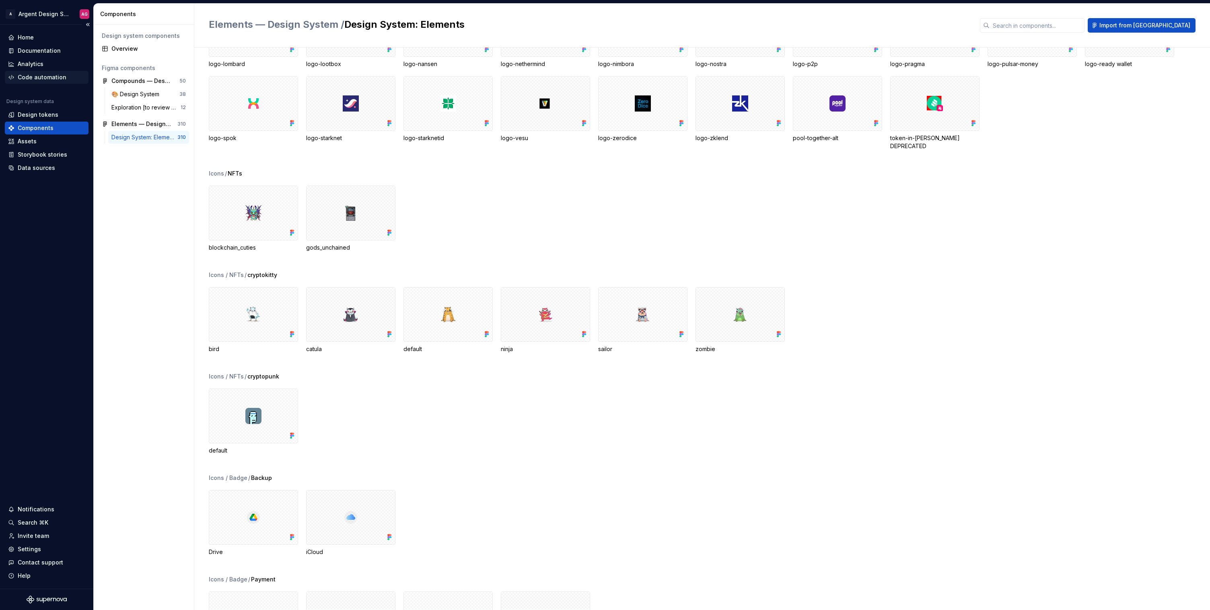
click at [43, 76] on div "Code automation" at bounding box center [42, 77] width 49 height 8
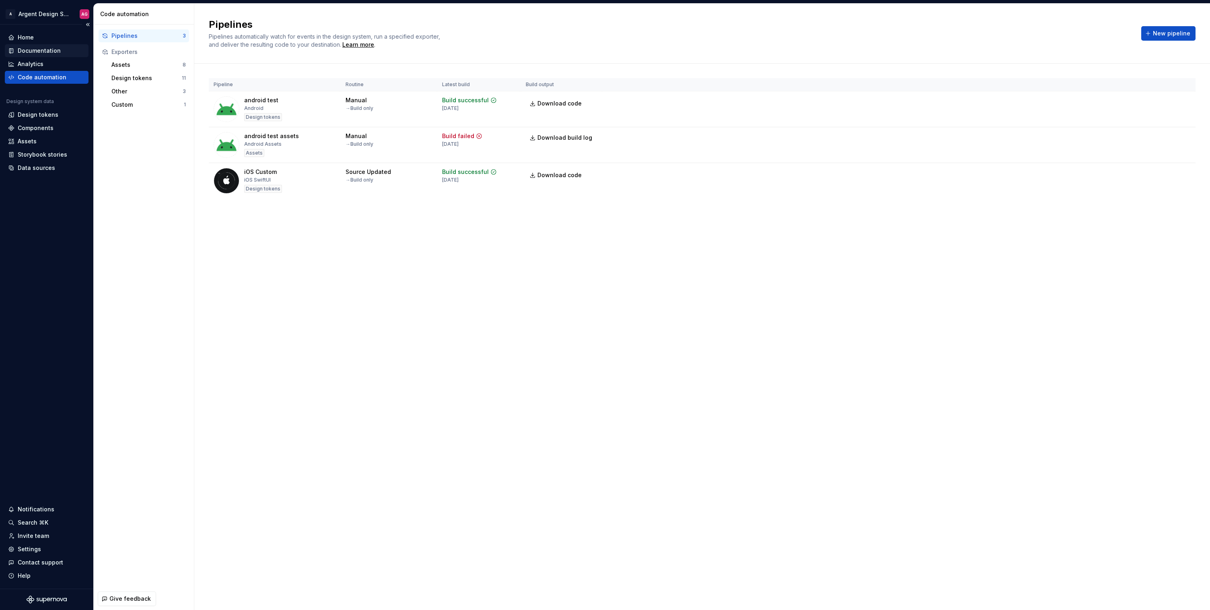
click at [48, 53] on div "Documentation" at bounding box center [39, 51] width 43 height 8
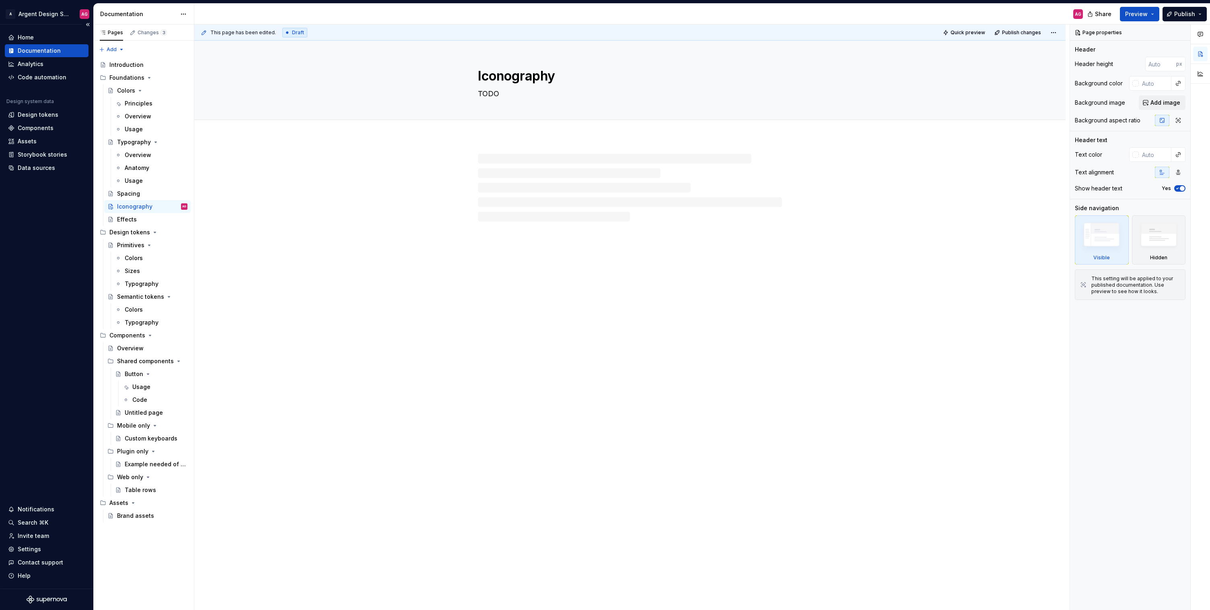
type textarea "*"
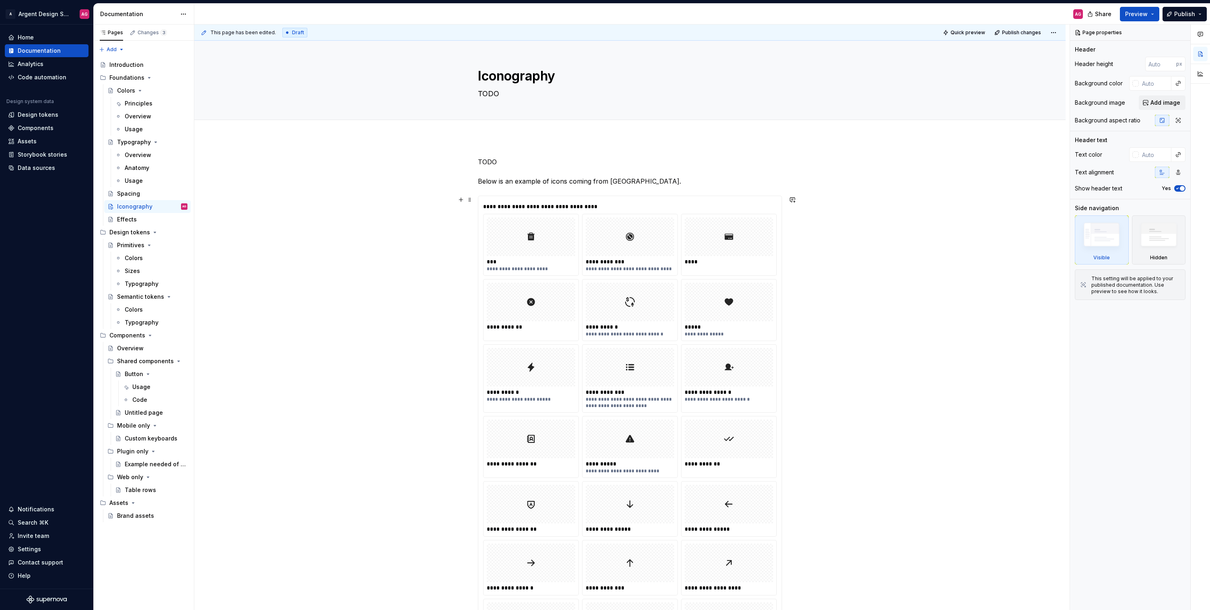
click at [586, 205] on div "**********" at bounding box center [630, 206] width 294 height 8
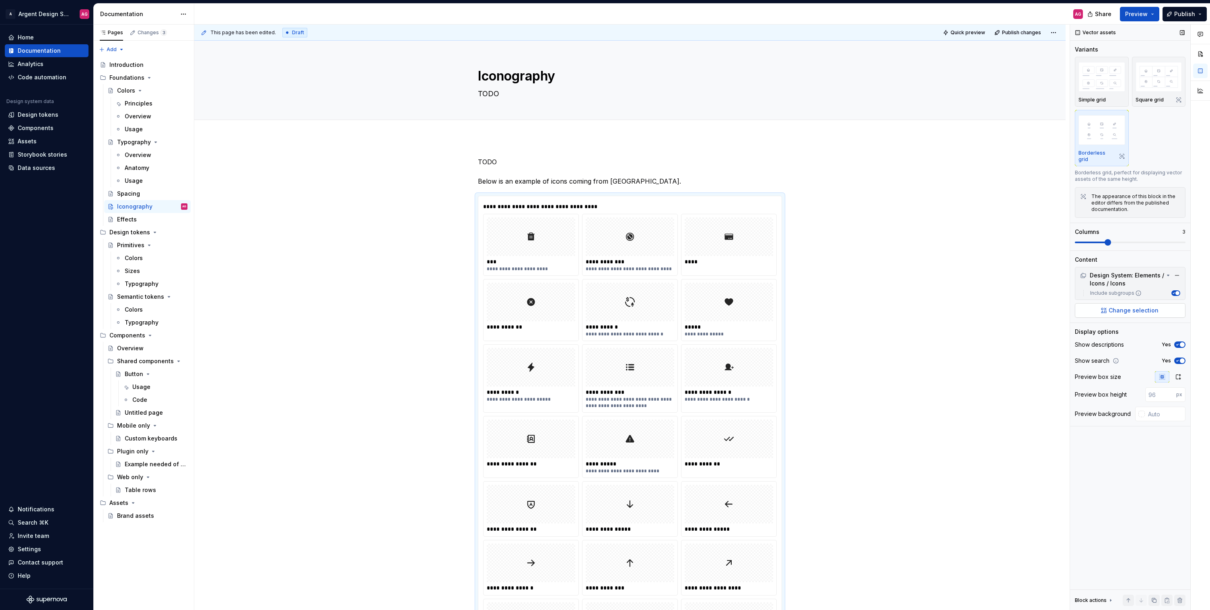
click at [1150, 306] on span "Change selection" at bounding box center [1134, 310] width 50 height 8
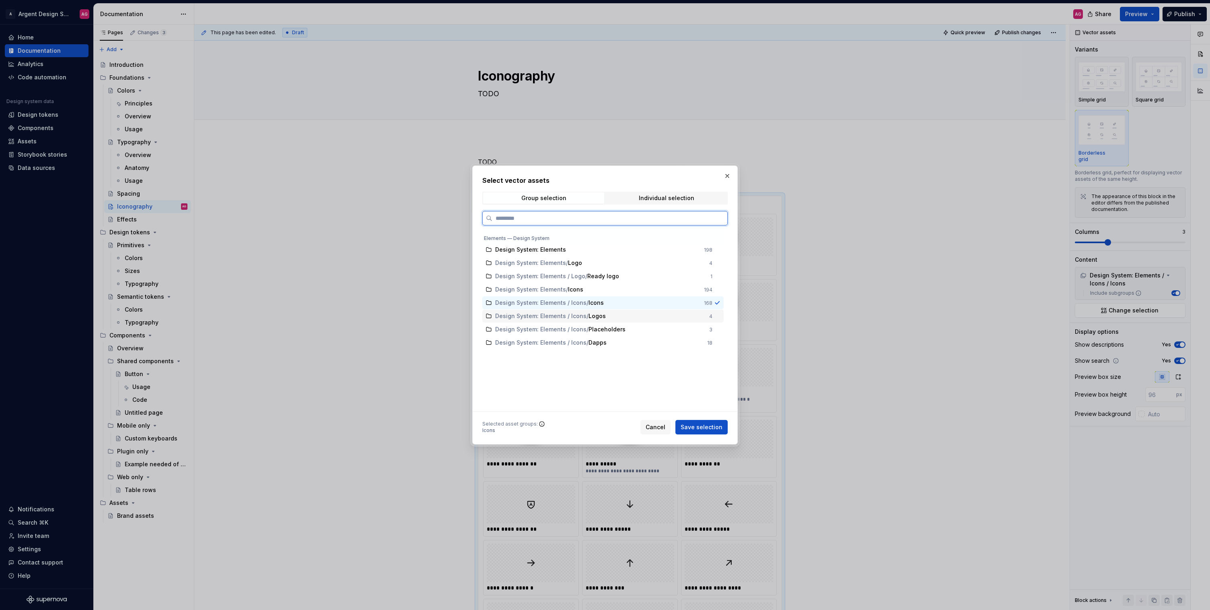
click at [607, 317] on div "Design System: Elements / Icons / Logos" at bounding box center [599, 316] width 209 height 8
click at [603, 246] on div "Design System: Elements" at bounding box center [597, 249] width 204 height 8
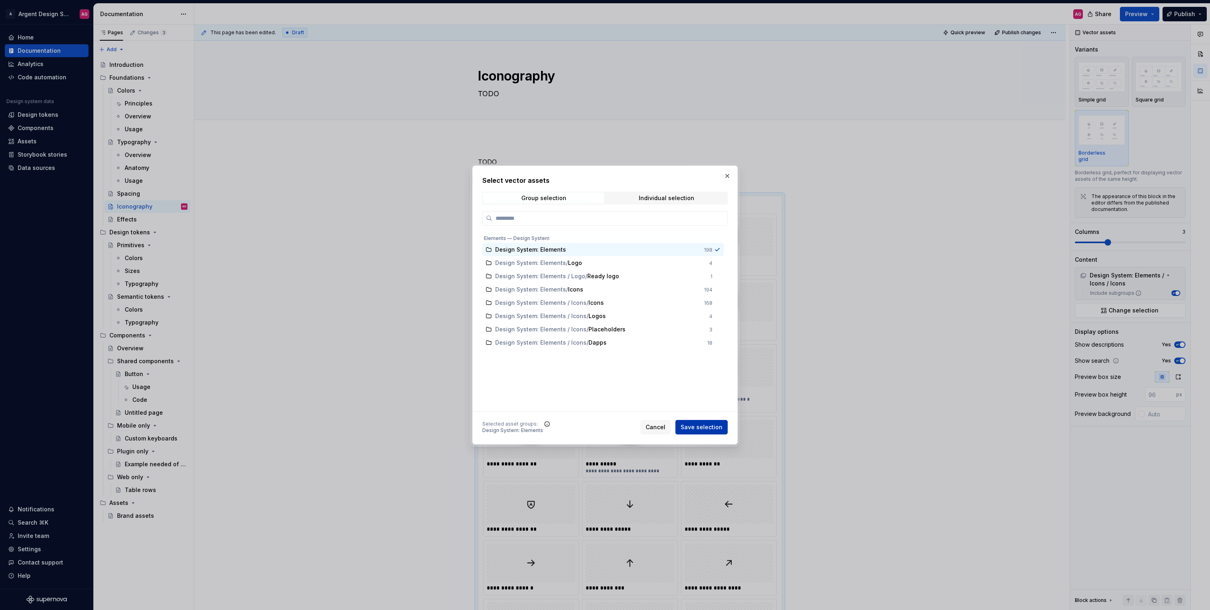
click at [692, 426] on span "Save selection" at bounding box center [702, 427] width 42 height 8
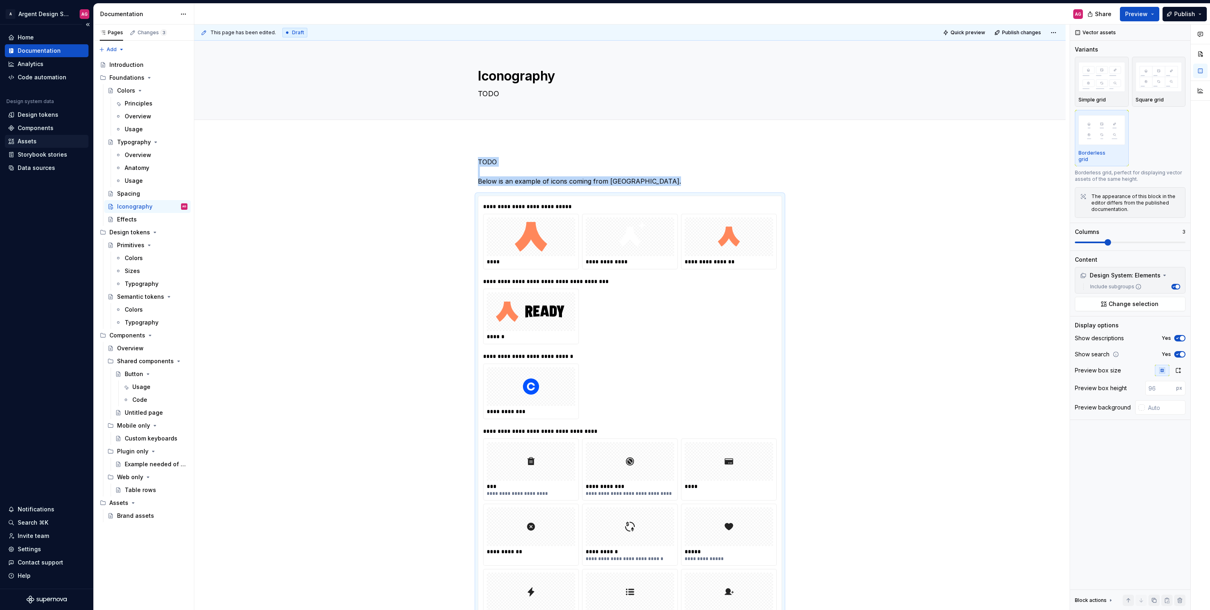
click at [14, 139] on icon at bounding box center [11, 141] width 6 height 6
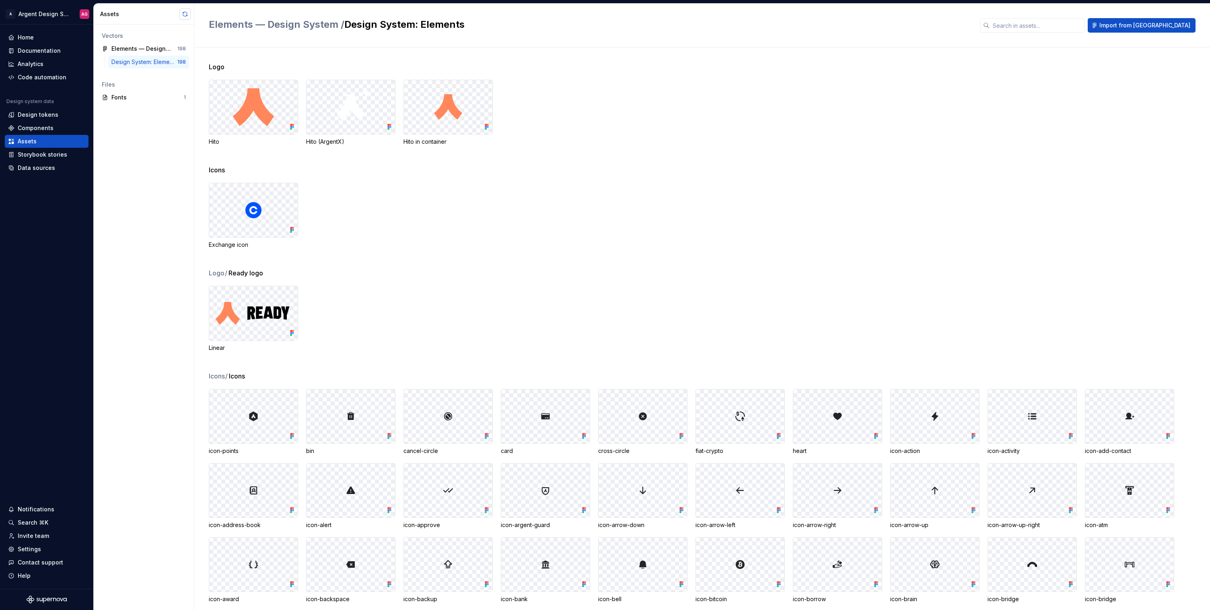
click at [184, 18] on button "button" at bounding box center [184, 13] width 11 height 11
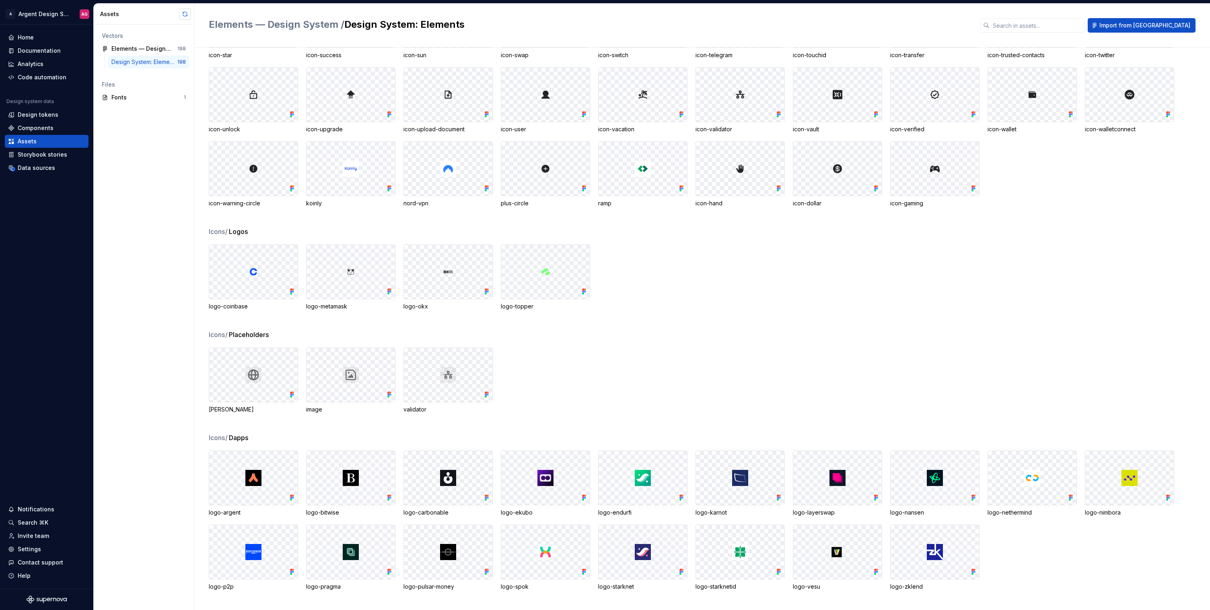
click at [183, 12] on button "button" at bounding box center [184, 13] width 11 height 11
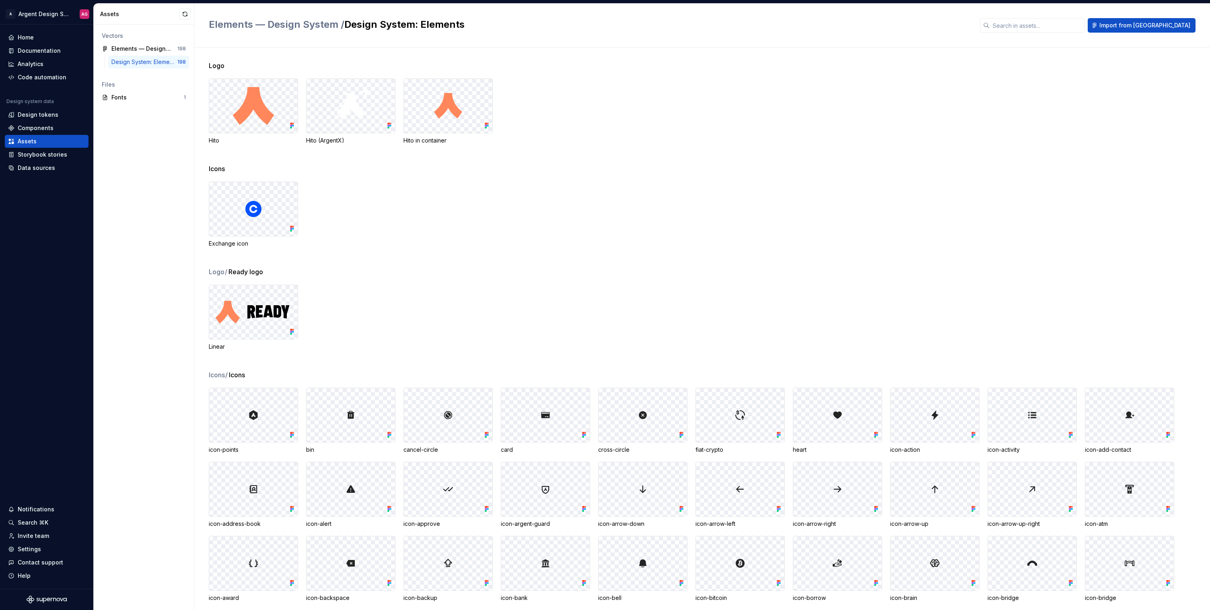
scroll to position [2, 0]
click at [188, 12] on button "button" at bounding box center [184, 13] width 11 height 11
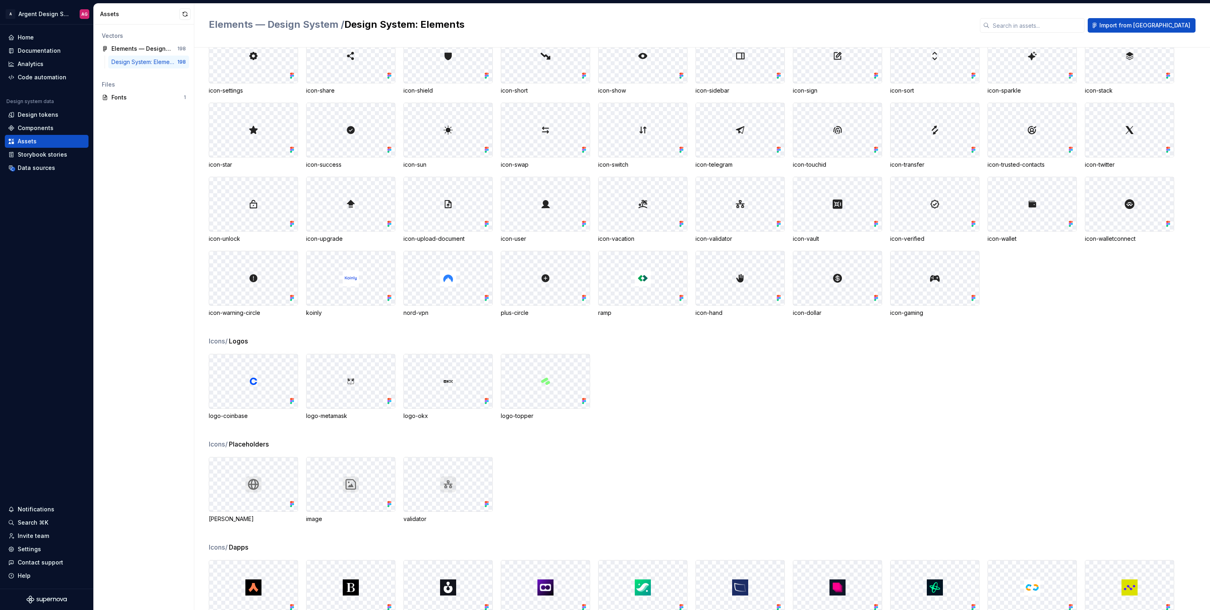
scroll to position [1318, 0]
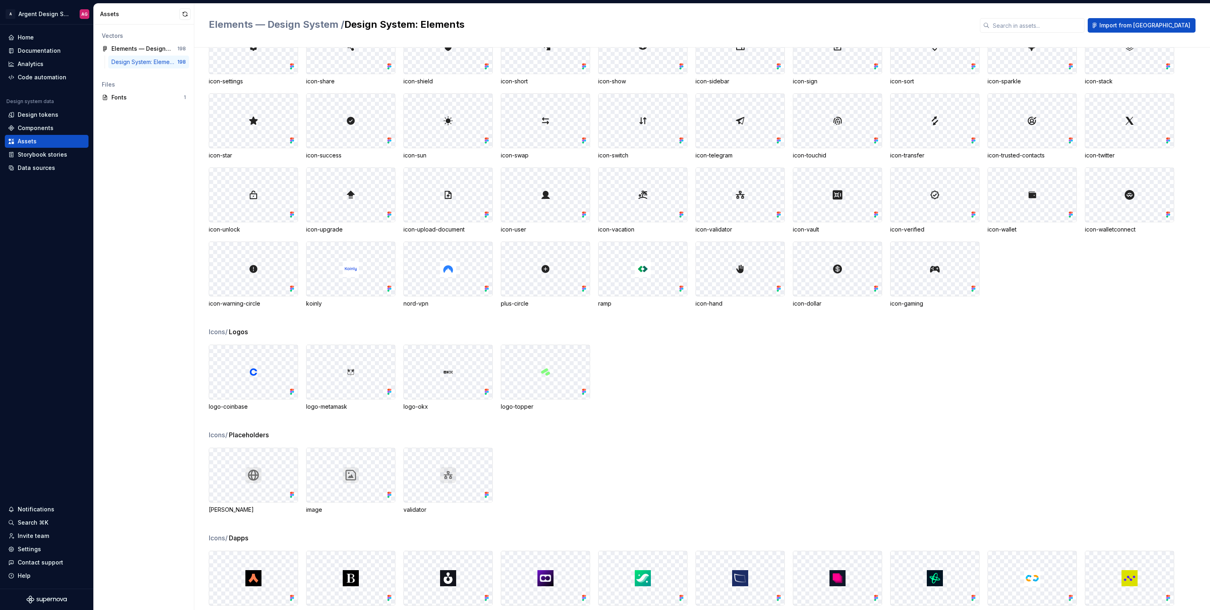
click at [1198, 26] on div "Elements — Design System / Design System: Elements Import from Figma" at bounding box center [702, 26] width 1016 height 44
click at [1180, 28] on span "Import from [GEOGRAPHIC_DATA]" at bounding box center [1145, 25] width 91 height 8
click at [190, 15] on button "button" at bounding box center [184, 13] width 11 height 11
click at [39, 164] on div "Data sources" at bounding box center [36, 168] width 37 height 8
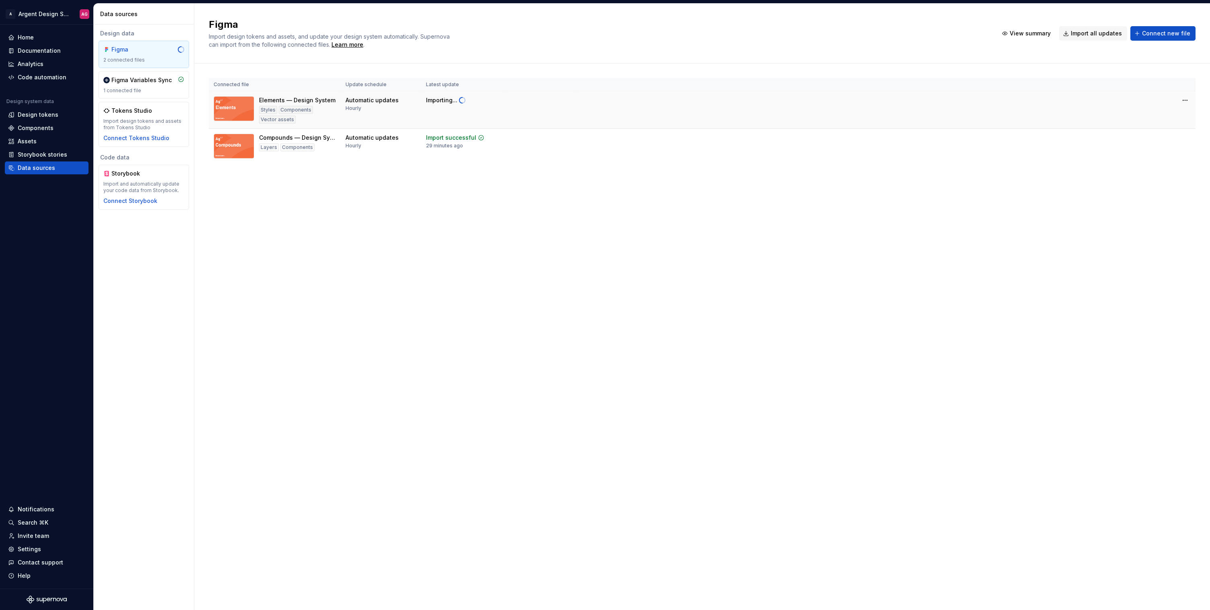
click at [511, 115] on td at bounding box center [540, 109] width 71 height 37
click at [358, 108] on div "Hourly" at bounding box center [354, 108] width 16 height 6
click at [414, 120] on td "Automatic updates Hourly" at bounding box center [381, 109] width 80 height 37
click at [33, 138] on div "Assets" at bounding box center [27, 141] width 19 height 8
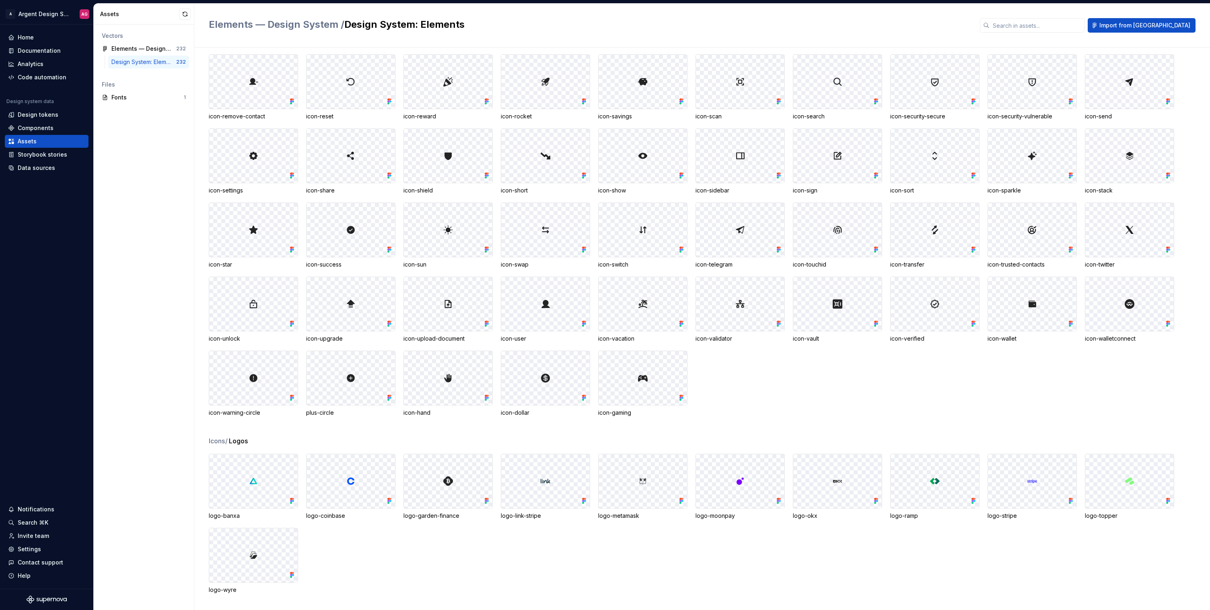
scroll to position [1282, 0]
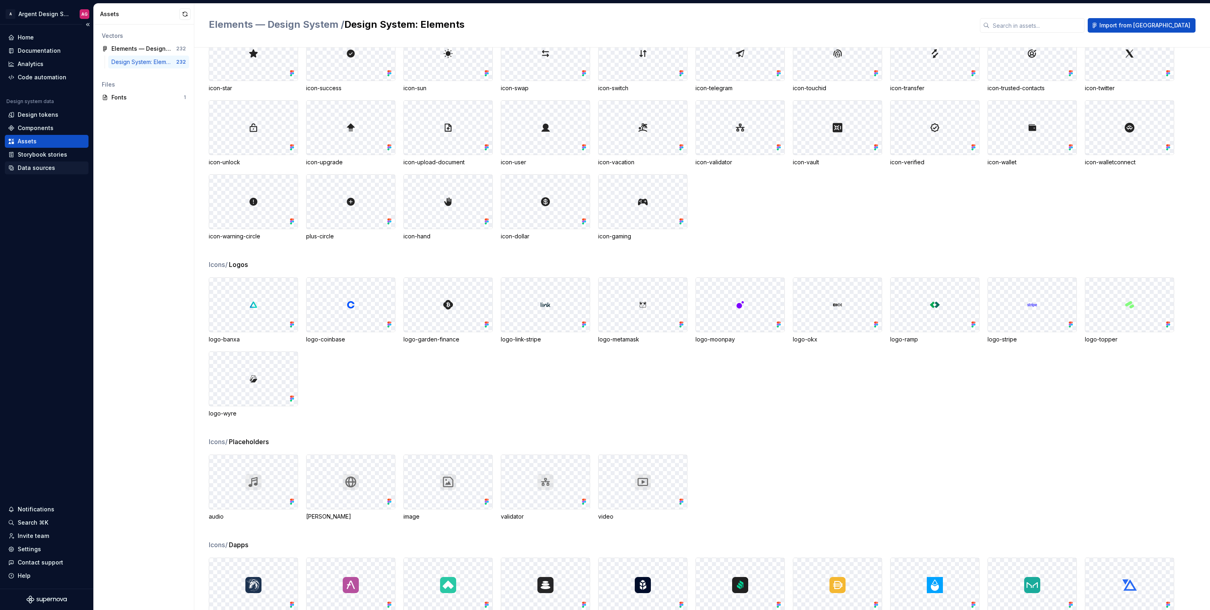
click at [39, 165] on div "Data sources" at bounding box center [36, 168] width 37 height 8
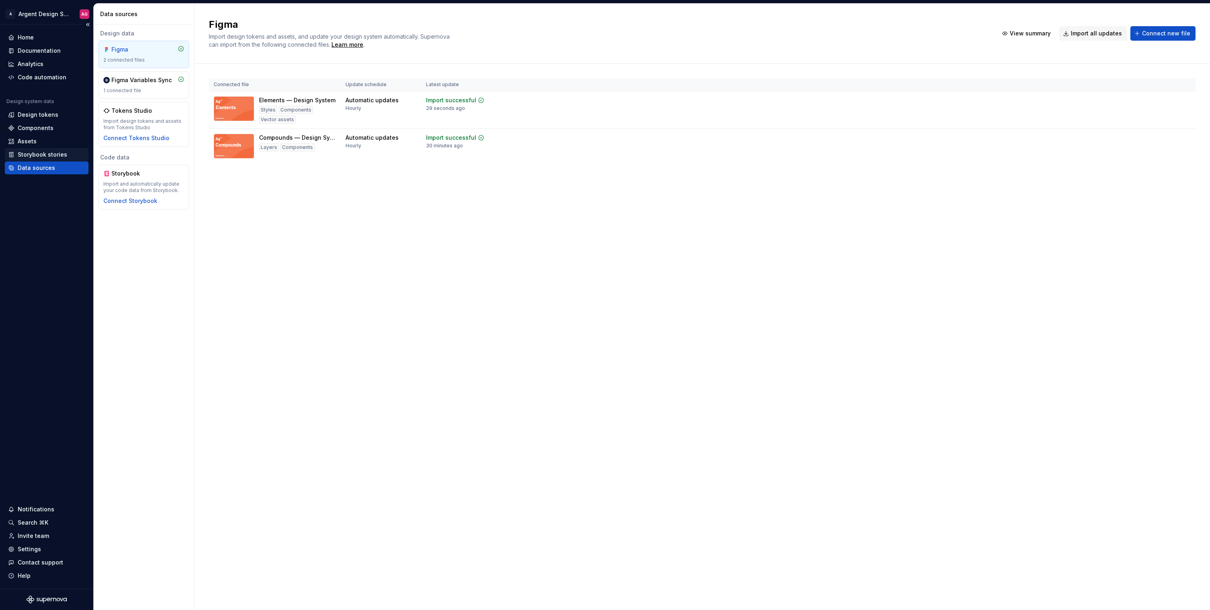
click at [41, 156] on div "Storybook stories" at bounding box center [42, 155] width 49 height 8
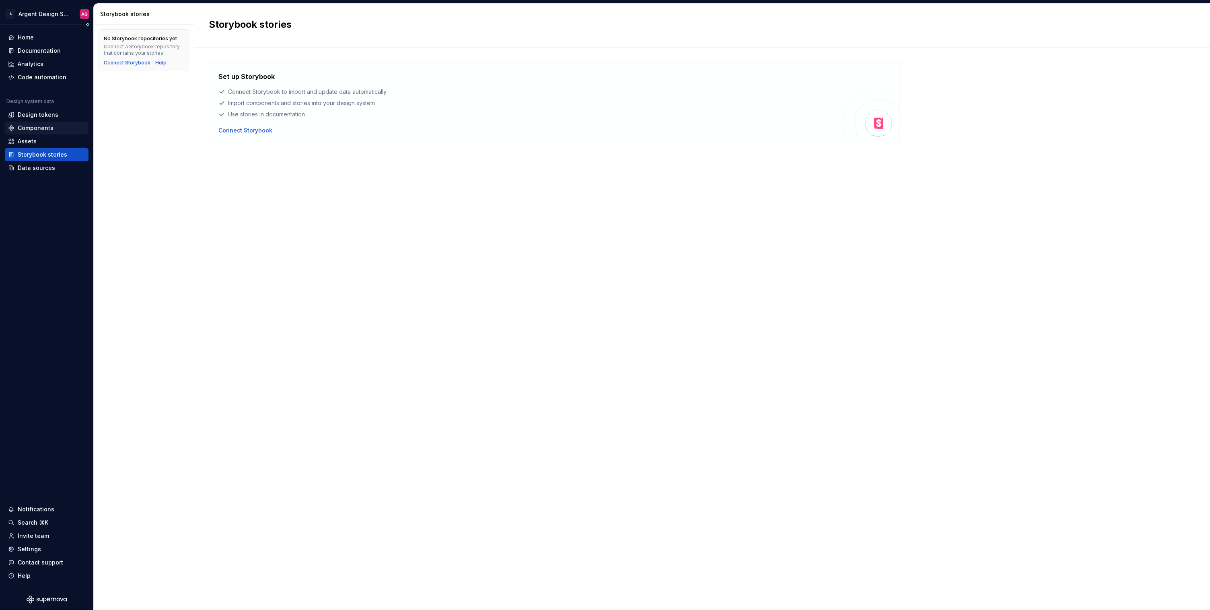
click at [39, 126] on div "Components" at bounding box center [36, 128] width 36 height 8
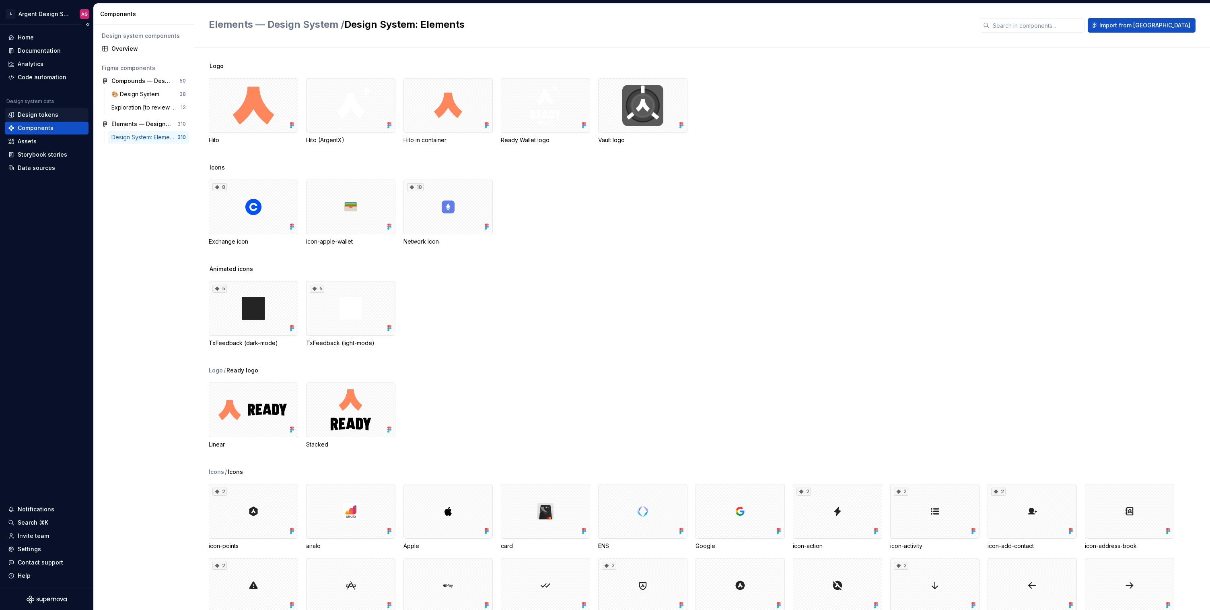
click at [42, 115] on div "Design tokens" at bounding box center [38, 115] width 41 height 8
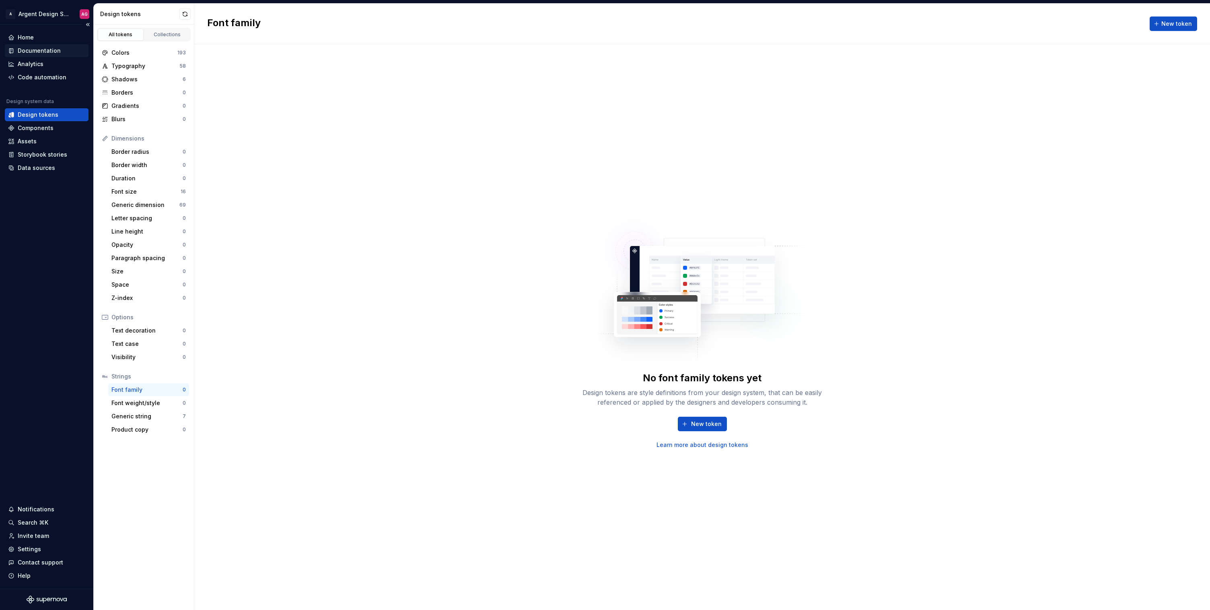
click at [62, 46] on div "Documentation" at bounding box center [47, 50] width 84 height 13
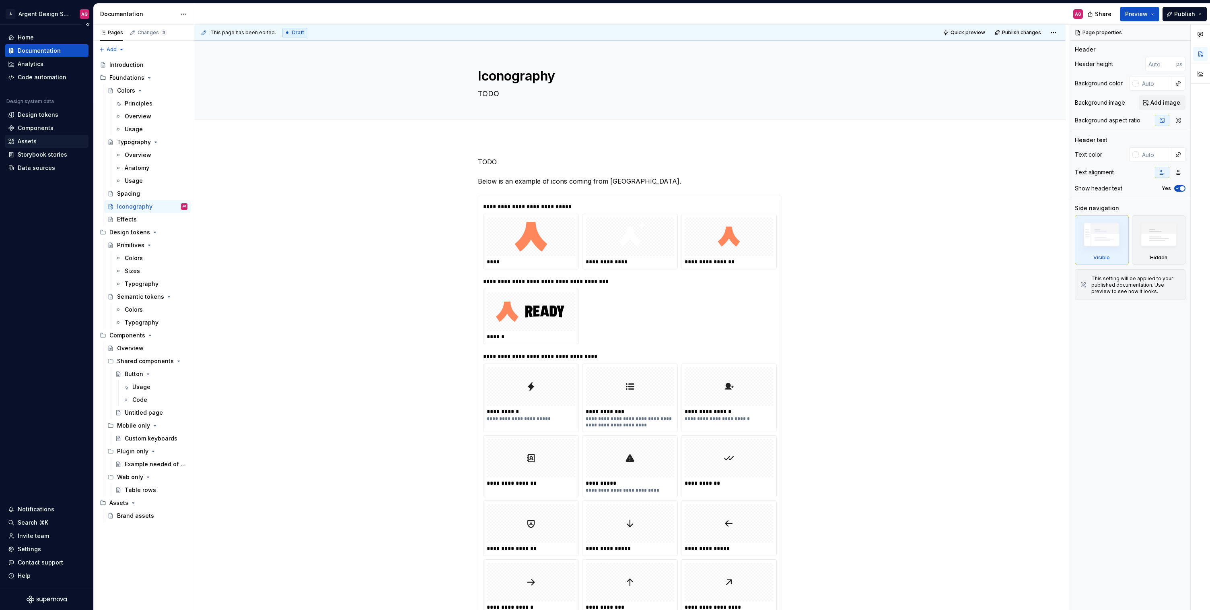
click at [37, 140] on div "Assets" at bounding box center [46, 141] width 77 height 8
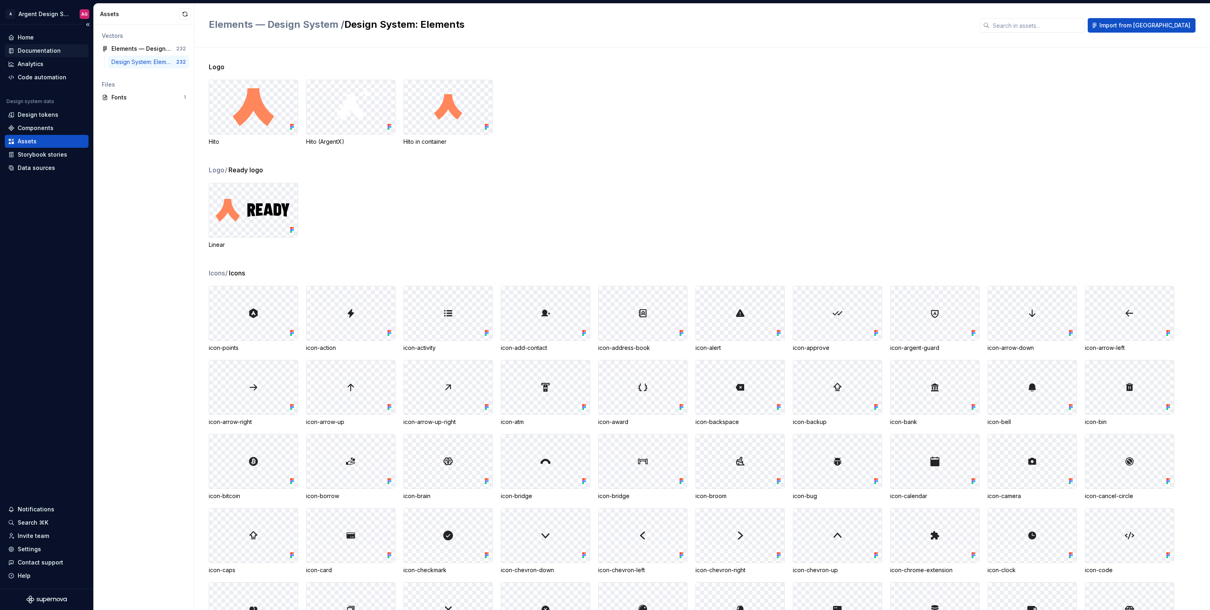
click at [36, 49] on div "Documentation" at bounding box center [39, 51] width 43 height 8
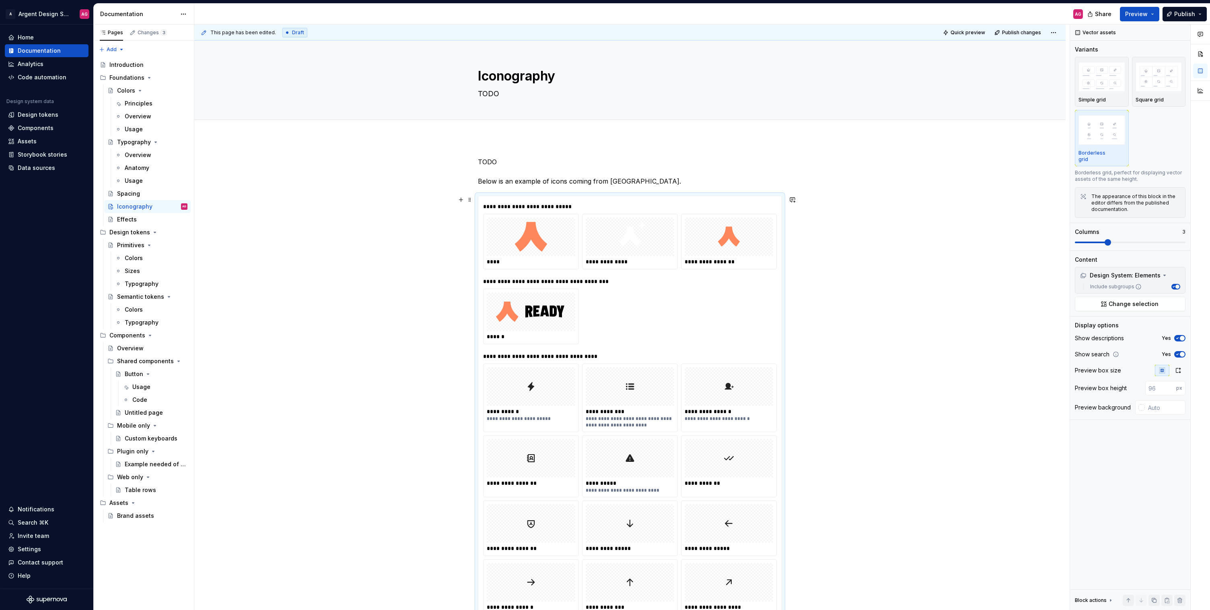
click at [746, 202] on div "**********" at bounding box center [630, 206] width 294 height 8
click at [1160, 297] on button "Change selection" at bounding box center [1130, 304] width 111 height 14
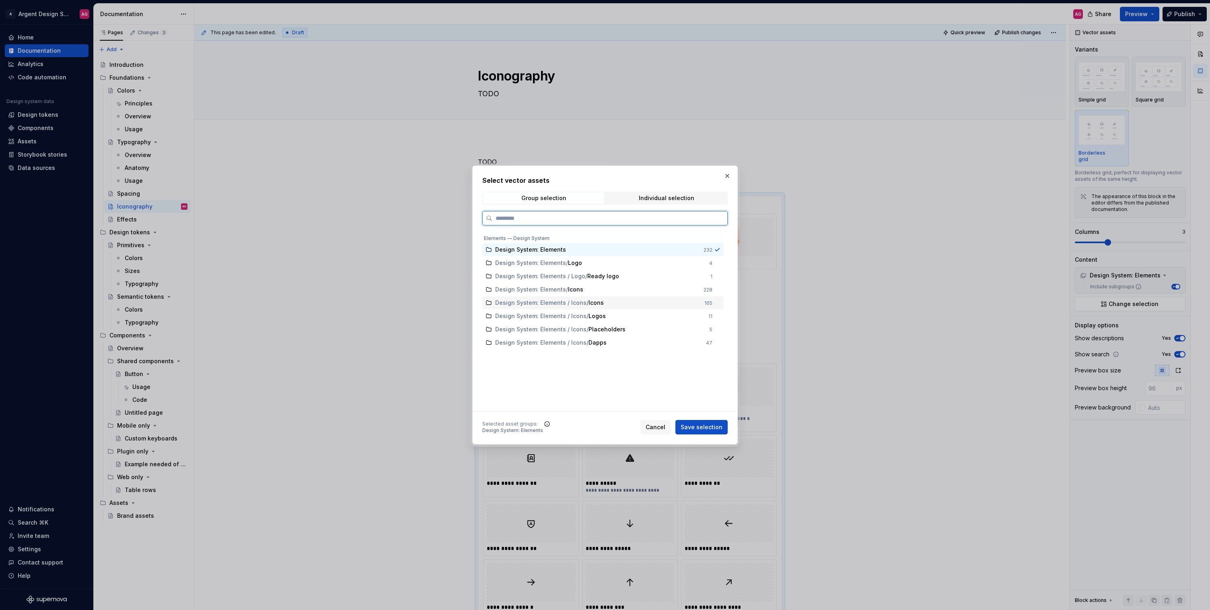
click at [538, 305] on span "Design System: Elements / Icons" at bounding box center [540, 303] width 91 height 8
click at [556, 288] on span "Design System: Elements" at bounding box center [530, 289] width 71 height 8
click at [608, 295] on div "Design System: Elements / Icons 228" at bounding box center [602, 289] width 241 height 13
click at [607, 299] on div "Design System: Elements / Icons / Icons" at bounding box center [597, 303] width 204 height 8
click at [696, 429] on span "Save selection" at bounding box center [702, 427] width 42 height 8
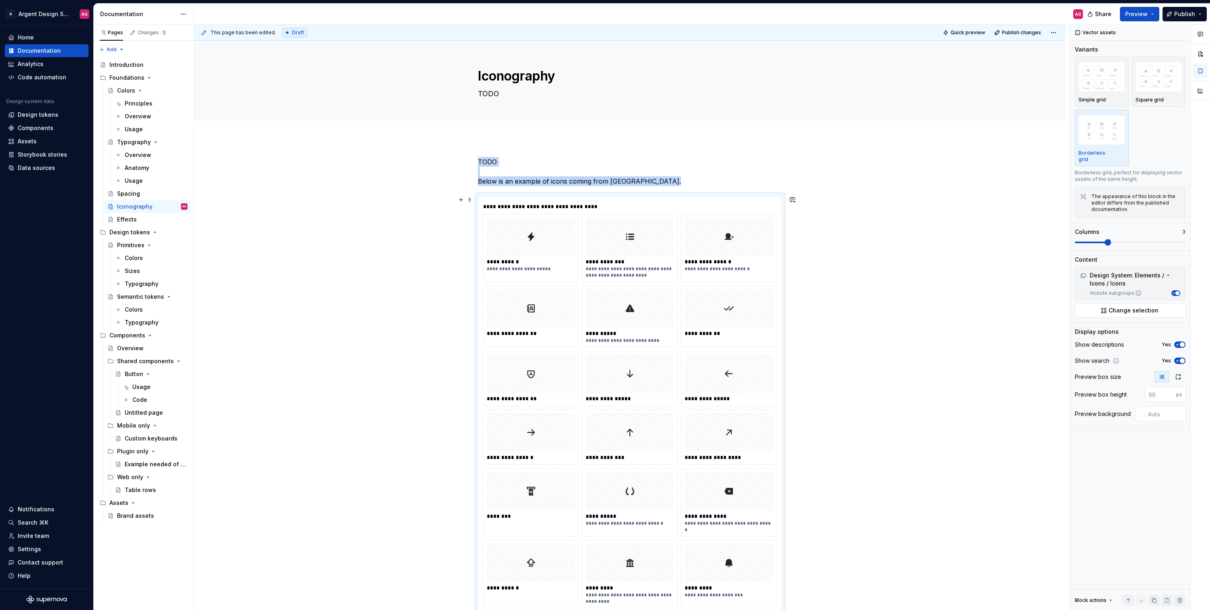
type textarea "*"
